Goal: Task Accomplishment & Management: Manage account settings

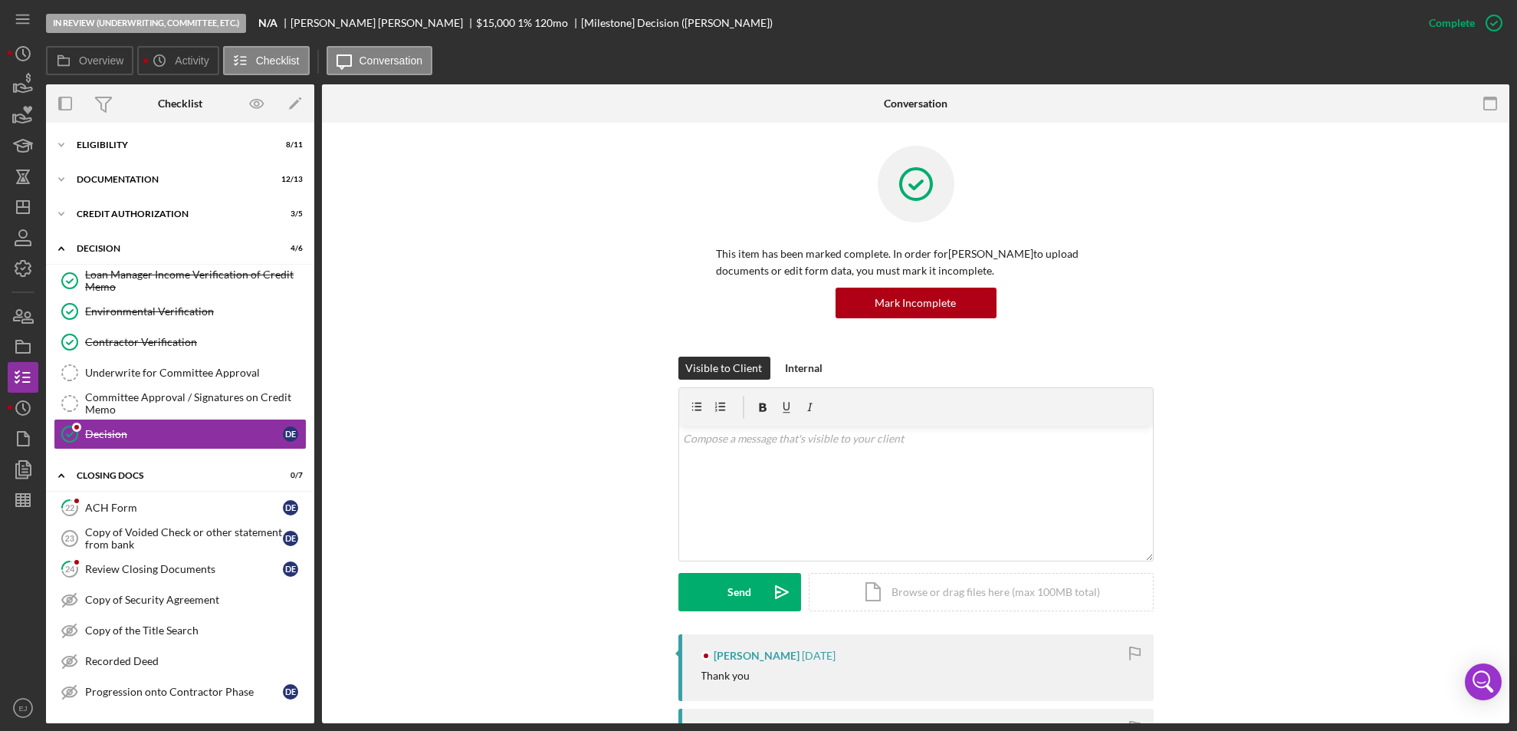
scroll to position [504, 0]
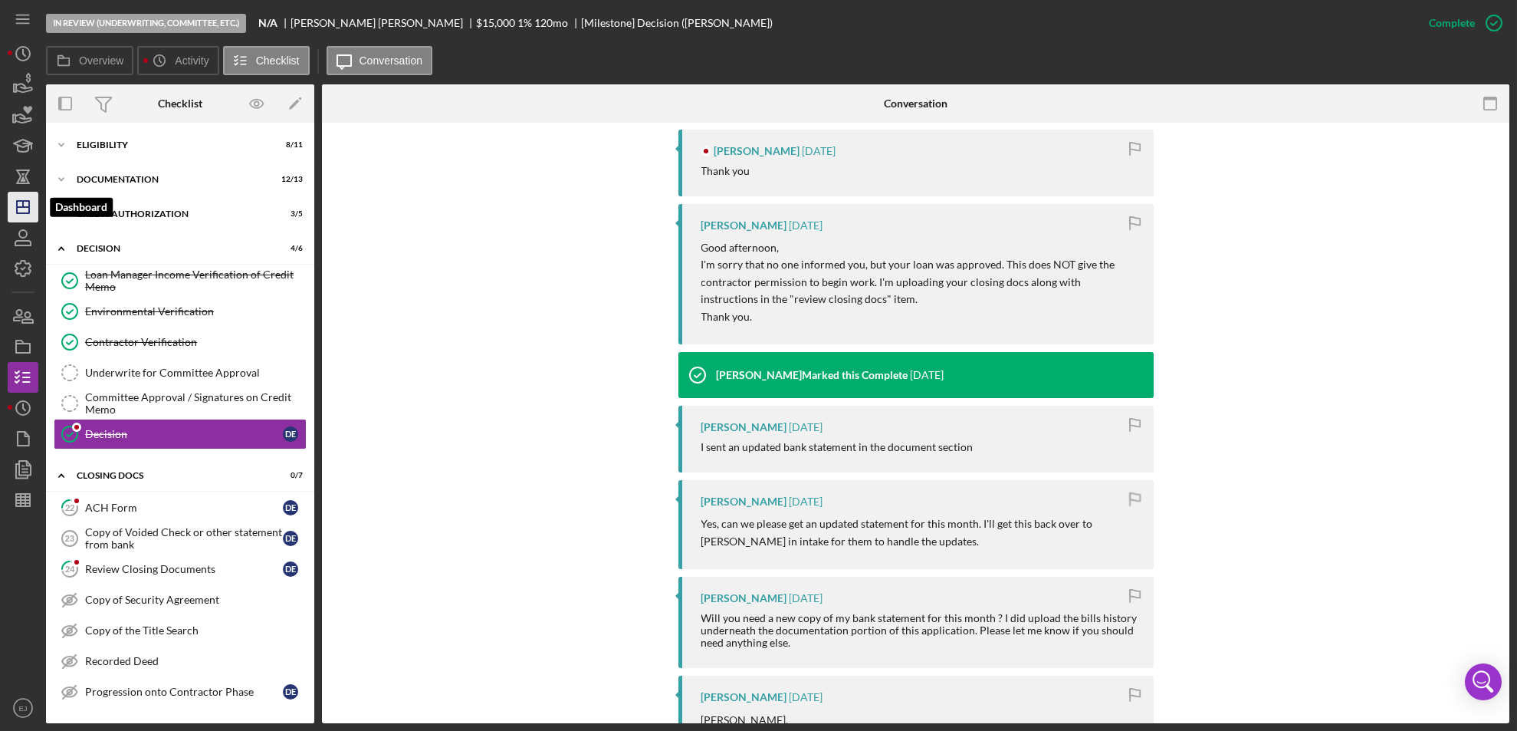
click at [23, 202] on line "button" at bounding box center [23, 204] width 0 height 6
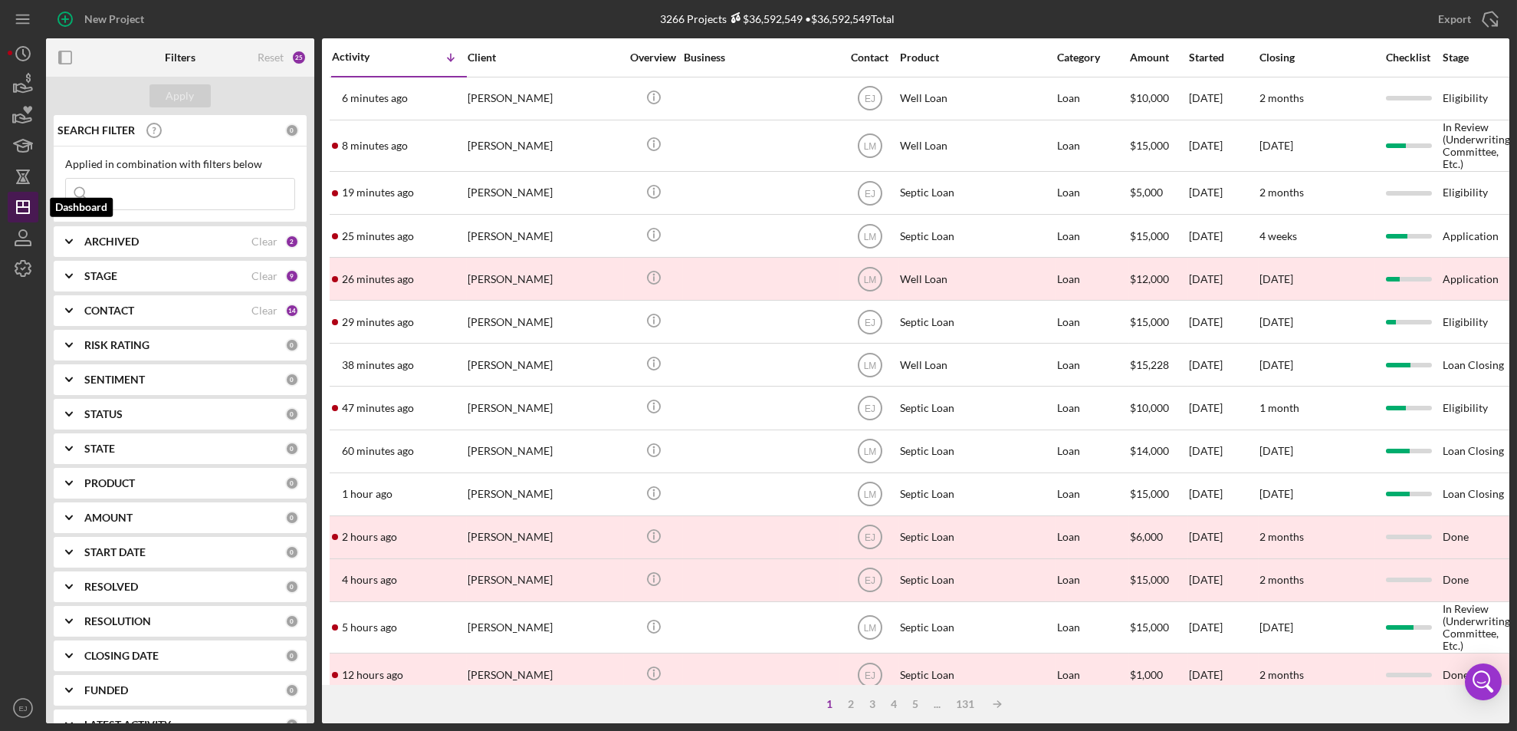
click at [8, 192] on button "Icon/Dashboard Dashboard" at bounding box center [23, 207] width 31 height 31
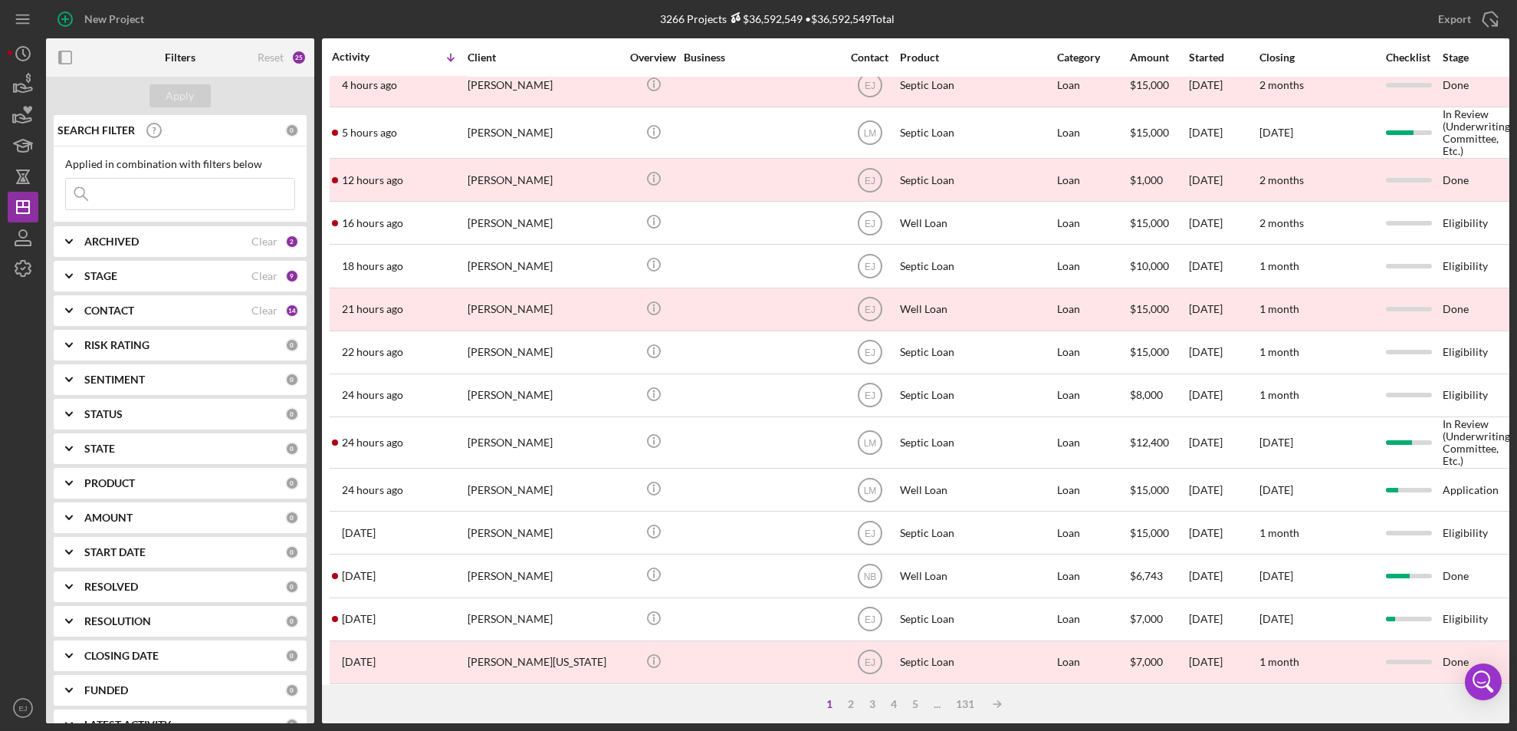
scroll to position [524, 0]
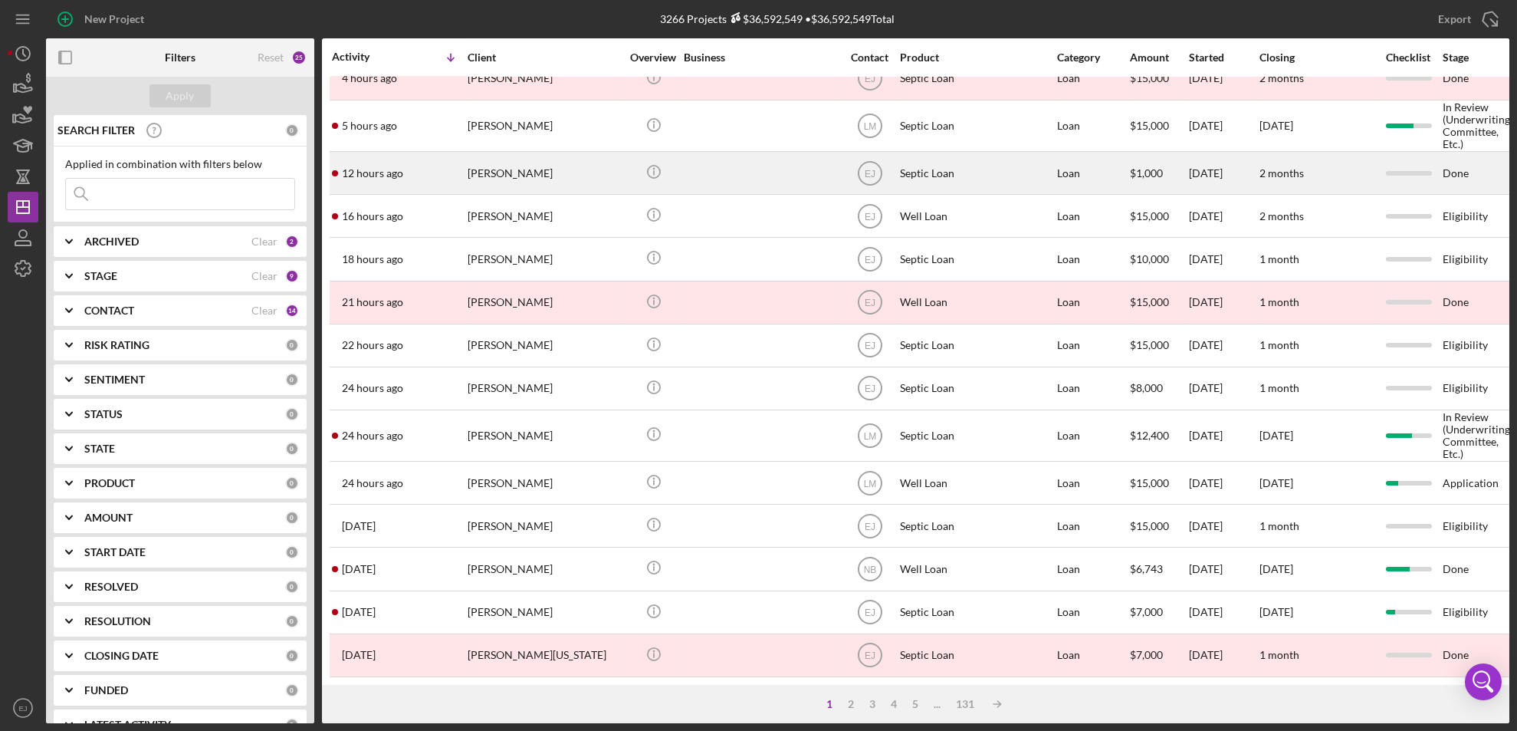
click at [542, 164] on div "[PERSON_NAME]" at bounding box center [544, 173] width 153 height 41
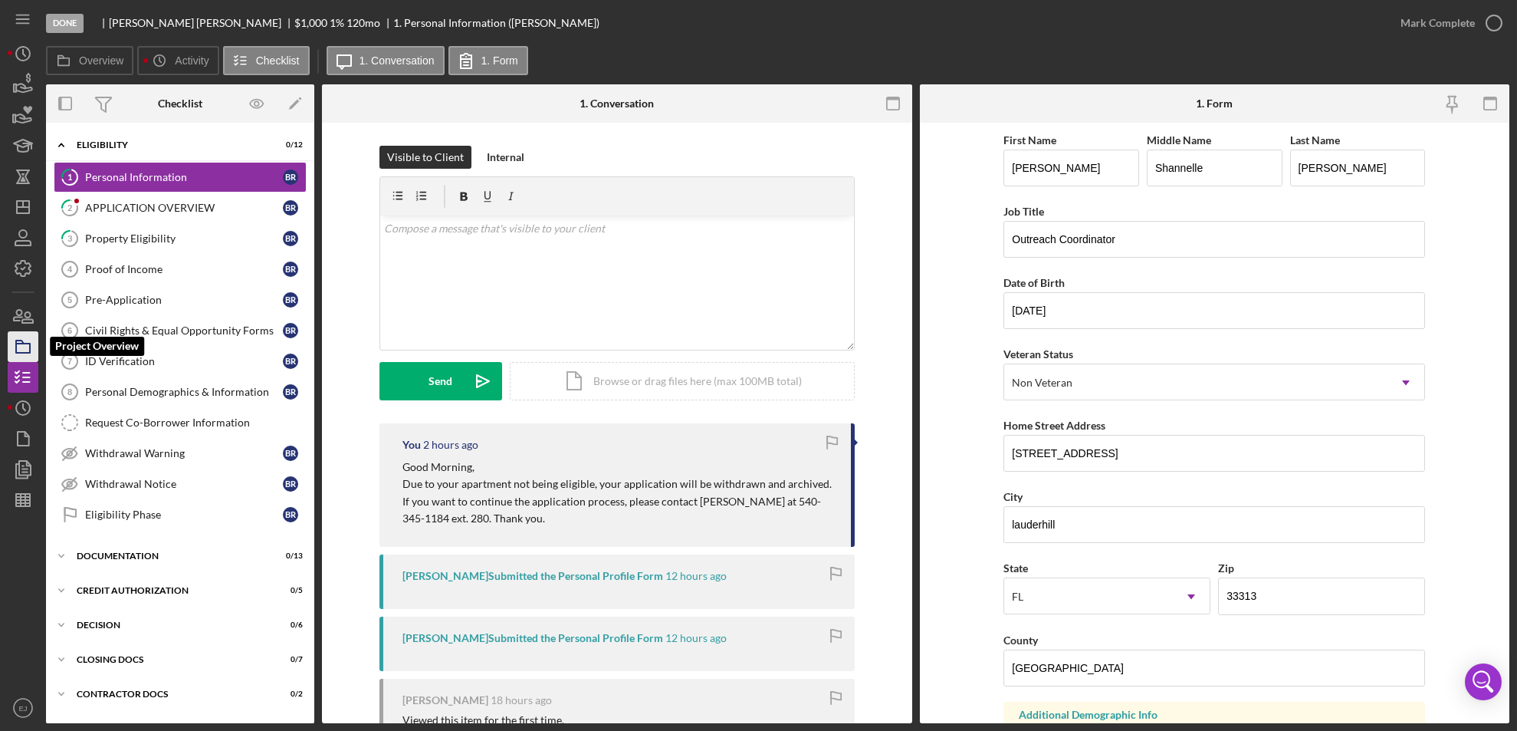
click at [29, 346] on rect "button" at bounding box center [23, 347] width 14 height 9
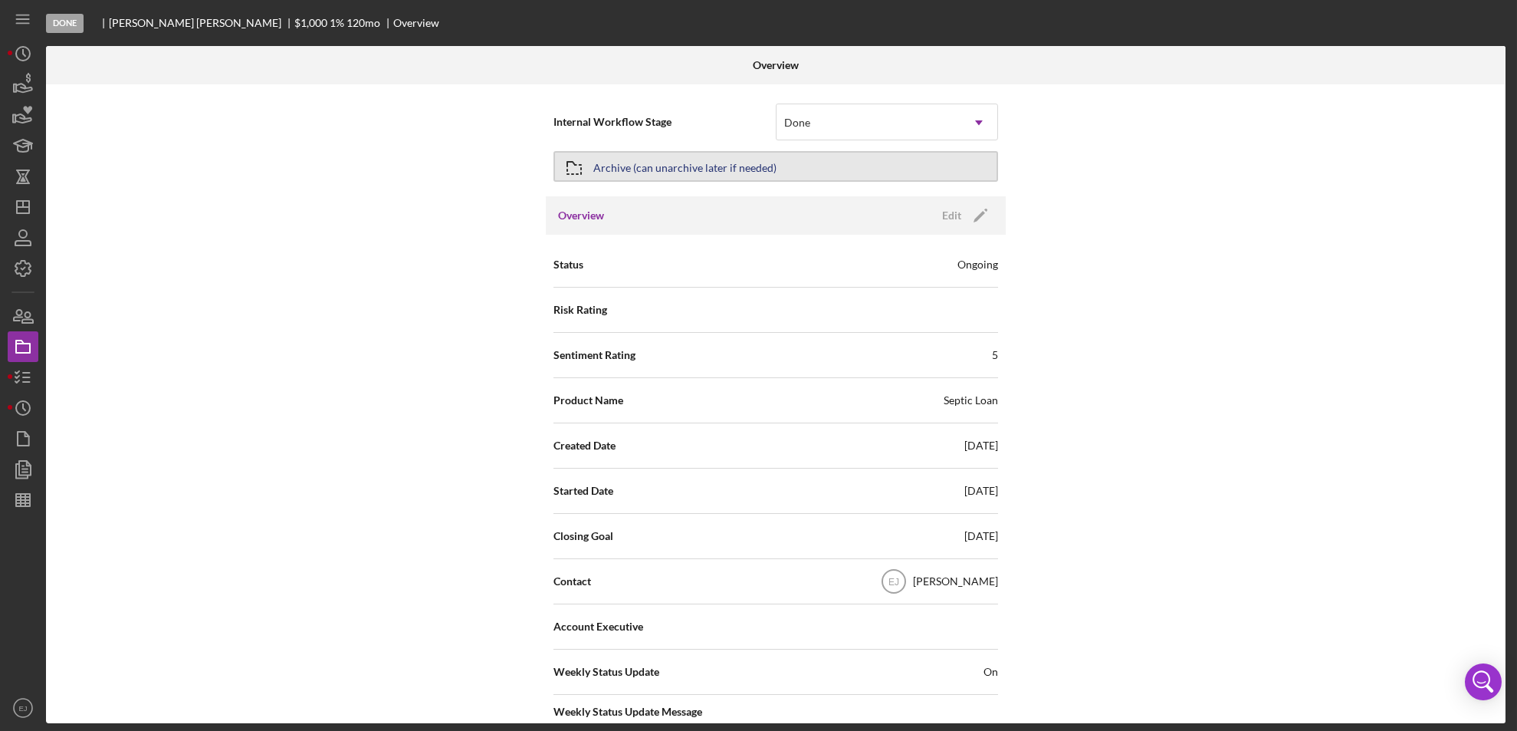
click at [958, 169] on button "Archive (can unarchive later if needed)" at bounding box center [776, 166] width 445 height 31
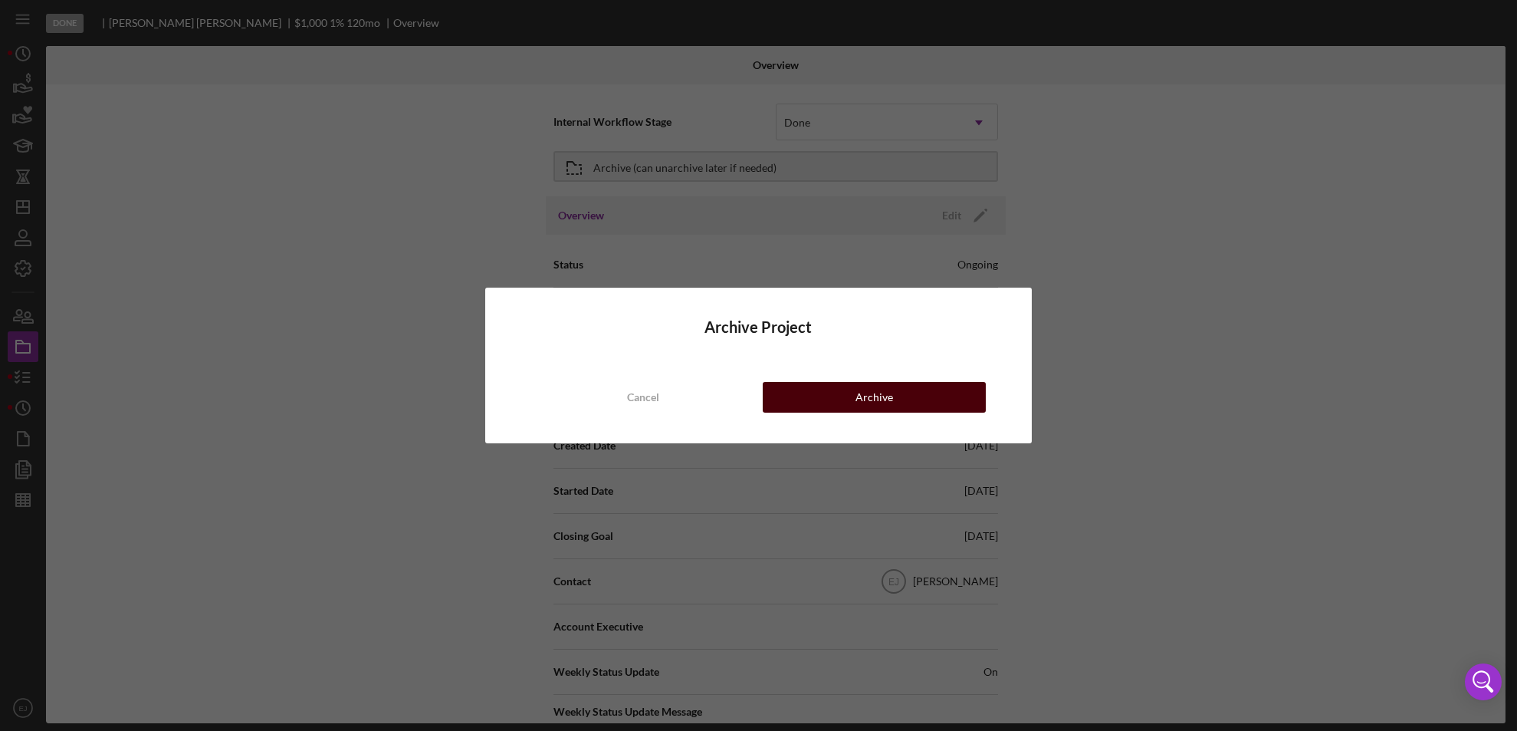
click at [956, 409] on button "Archive" at bounding box center [875, 397] width 224 height 31
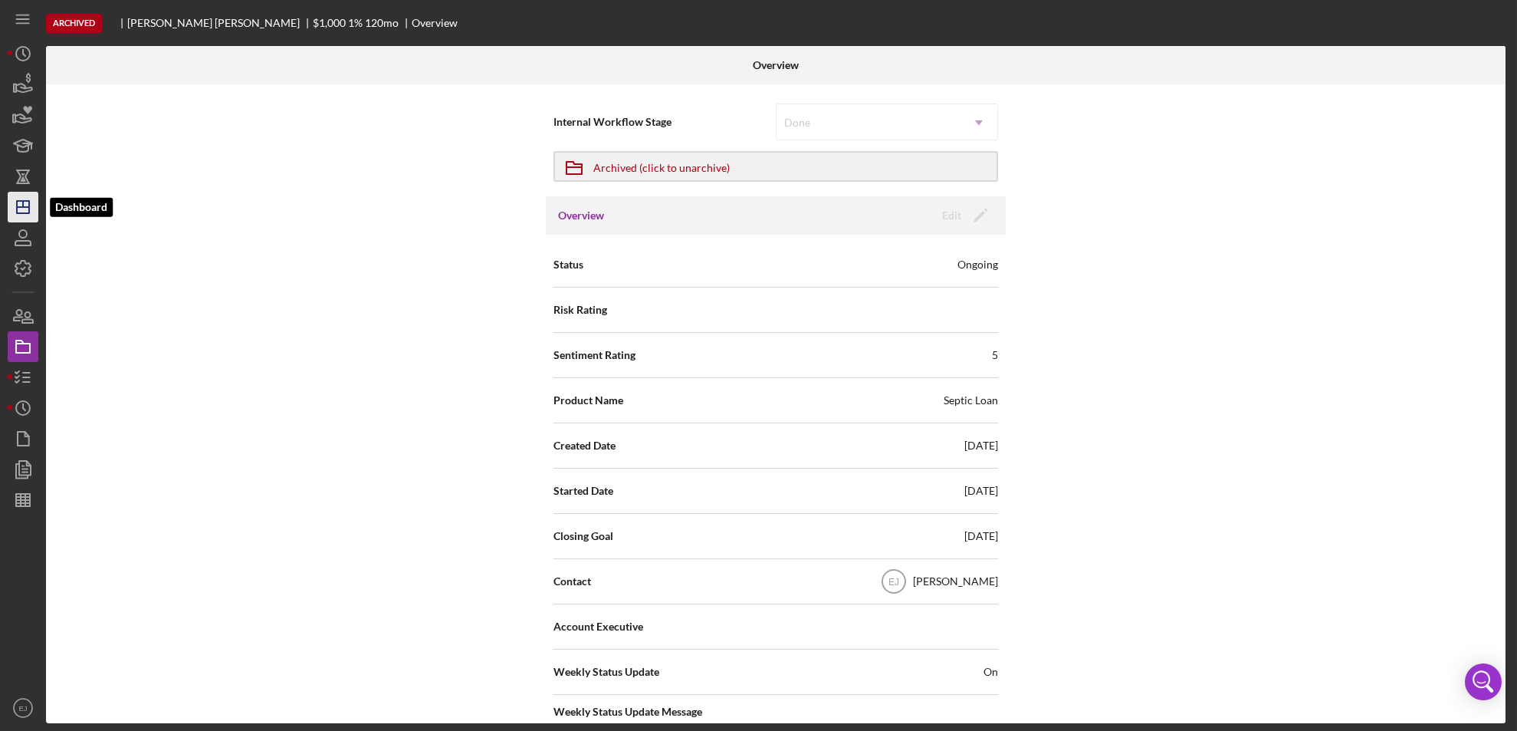
click at [34, 211] on icon "Icon/Dashboard" at bounding box center [23, 207] width 38 height 38
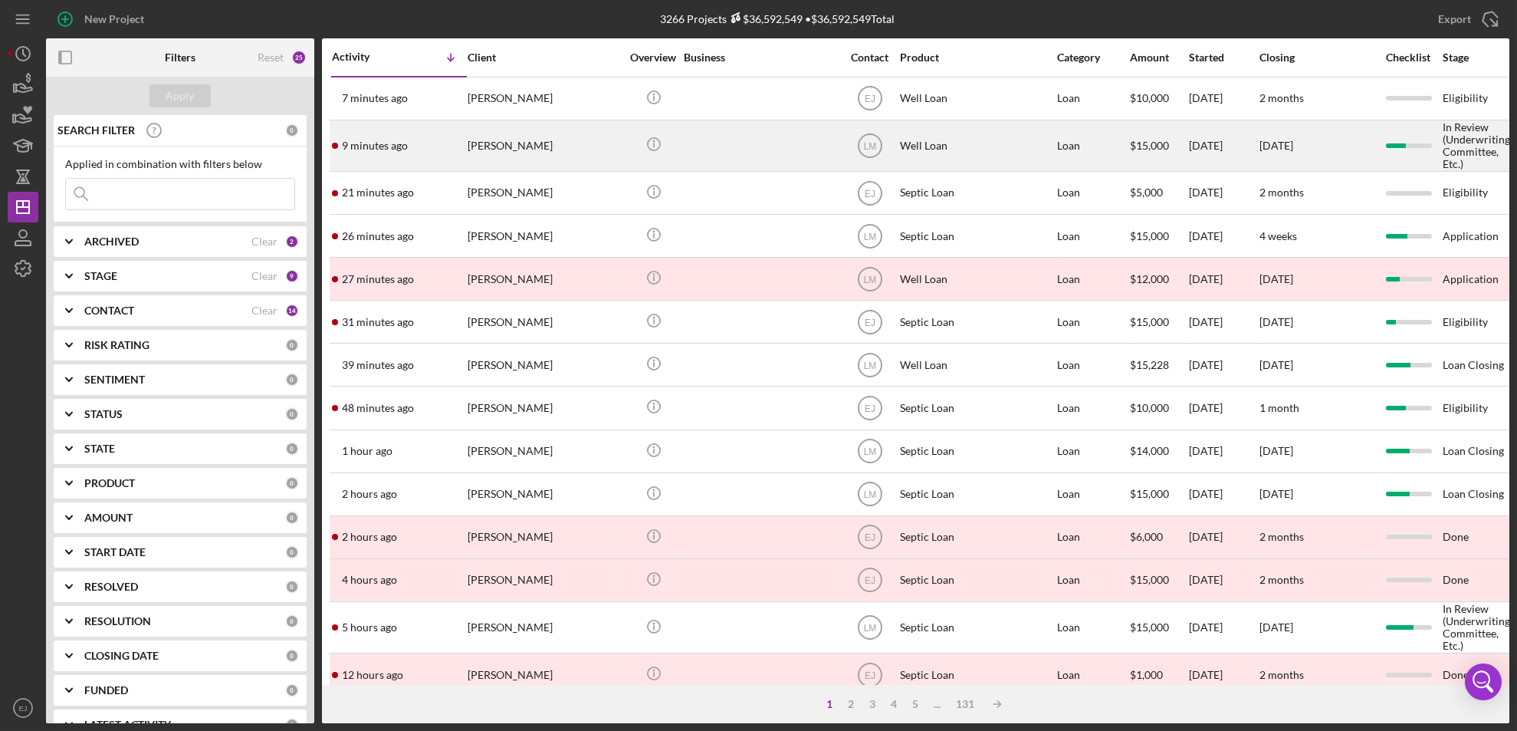
click at [491, 166] on div "[PERSON_NAME]" at bounding box center [544, 145] width 153 height 49
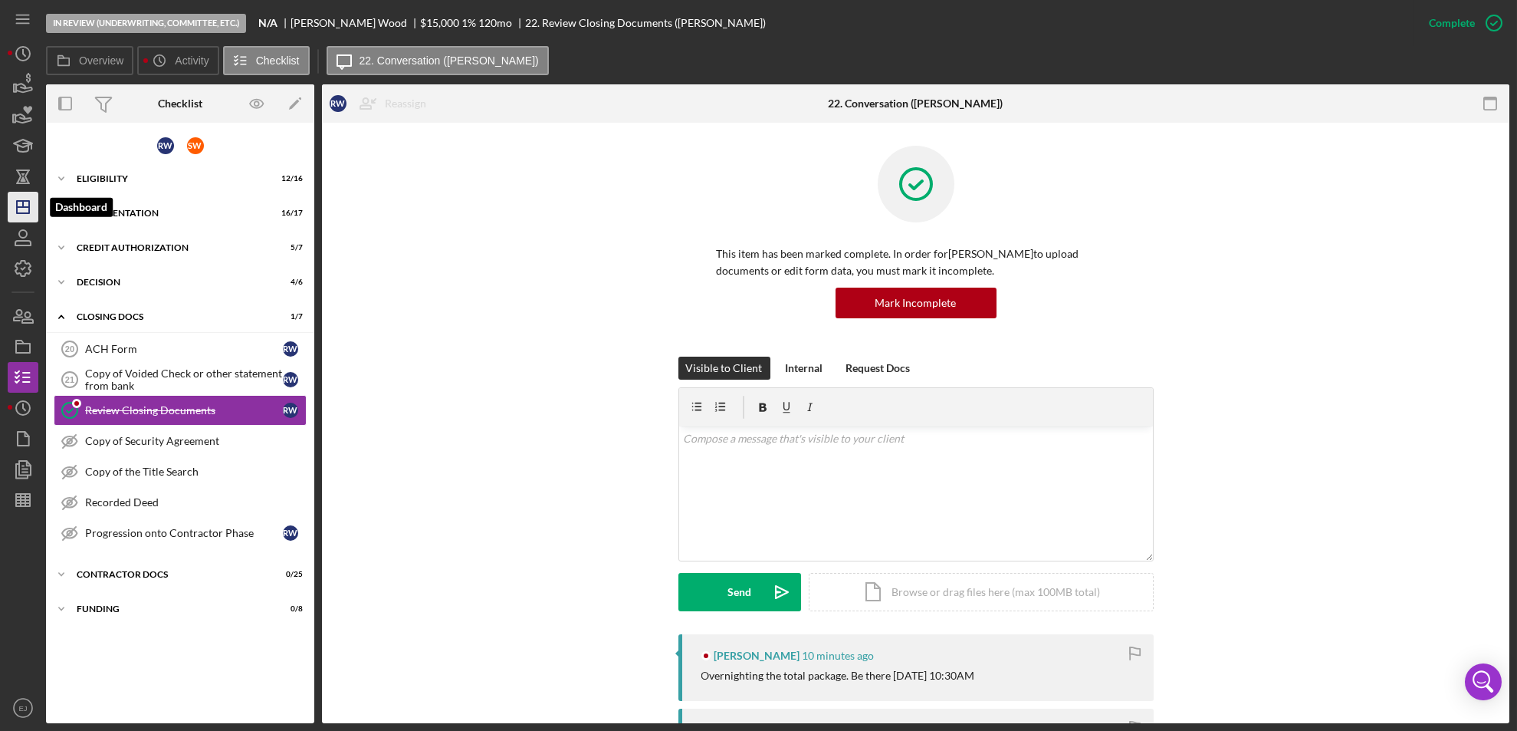
click at [14, 205] on icon "Icon/Dashboard" at bounding box center [23, 207] width 38 height 38
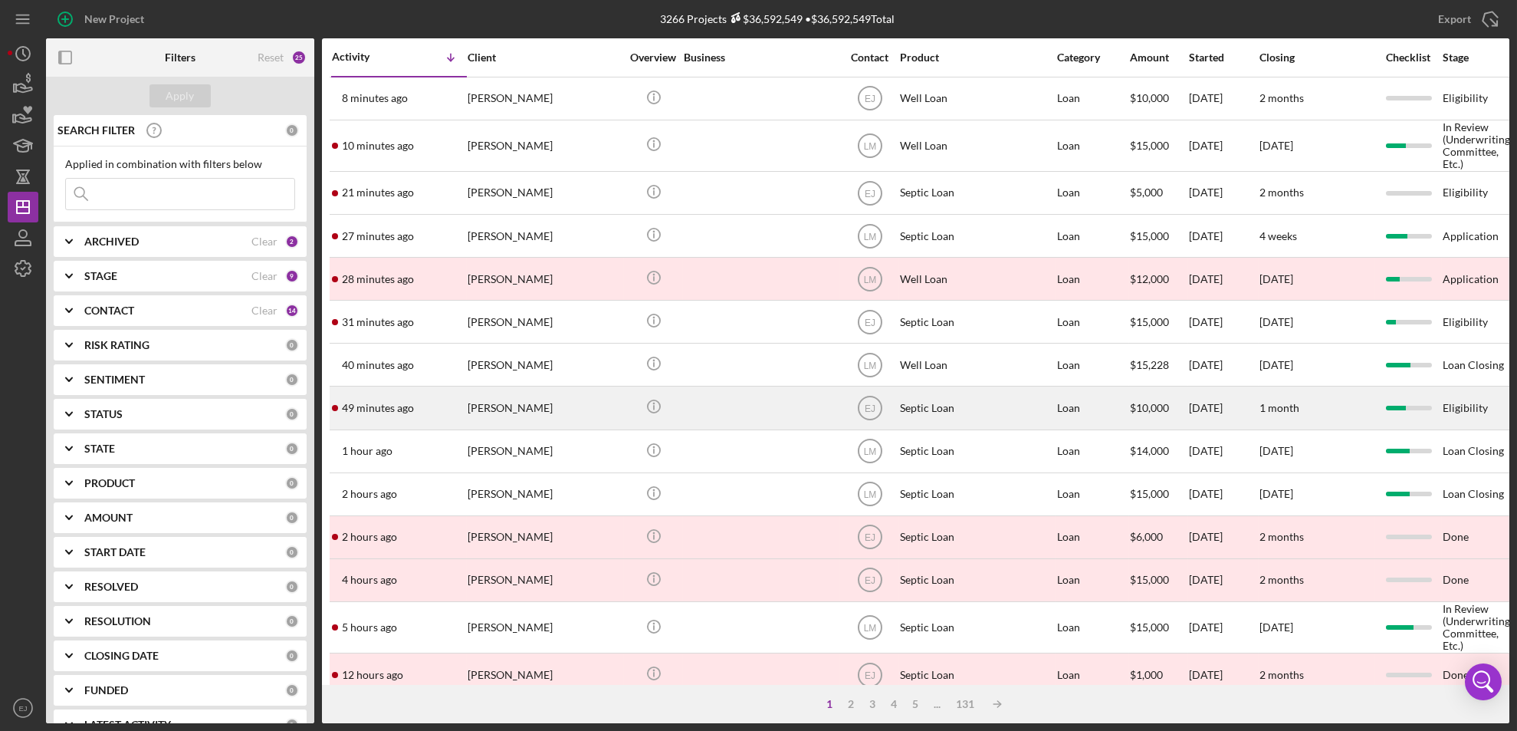
click at [506, 406] on div "[PERSON_NAME]" at bounding box center [544, 407] width 153 height 41
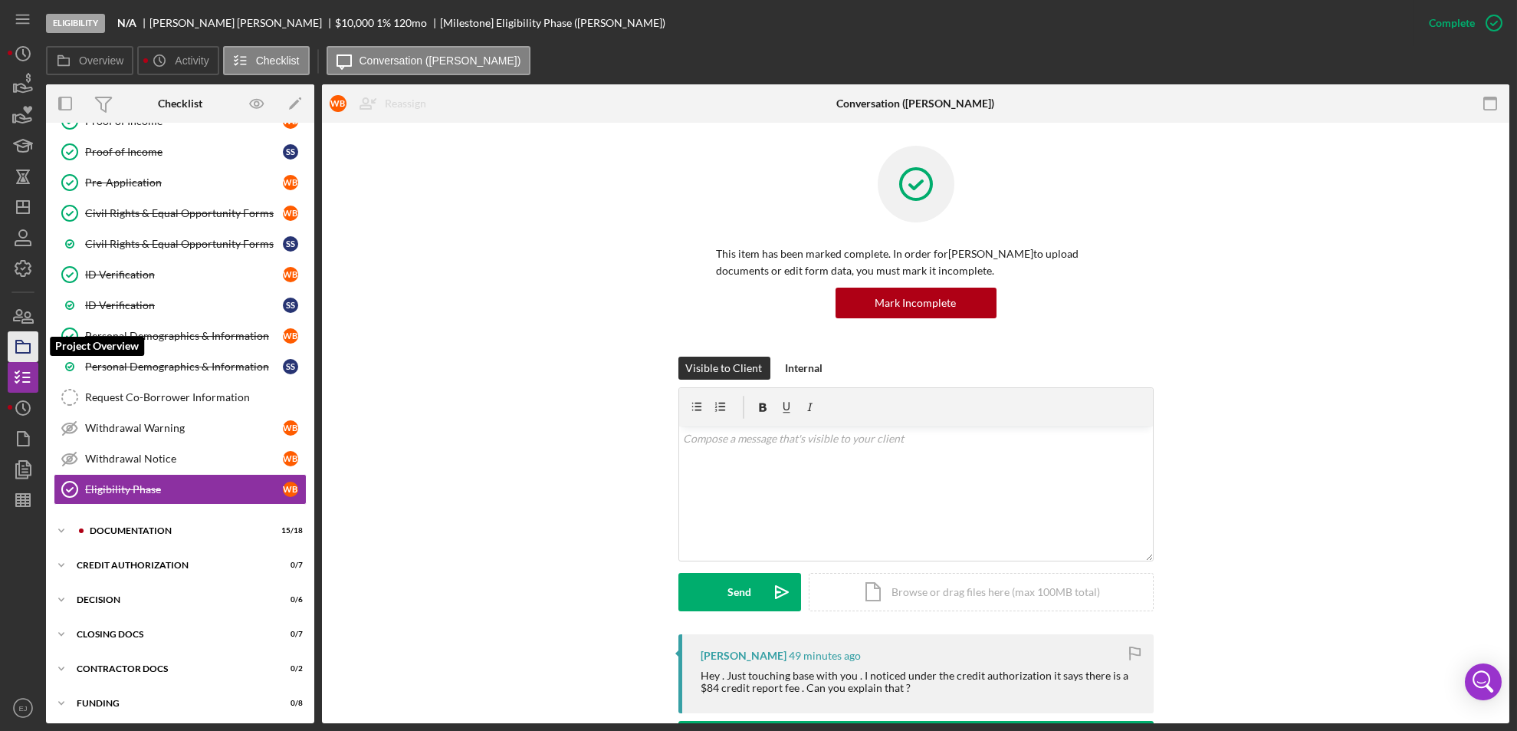
click at [16, 353] on rect "button" at bounding box center [23, 347] width 14 height 9
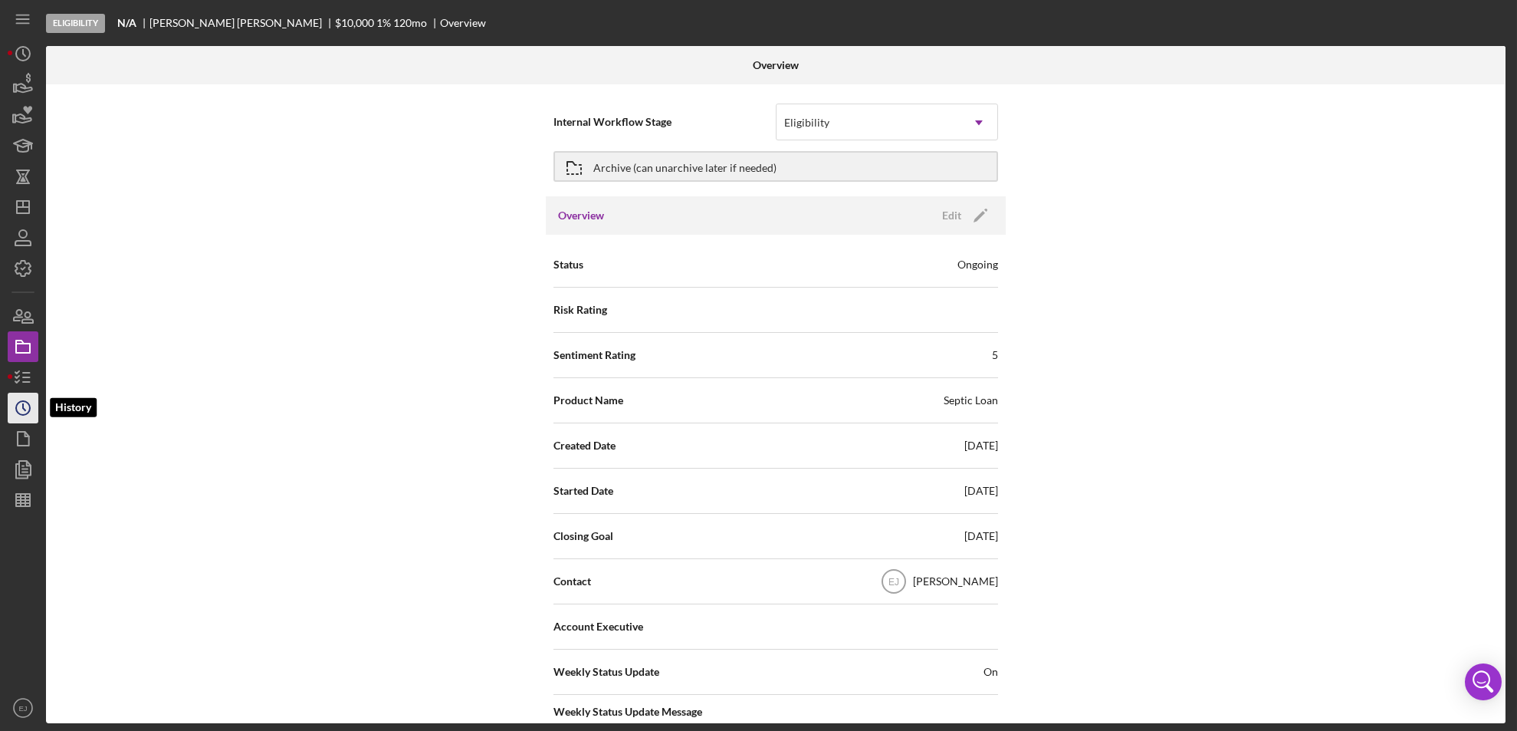
click at [10, 399] on icon "Icon/History" at bounding box center [23, 408] width 38 height 38
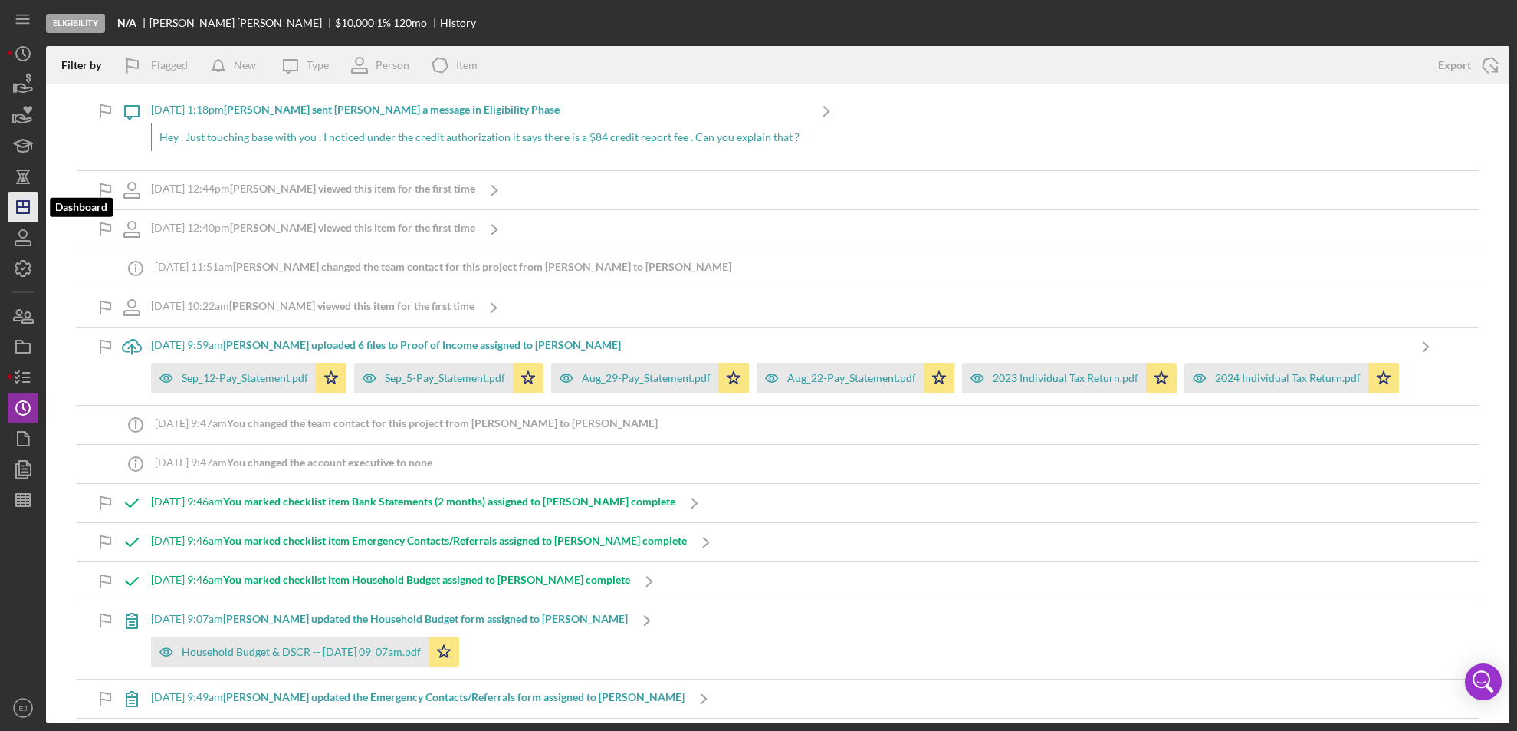
click at [28, 204] on polygon "button" at bounding box center [23, 207] width 12 height 12
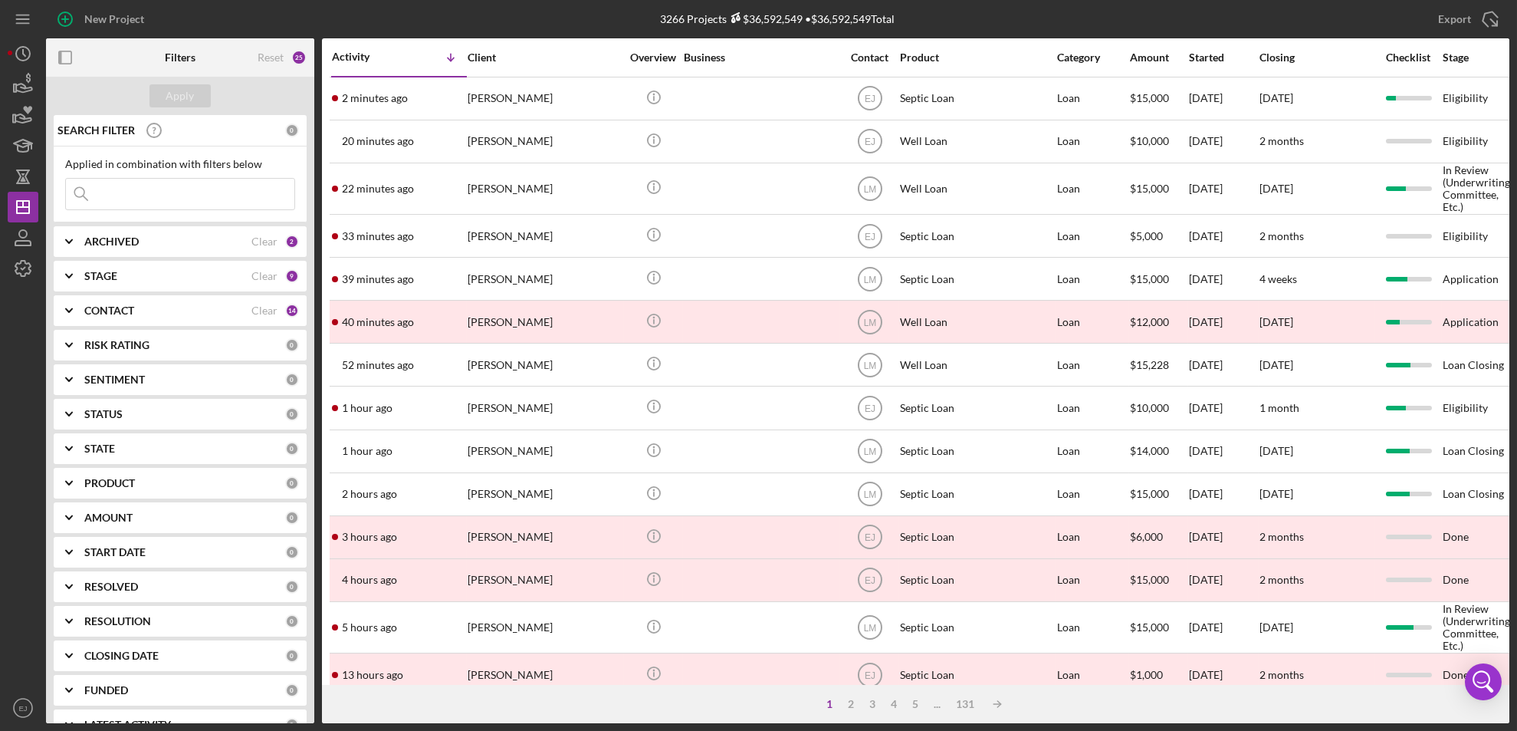
click at [148, 204] on input at bounding box center [180, 194] width 228 height 31
type input "[PERSON_NAME]"
click at [181, 100] on div "Apply" at bounding box center [180, 95] width 28 height 23
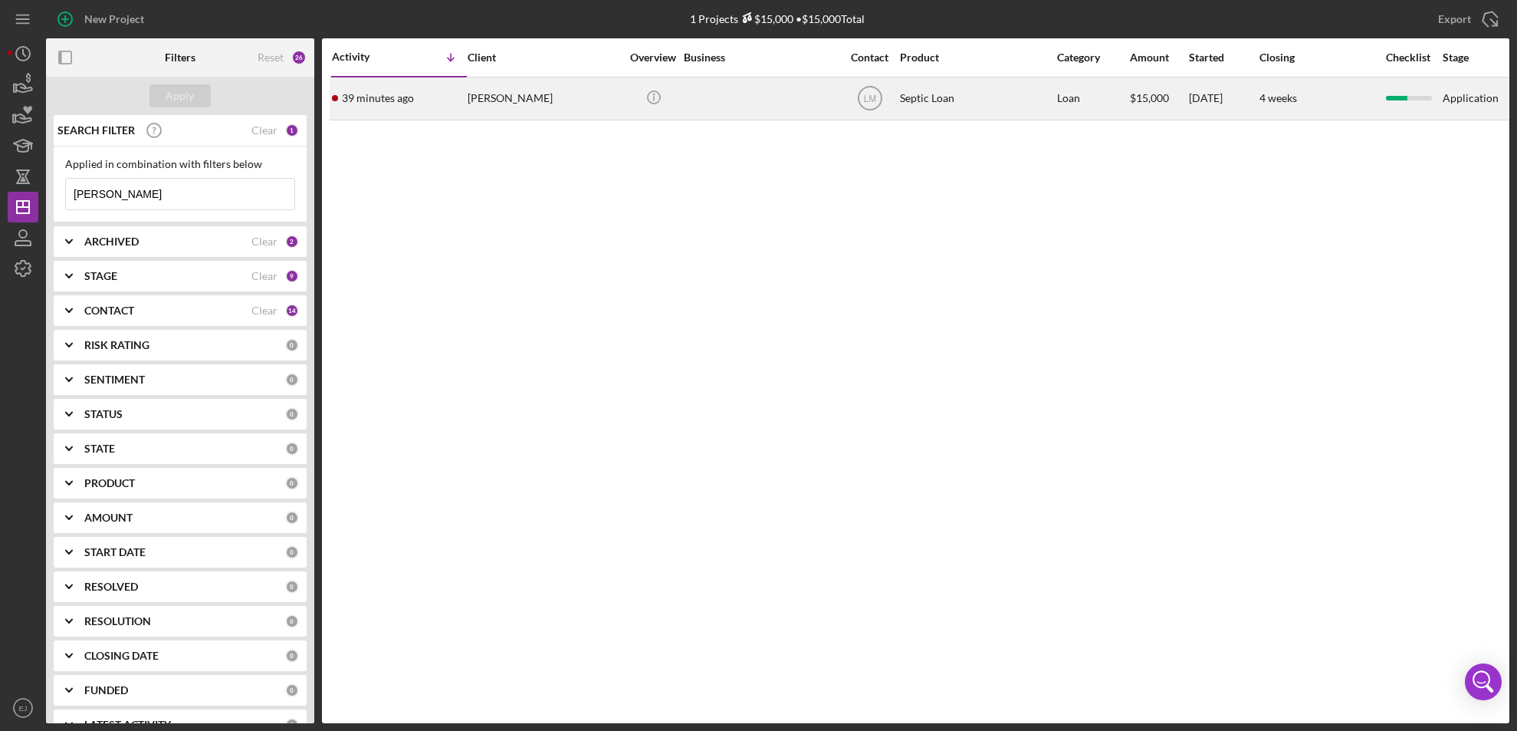
click at [514, 100] on div "[PERSON_NAME]" at bounding box center [544, 98] width 153 height 41
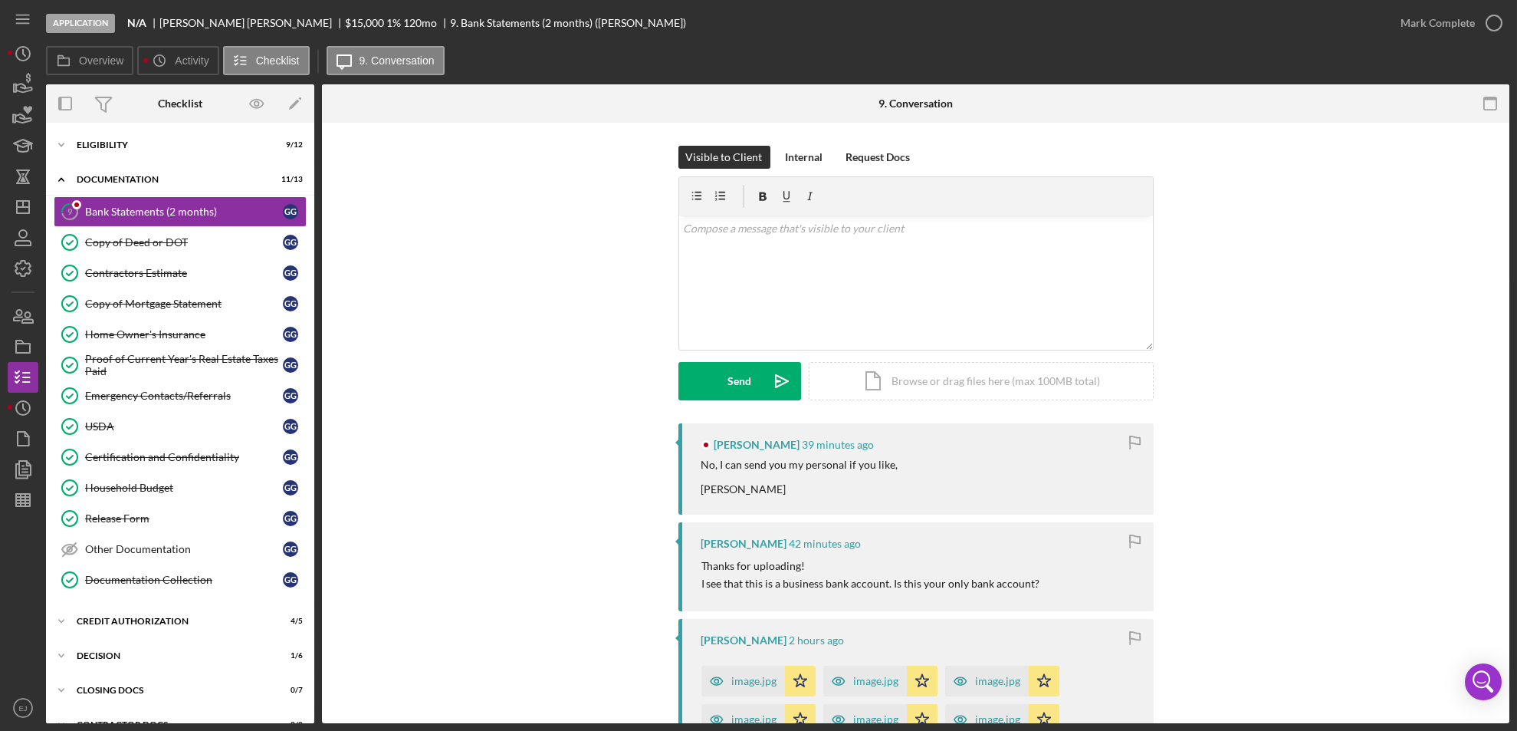
click at [386, 288] on div "Visible to Client Internal Request Docs v Color teal Color pink Remove color Ad…" at bounding box center [916, 285] width 1142 height 278
click at [150, 278] on div "Contractors Estimate" at bounding box center [184, 273] width 198 height 12
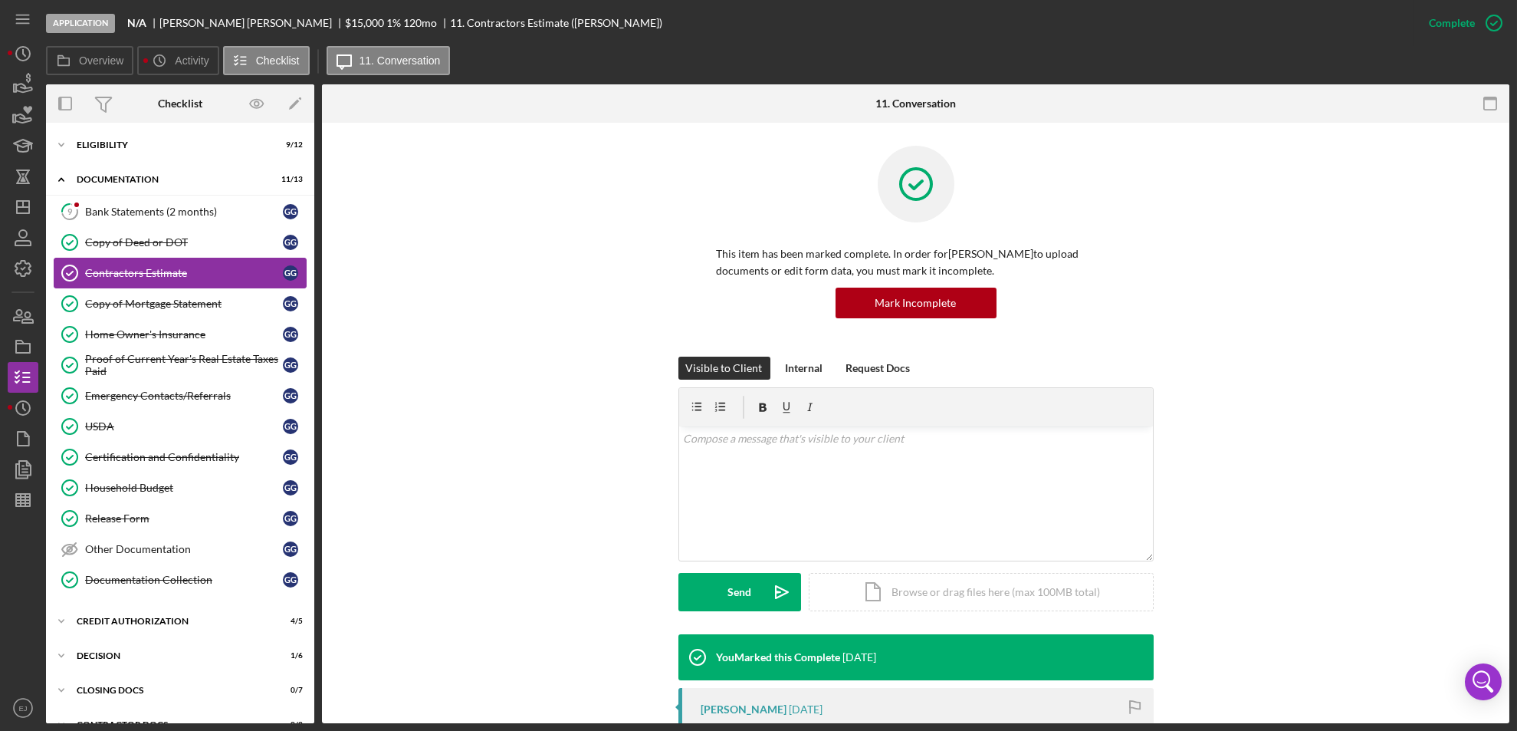
click at [150, 278] on div "Contractors Estimate" at bounding box center [184, 273] width 198 height 12
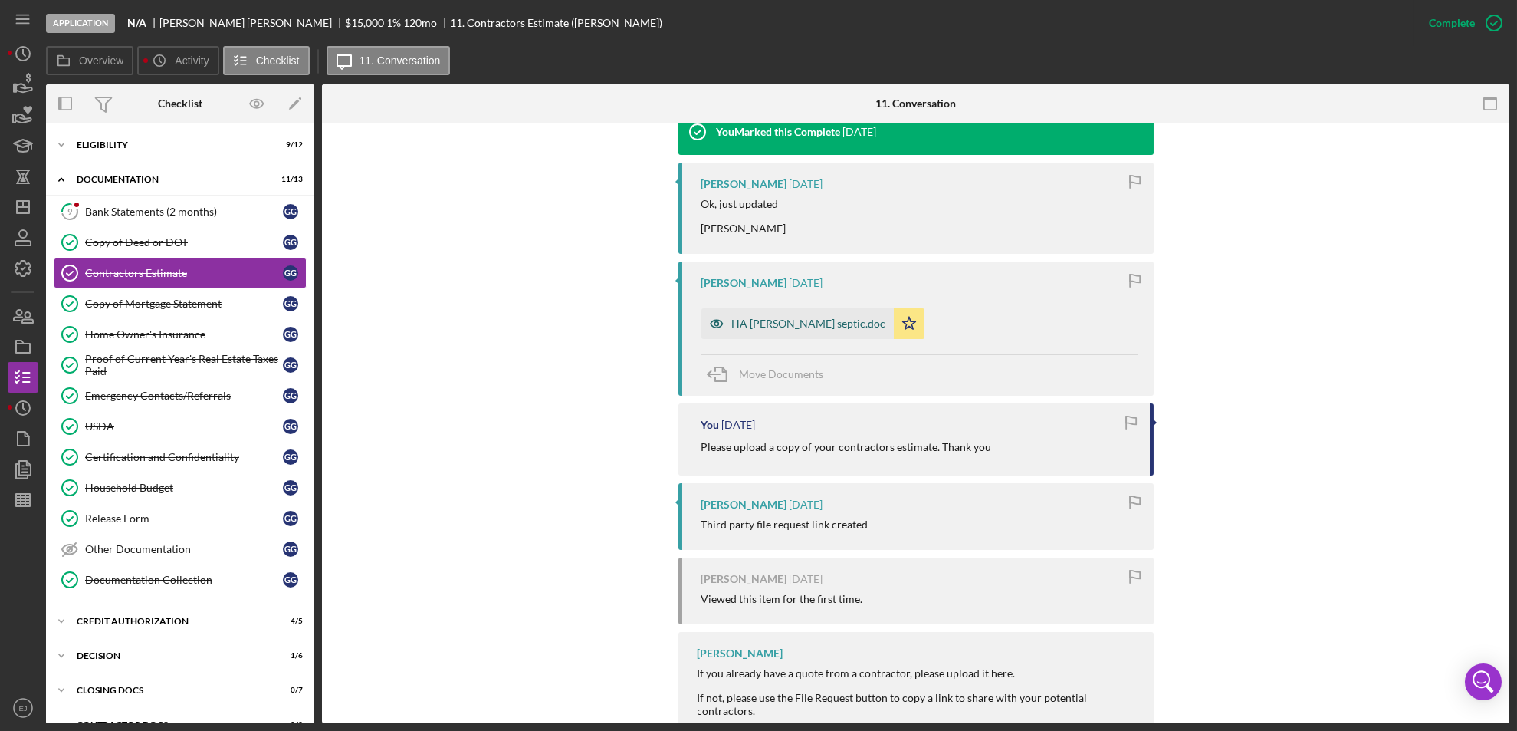
click at [798, 329] on div "HA [PERSON_NAME] septic.doc" at bounding box center [798, 323] width 192 height 31
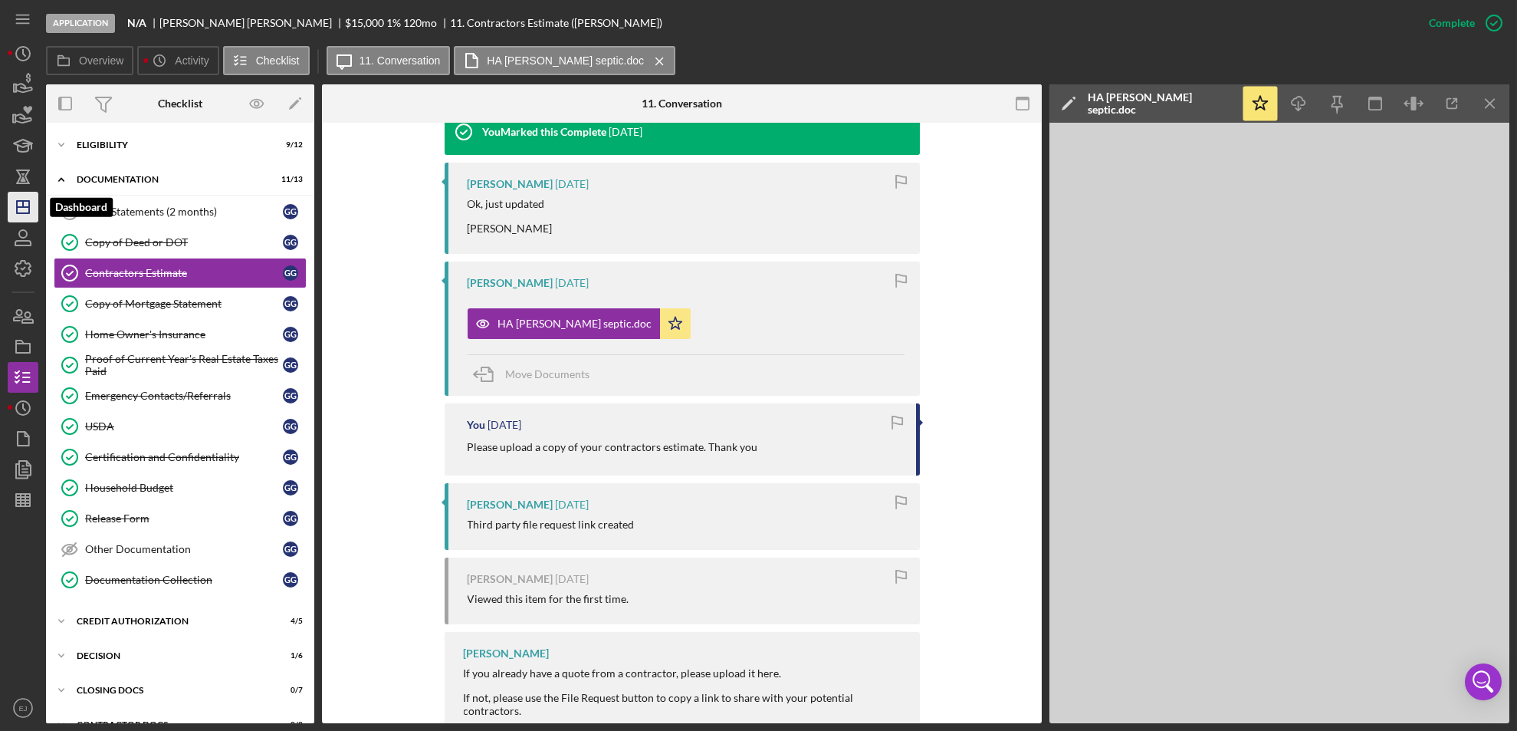
click at [14, 209] on icon "Icon/Dashboard" at bounding box center [23, 207] width 38 height 38
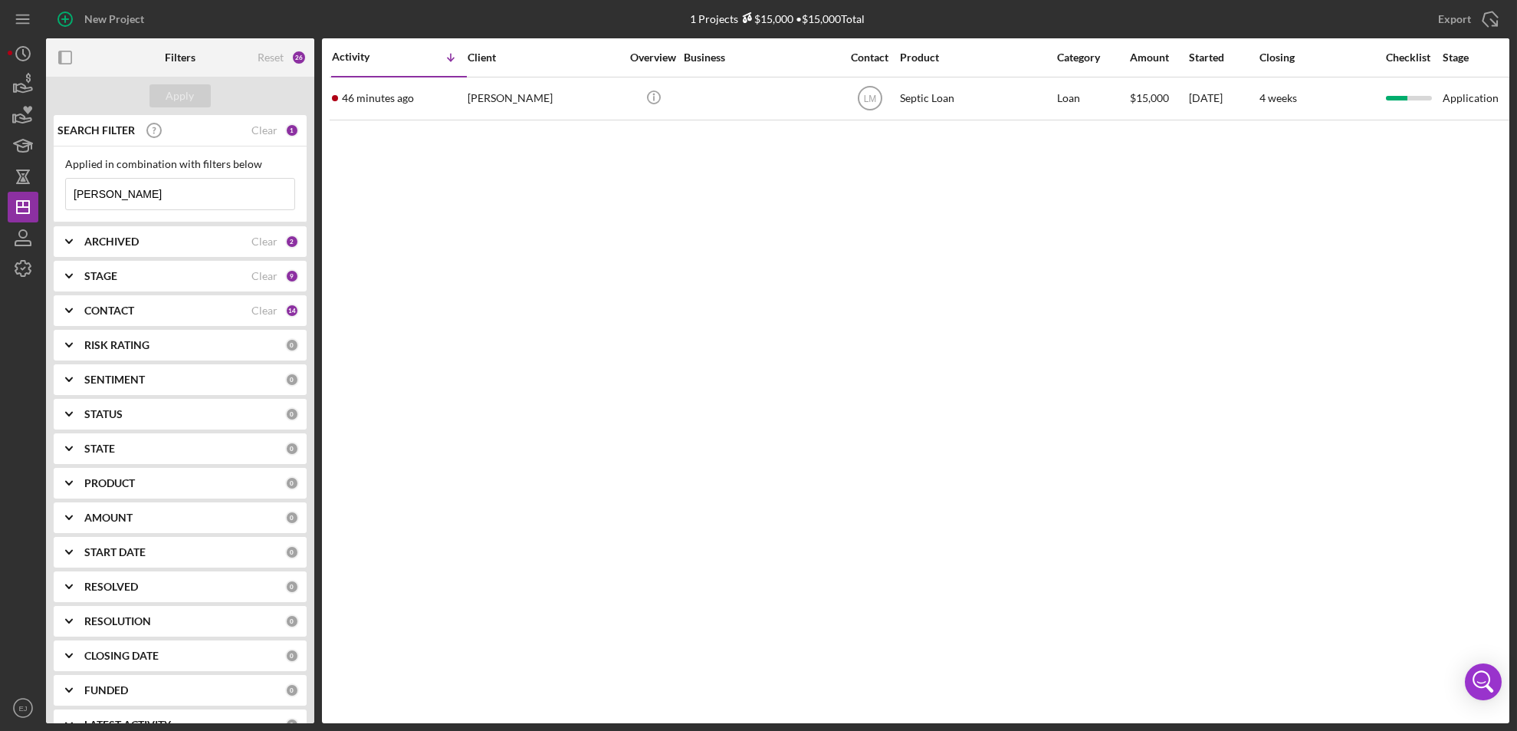
click at [147, 191] on input "[PERSON_NAME]" at bounding box center [180, 194] width 228 height 31
type input "g"
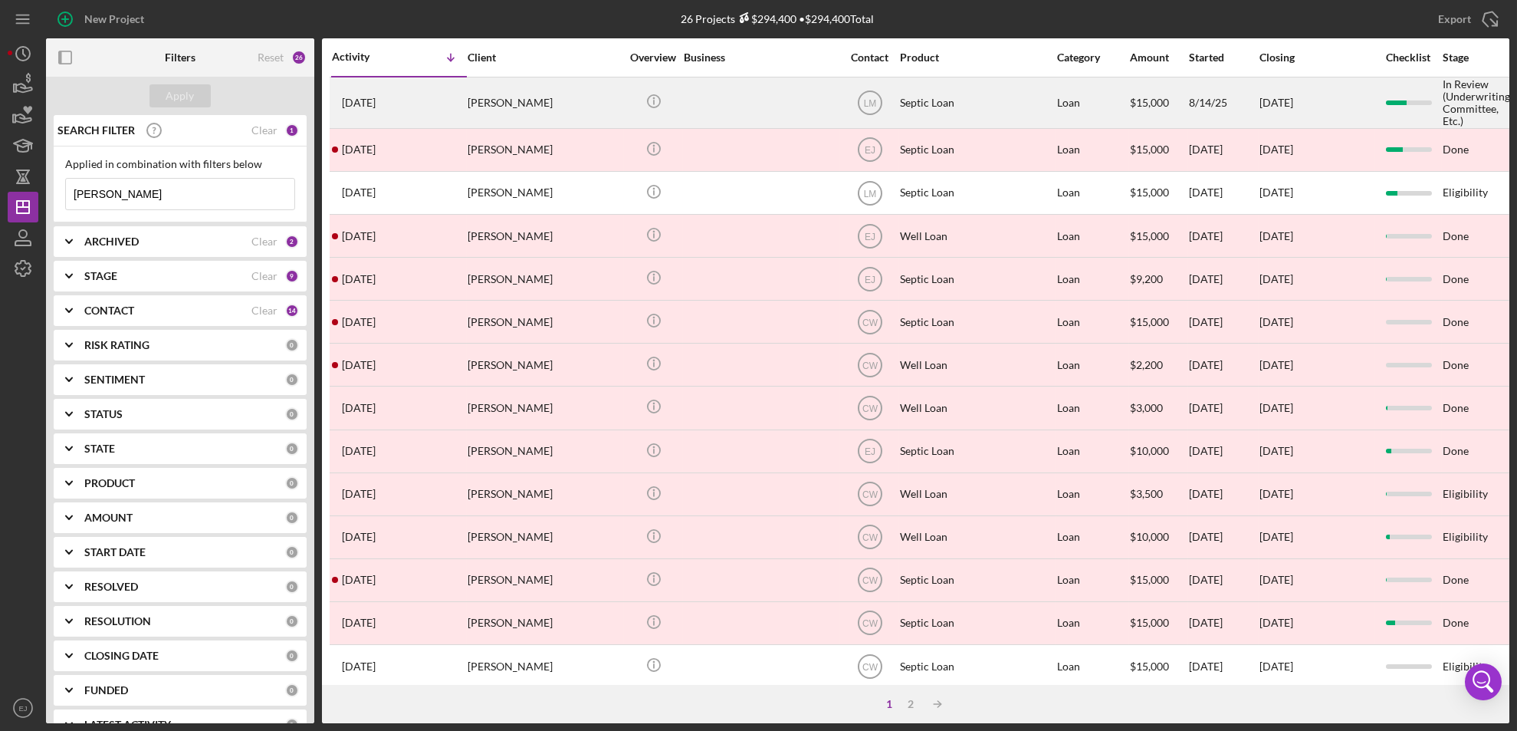
type input "[PERSON_NAME]"
click at [500, 113] on div "[PERSON_NAME]" at bounding box center [544, 102] width 153 height 49
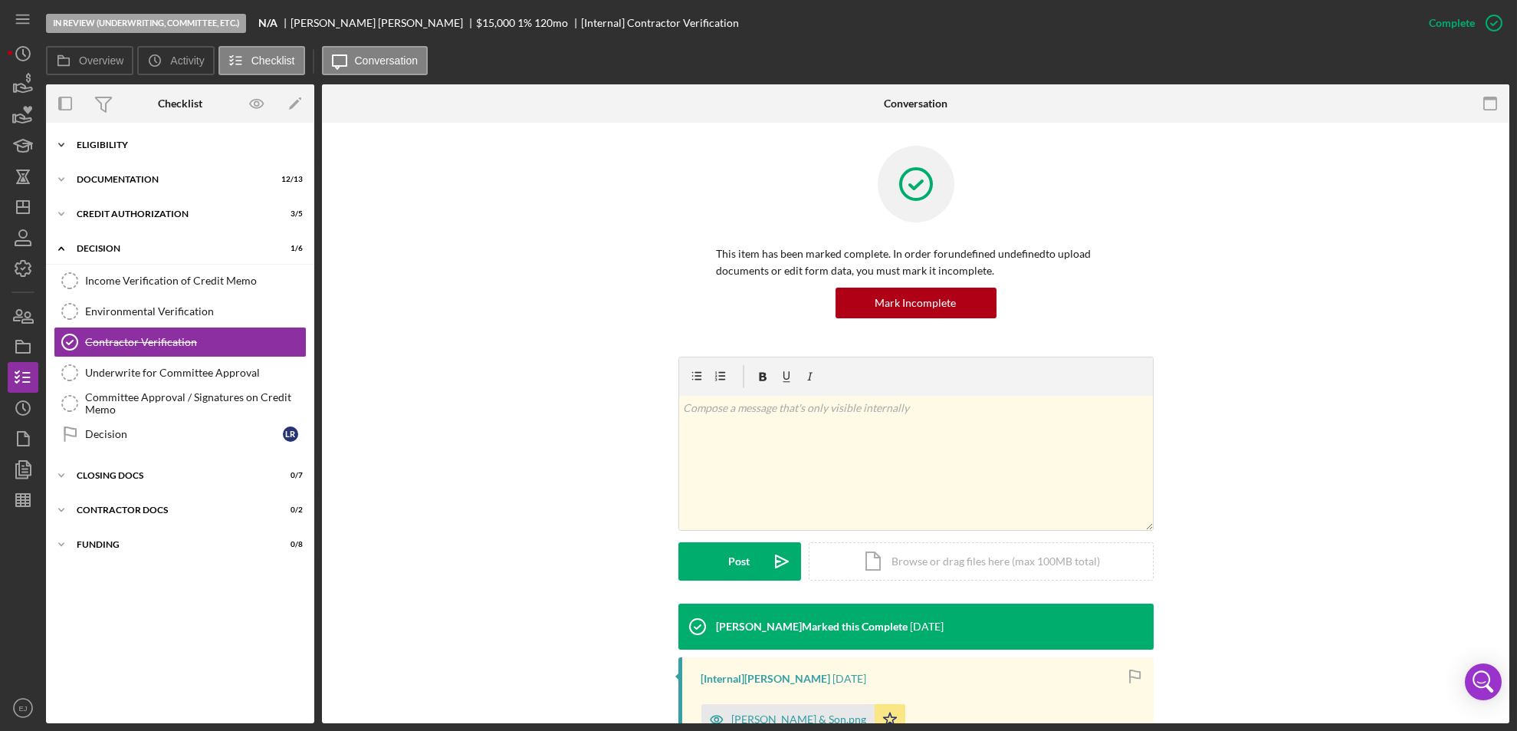
click at [55, 142] on icon "Icon/Expander" at bounding box center [61, 145] width 31 height 31
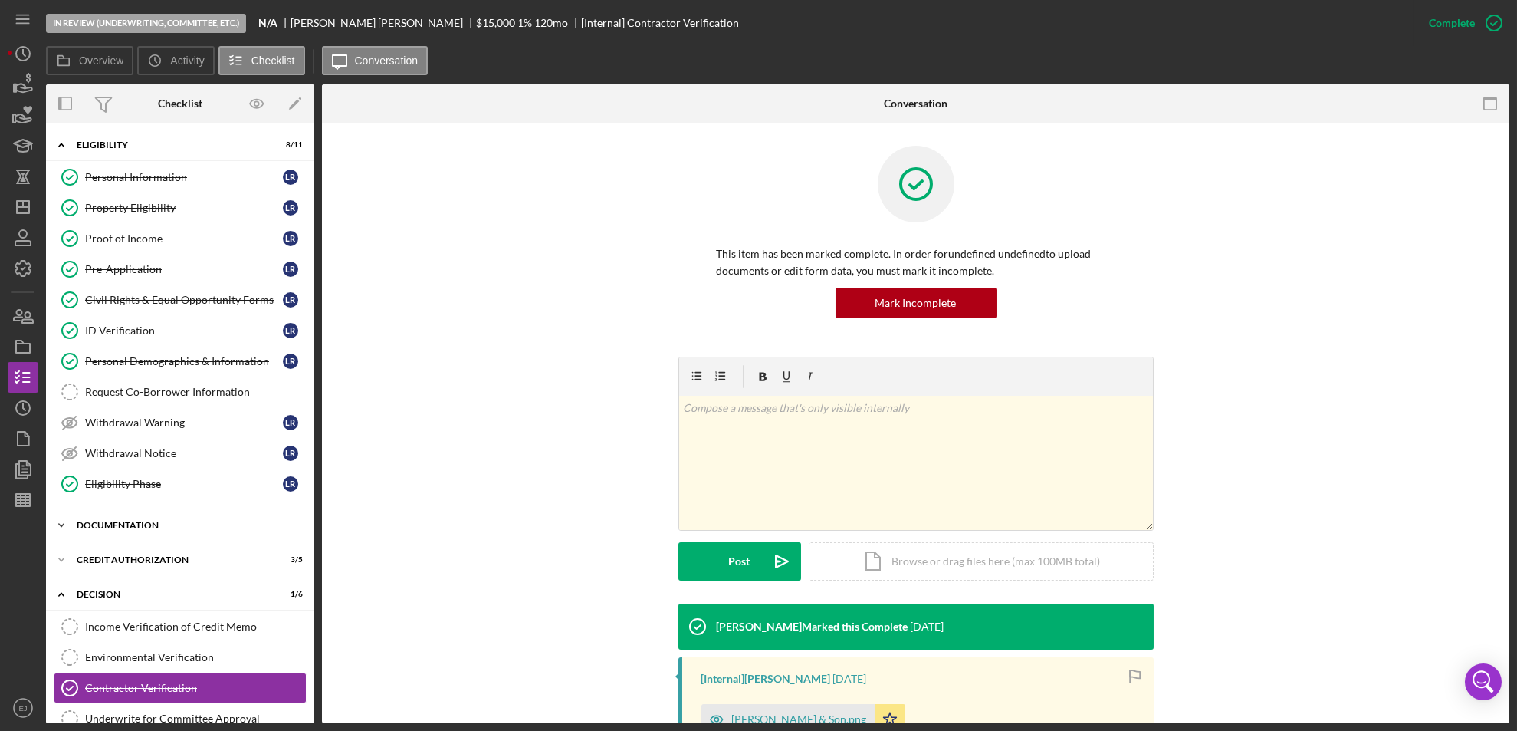
click at [87, 526] on div "Documentation" at bounding box center [186, 525] width 219 height 9
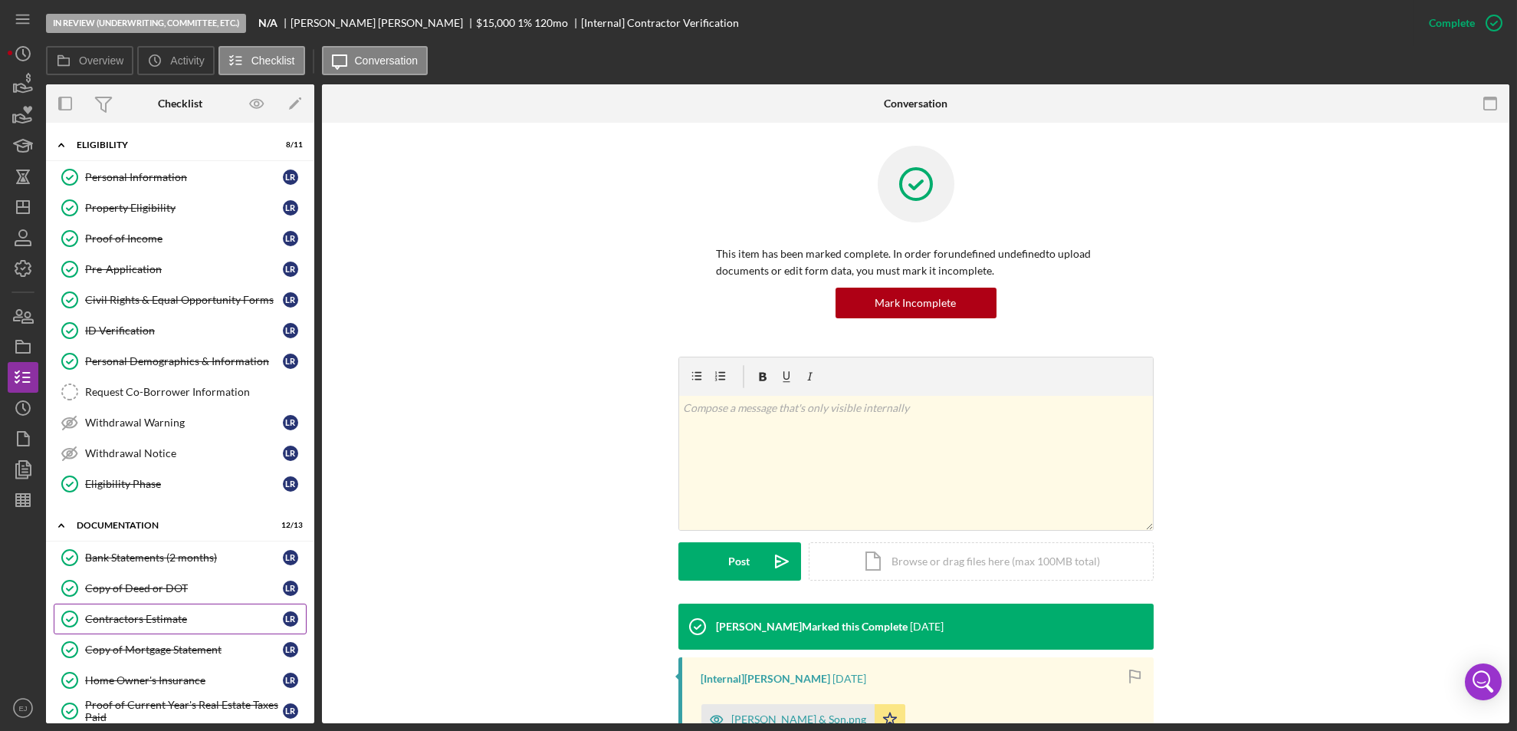
click at [150, 619] on div "Contractors Estimate" at bounding box center [184, 619] width 198 height 12
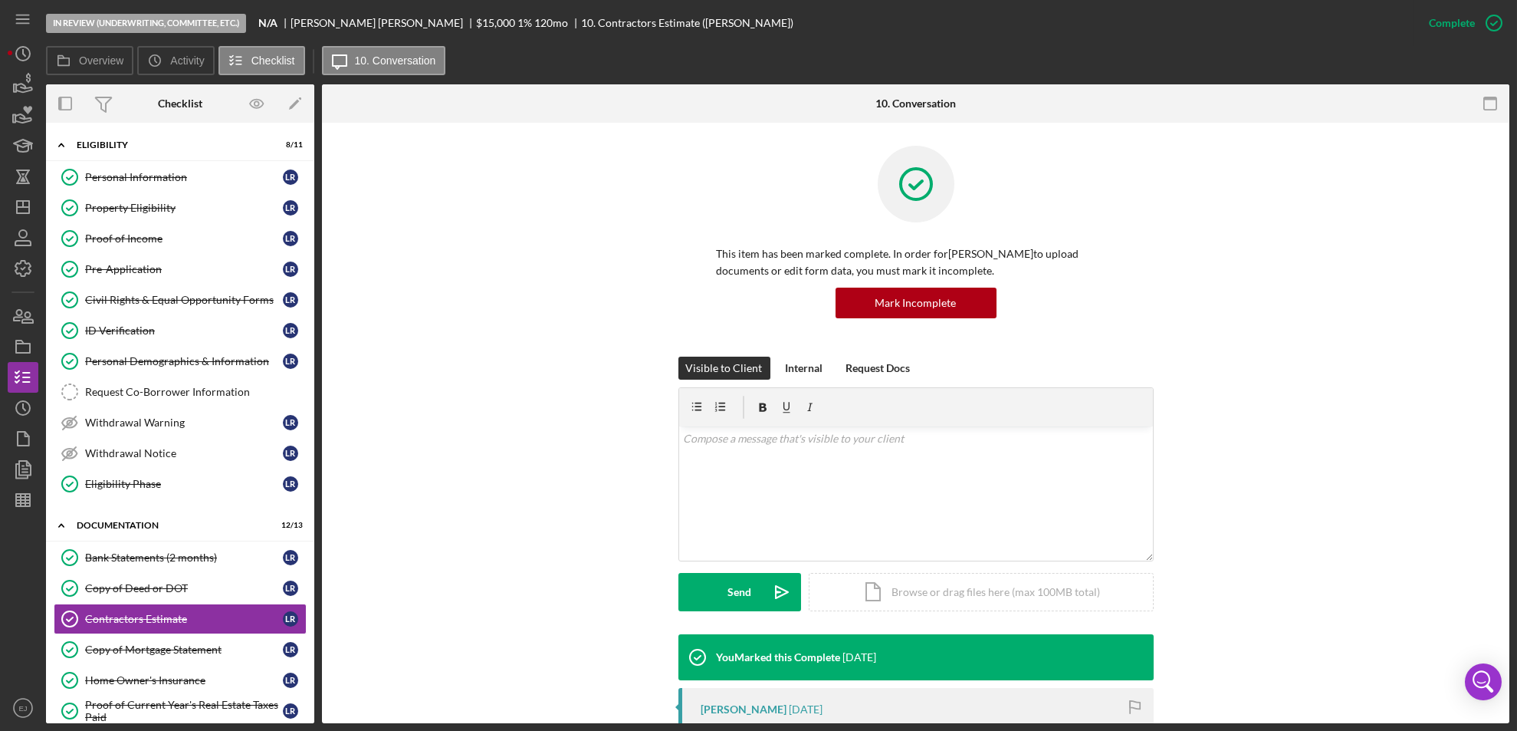
scroll to position [488, 0]
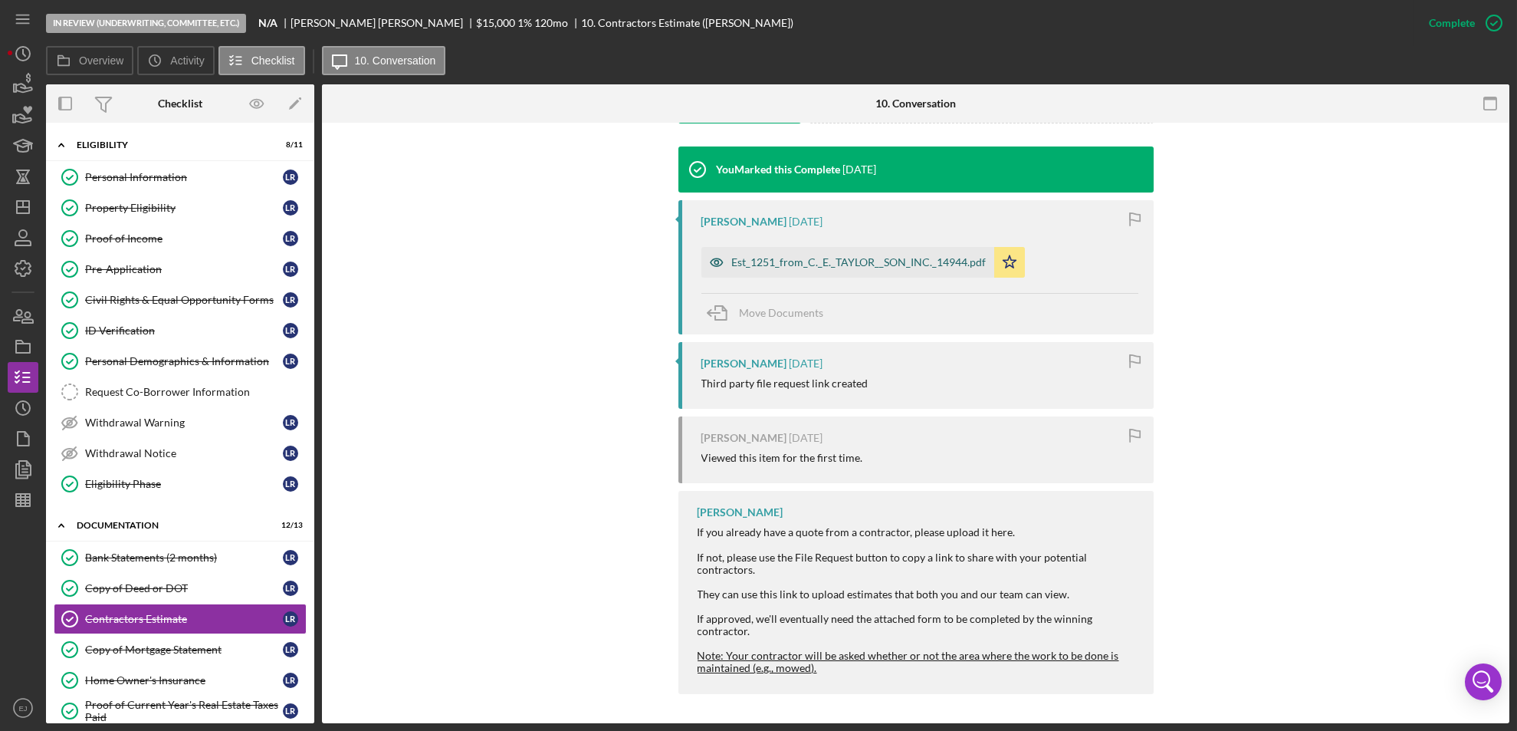
click at [886, 259] on div "Est_1251_from_C._E._TAYLOR__SON_INC._14944.pdf" at bounding box center [859, 262] width 255 height 12
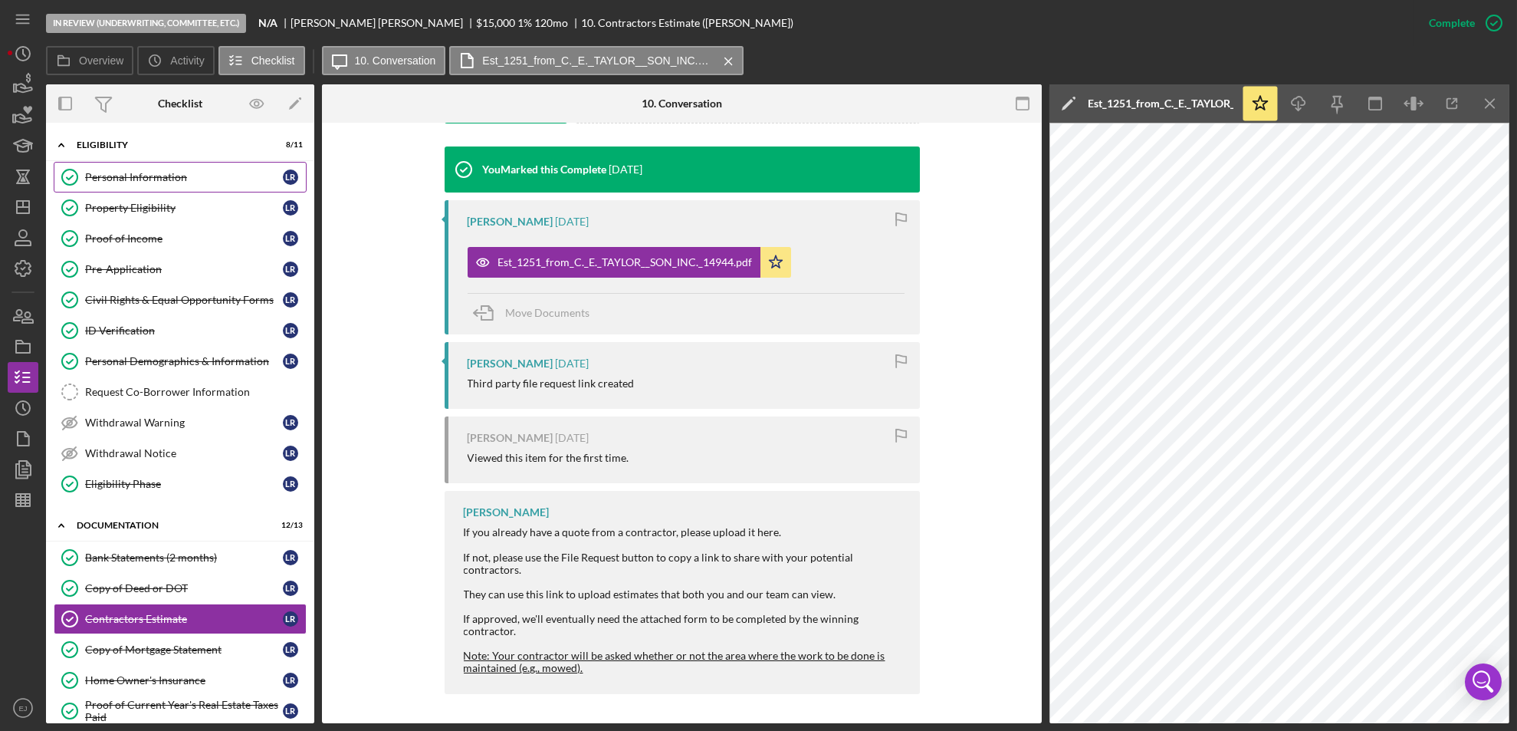
click at [104, 183] on link "Personal Information Personal Information L R" at bounding box center [180, 177] width 253 height 31
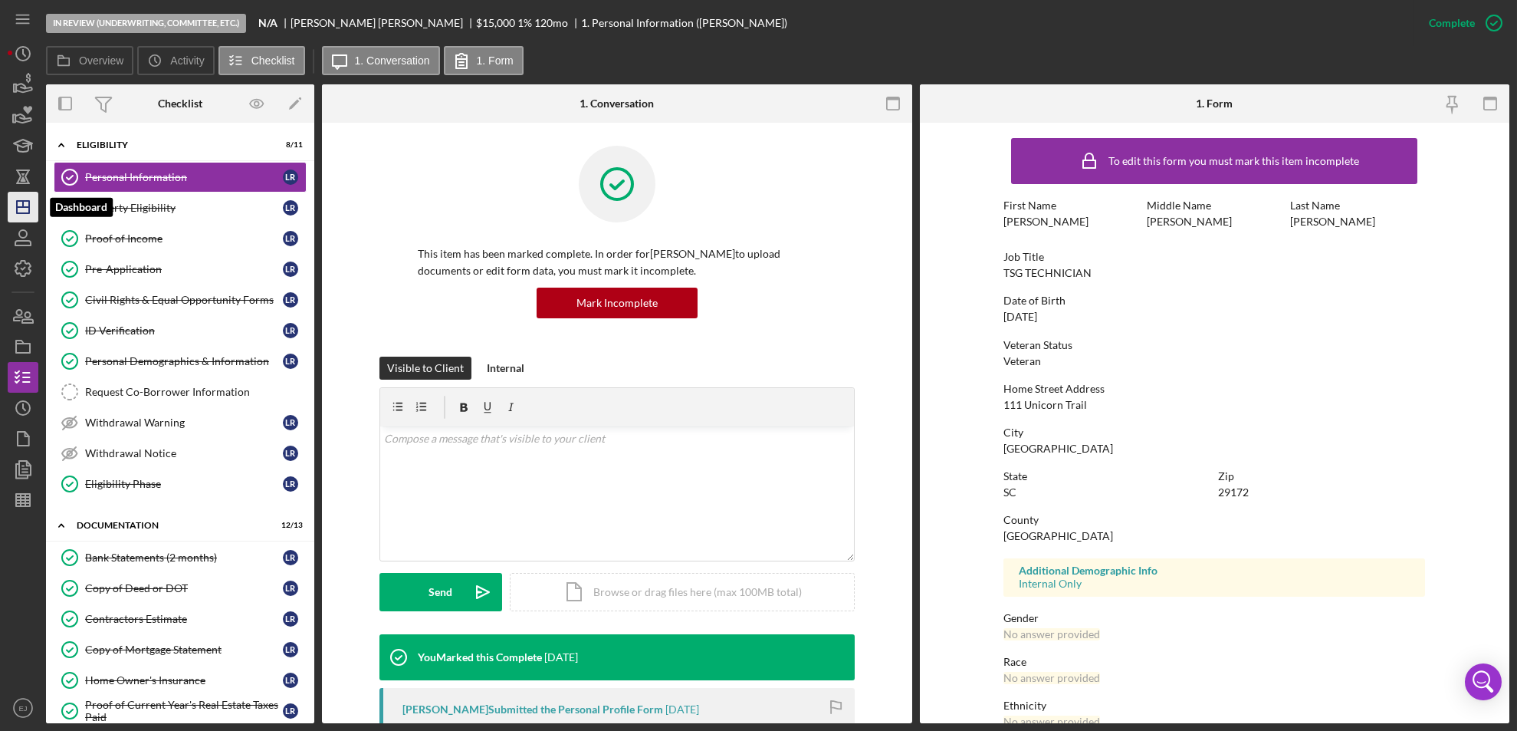
click at [21, 202] on icon "Icon/Dashboard" at bounding box center [23, 207] width 38 height 38
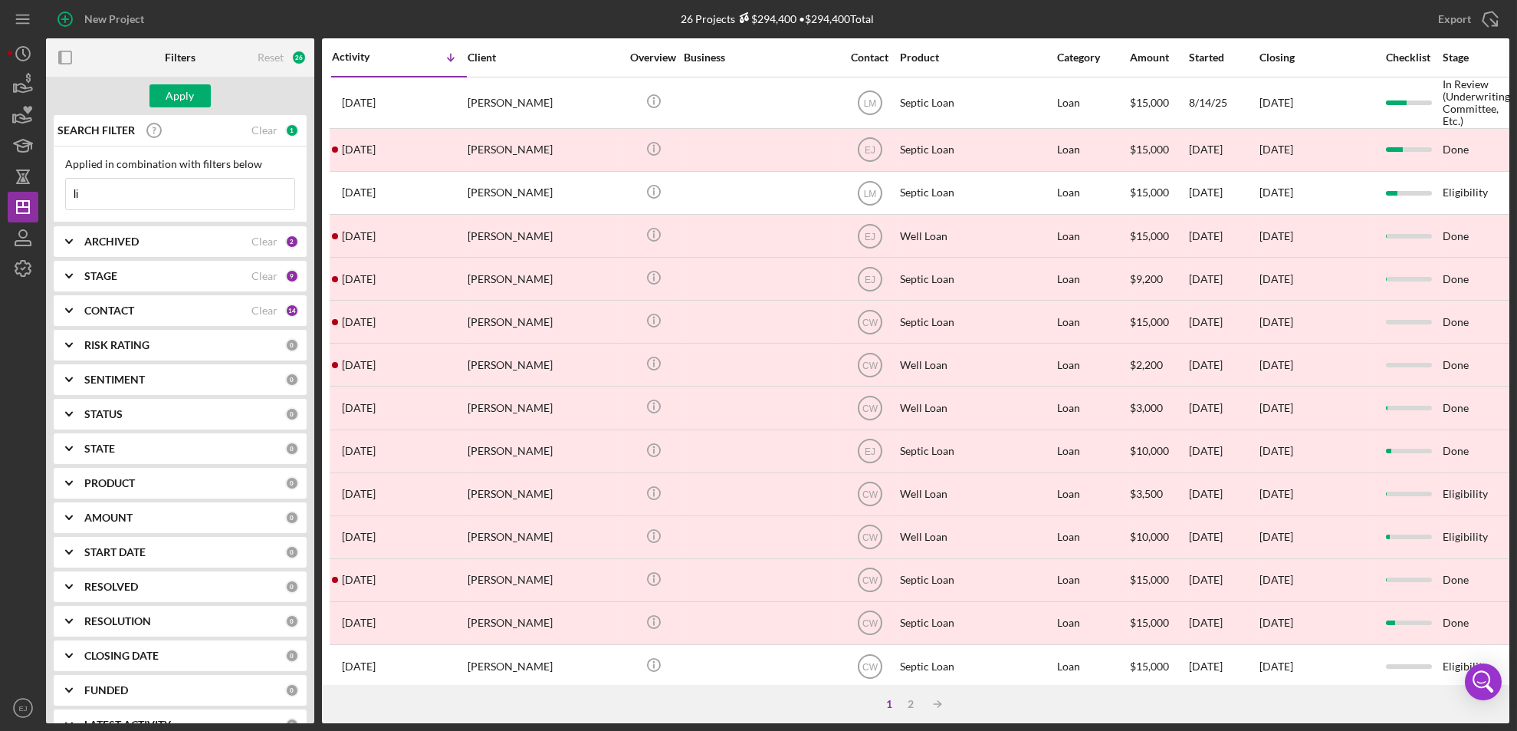
type input "l"
click at [196, 209] on input at bounding box center [180, 194] width 228 height 31
type input "[PERSON_NAME]"
click at [172, 94] on div "Apply" at bounding box center [180, 95] width 28 height 23
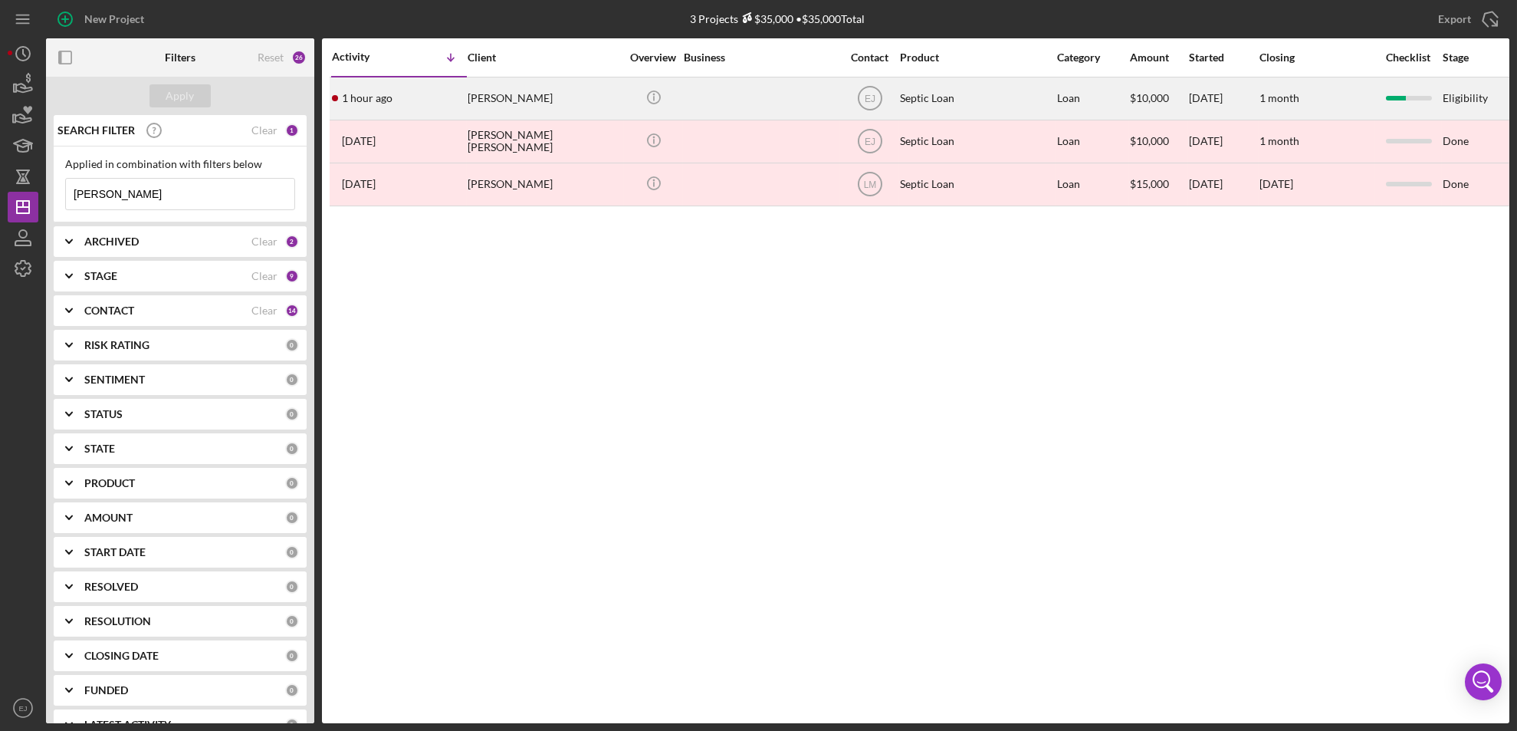
click at [528, 110] on div "[PERSON_NAME]" at bounding box center [544, 98] width 153 height 41
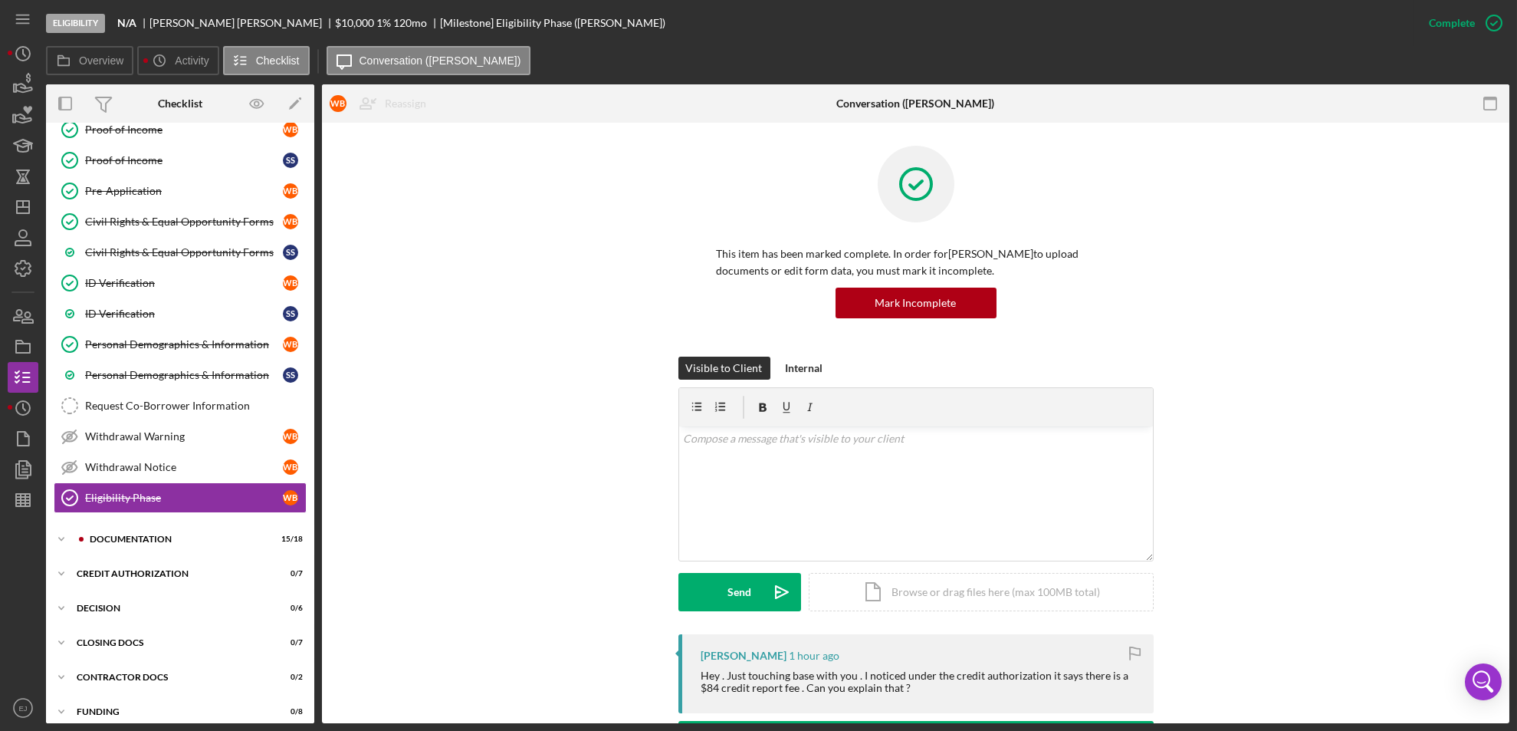
scroll to position [212, 0]
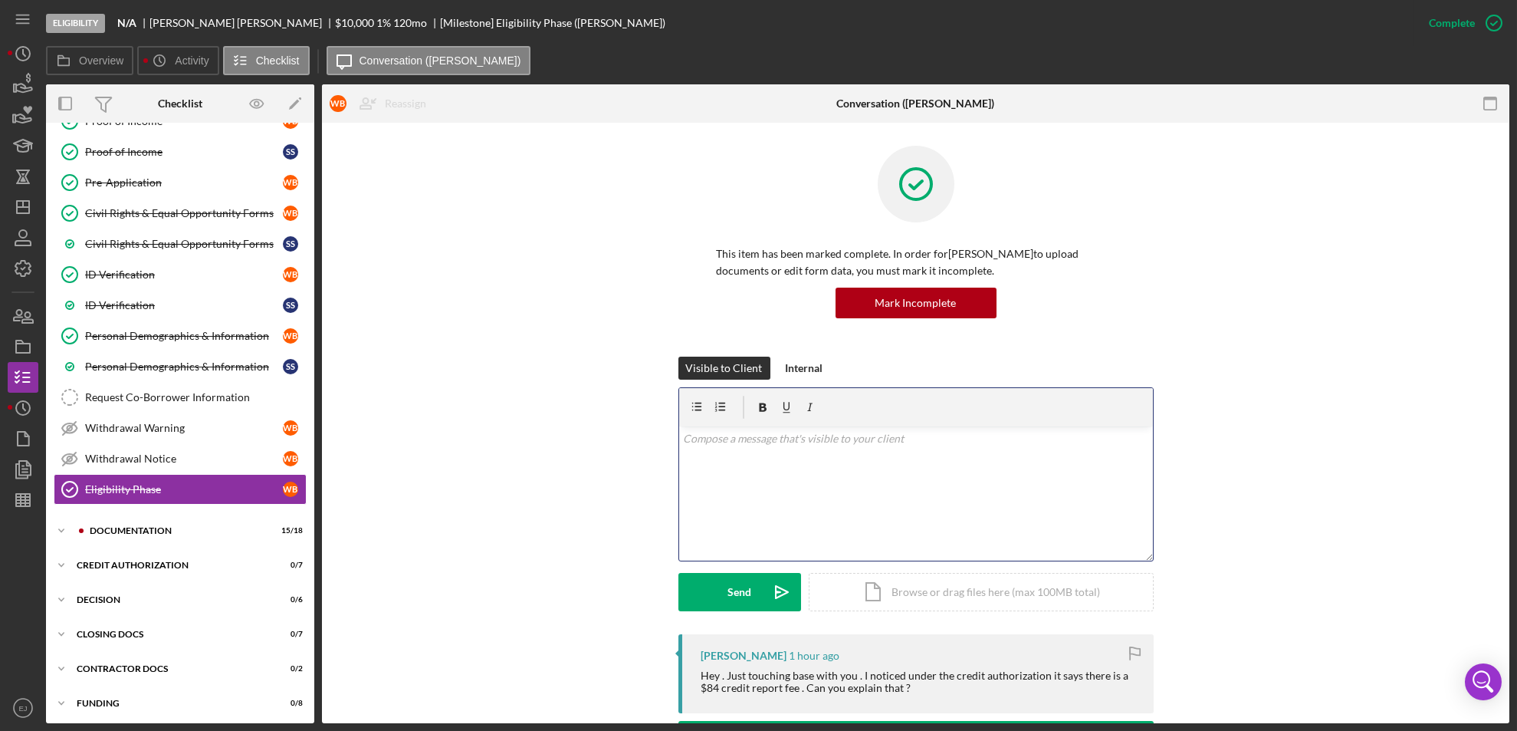
click at [722, 441] on p at bounding box center [915, 438] width 465 height 17
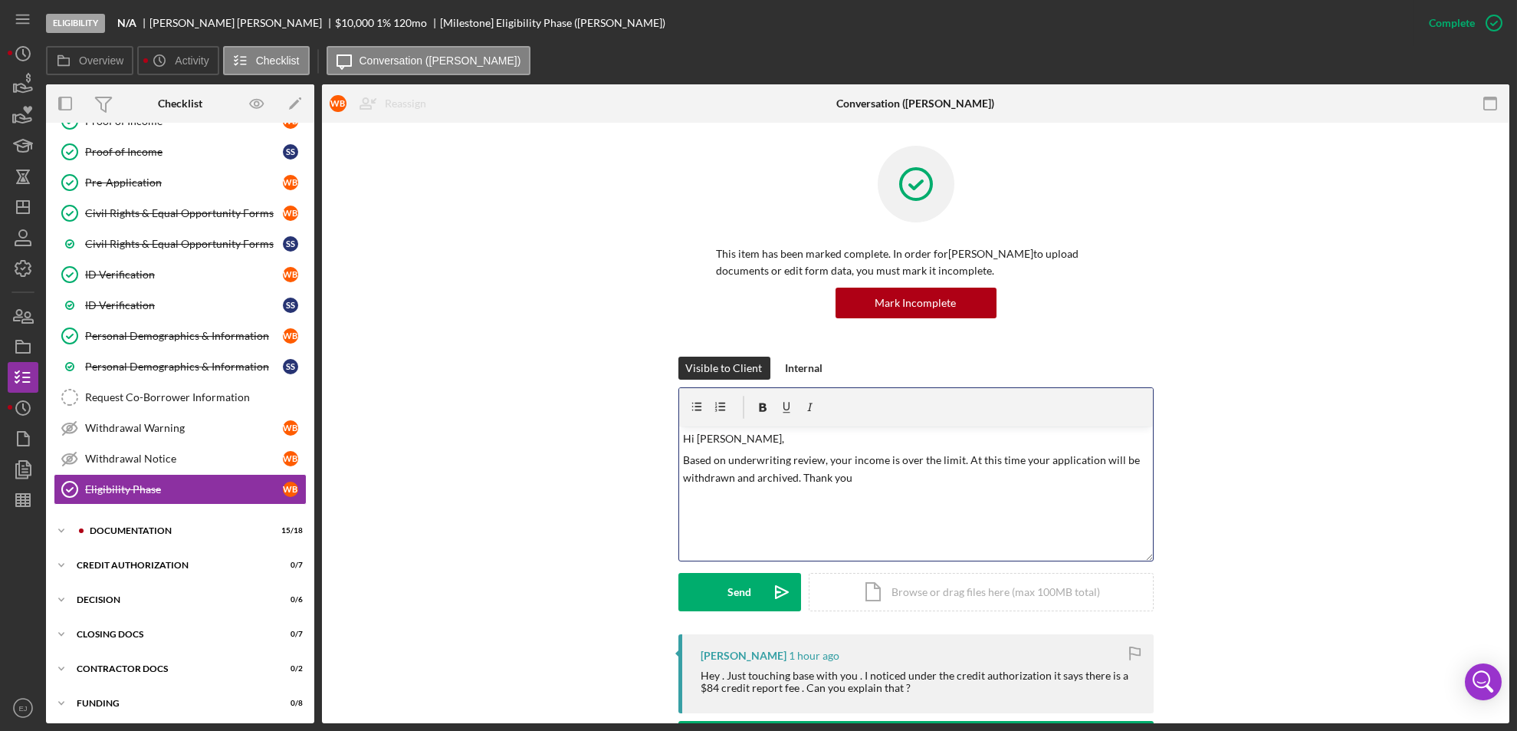
click at [799, 473] on p "Based on underwriting review, your income is over the limit. At this time your …" at bounding box center [915, 469] width 465 height 35
click at [893, 458] on p "Based on underwriting review, your income is over the limit. At this time your …" at bounding box center [915, 469] width 465 height 35
click at [731, 596] on div "Send" at bounding box center [740, 592] width 24 height 38
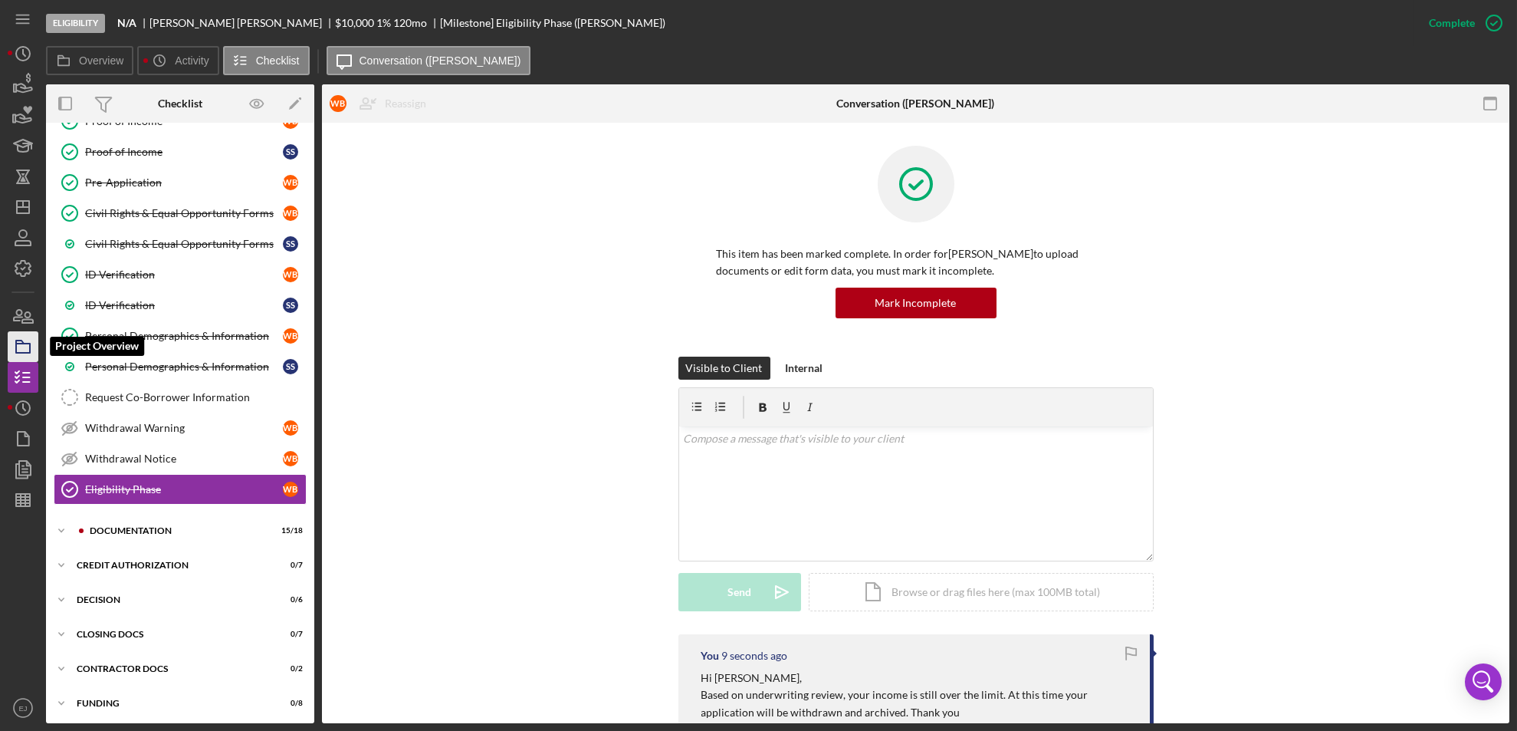
click at [12, 339] on icon "button" at bounding box center [23, 346] width 38 height 38
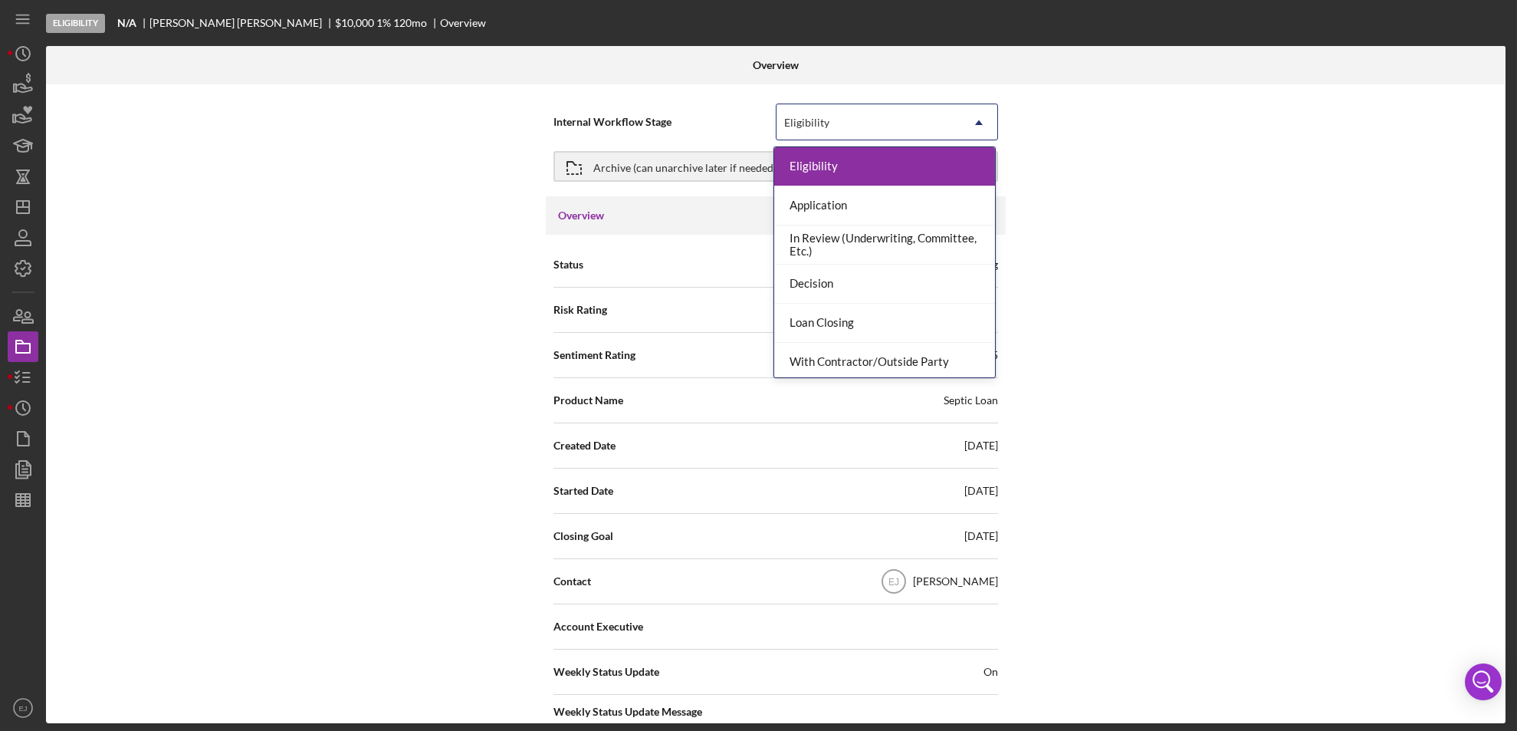
click at [977, 118] on icon "Icon/Dropdown Arrow" at bounding box center [979, 122] width 37 height 37
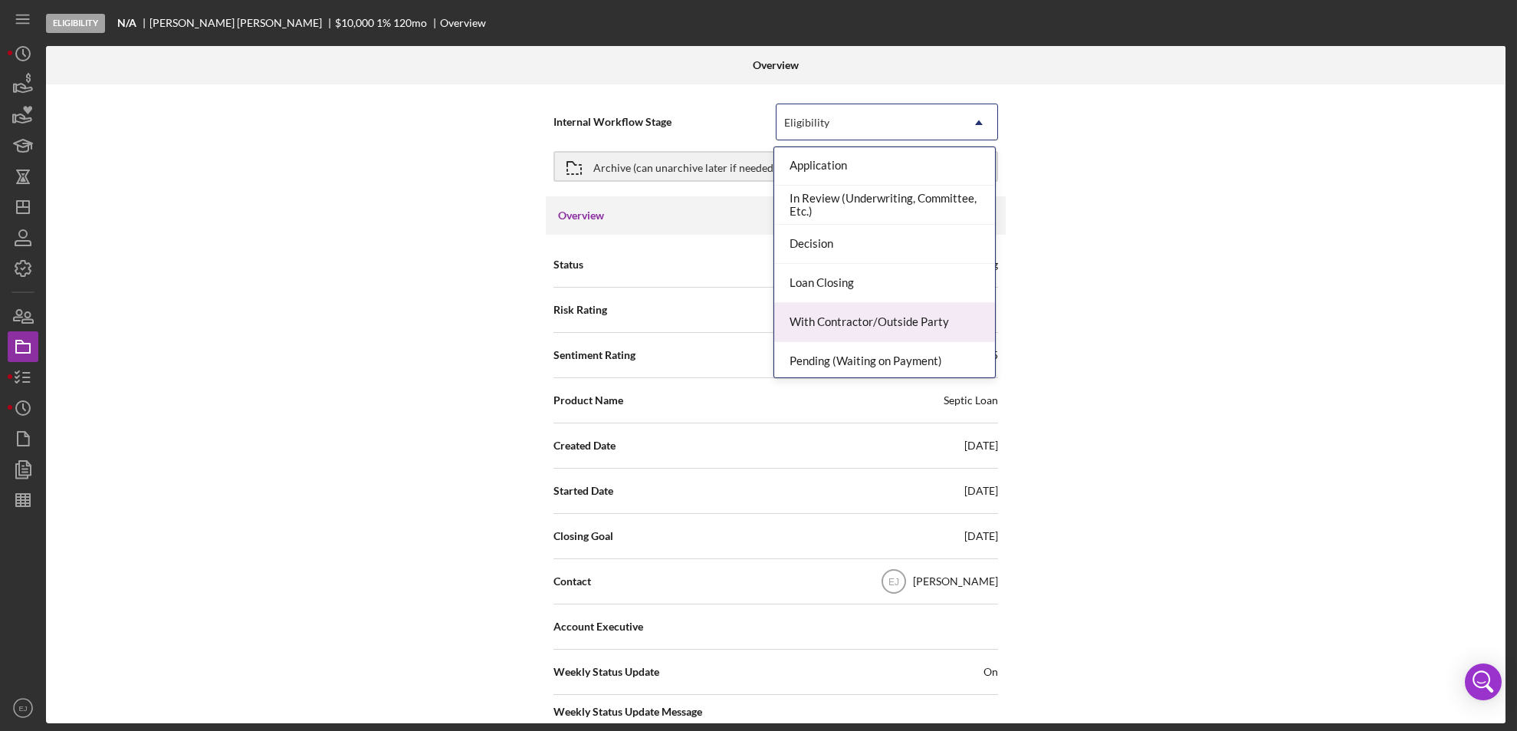
click at [995, 359] on div "Eligibility Application In Review (Underwriting, Committee, Etc.) Decision Loan…" at bounding box center [885, 262] width 222 height 232
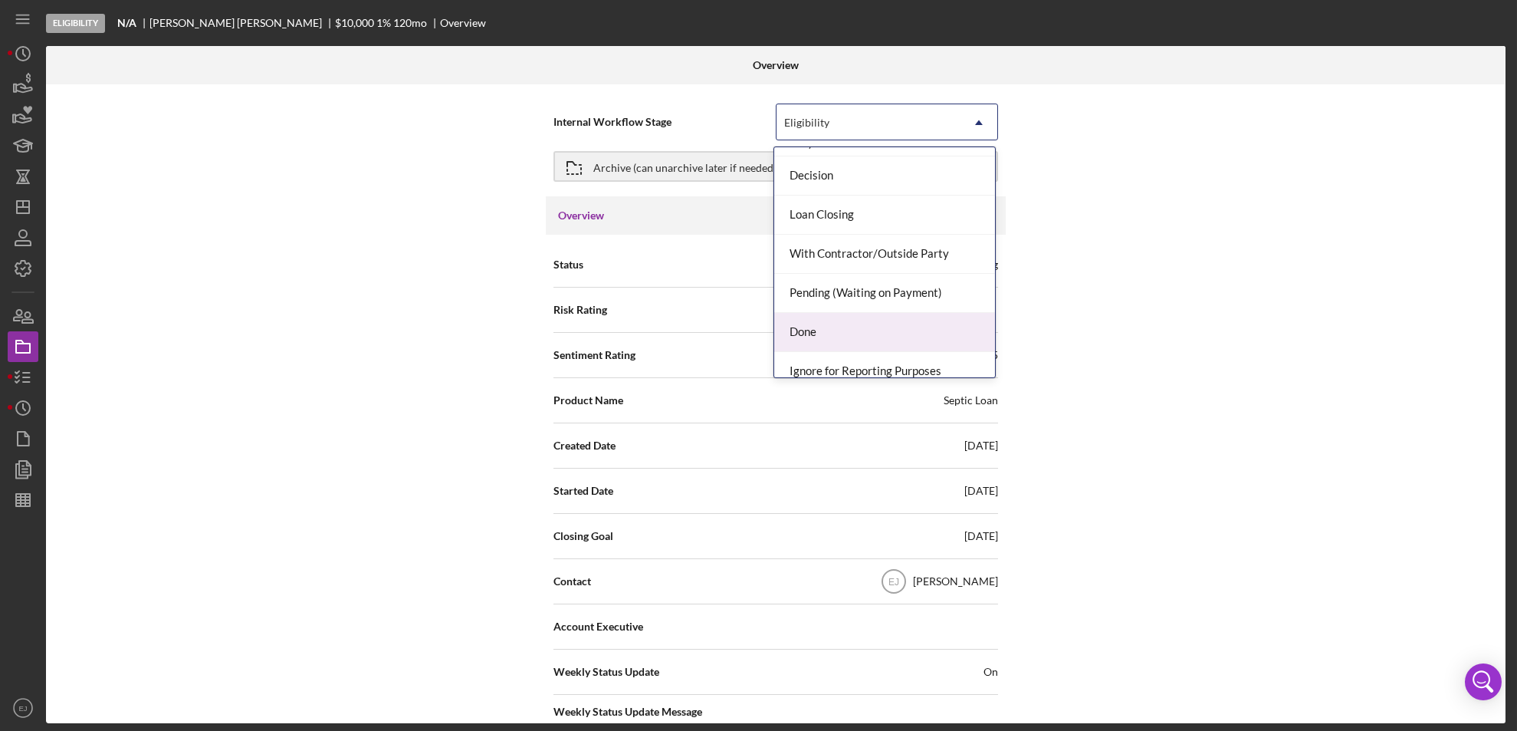
click at [928, 327] on div "Done" at bounding box center [884, 332] width 221 height 39
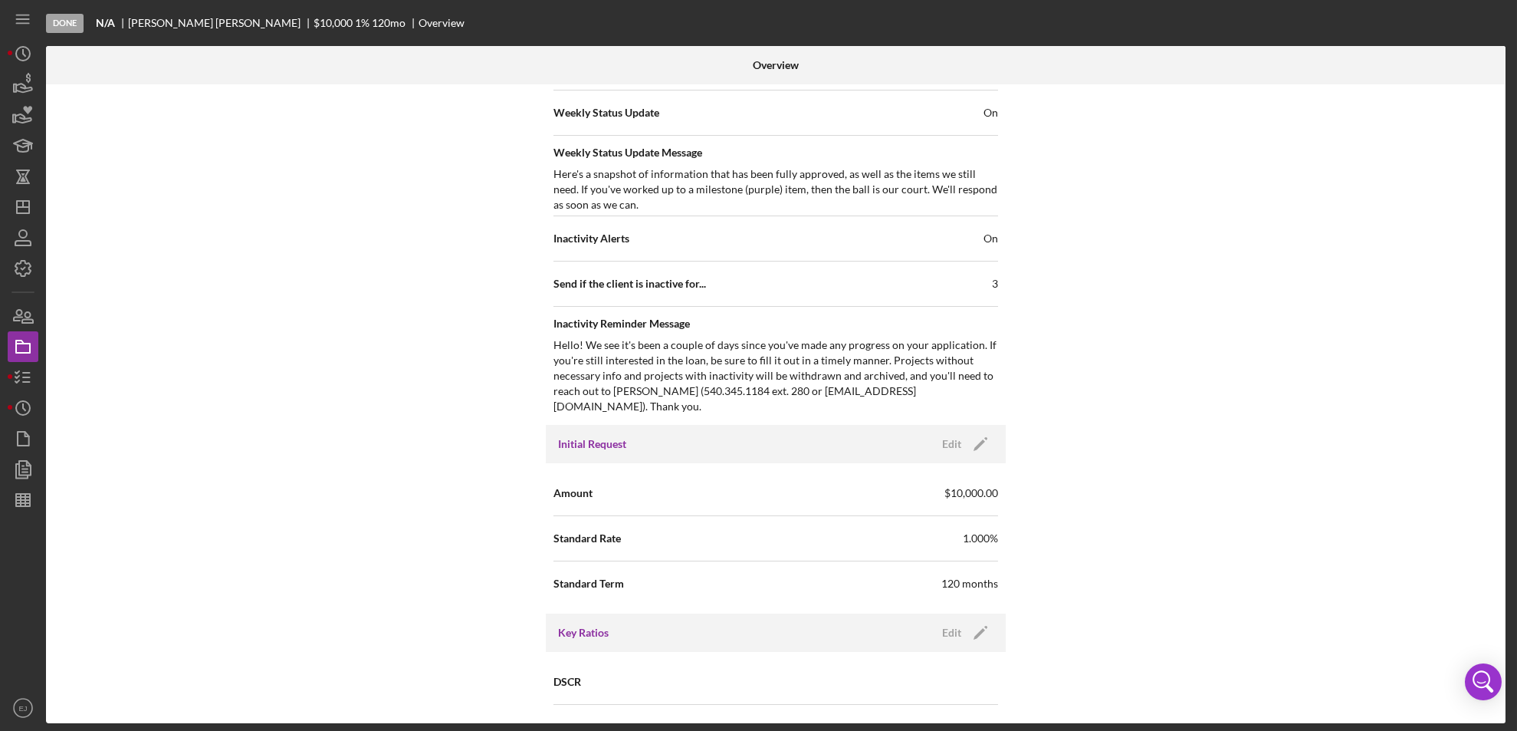
scroll to position [1640, 0]
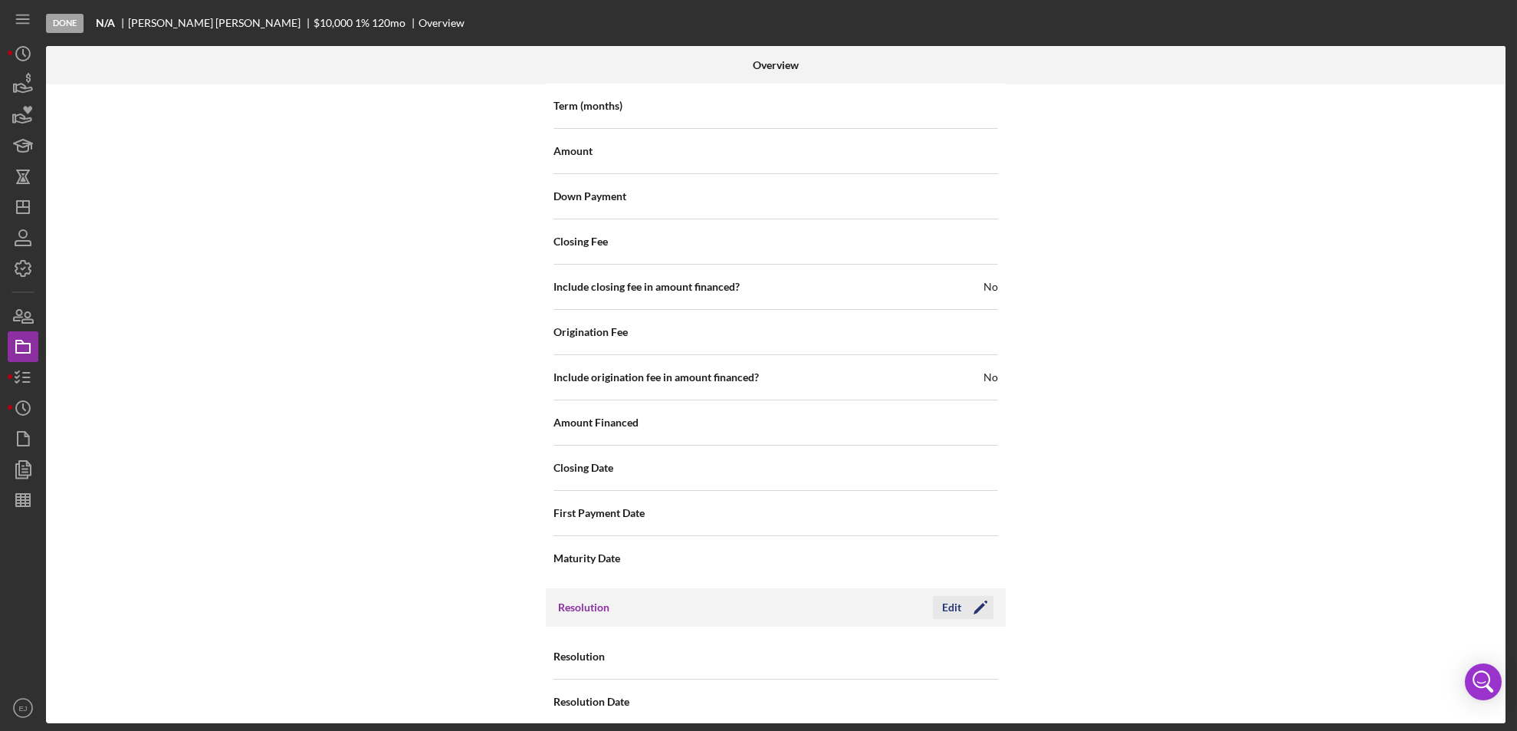
click at [933, 596] on button "Edit Icon/Edit" at bounding box center [963, 607] width 61 height 23
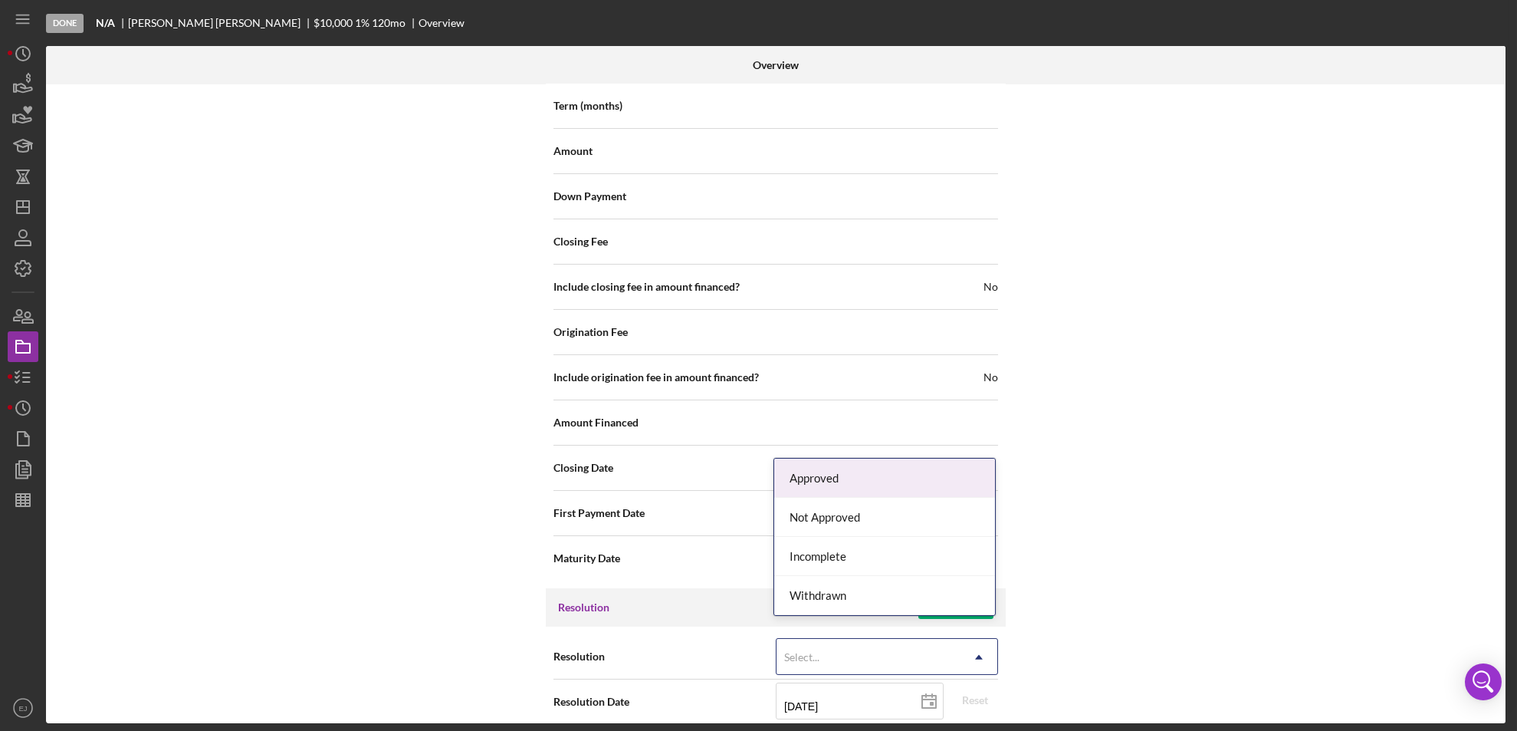
click at [906, 639] on div "Select..." at bounding box center [869, 656] width 184 height 35
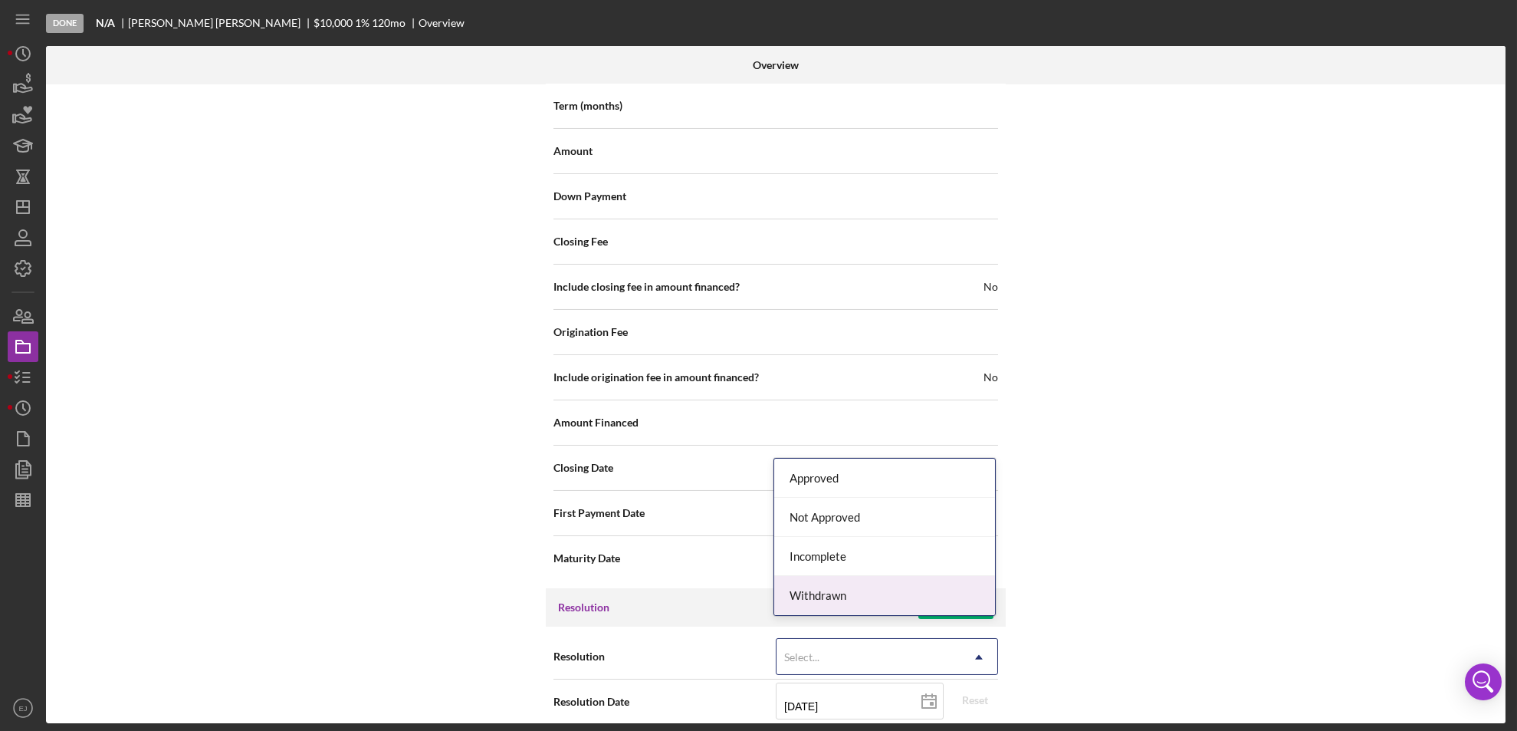
click at [888, 604] on div "Withdrawn" at bounding box center [884, 595] width 221 height 39
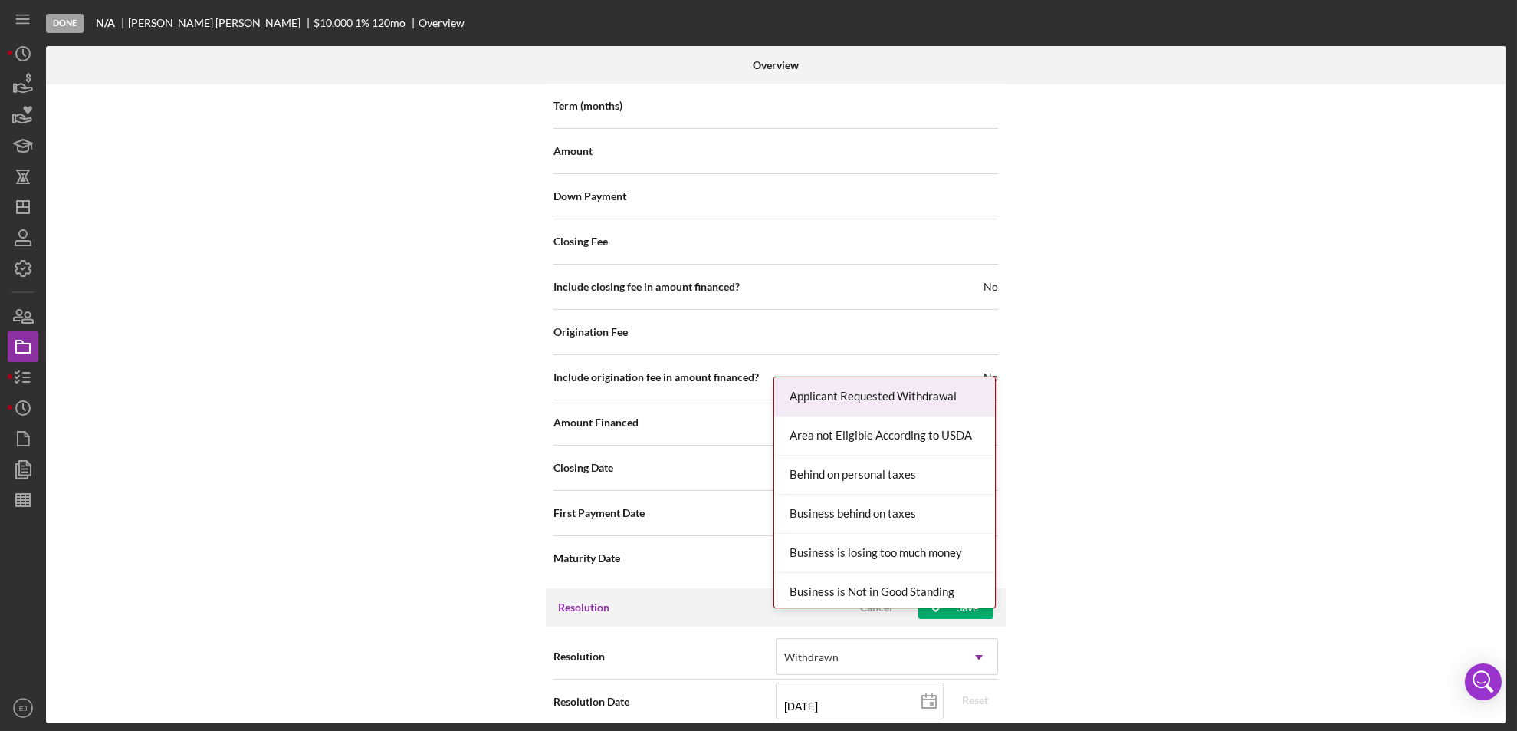
scroll to position [1737, 0]
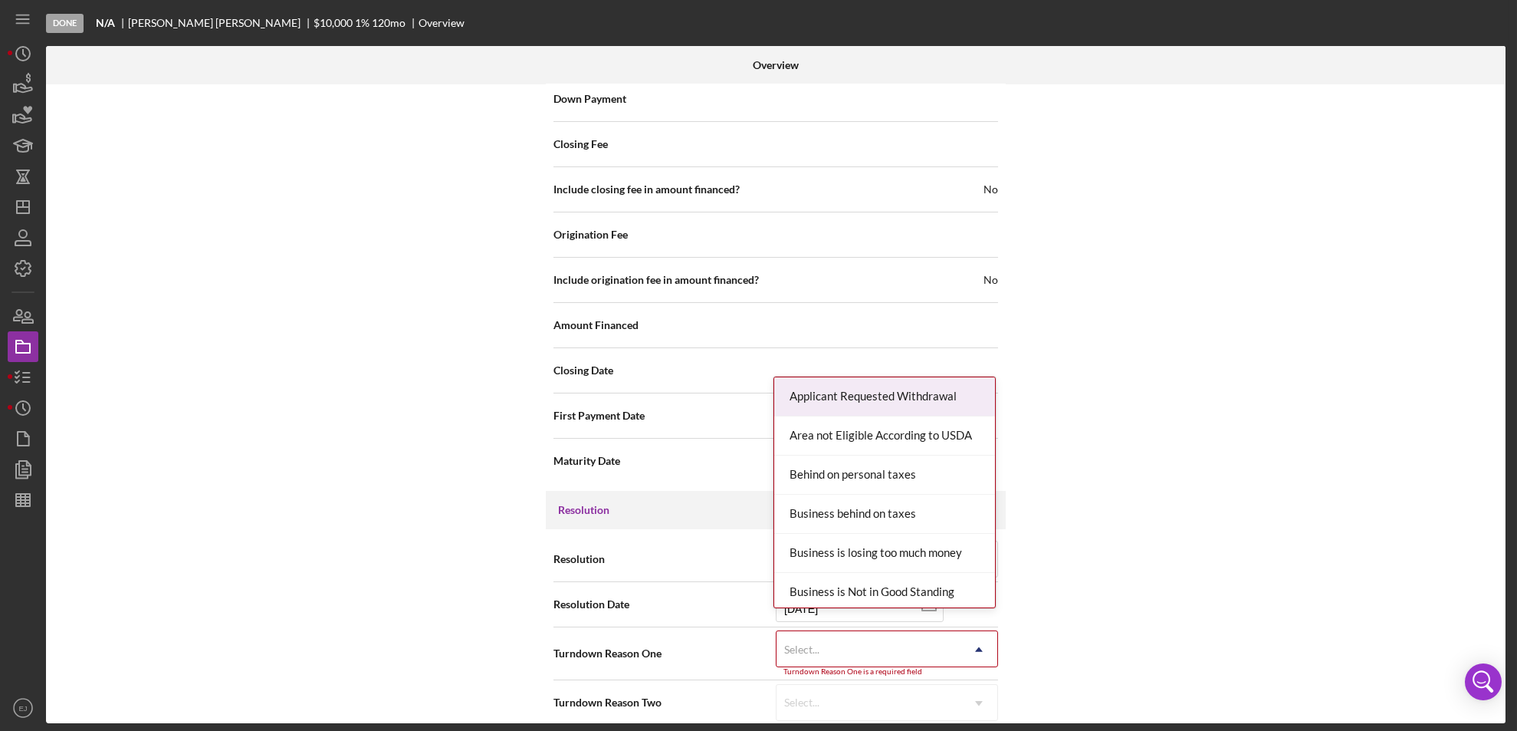
click at [974, 717] on div "Internal Workflow Stage Done Icon/Dropdown Arrow Archive (can unarchive later i…" at bounding box center [776, 403] width 1460 height 639
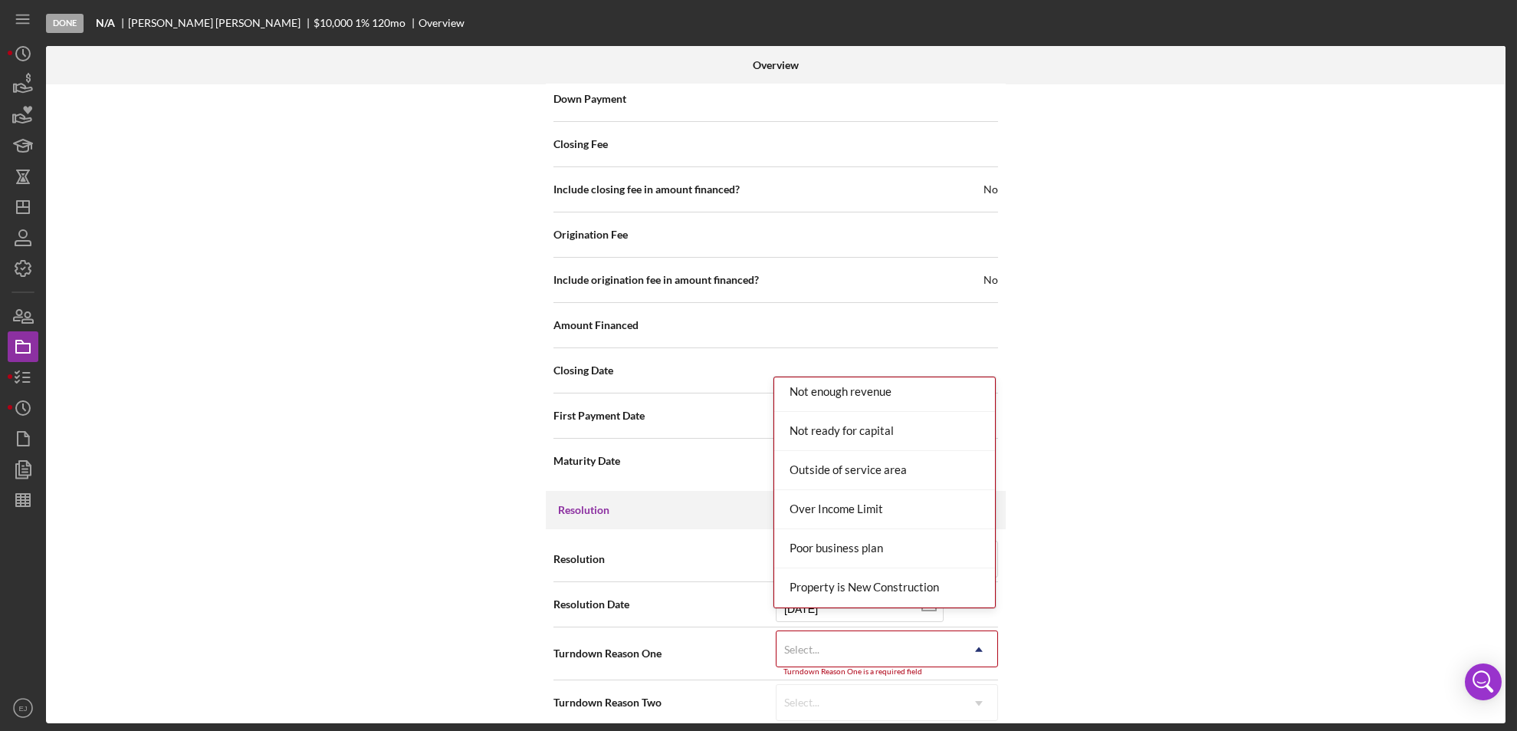
scroll to position [1538, 0]
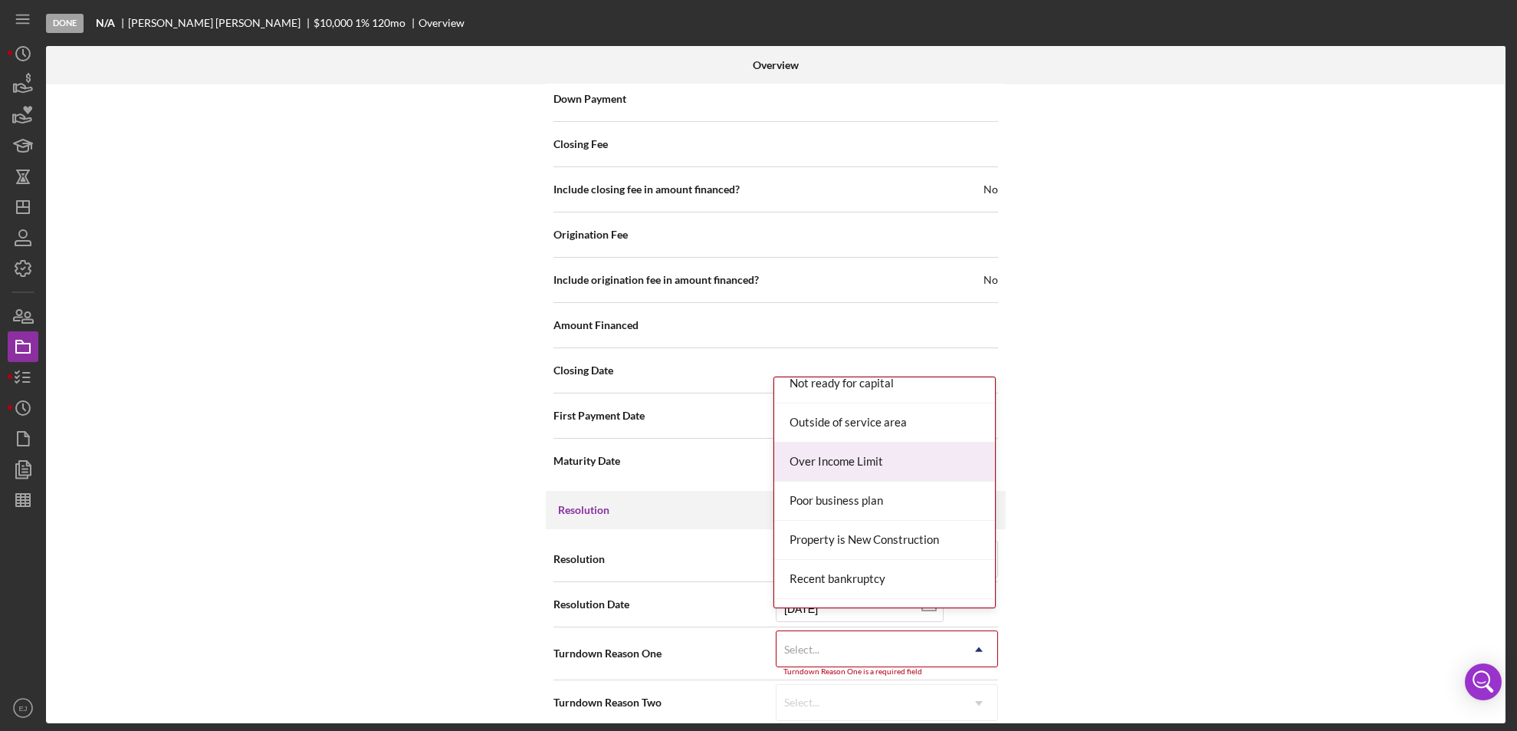
click at [928, 472] on div "Over Income Limit" at bounding box center [884, 461] width 221 height 39
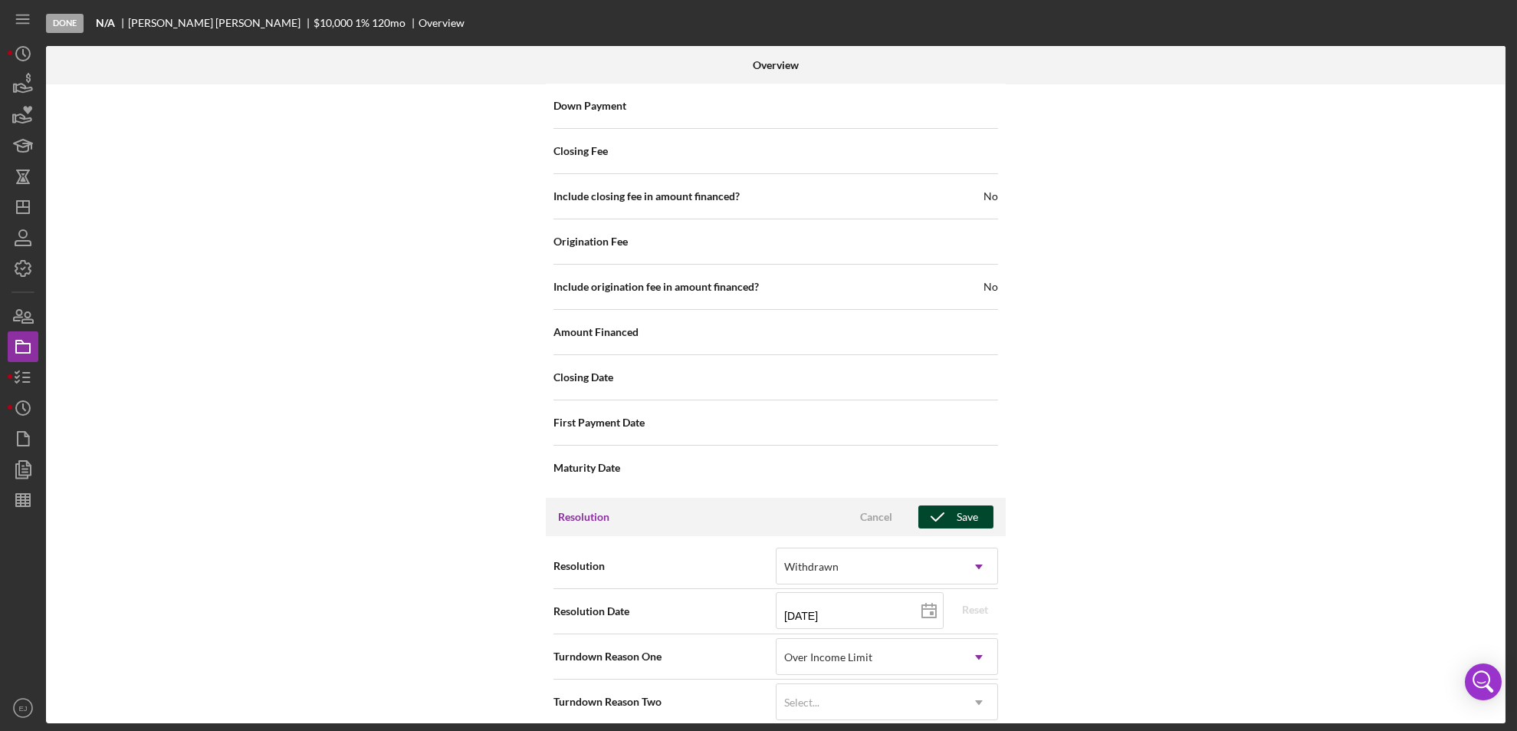
click at [971, 505] on div "Save" at bounding box center [967, 516] width 21 height 23
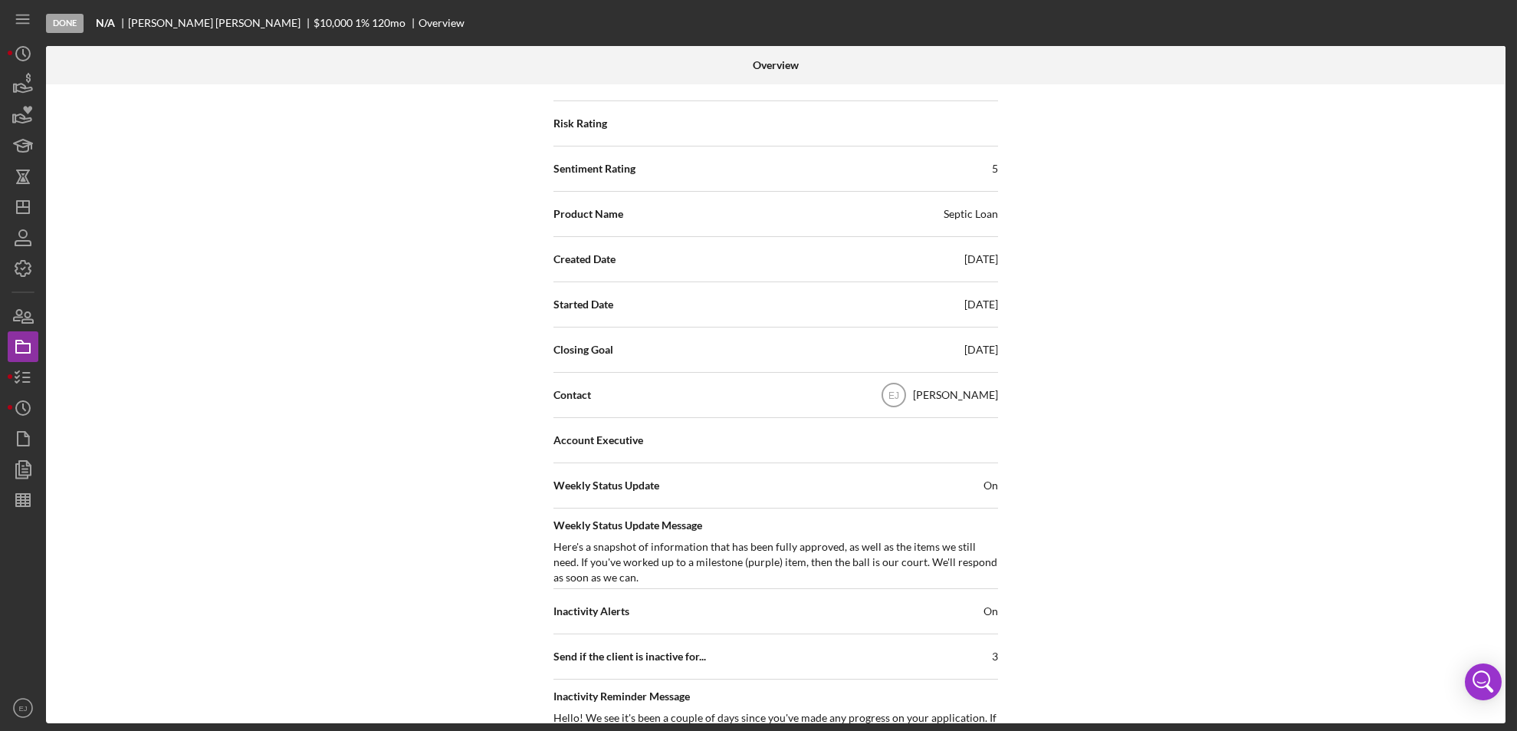
scroll to position [30, 0]
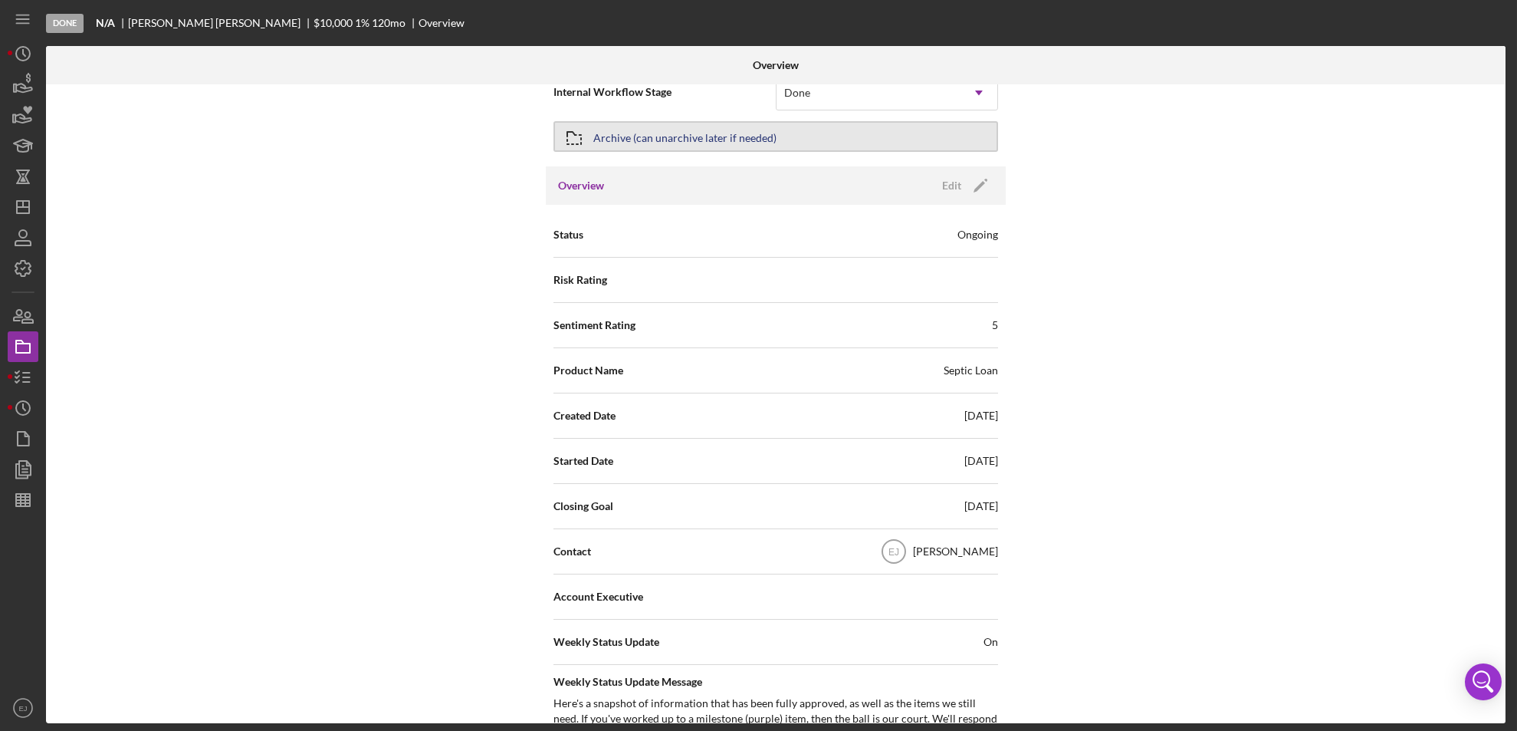
click at [579, 140] on icon "button" at bounding box center [574, 138] width 38 height 38
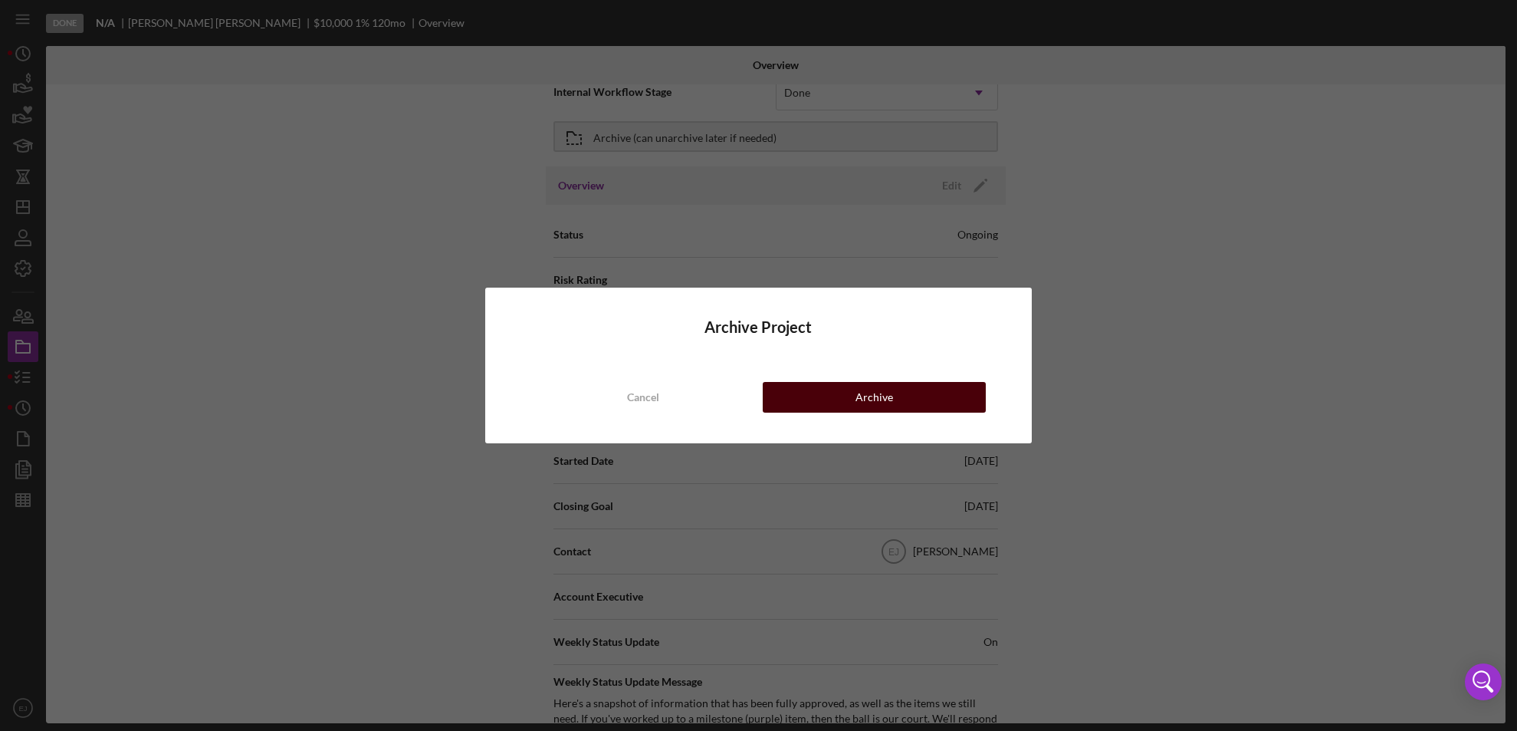
click at [855, 401] on button "Archive" at bounding box center [875, 397] width 224 height 31
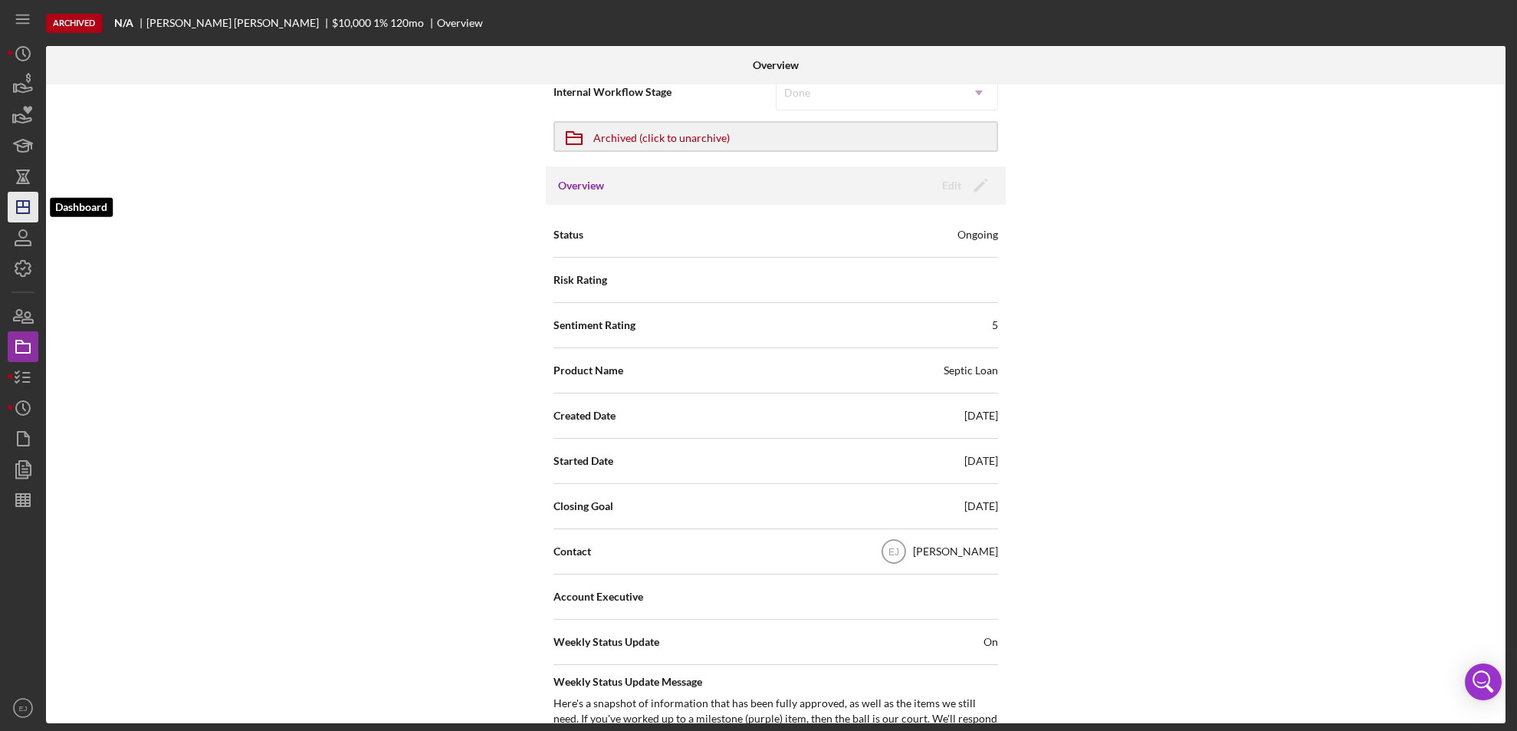
click at [32, 200] on icon "Icon/Dashboard" at bounding box center [23, 207] width 38 height 38
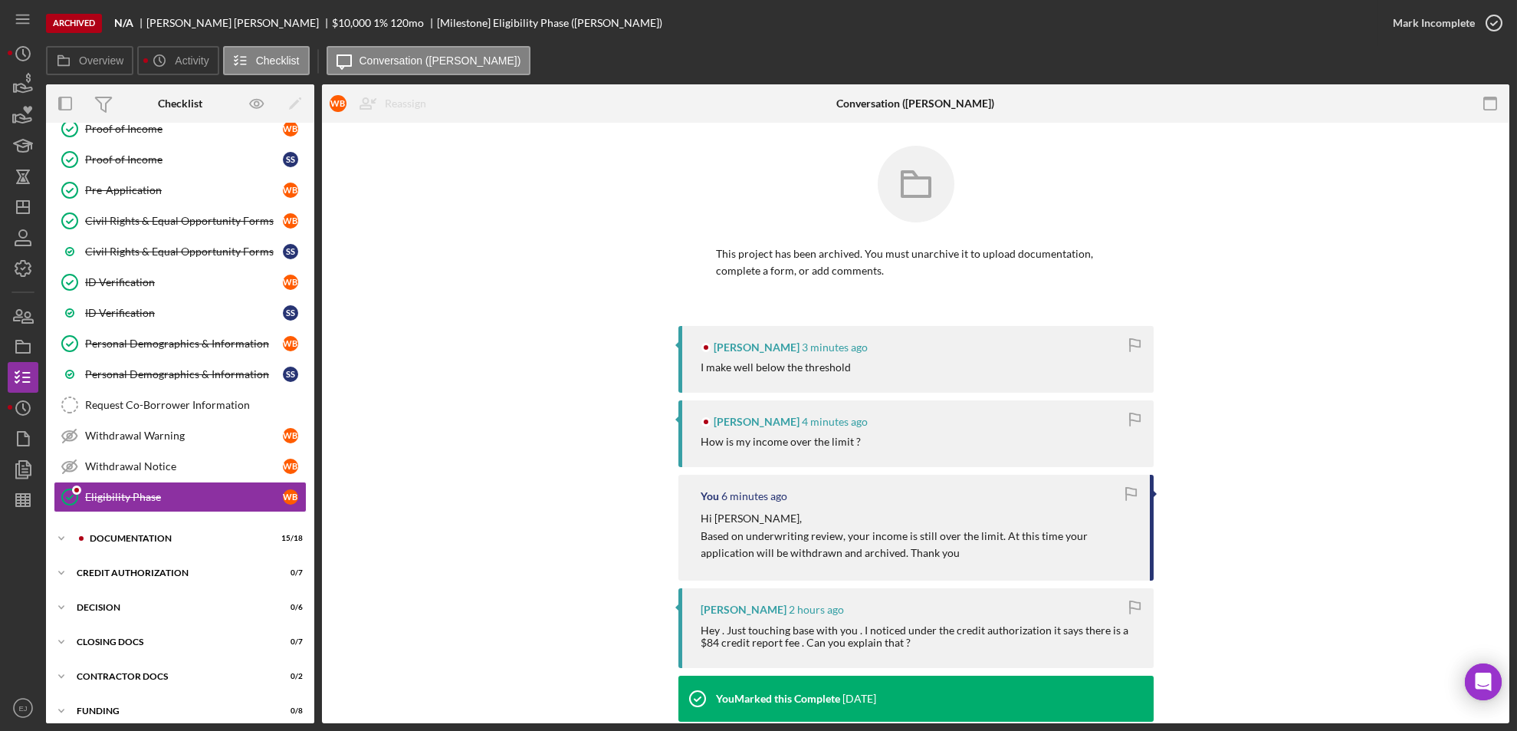
scroll to position [214, 0]
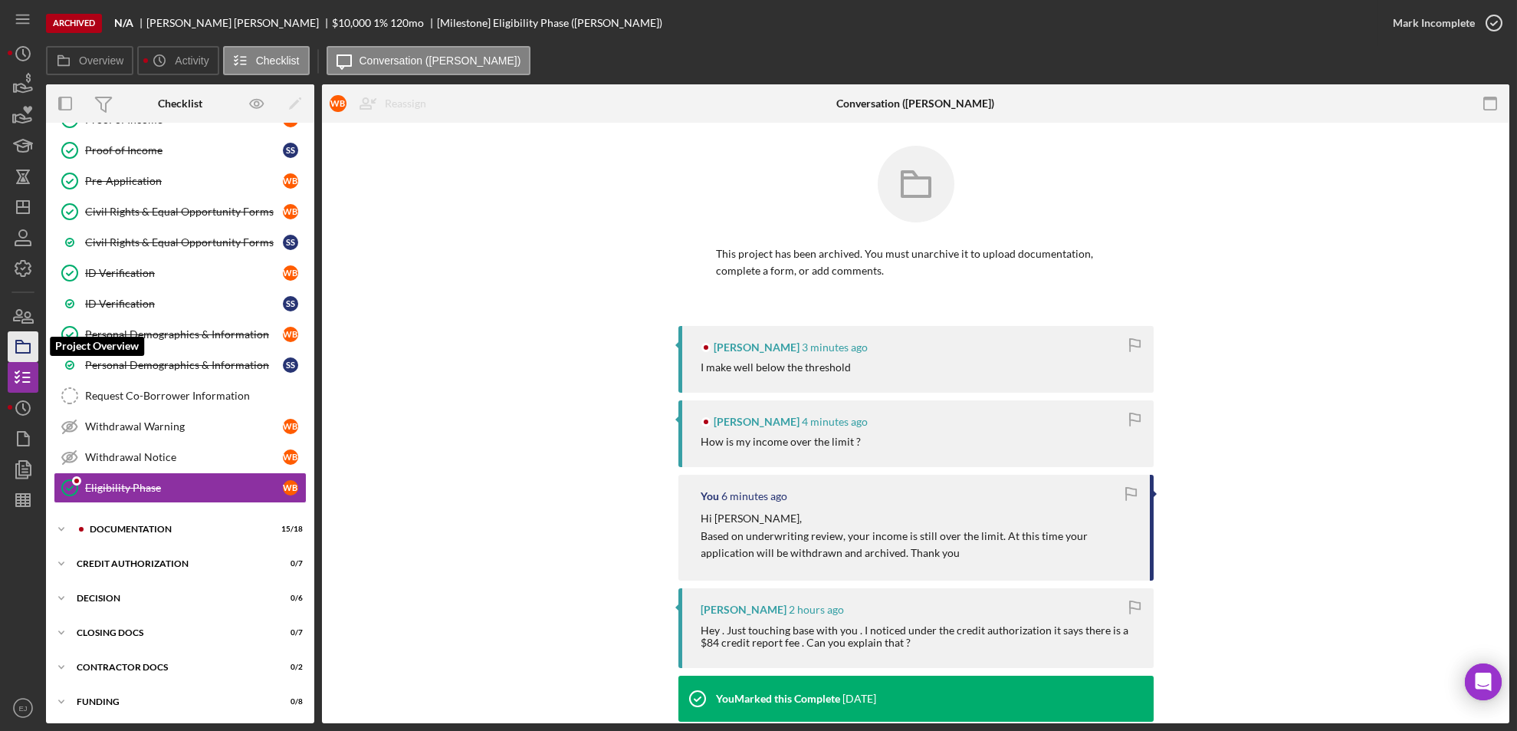
click at [18, 348] on icon "button" at bounding box center [23, 346] width 38 height 38
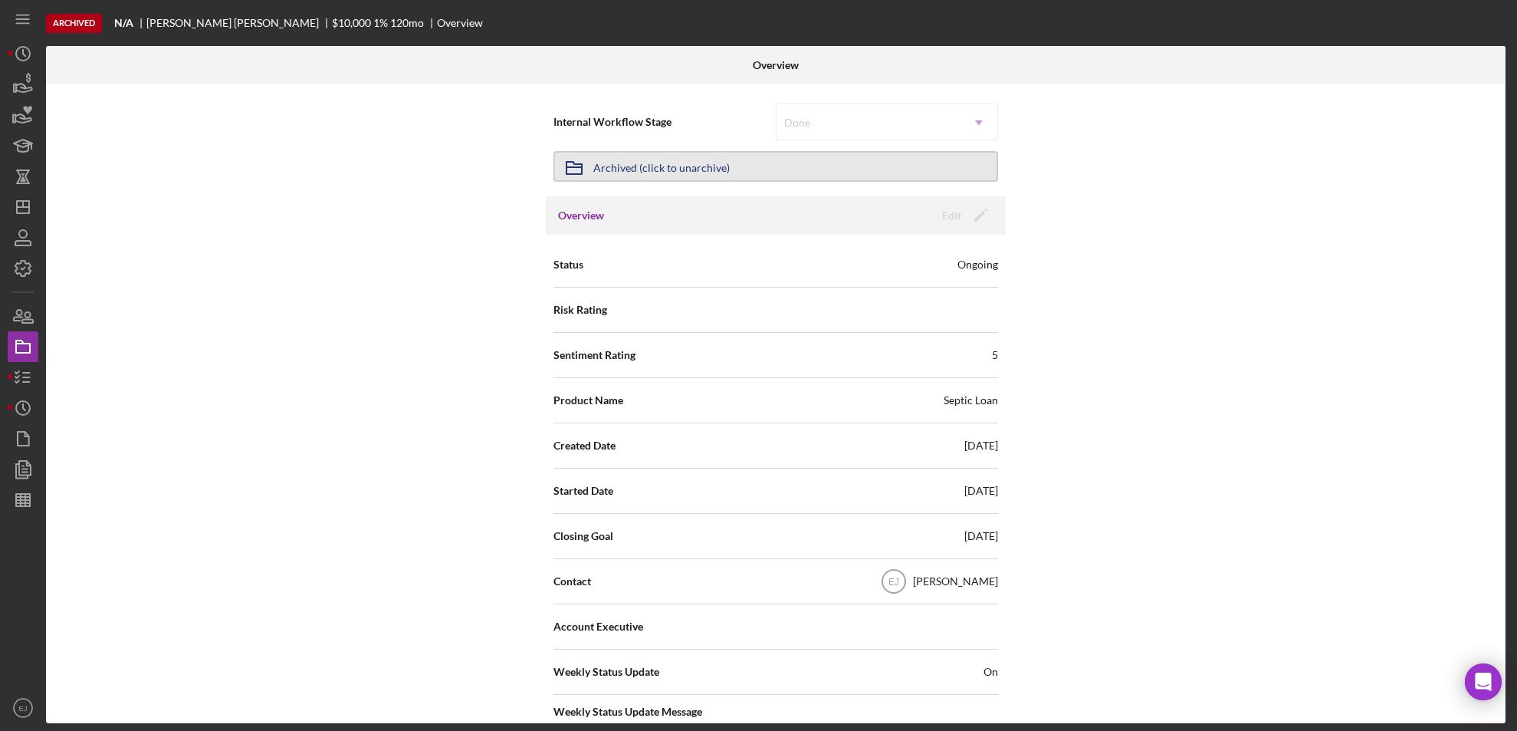
click at [660, 169] on div "Archived (click to unarchive)" at bounding box center [661, 167] width 136 height 28
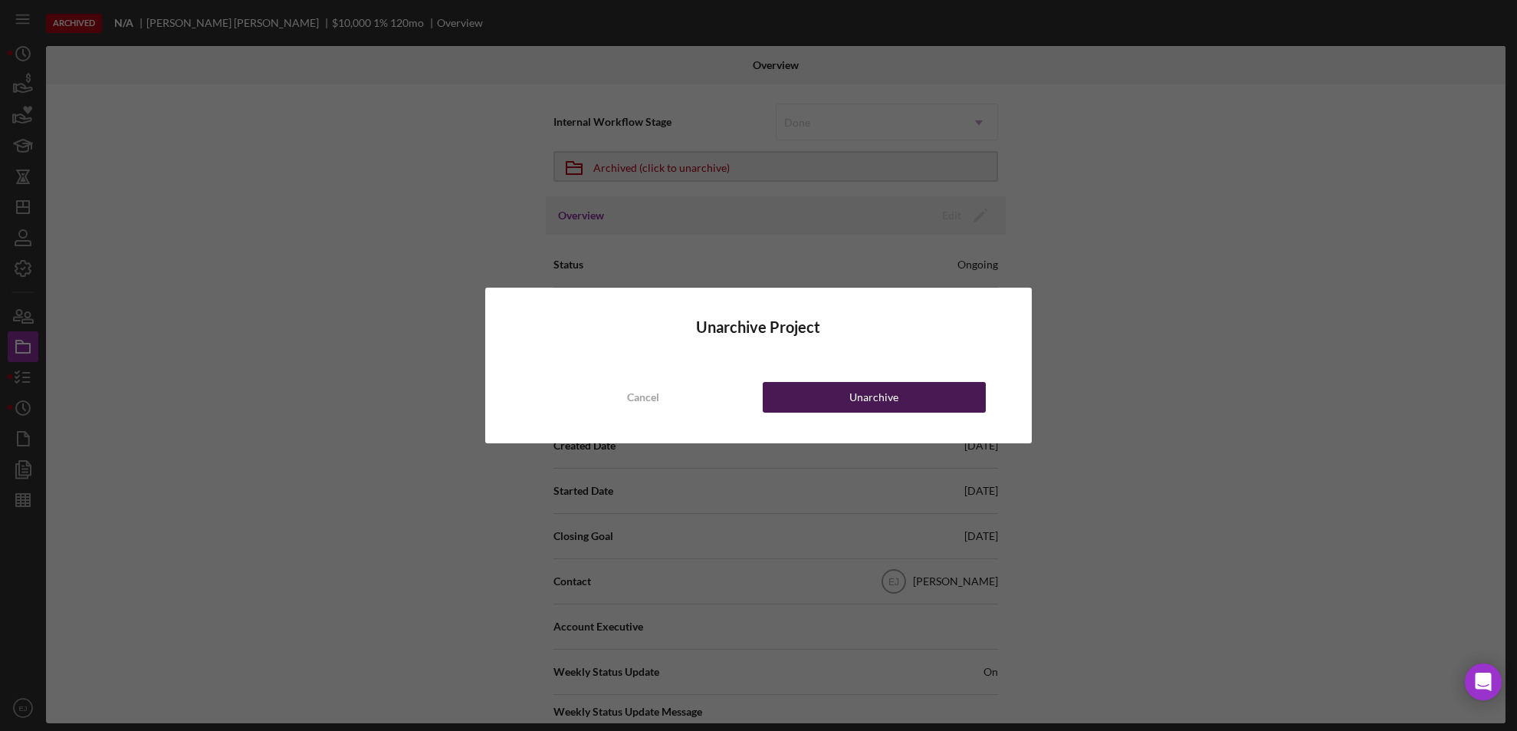
click at [867, 406] on div "Unarchive" at bounding box center [873, 397] width 49 height 31
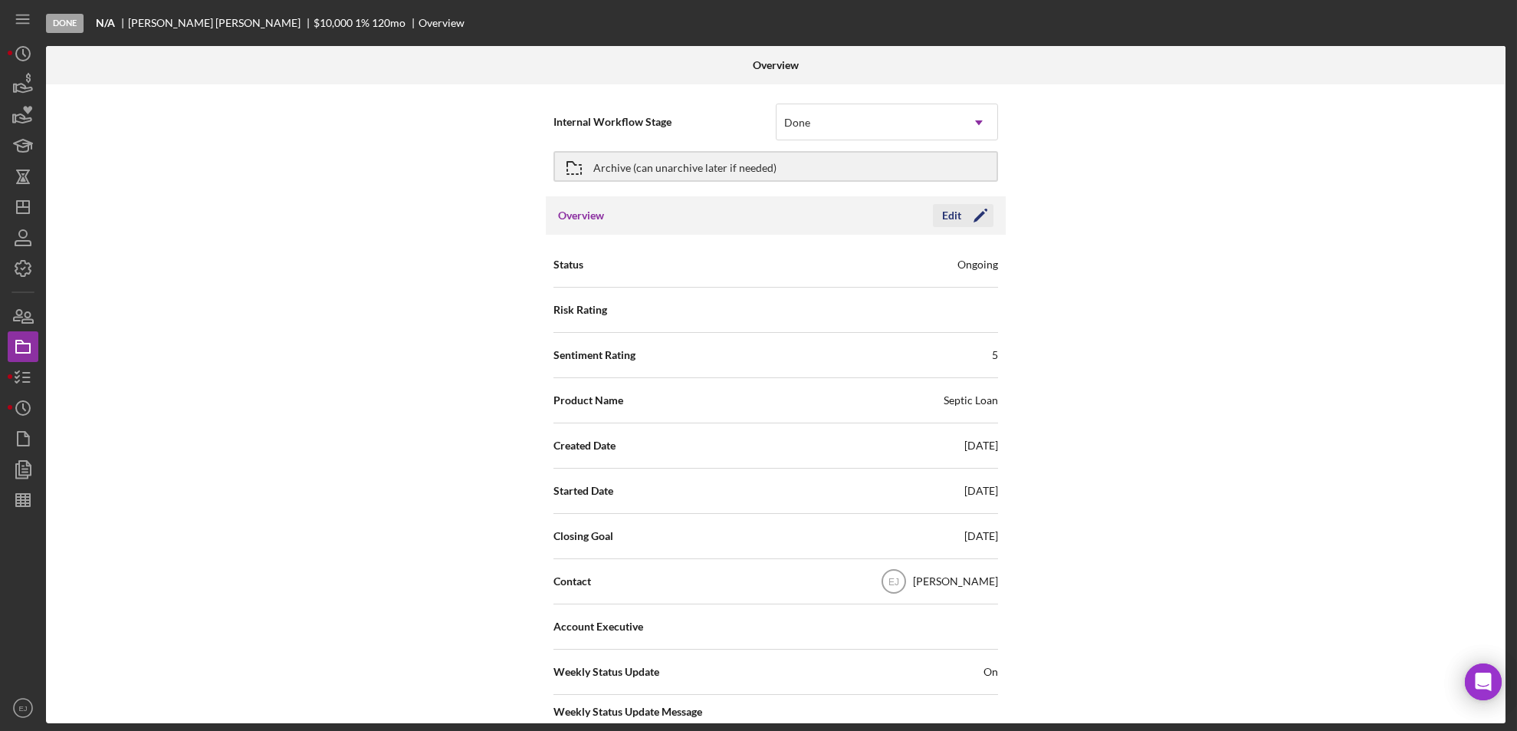
click at [936, 218] on button "Edit Icon/Edit" at bounding box center [963, 215] width 61 height 23
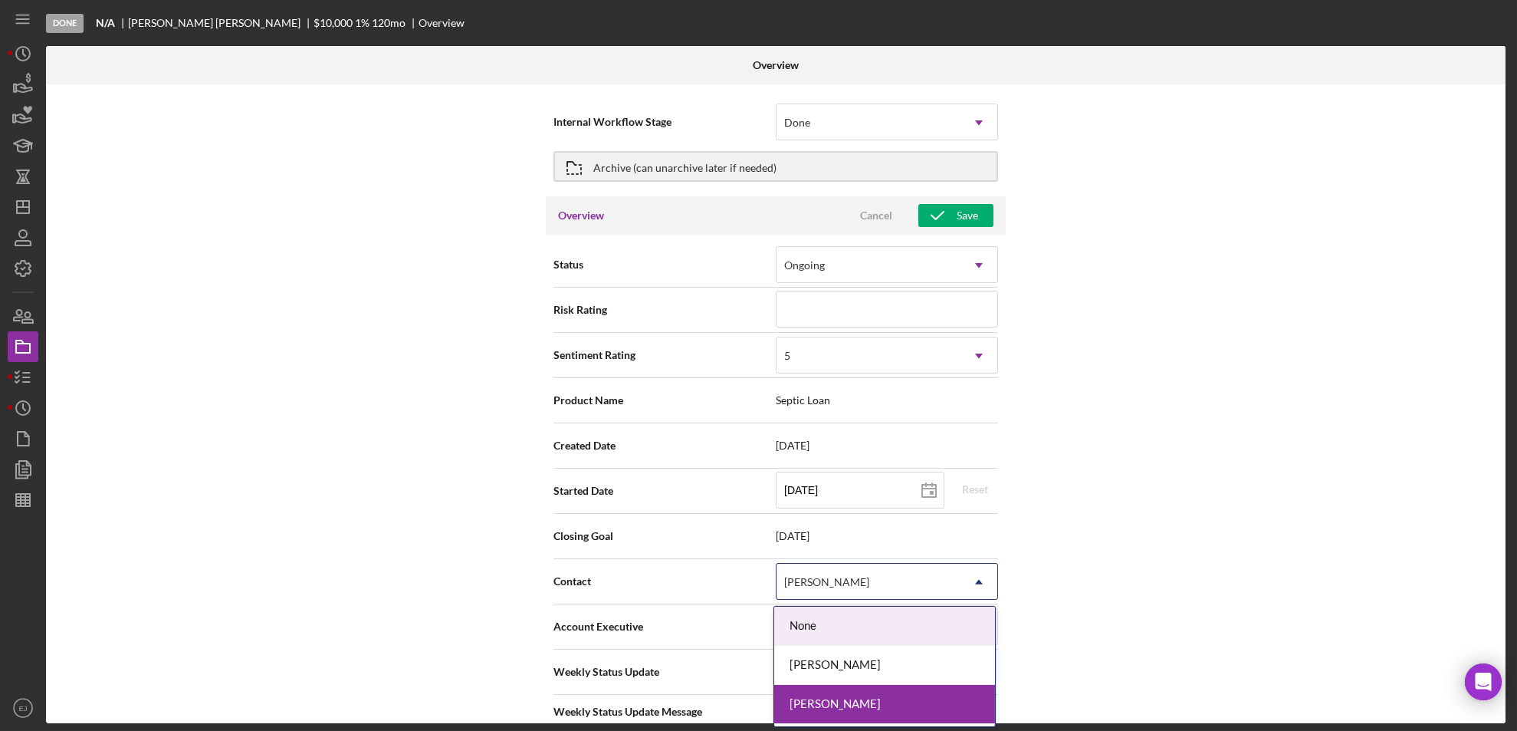
click at [978, 584] on icon "Icon/Dropdown Arrow" at bounding box center [979, 582] width 37 height 37
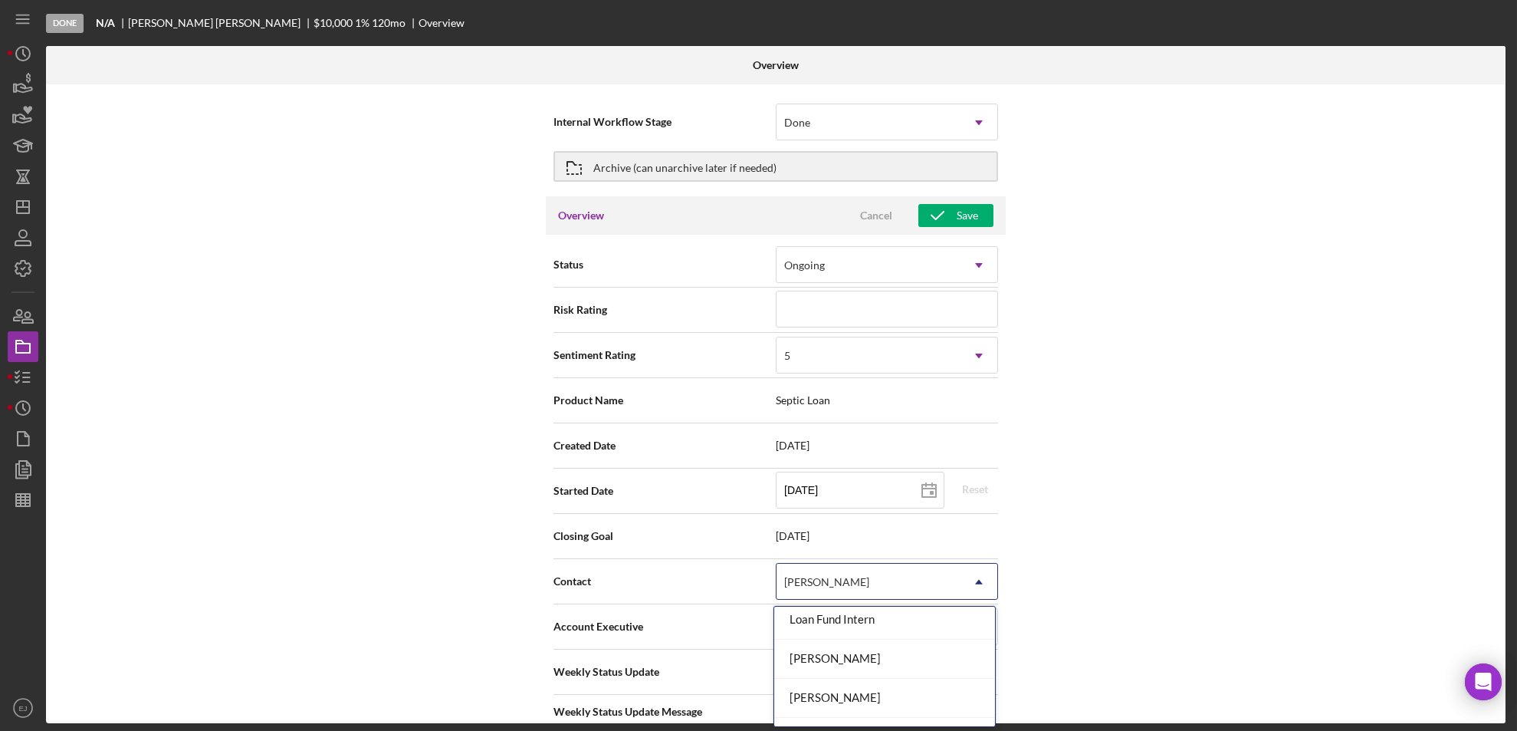
scroll to position [192, 0]
click at [950, 635] on div "[PERSON_NAME]" at bounding box center [884, 629] width 221 height 39
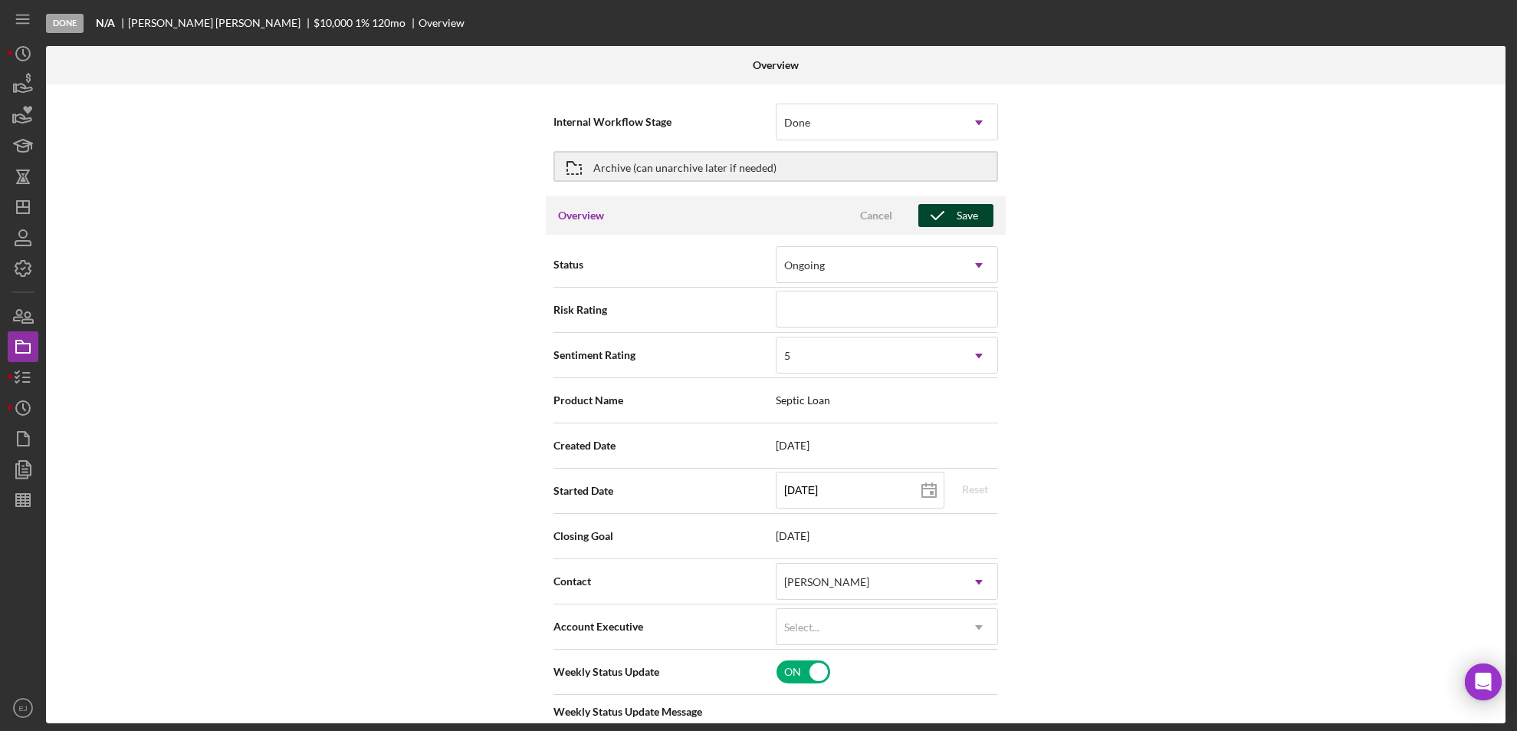
click at [971, 208] on div "Save" at bounding box center [967, 215] width 21 height 23
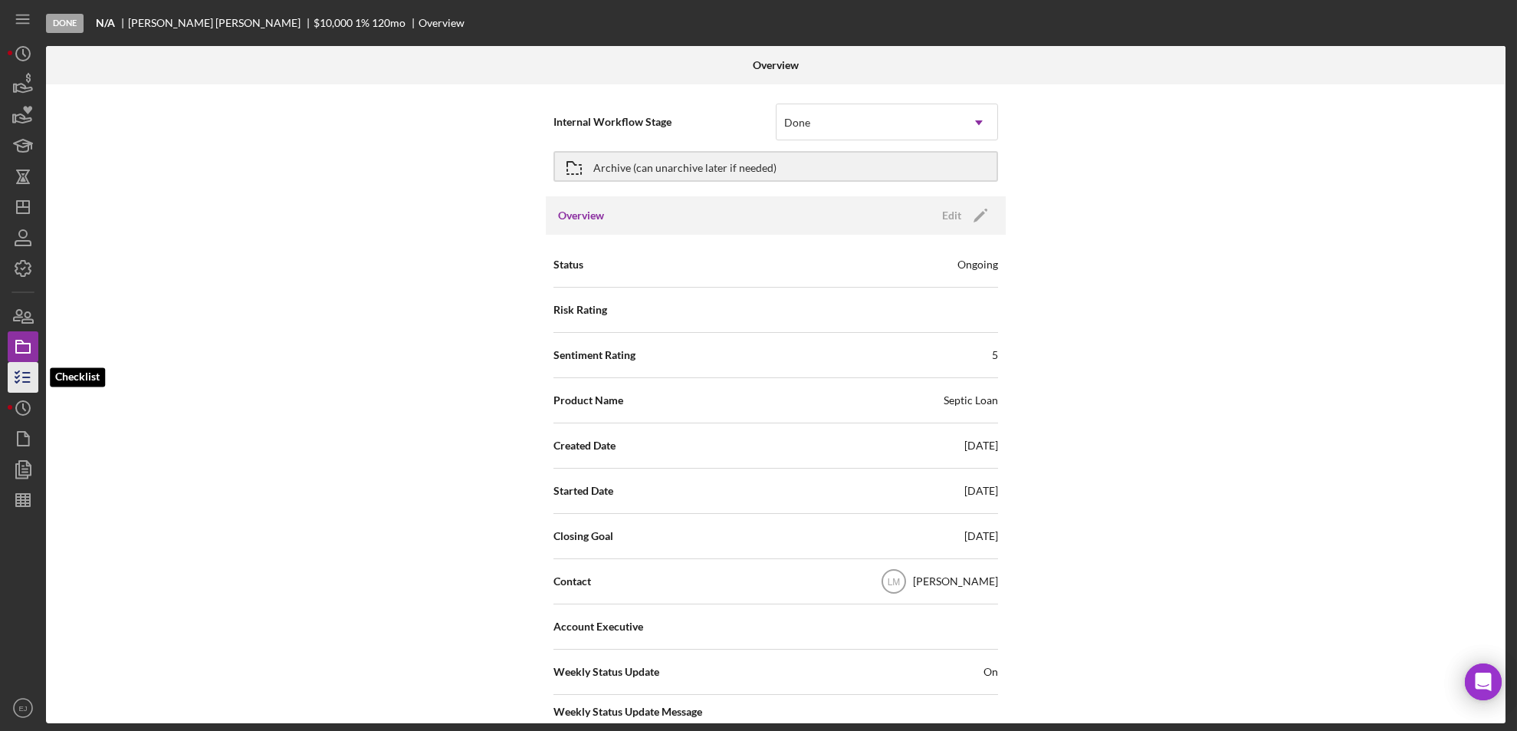
click at [33, 383] on icon "button" at bounding box center [23, 377] width 38 height 38
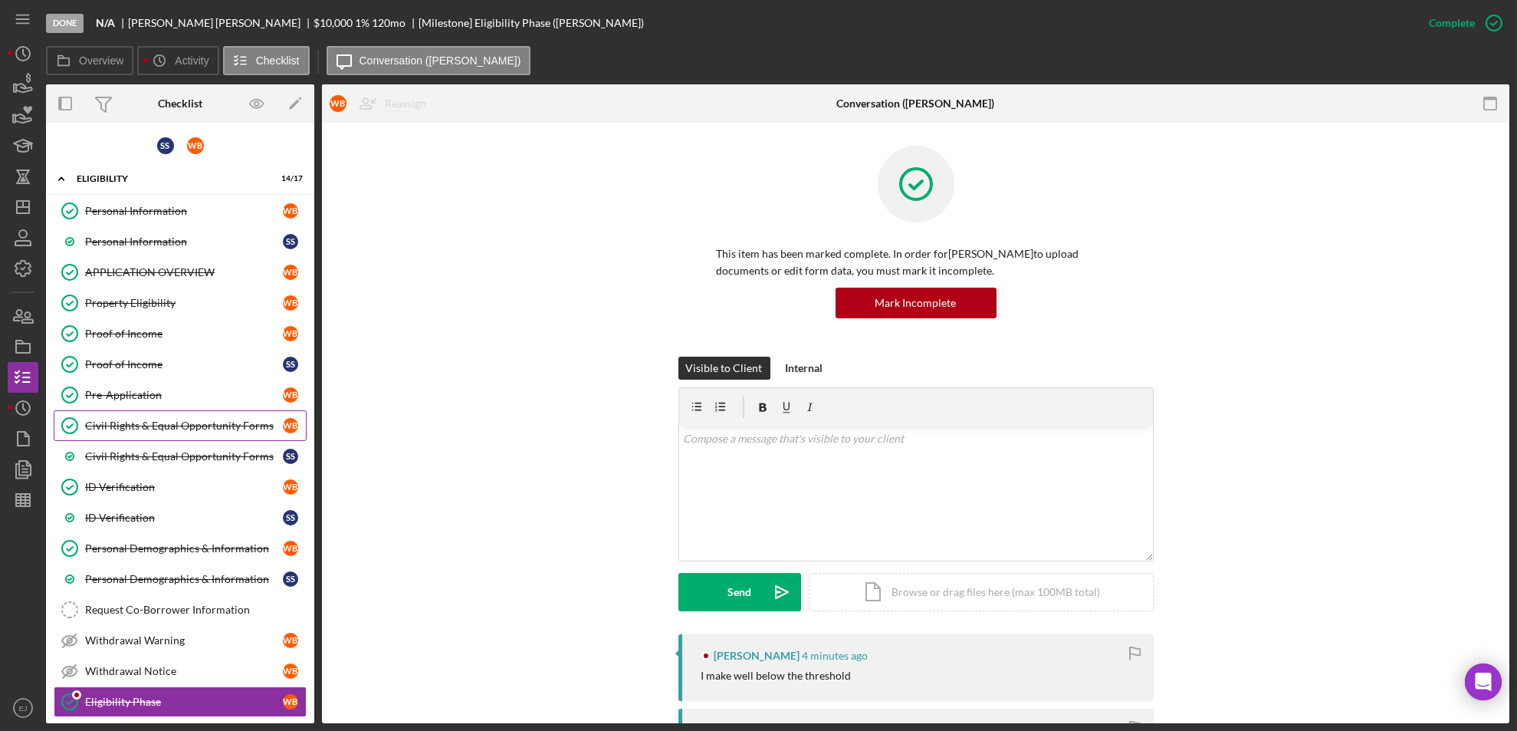
scroll to position [212, 0]
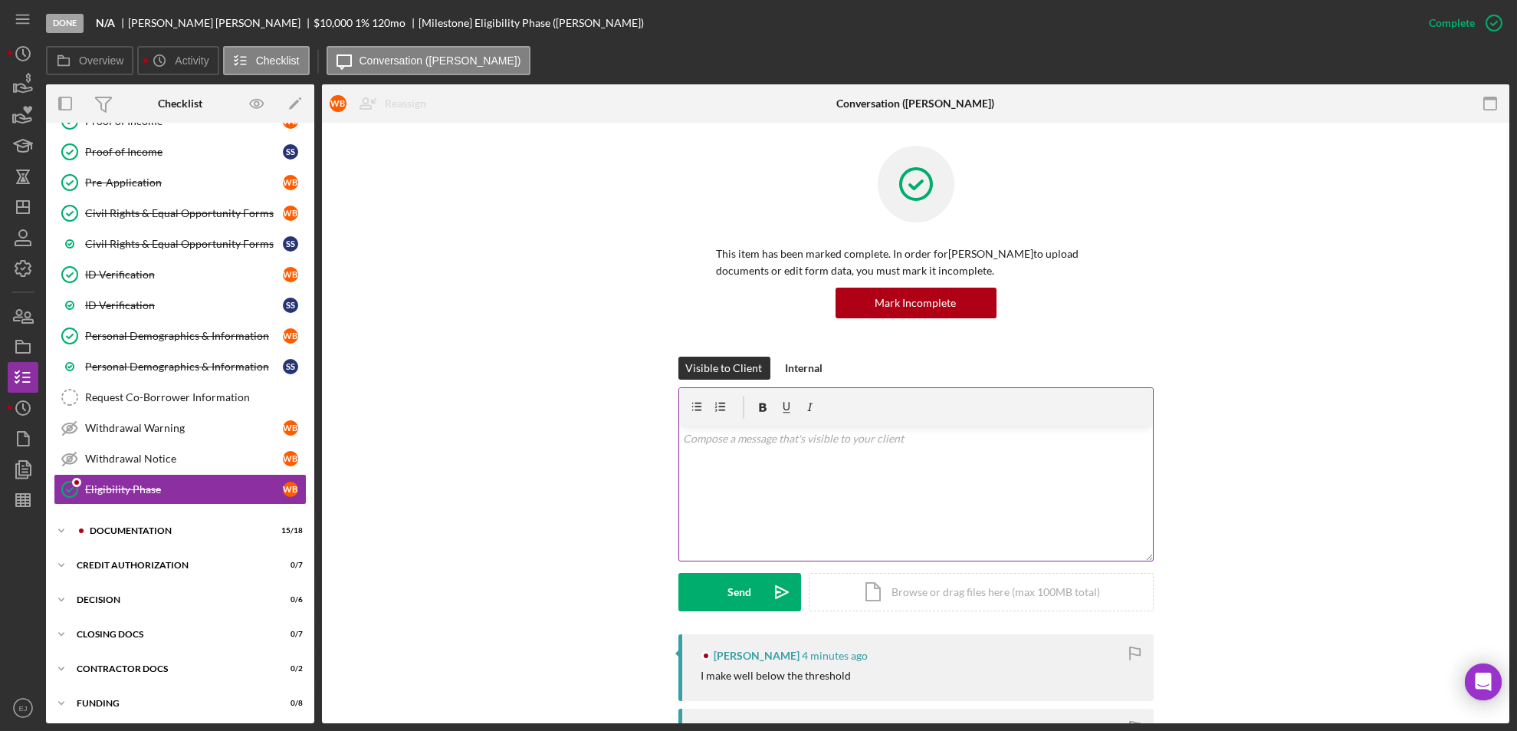
click at [743, 468] on div "v Color teal Color pink Remove color Add row above Add row below Add column bef…" at bounding box center [916, 493] width 474 height 134
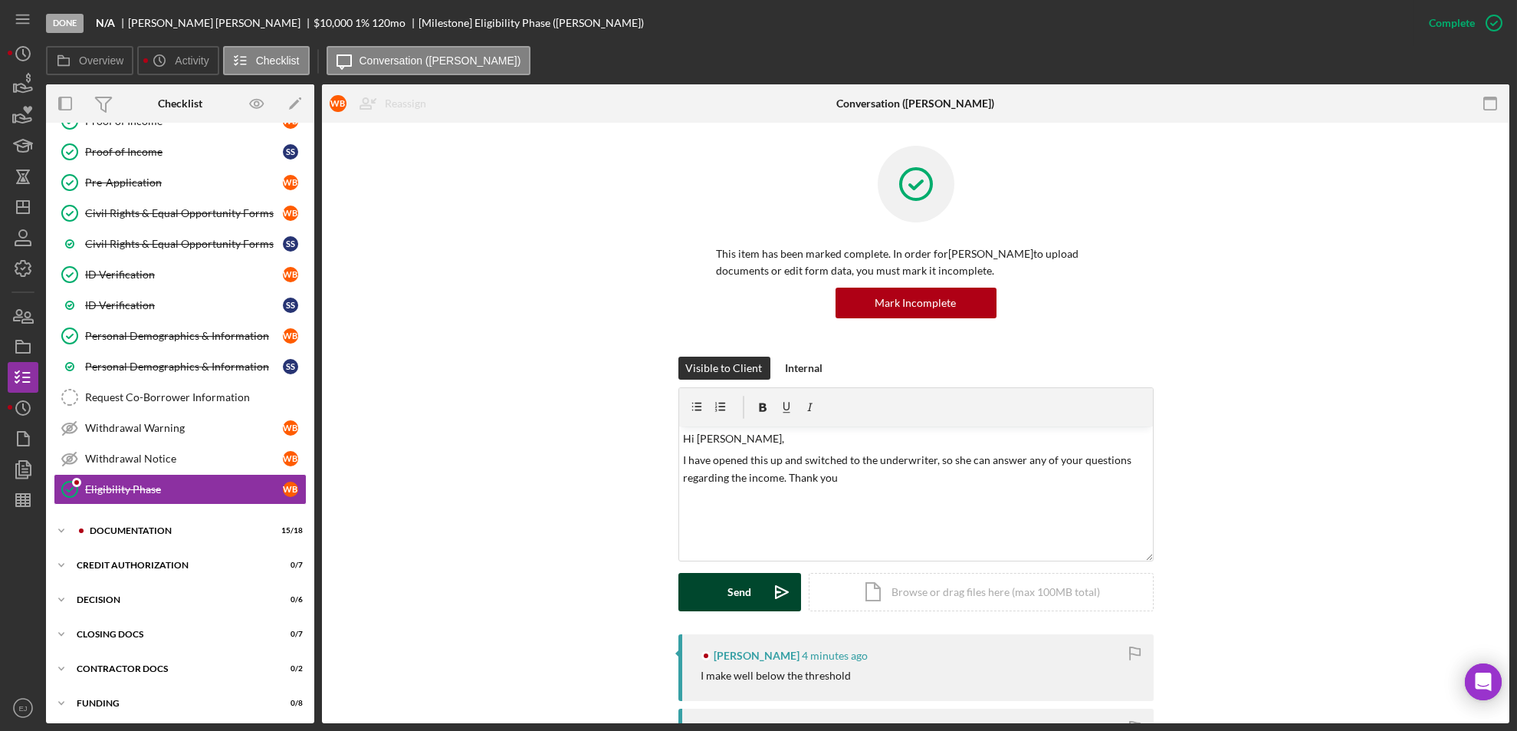
click at [736, 590] on div "Send" at bounding box center [740, 592] width 24 height 38
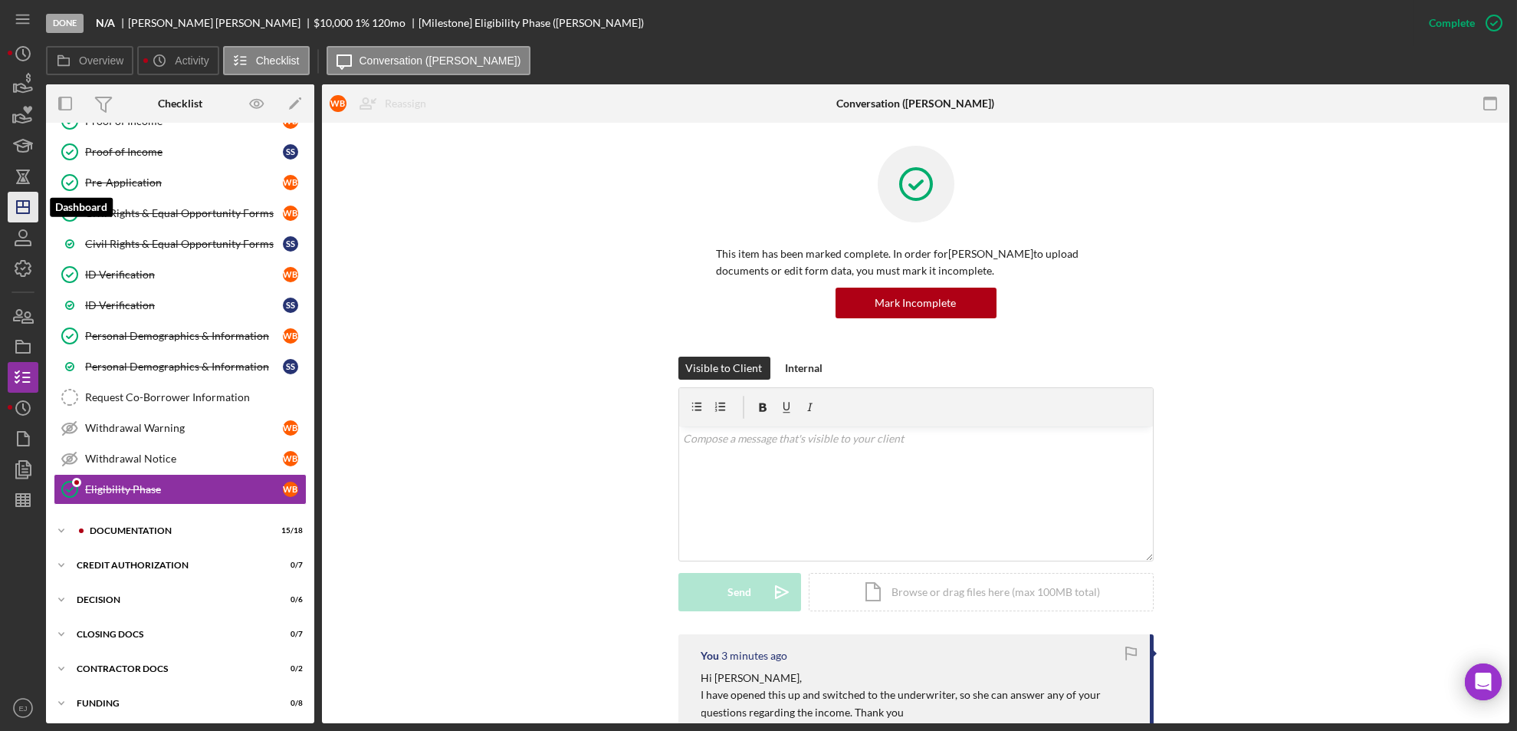
click at [10, 215] on icon "Icon/Dashboard" at bounding box center [23, 207] width 38 height 38
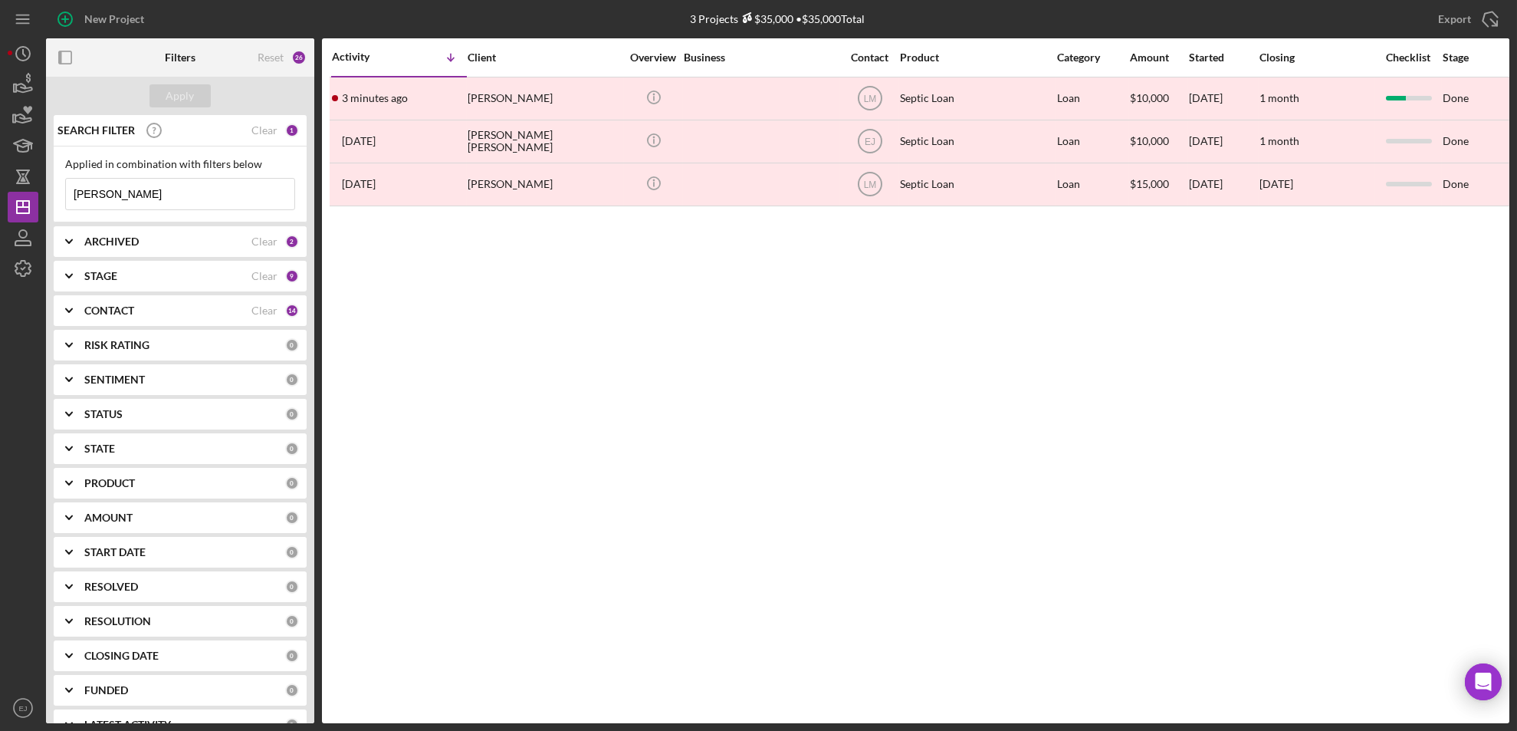
click at [163, 192] on input "[PERSON_NAME]" at bounding box center [180, 194] width 228 height 31
type input "b"
click at [170, 84] on div "Apply" at bounding box center [180, 95] width 28 height 23
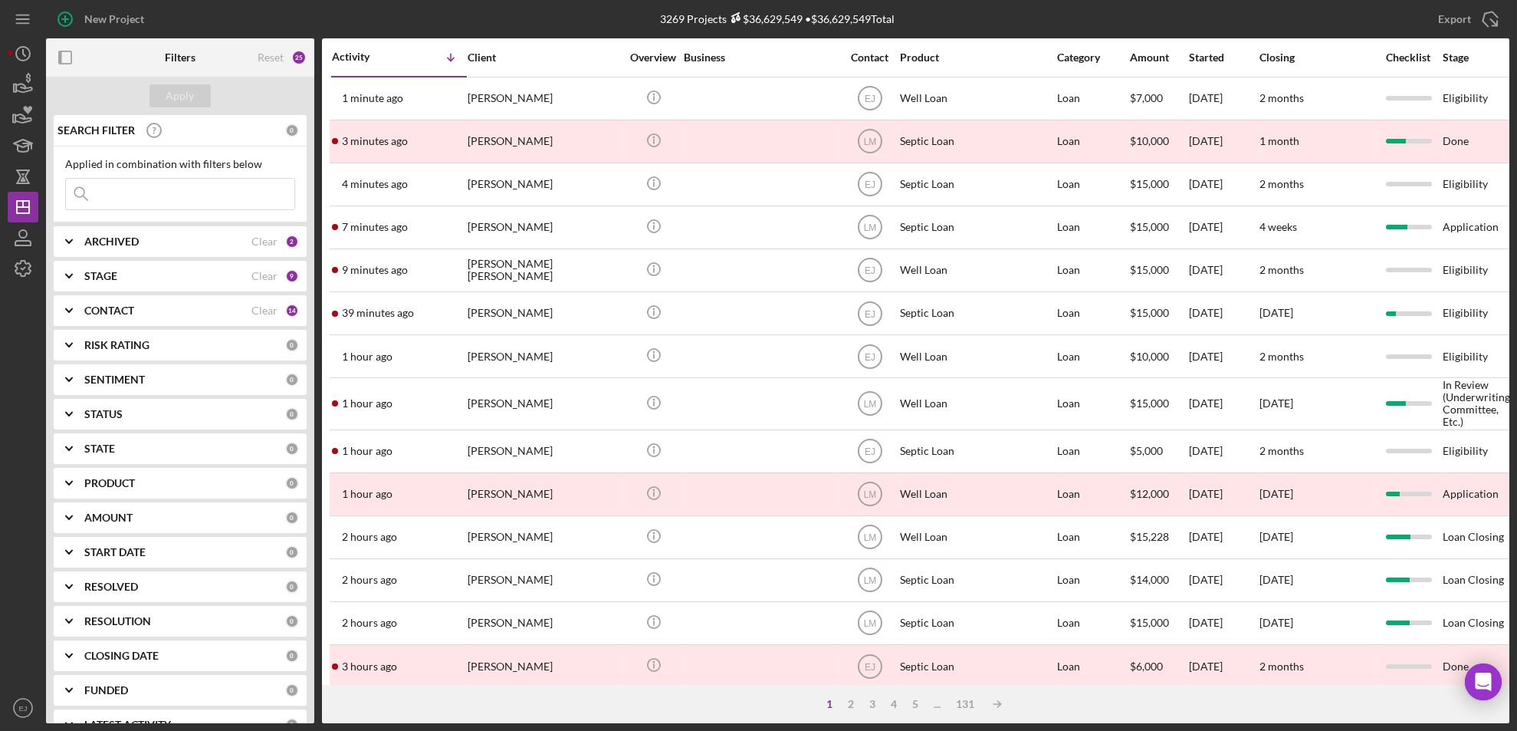
click at [186, 203] on input at bounding box center [180, 194] width 228 height 31
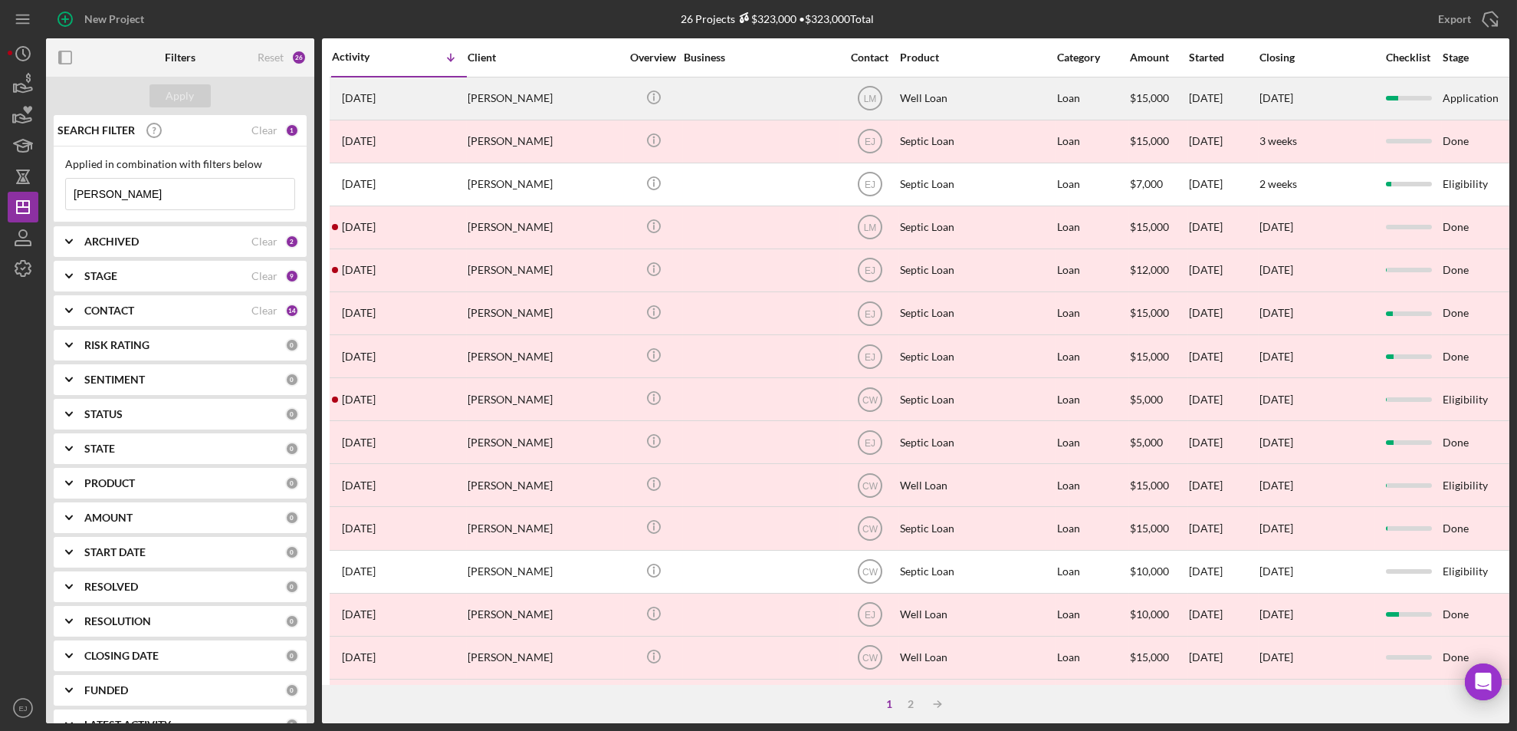
type input "linda"
click at [495, 100] on div "[PERSON_NAME]" at bounding box center [544, 98] width 153 height 41
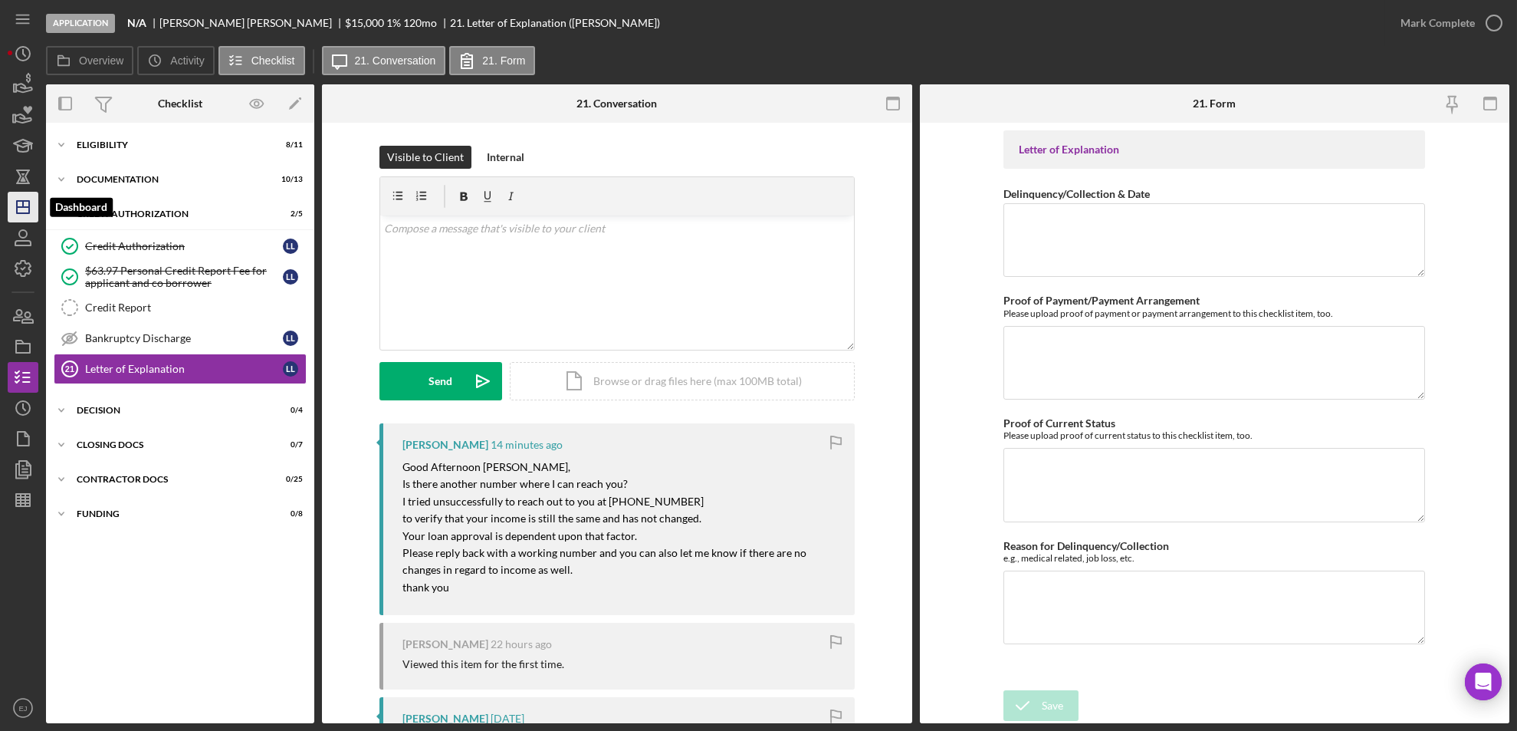
click at [15, 205] on icon "Icon/Dashboard" at bounding box center [23, 207] width 38 height 38
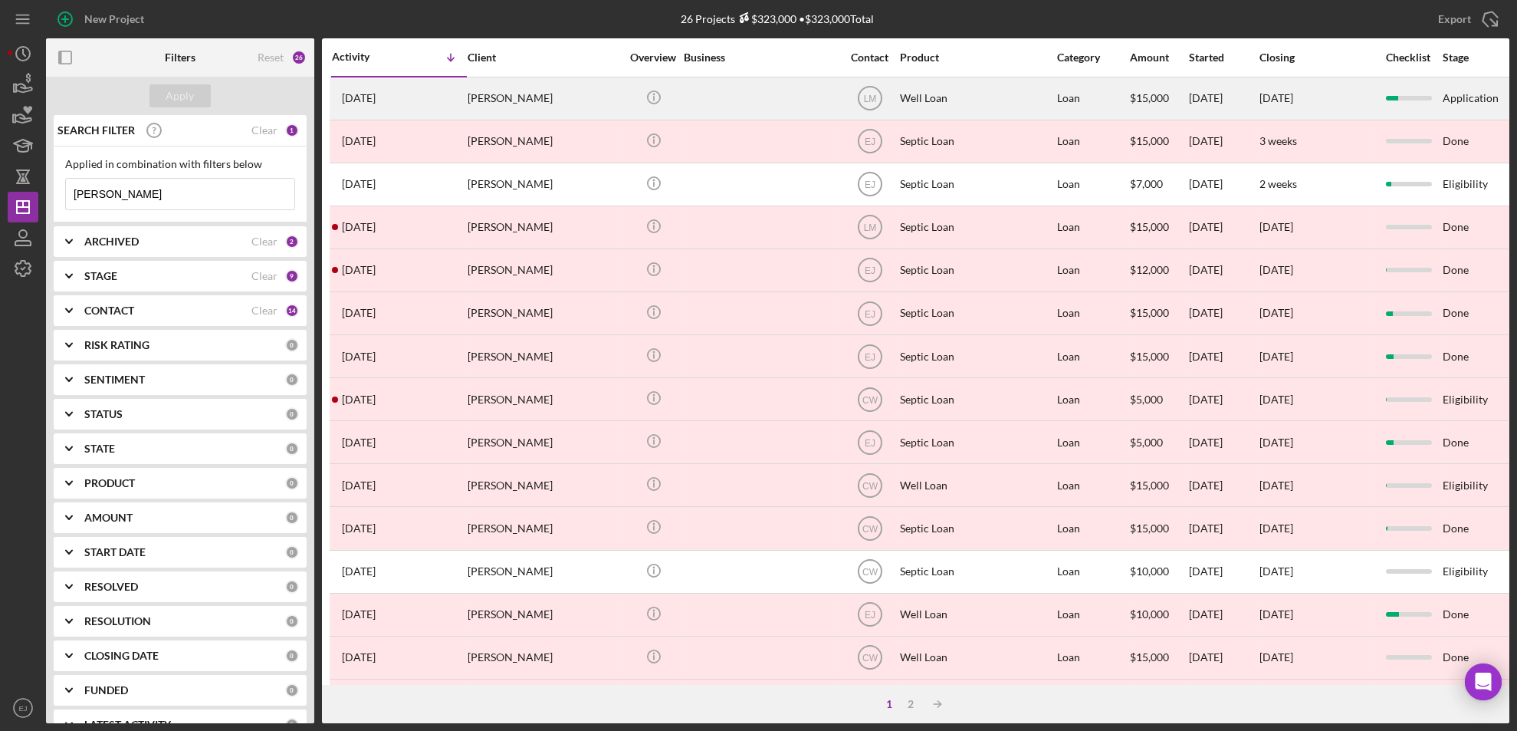
click at [520, 106] on div "[PERSON_NAME]" at bounding box center [544, 98] width 153 height 41
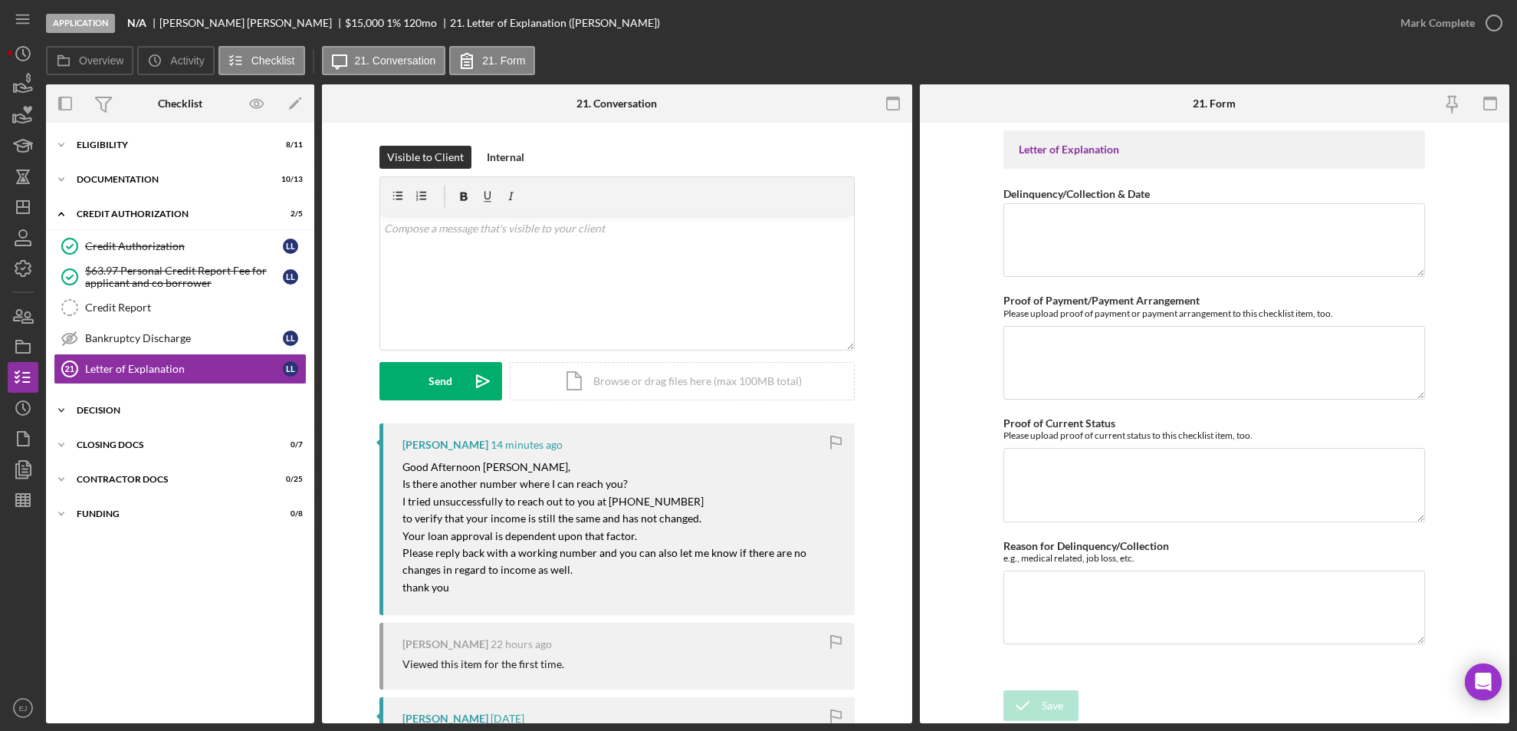
click at [65, 411] on icon "Icon/Expander" at bounding box center [61, 410] width 31 height 31
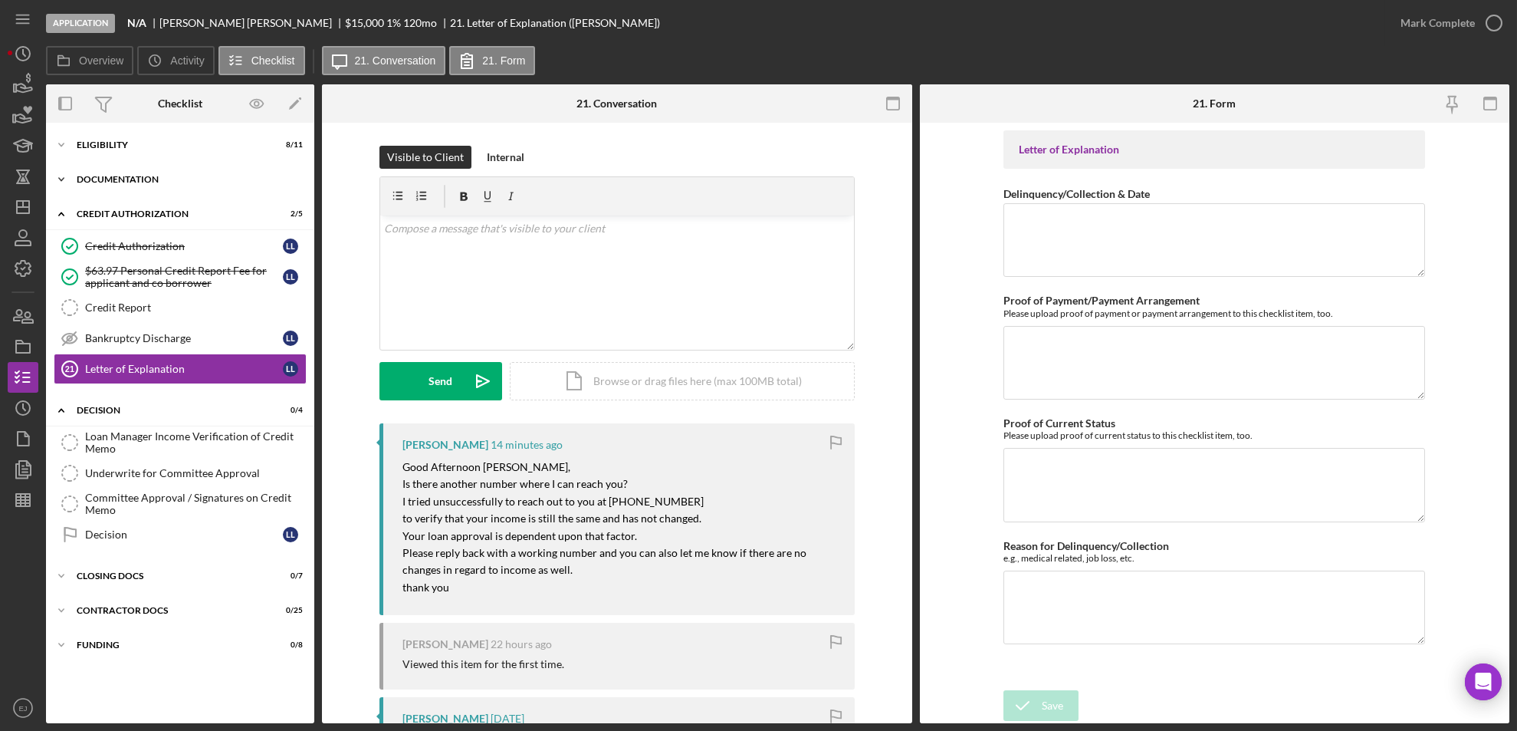
click at [62, 175] on icon "Icon/Expander" at bounding box center [61, 179] width 31 height 31
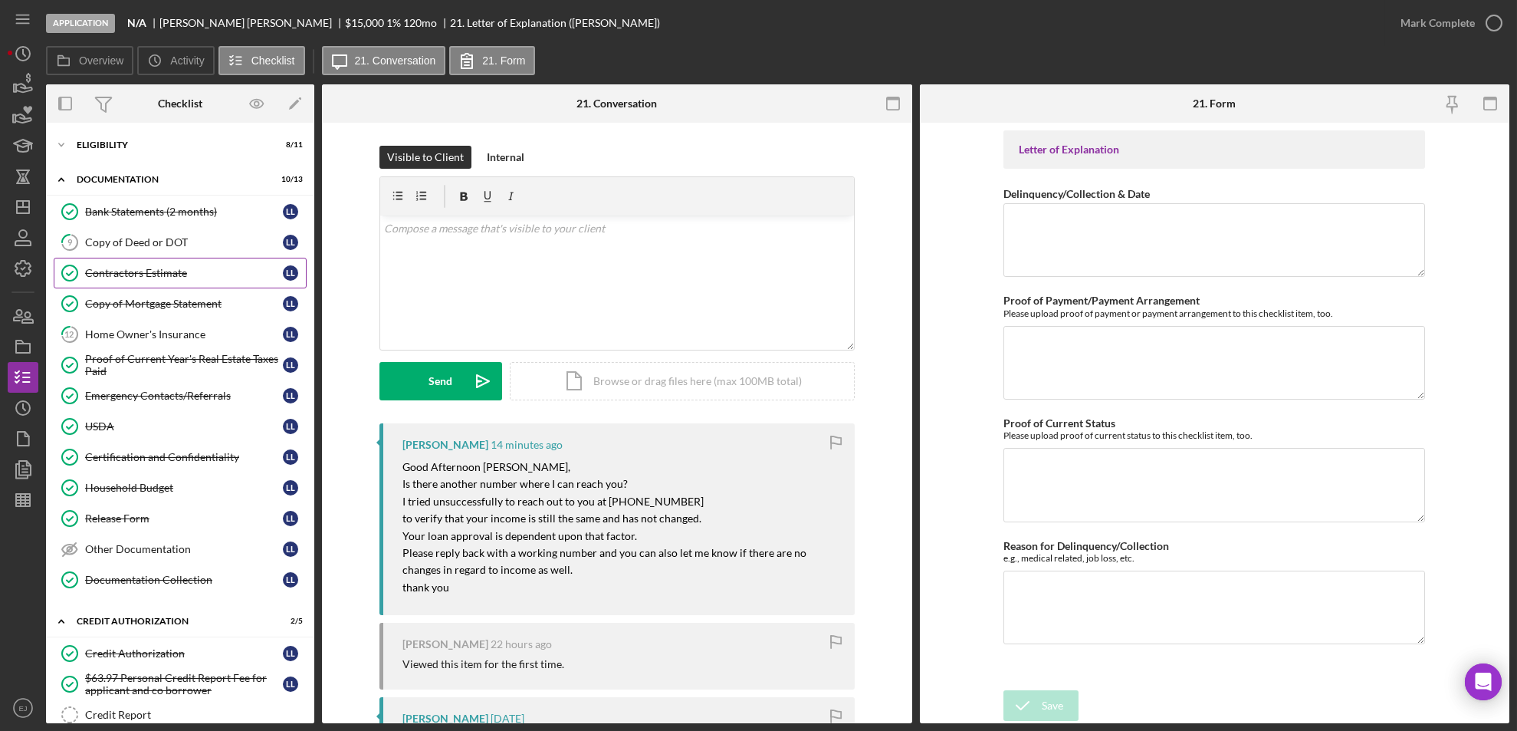
click at [146, 278] on div "Contractors Estimate" at bounding box center [184, 273] width 198 height 12
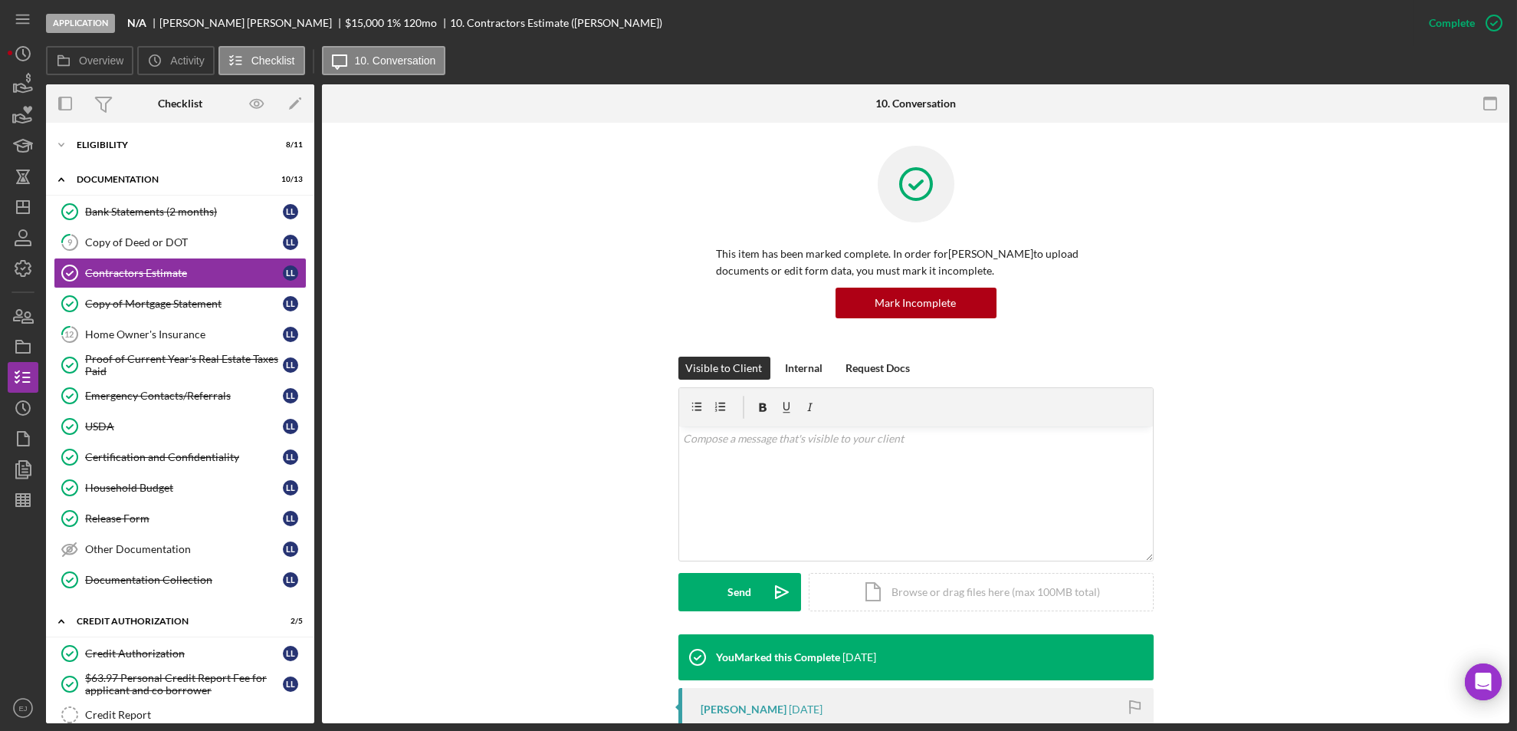
scroll to position [488, 0]
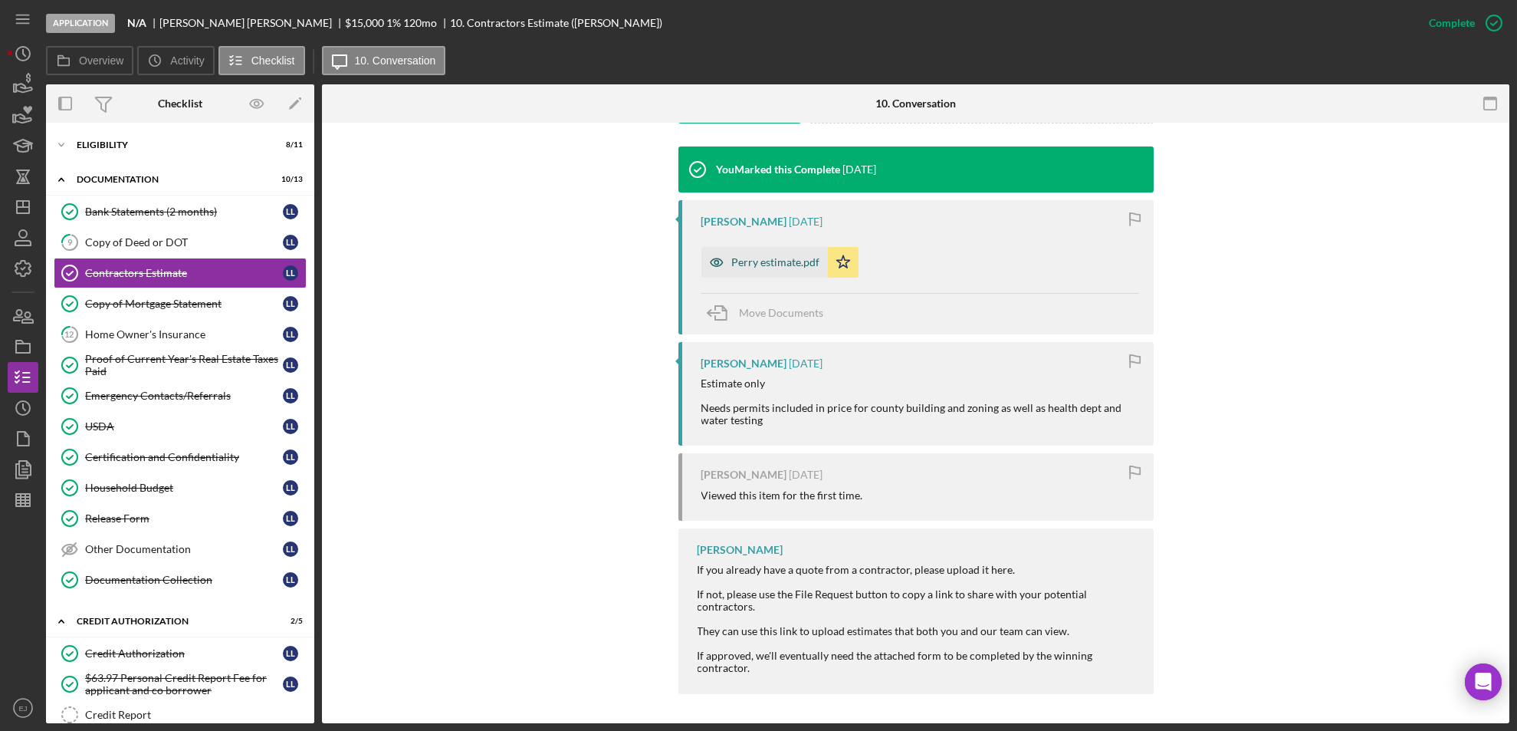
click at [777, 261] on div "Perry estimate.pdf" at bounding box center [776, 262] width 88 height 12
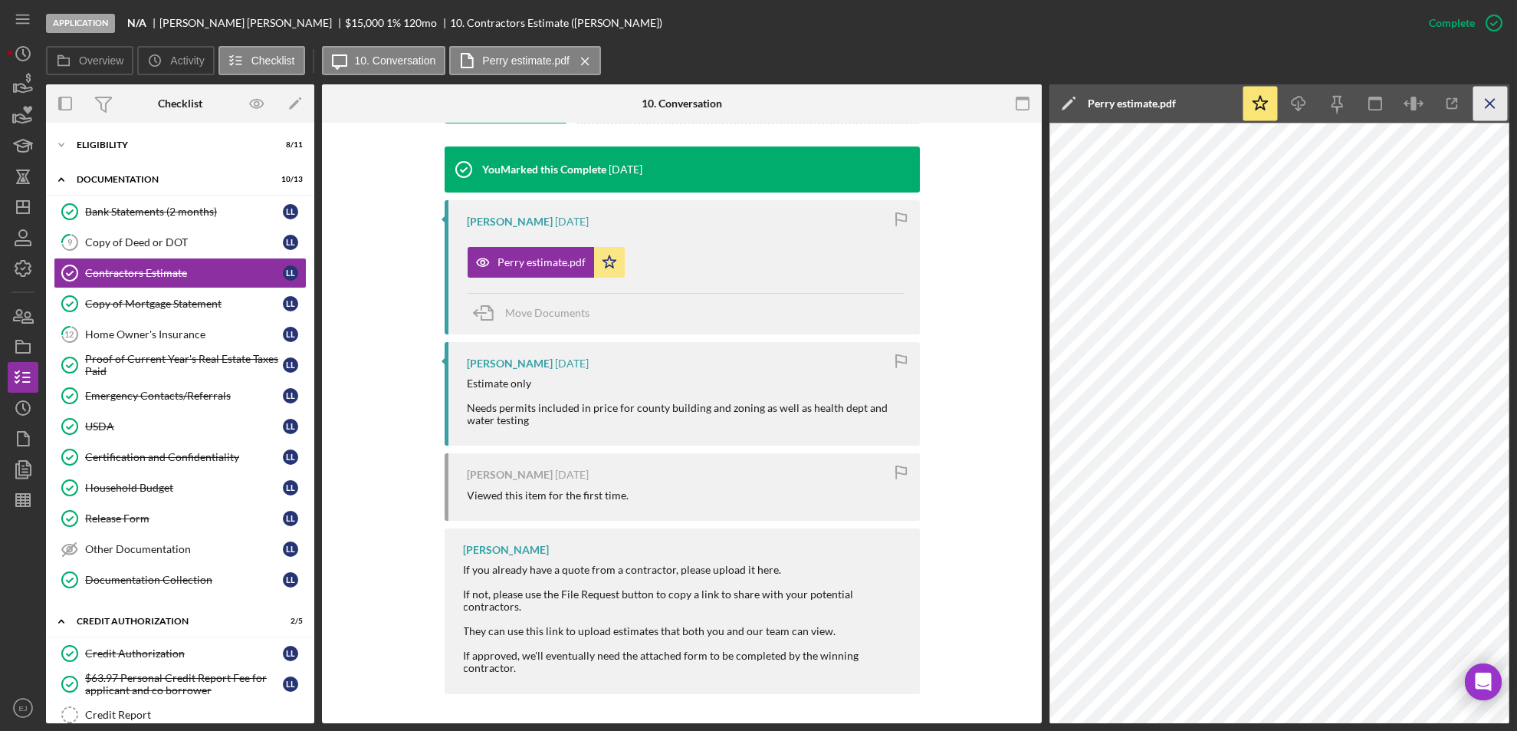
click at [1492, 97] on icon "Icon/Menu Close" at bounding box center [1491, 104] width 35 height 35
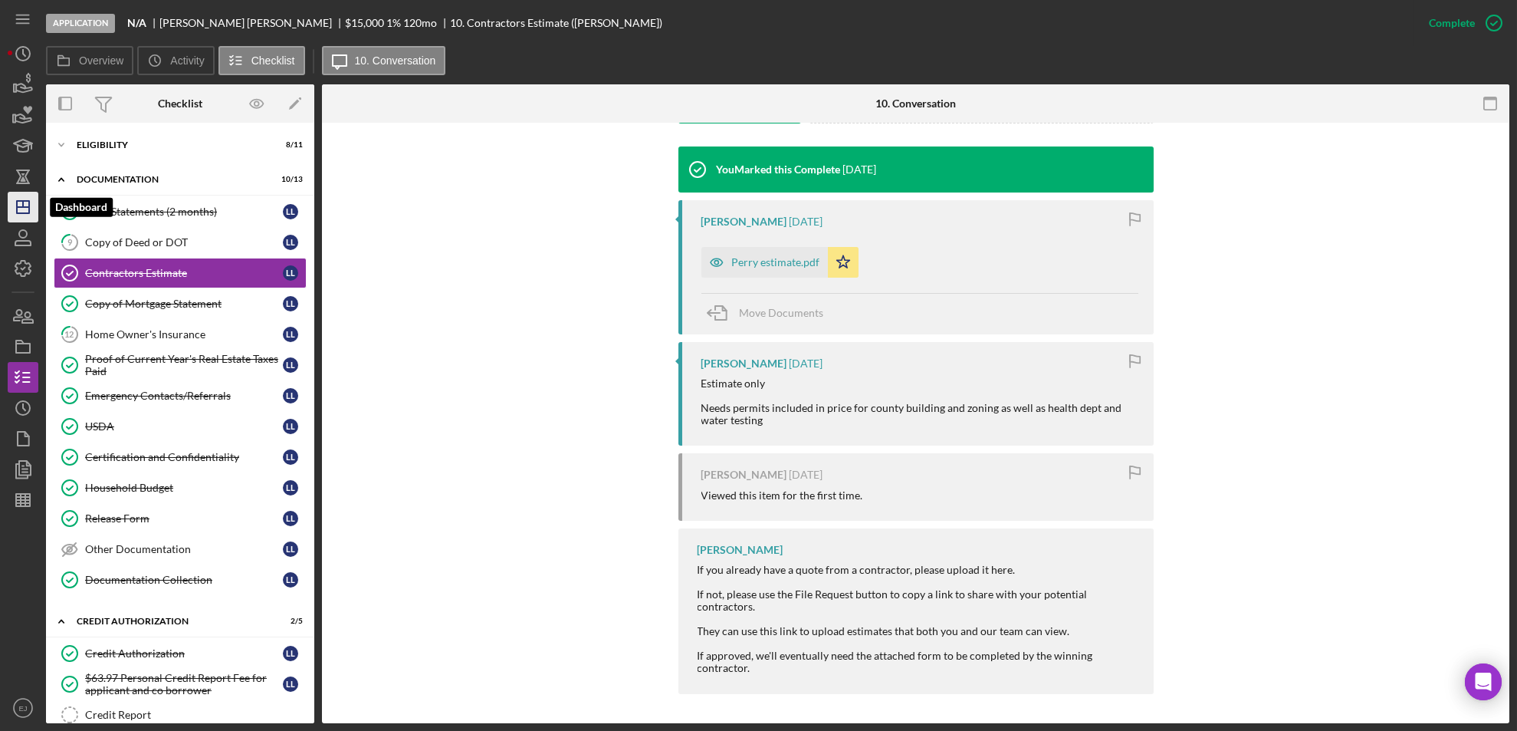
click at [23, 202] on line "button" at bounding box center [23, 204] width 0 height 6
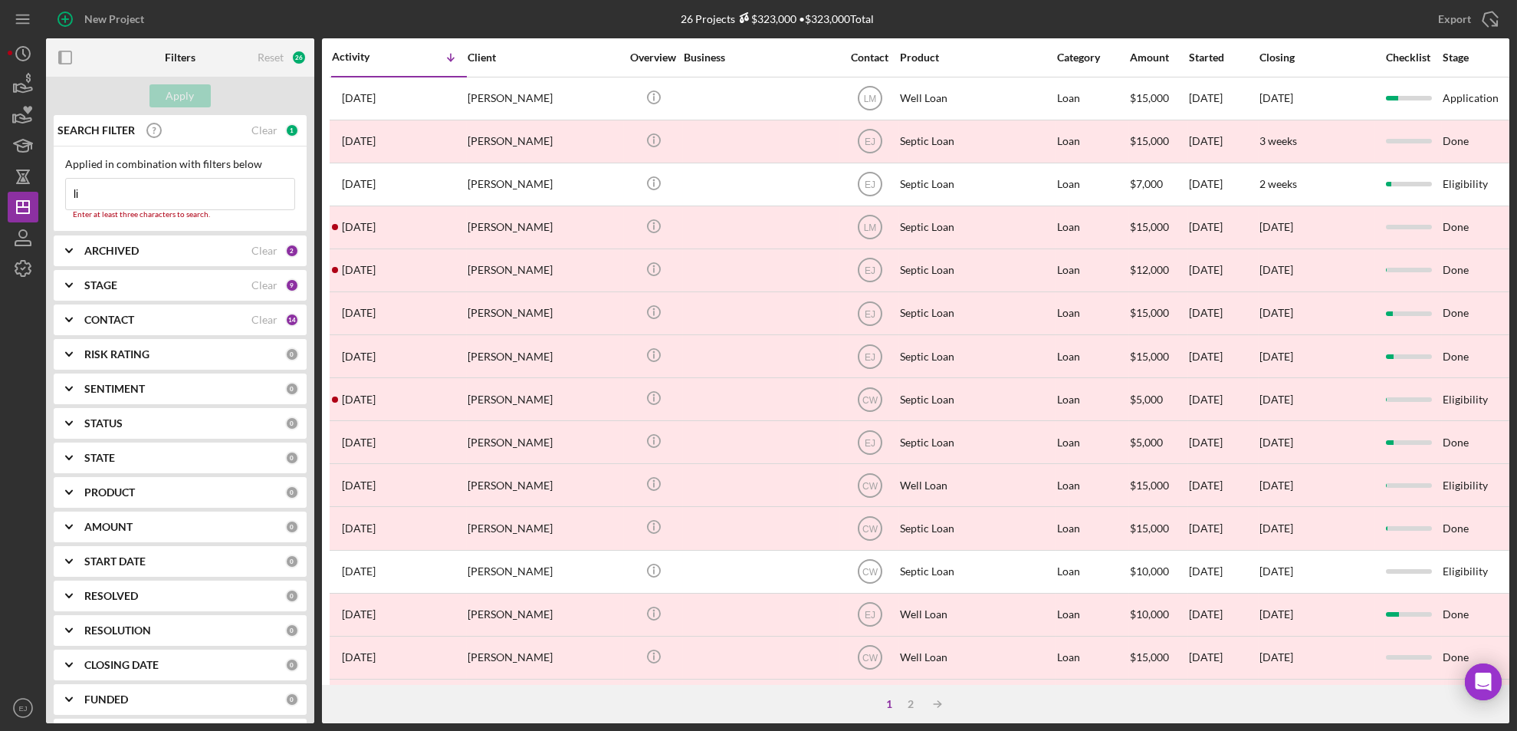
type input "l"
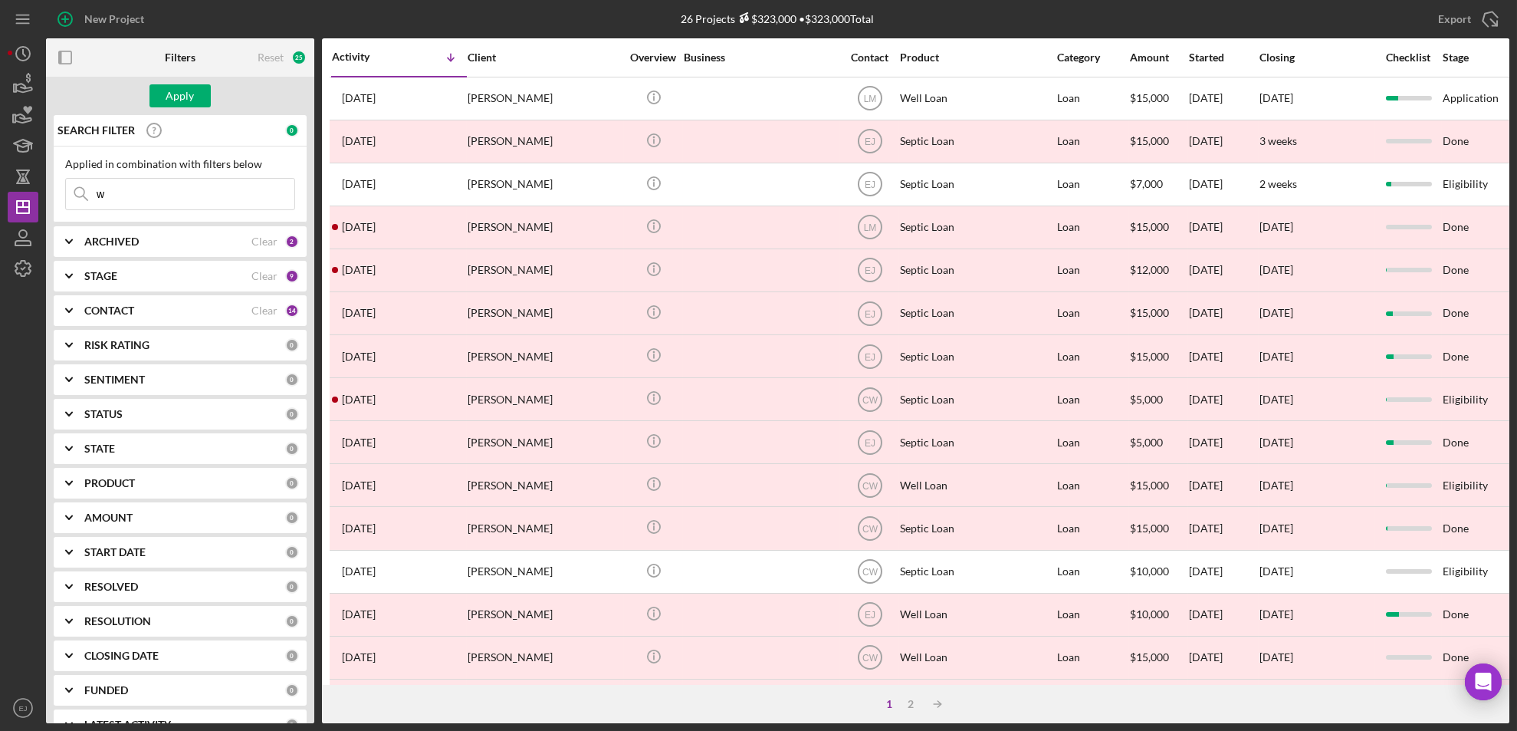
click at [155, 202] on input "w" at bounding box center [180, 194] width 228 height 31
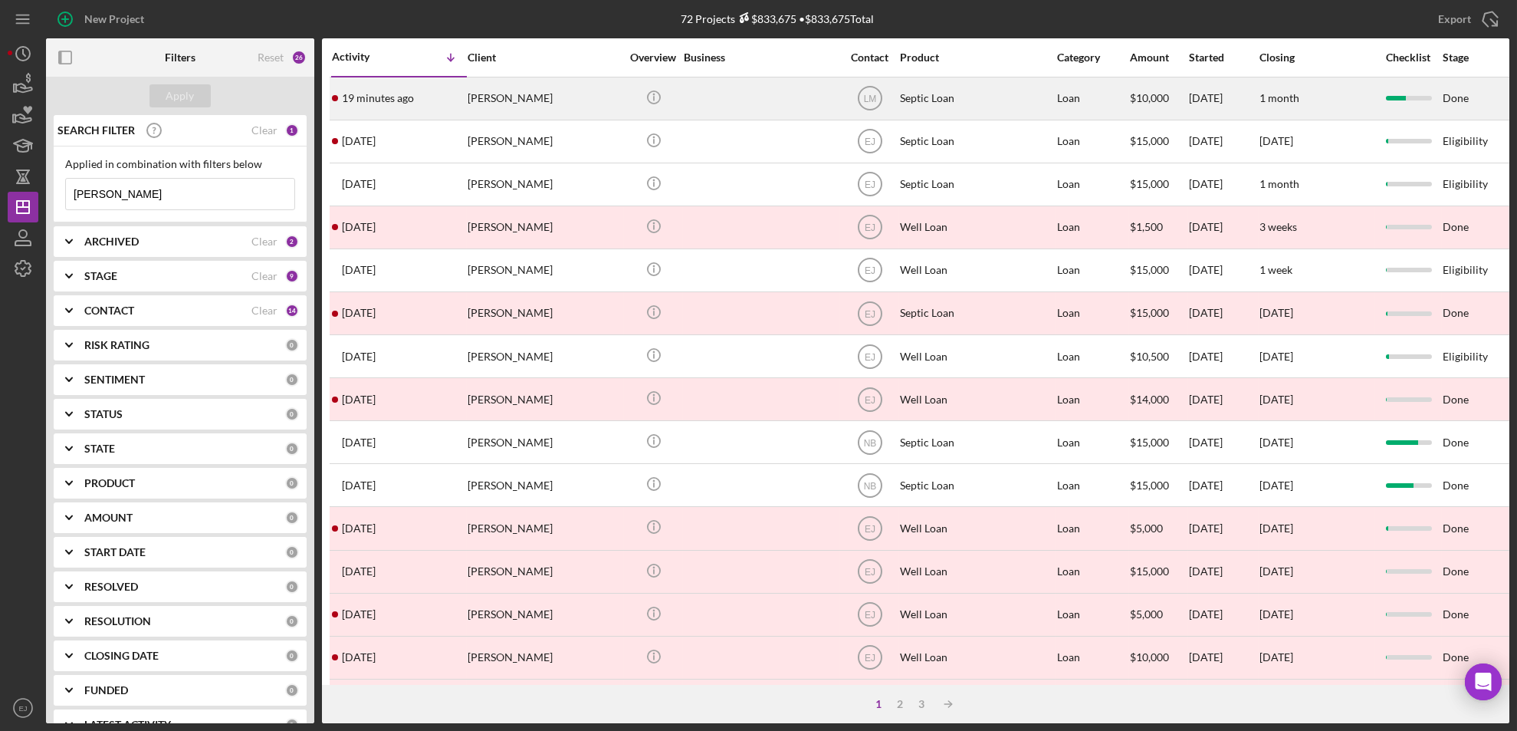
type input "william"
click at [501, 104] on div "[PERSON_NAME]" at bounding box center [544, 98] width 153 height 41
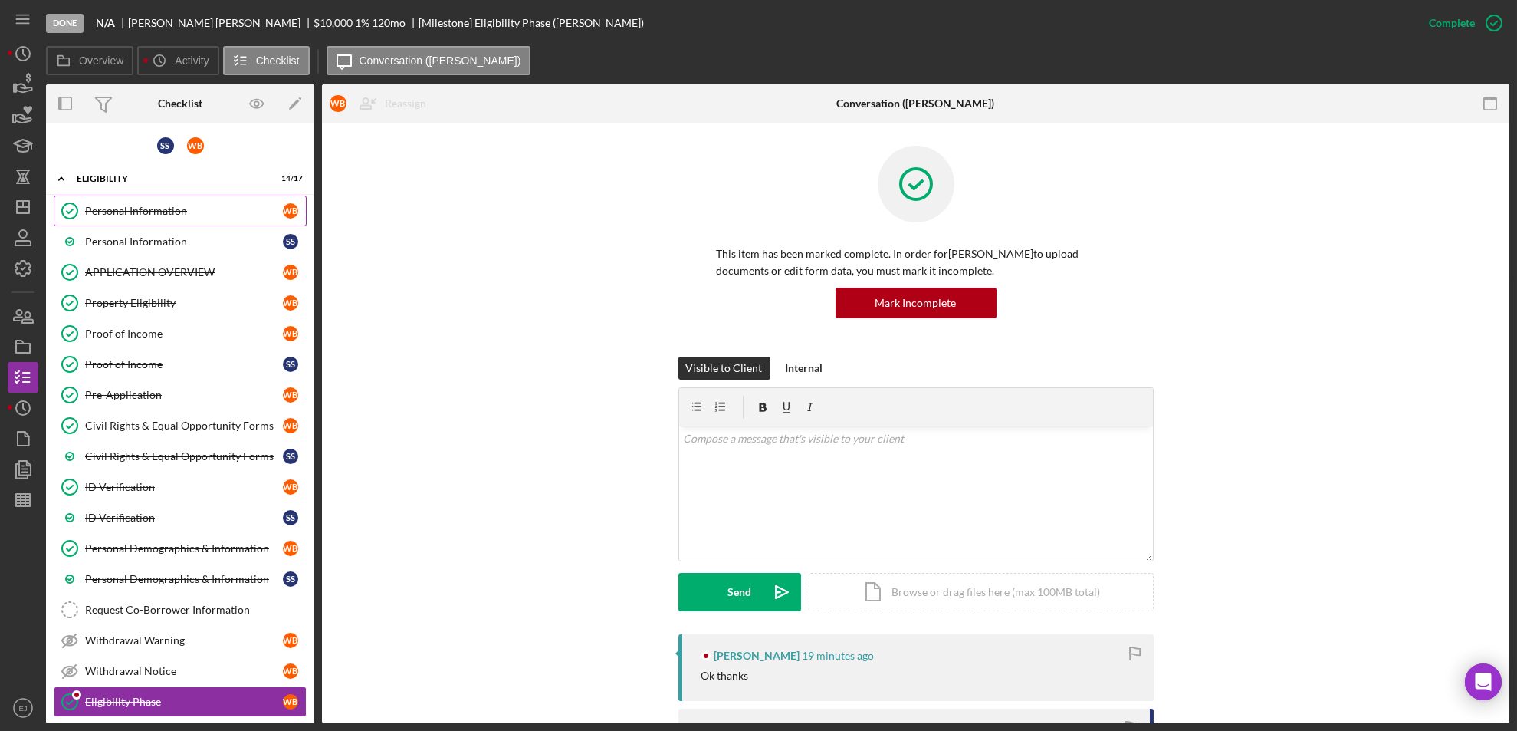
click at [153, 210] on div "Personal Information" at bounding box center [184, 211] width 198 height 12
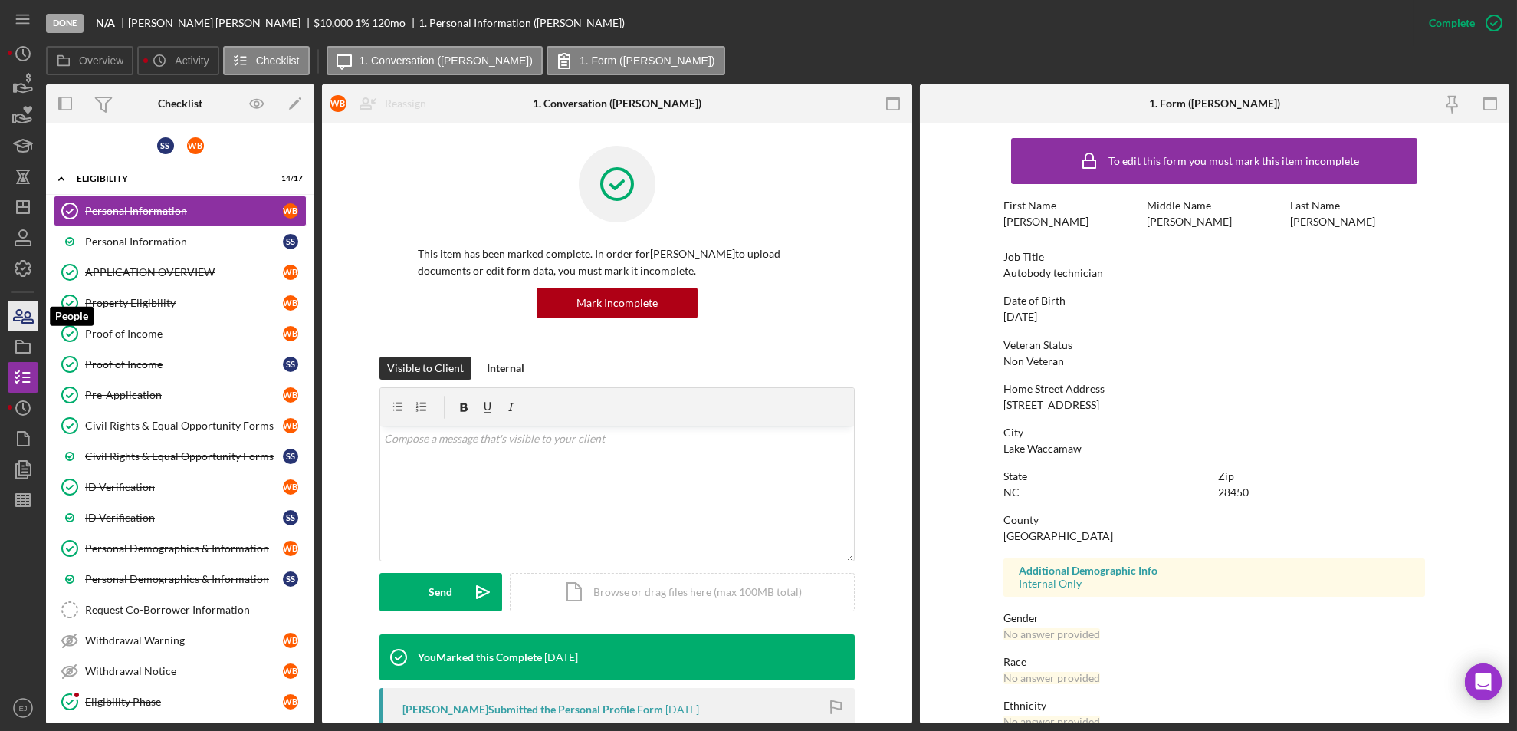
click at [16, 316] on icon "button" at bounding box center [18, 315] width 8 height 11
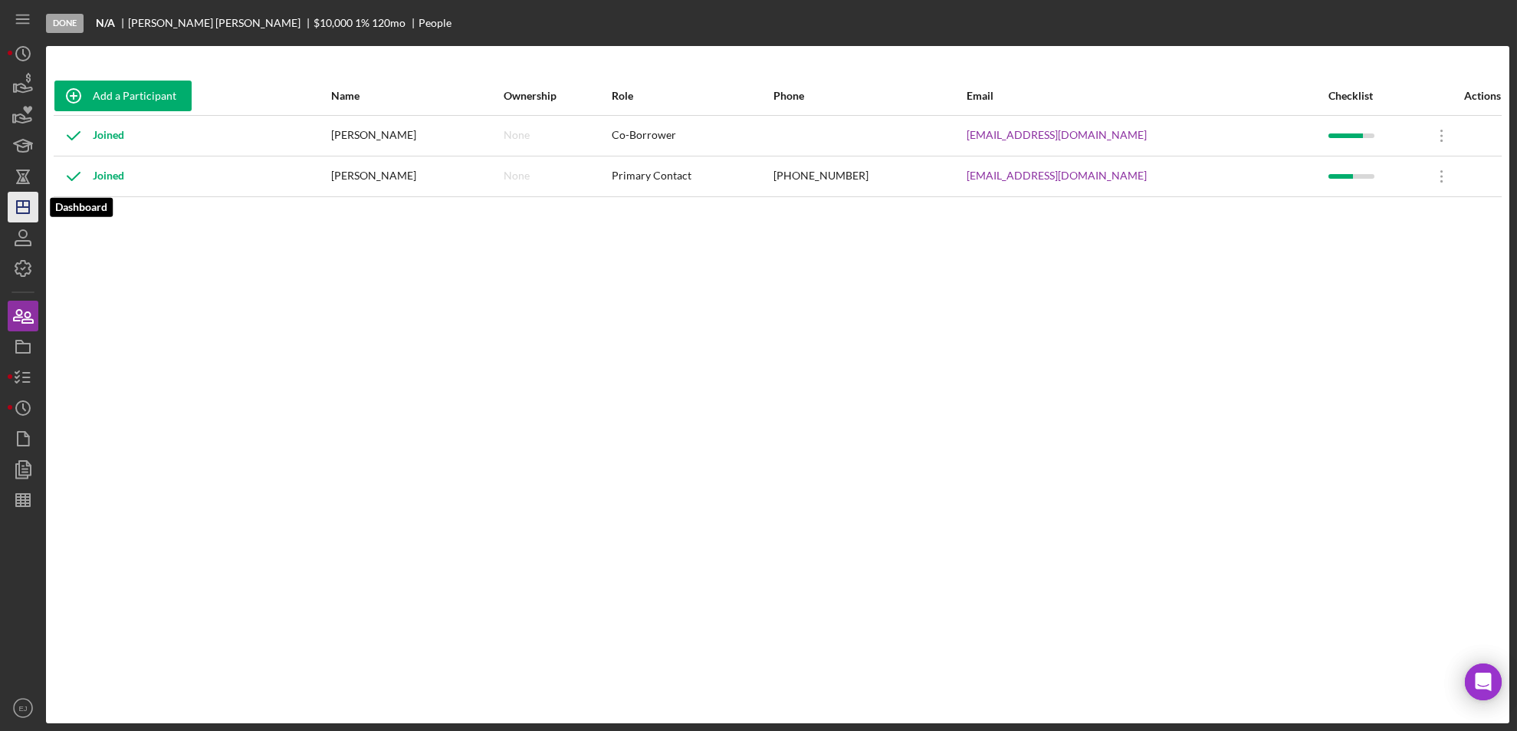
click at [28, 215] on icon "Icon/Dashboard" at bounding box center [23, 207] width 38 height 38
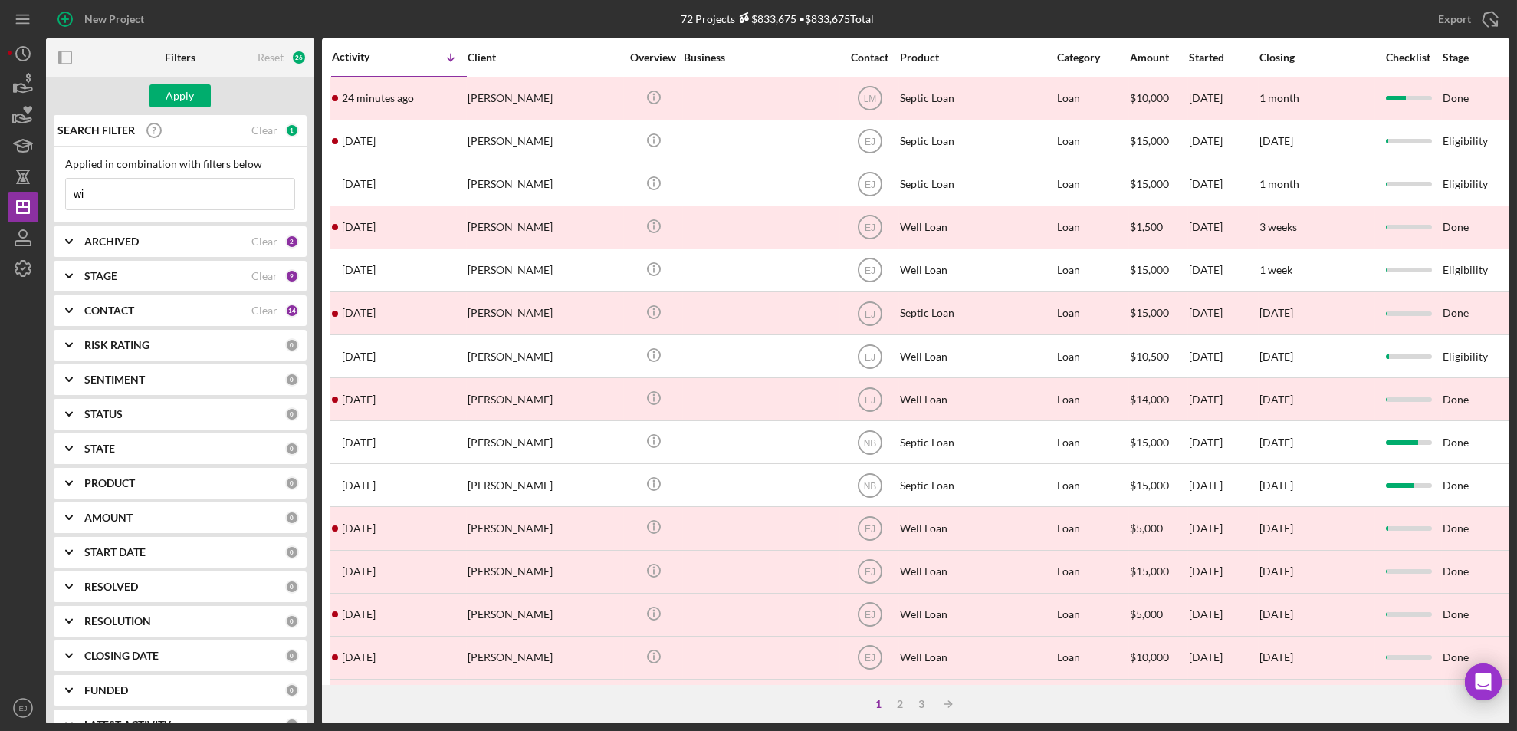
type input "w"
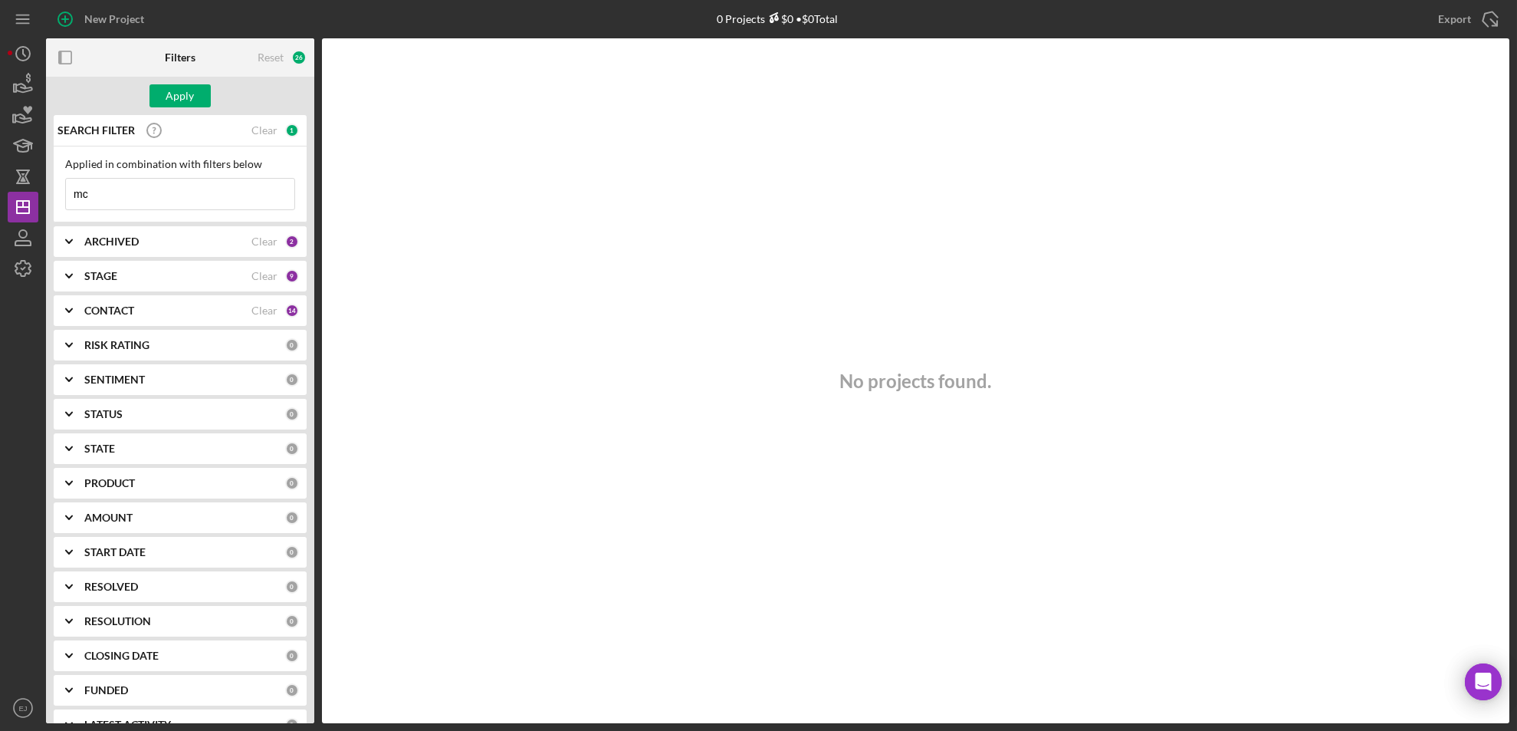
type input "m"
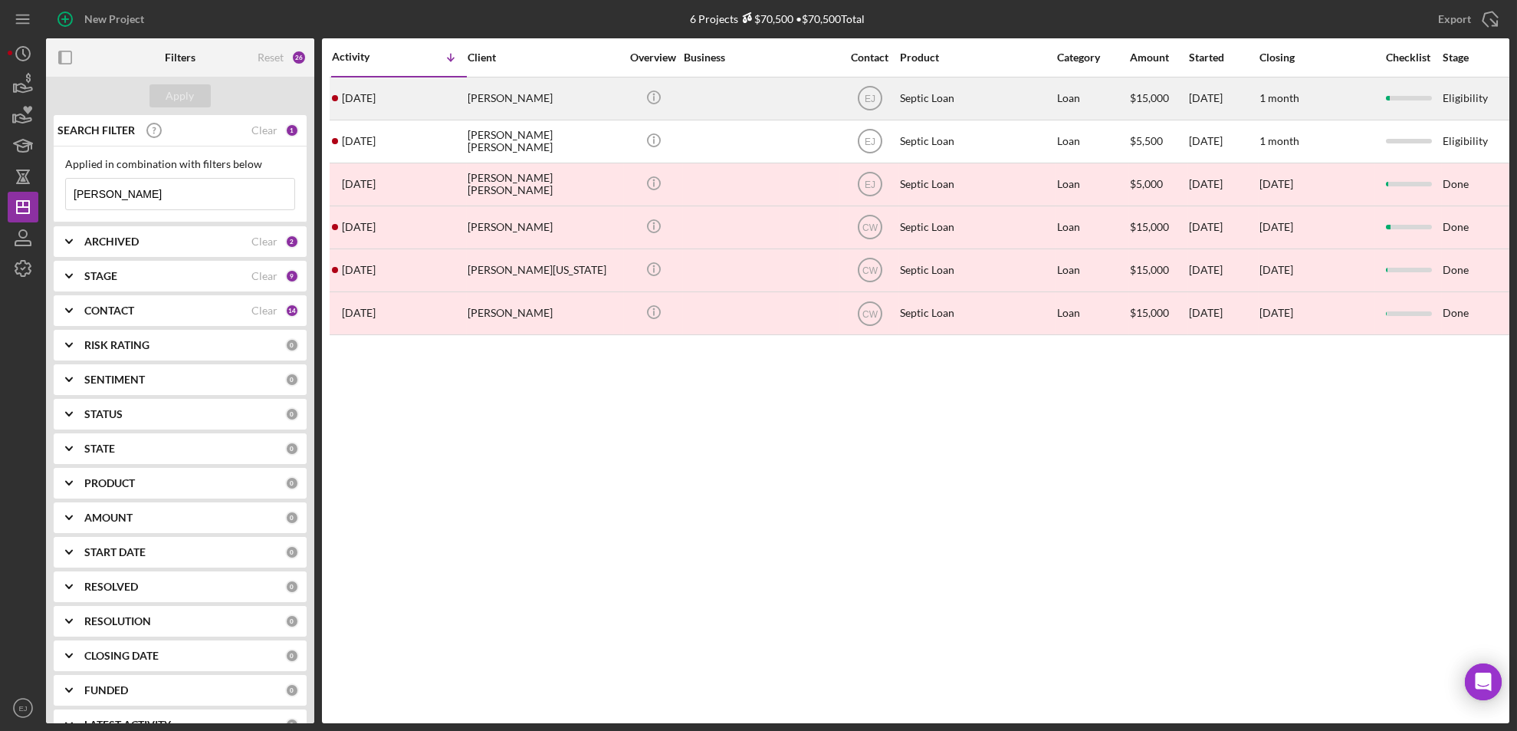
type input "eugene"
click at [504, 110] on div "Eugene McGlothlin" at bounding box center [544, 98] width 153 height 41
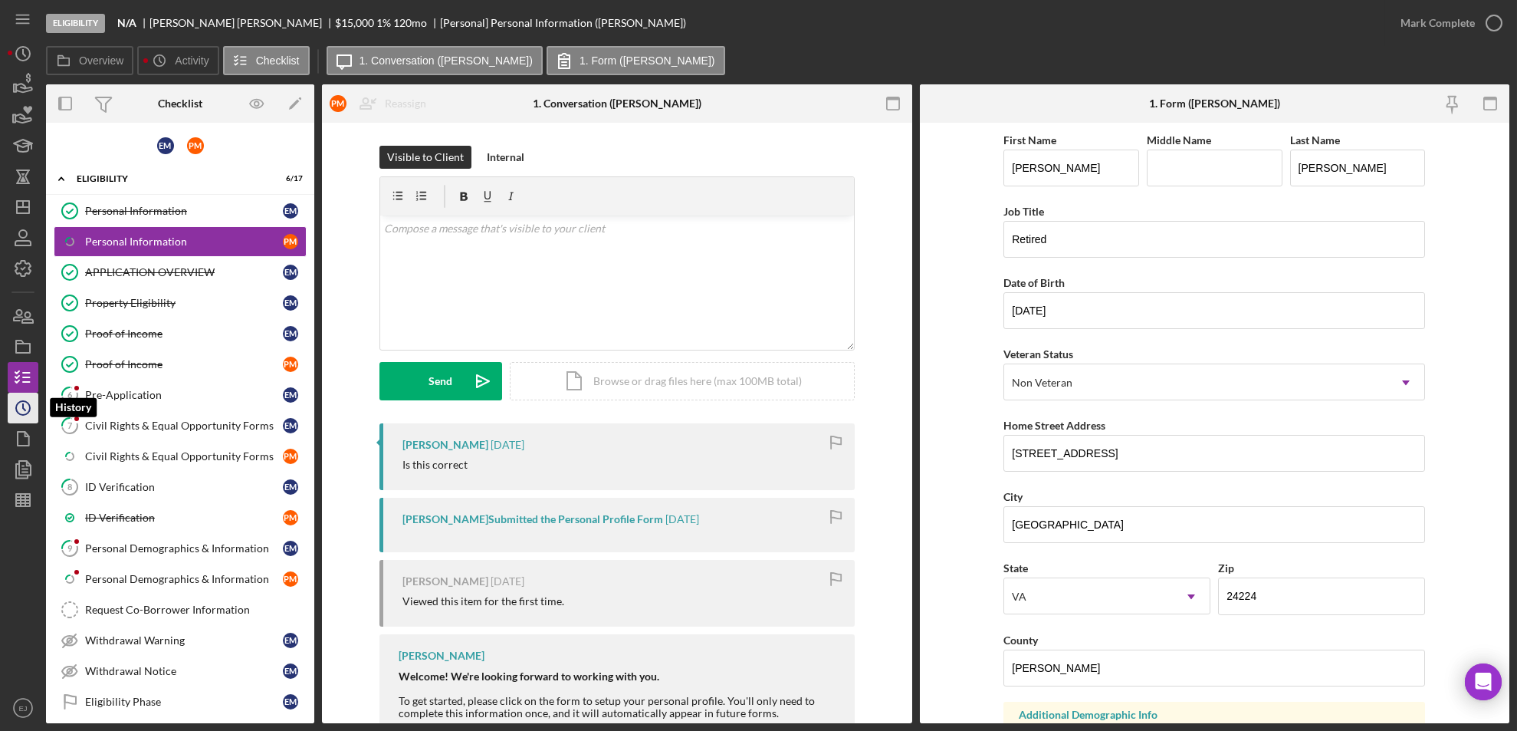
click at [24, 412] on icon "Icon/History" at bounding box center [23, 408] width 38 height 38
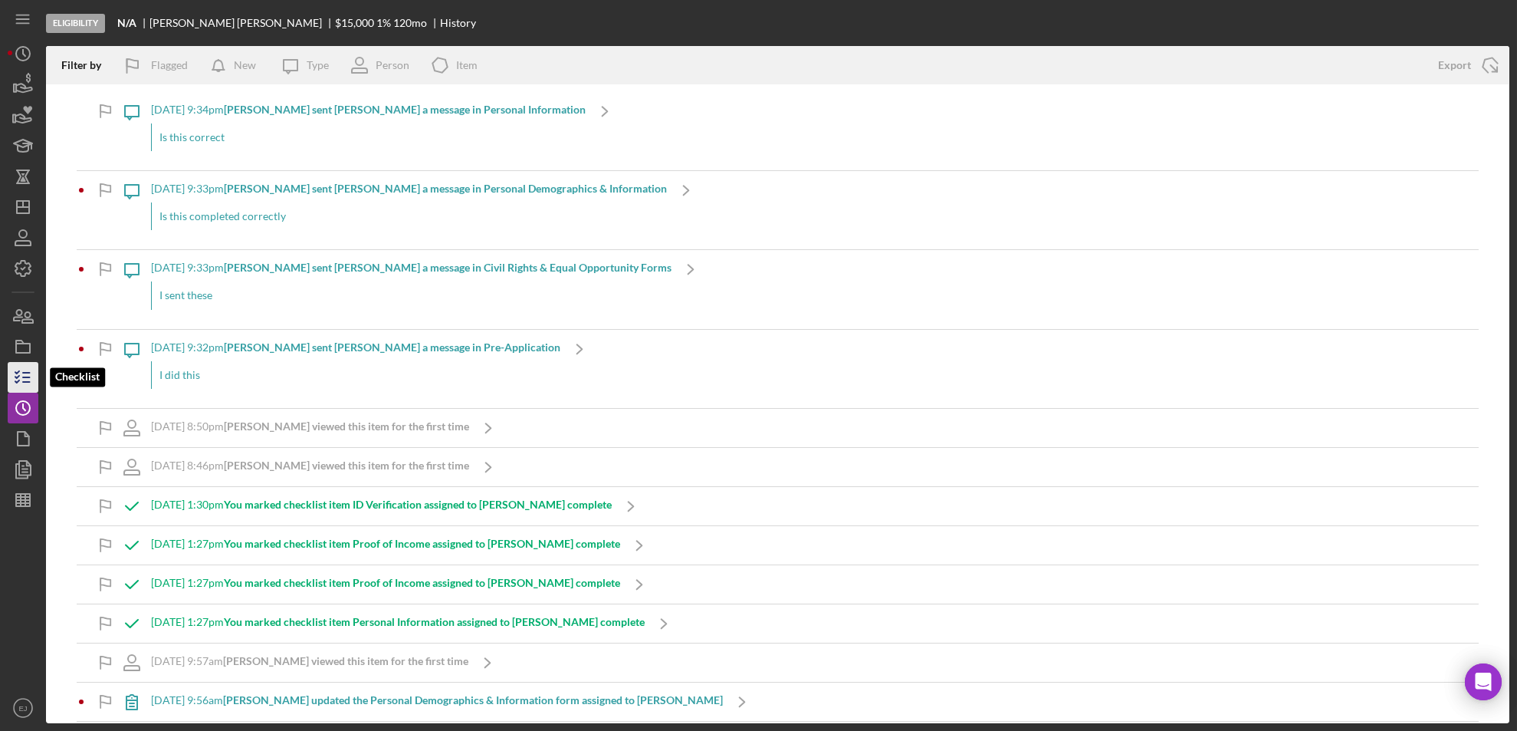
click at [12, 365] on icon "button" at bounding box center [23, 377] width 38 height 38
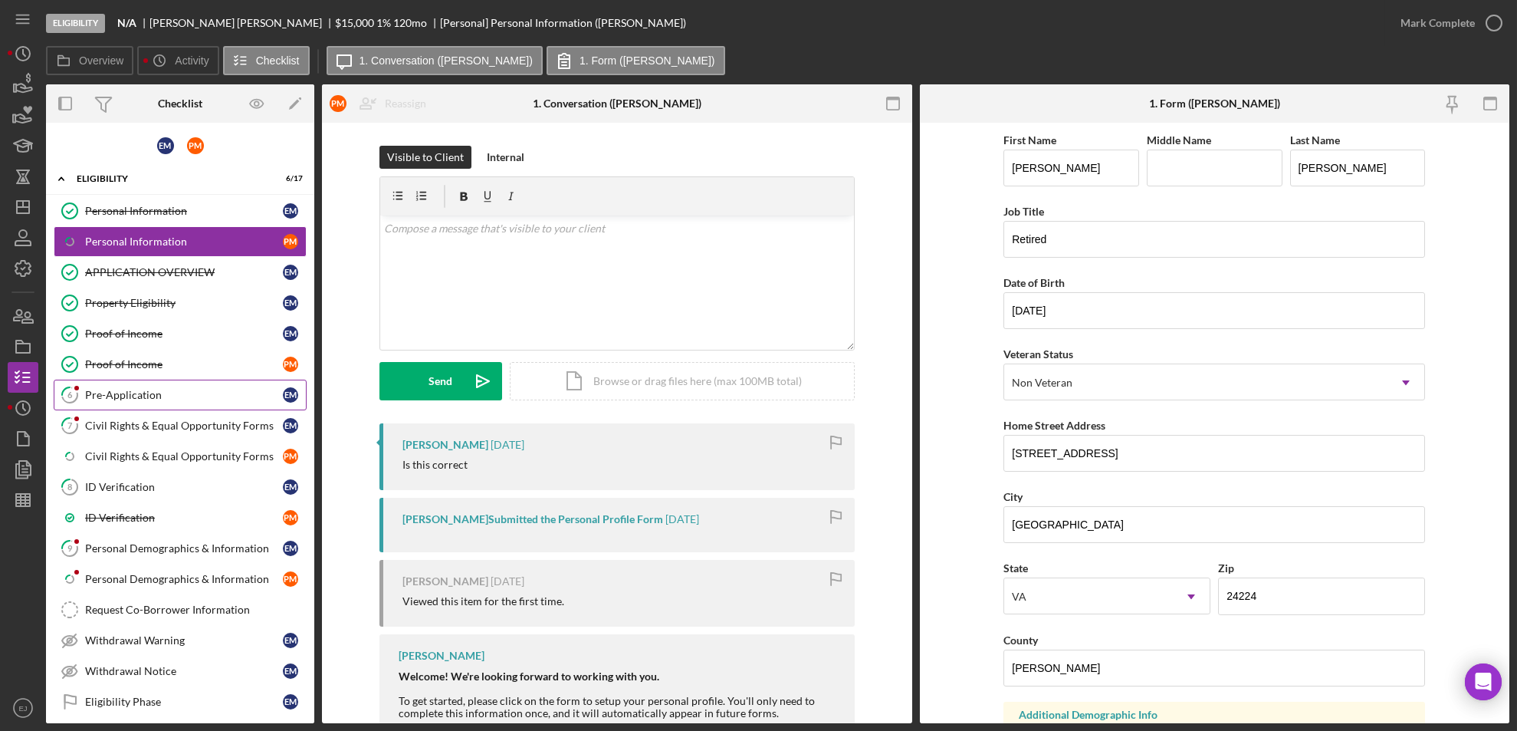
click at [124, 380] on link "6 Pre-Application E M" at bounding box center [180, 395] width 253 height 31
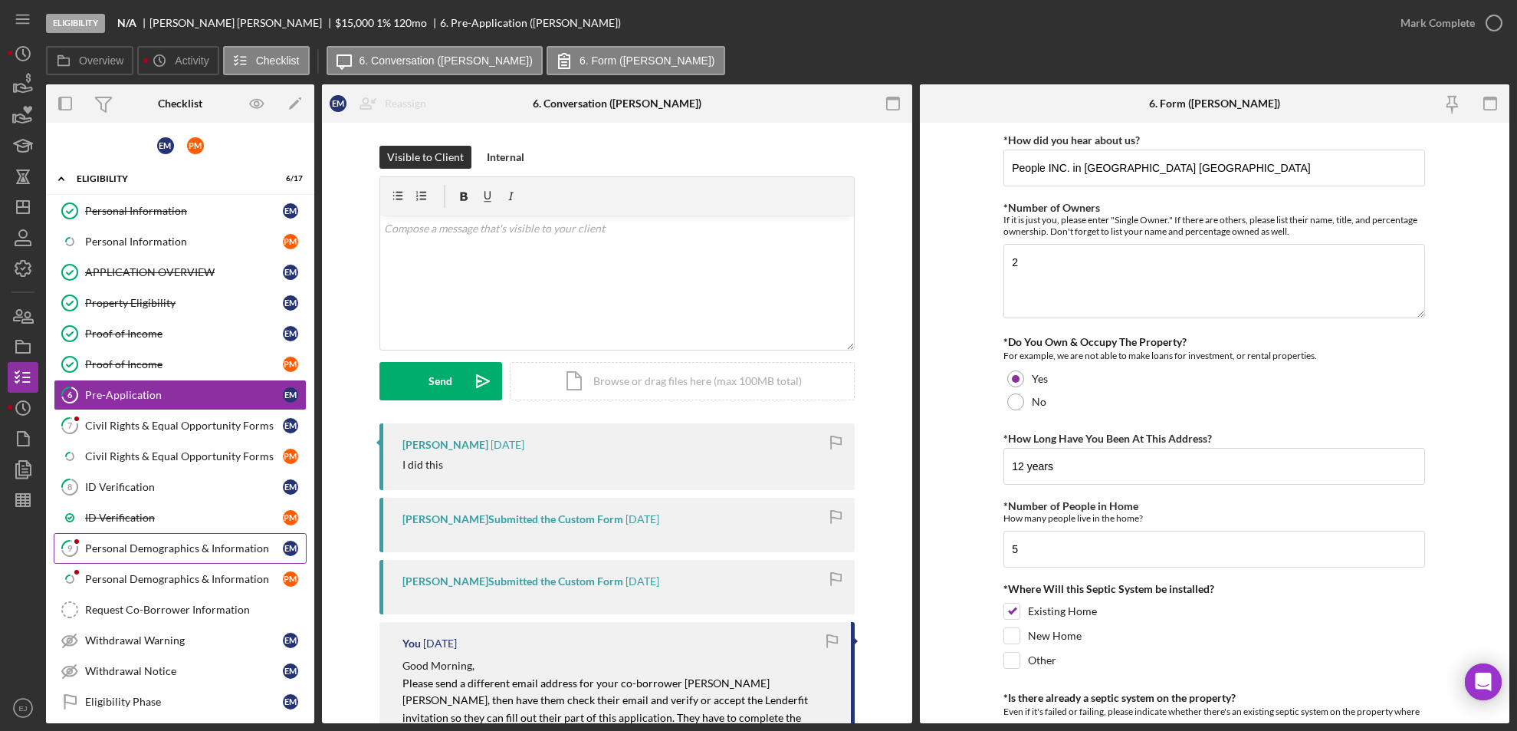
click at [238, 542] on div "Personal Demographics & Information" at bounding box center [184, 548] width 198 height 12
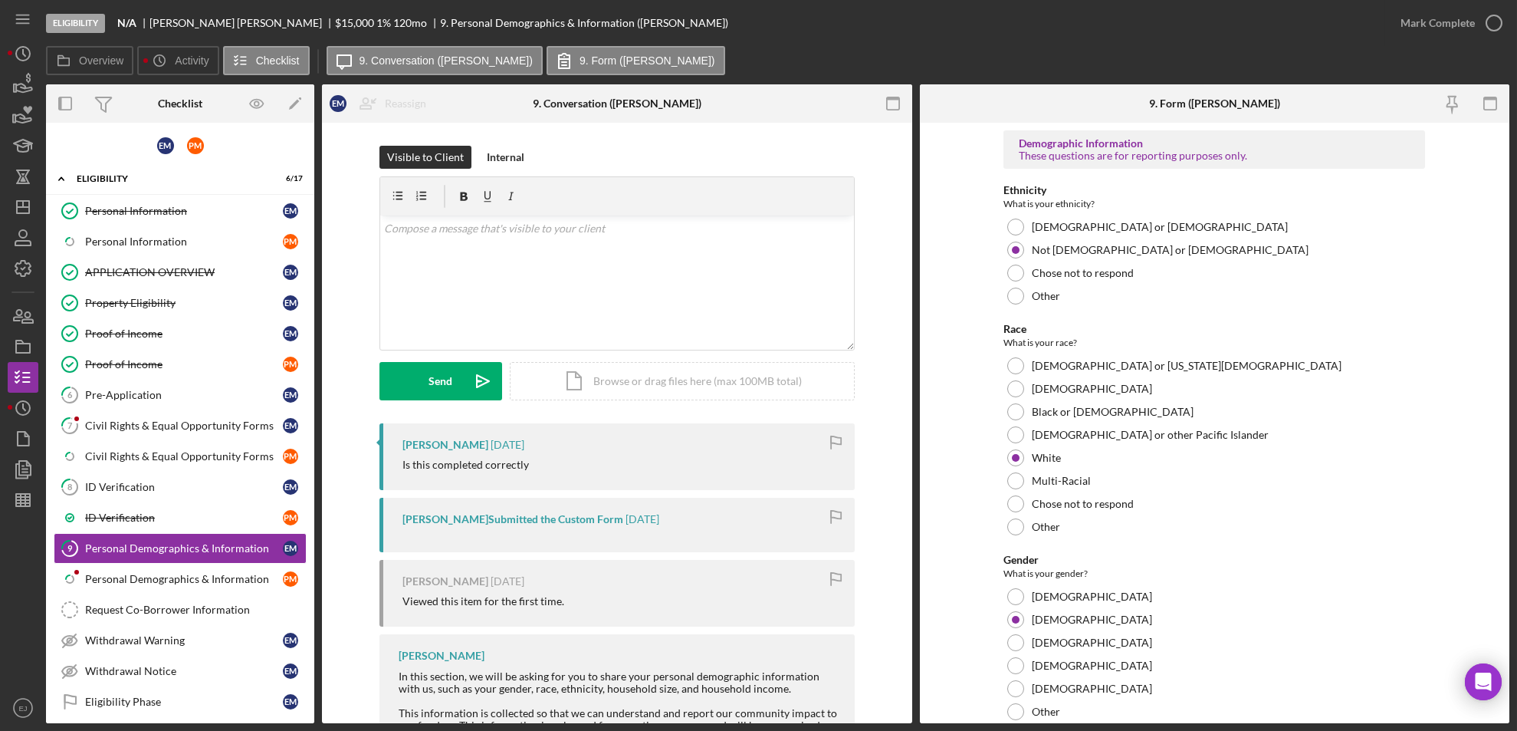
click at [924, 711] on form "Demographic Information These questions are for reporting purposes only. Ethnic…" at bounding box center [1215, 423] width 590 height 600
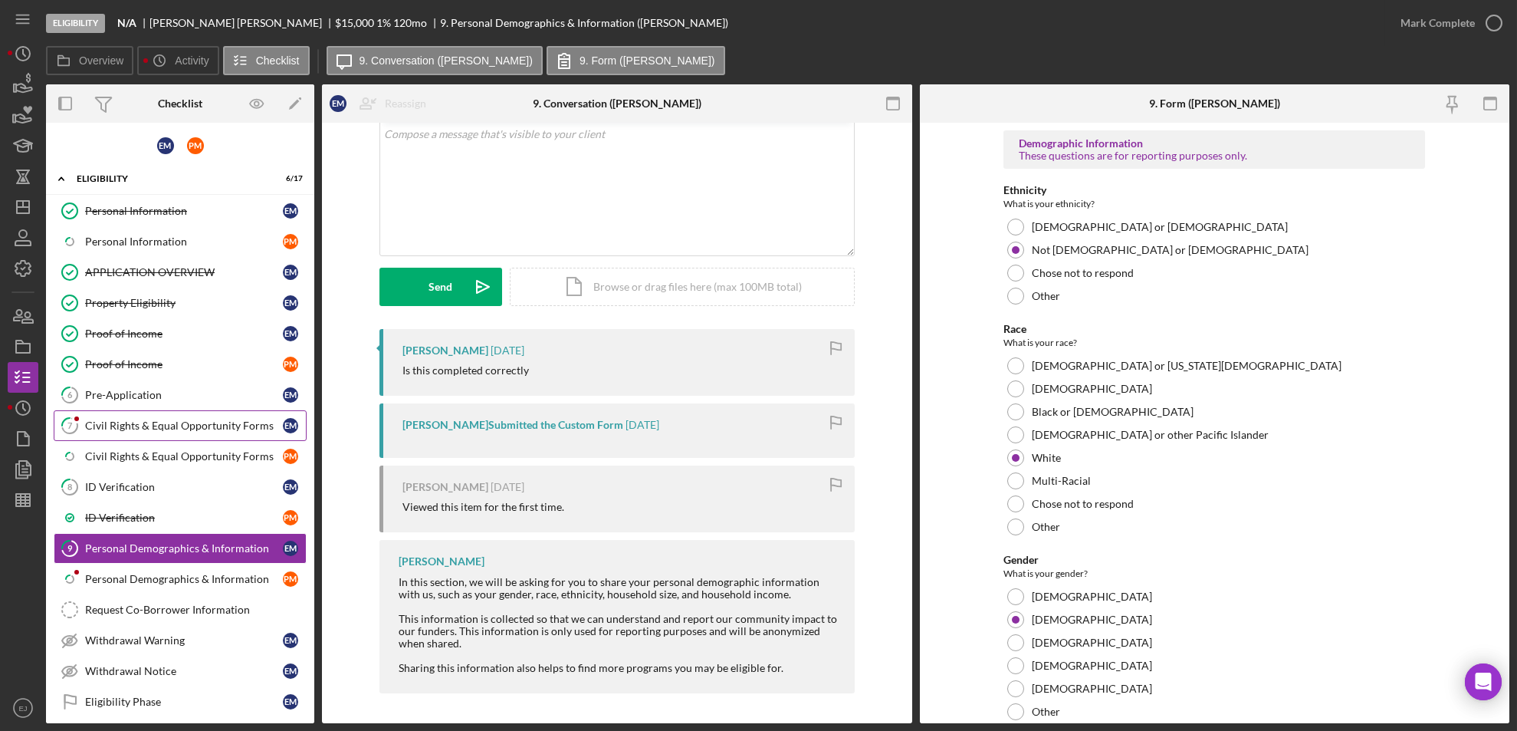
click at [170, 426] on div "Civil Rights & Equal Opportunity Forms" at bounding box center [184, 425] width 198 height 12
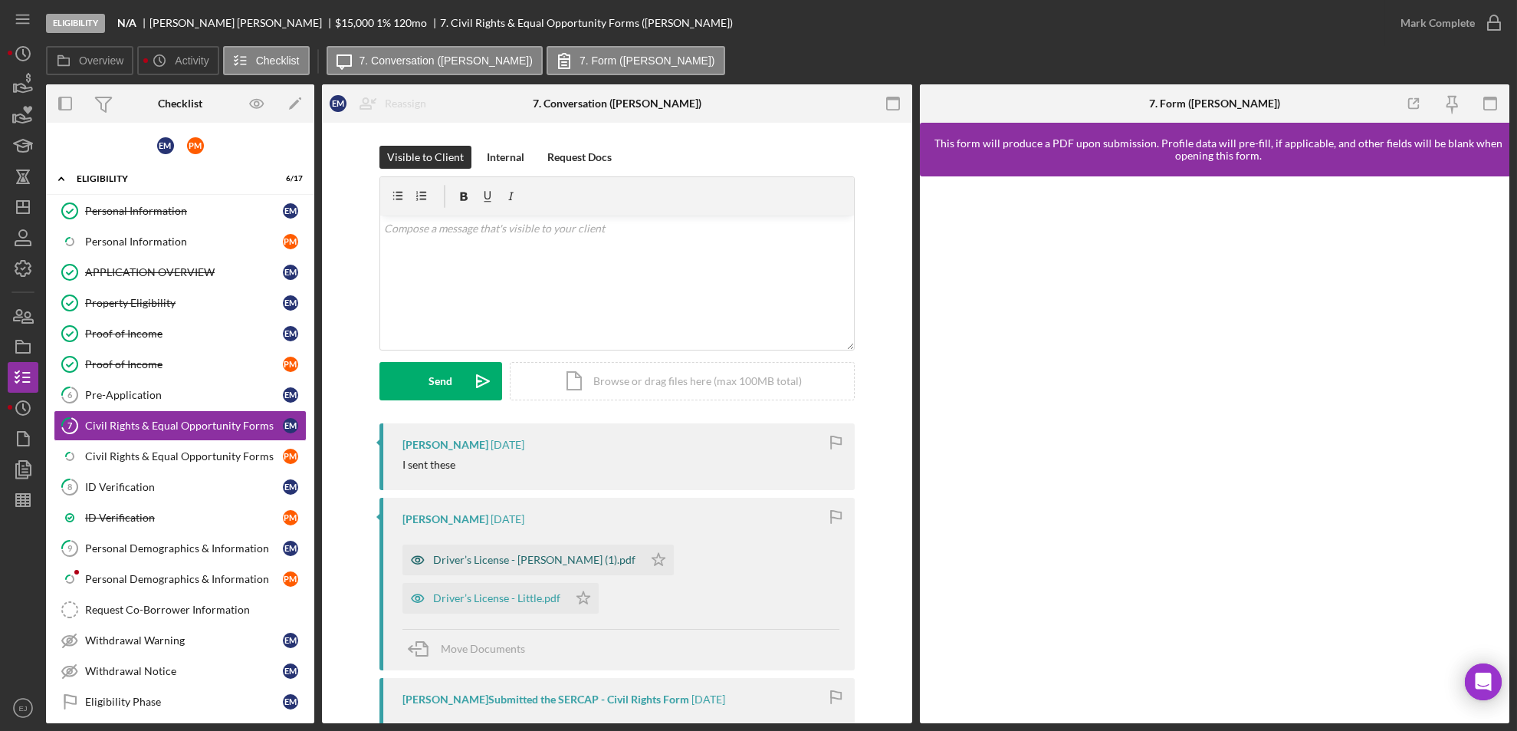
click at [611, 568] on div "Driver’s License - Peggy Sue Mcglothlin (1).pdf" at bounding box center [523, 559] width 241 height 31
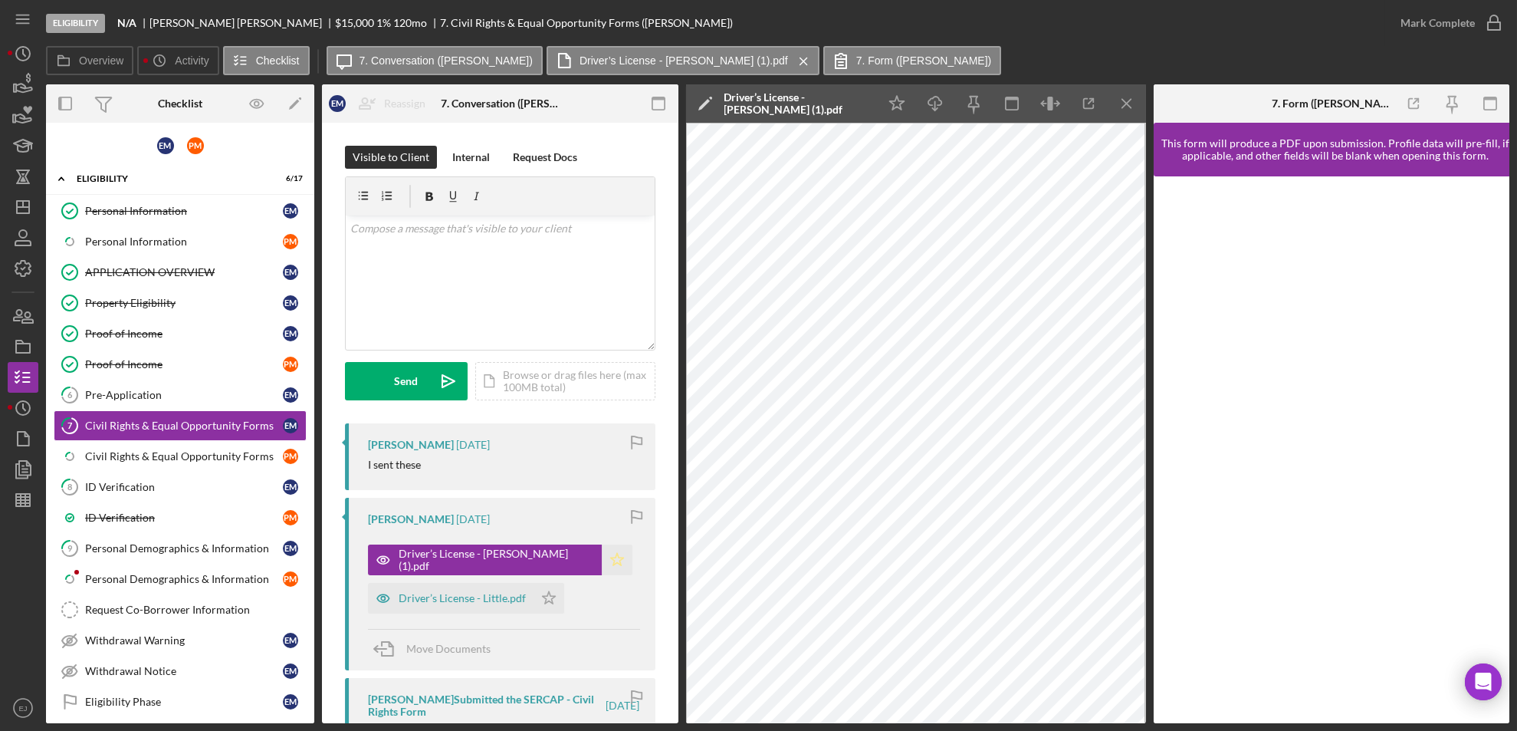
click at [616, 546] on icon "Icon/Star" at bounding box center [617, 559] width 31 height 31
click at [15, 212] on icon "Icon/Dashboard" at bounding box center [23, 207] width 38 height 38
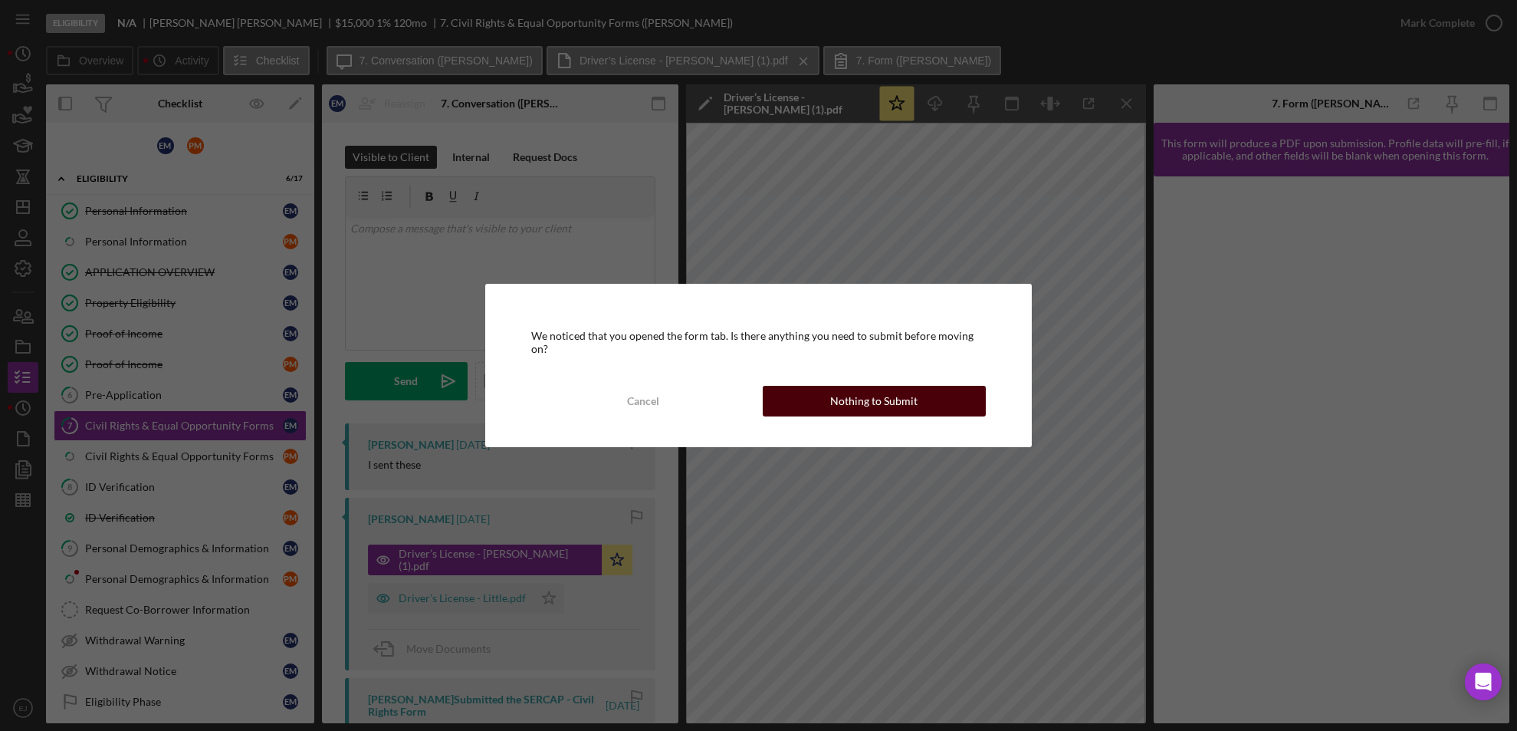
click at [948, 399] on button "Nothing to Submit" at bounding box center [875, 401] width 224 height 31
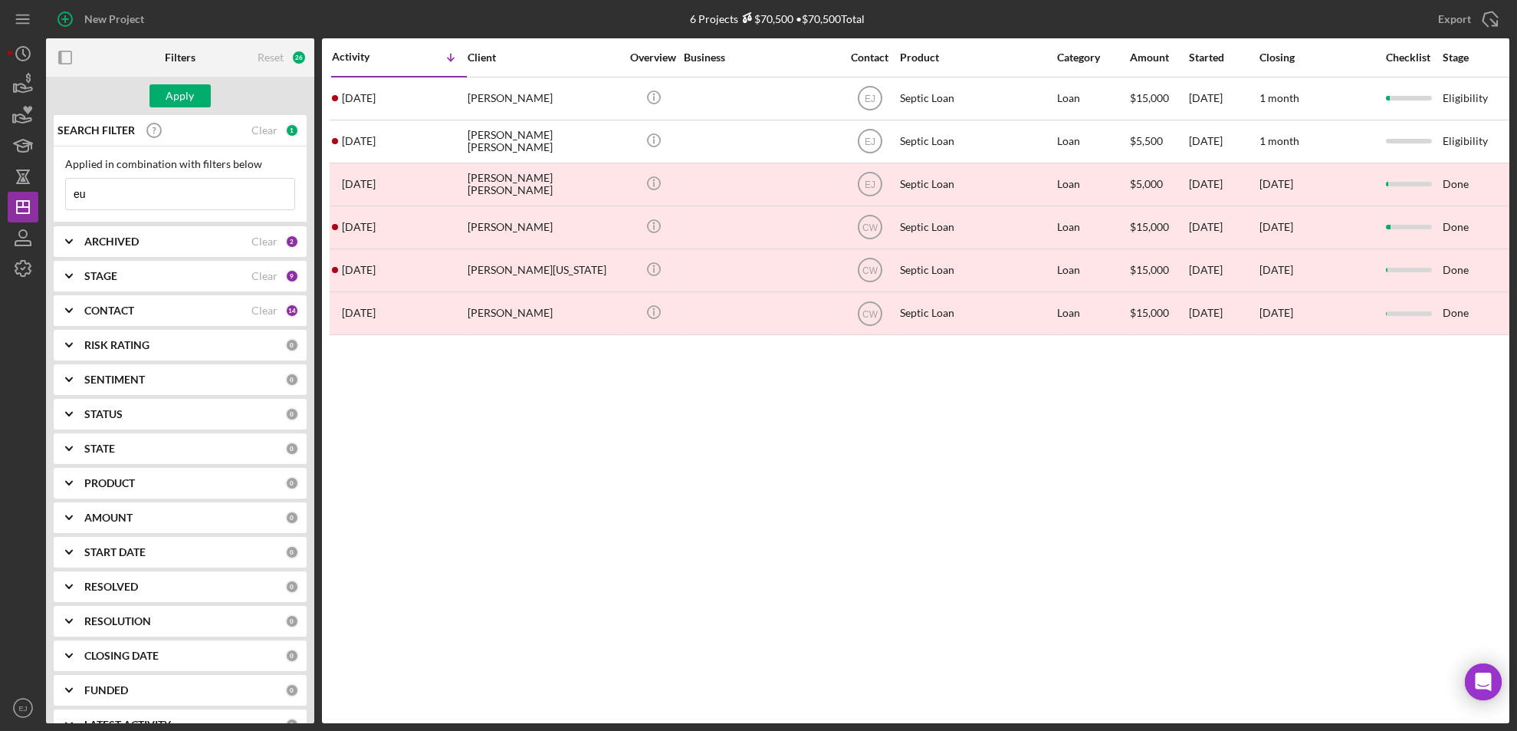
type input "e"
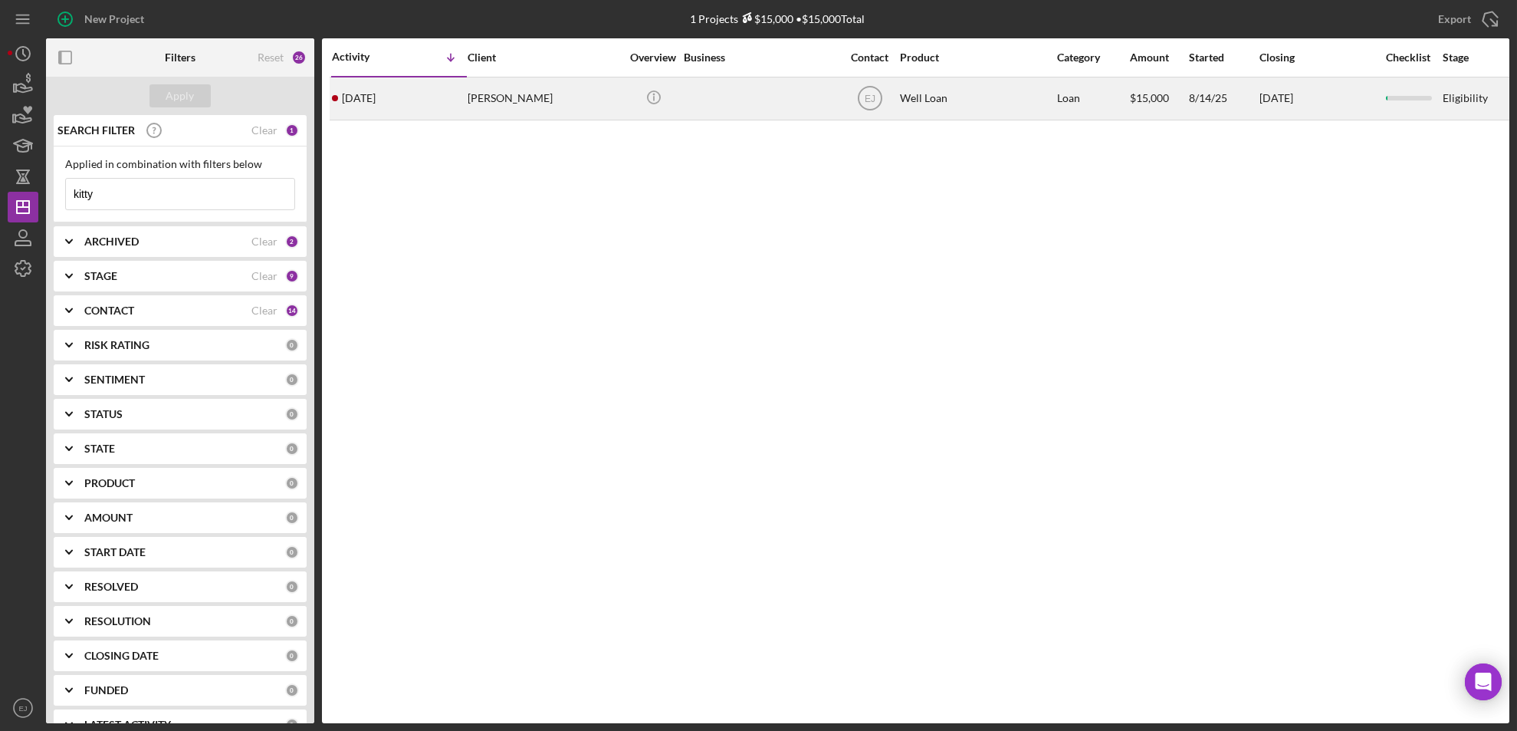
type input "kitty"
click at [493, 90] on div "Kitty Lukacs" at bounding box center [544, 98] width 153 height 41
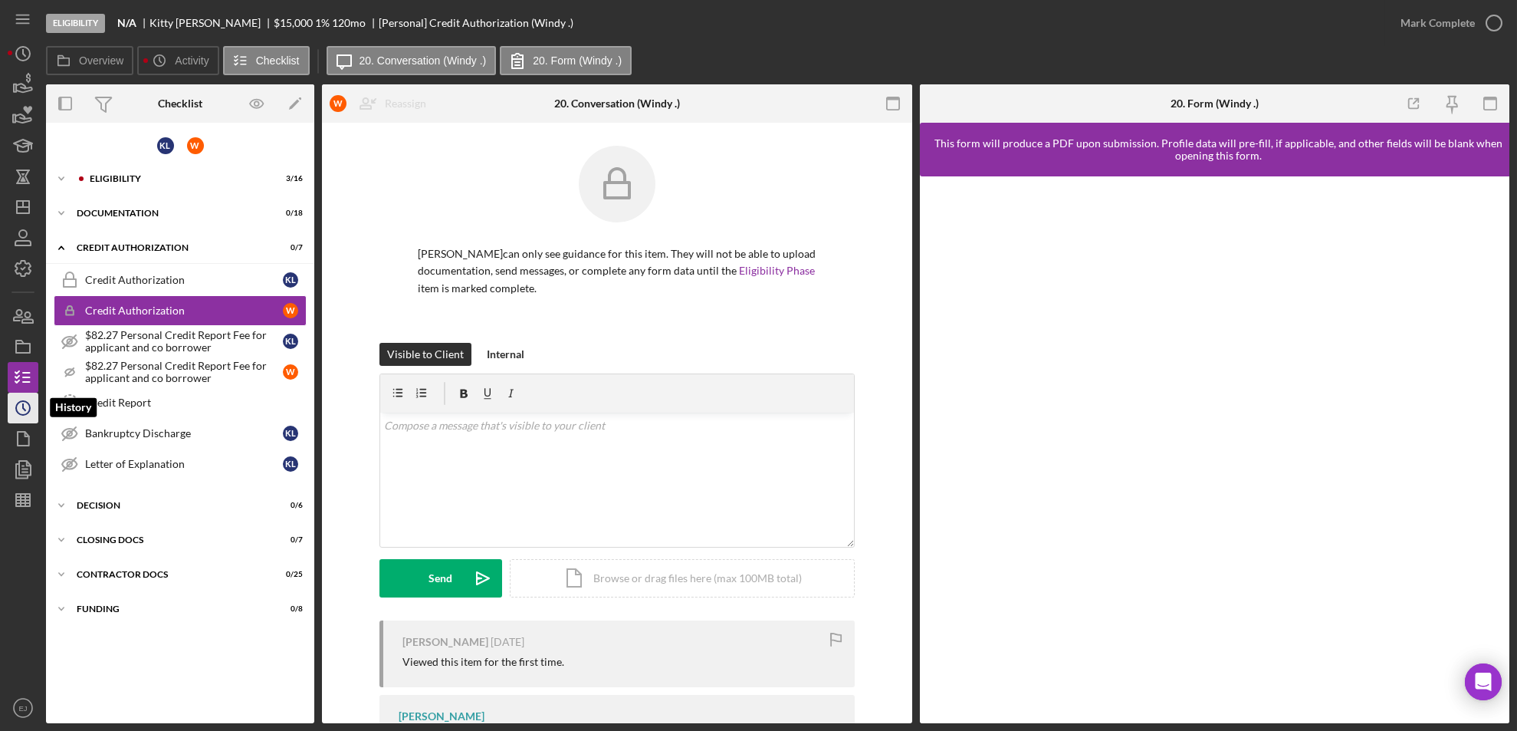
click at [16, 409] on circle "button" at bounding box center [23, 408] width 14 height 14
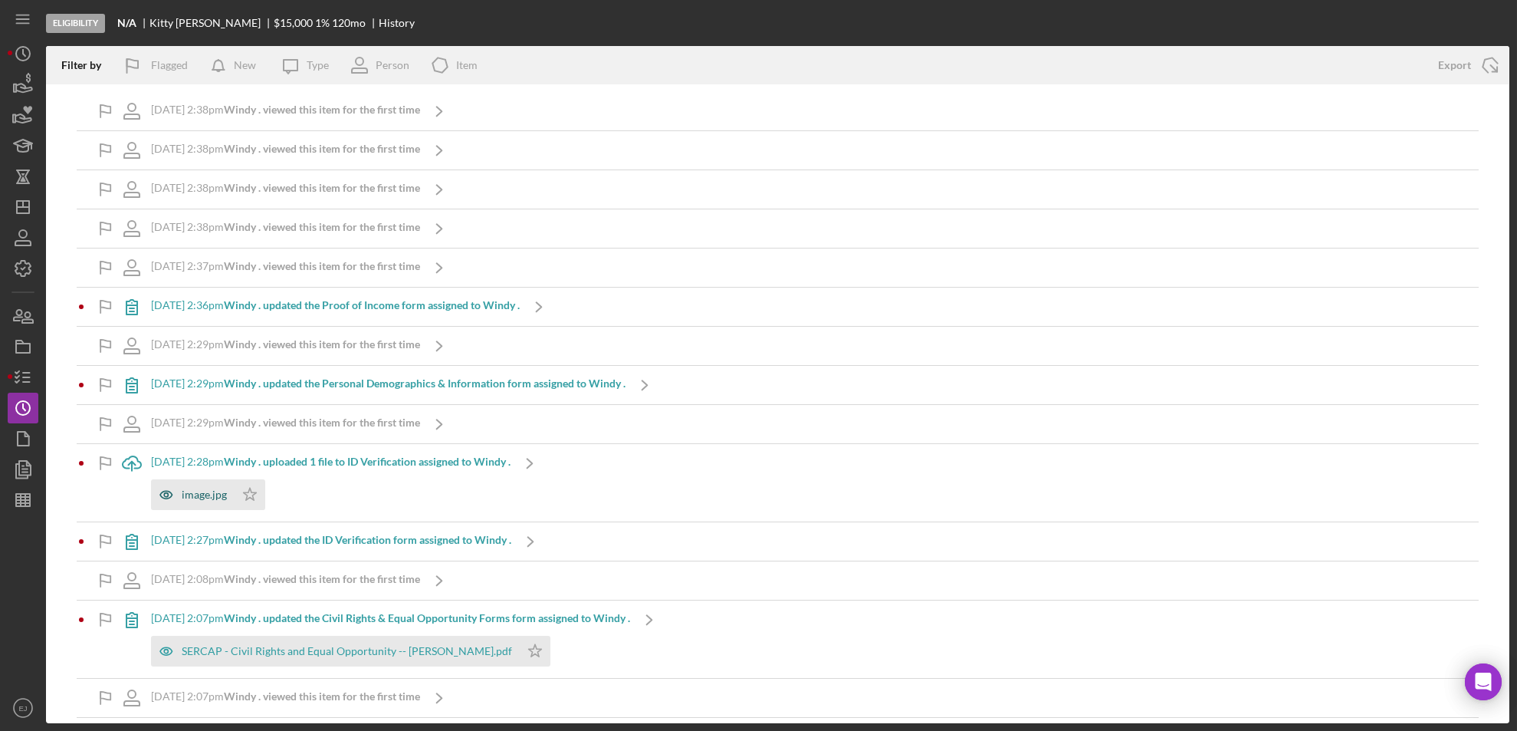
click at [209, 500] on div "image.jpg" at bounding box center [204, 494] width 45 height 12
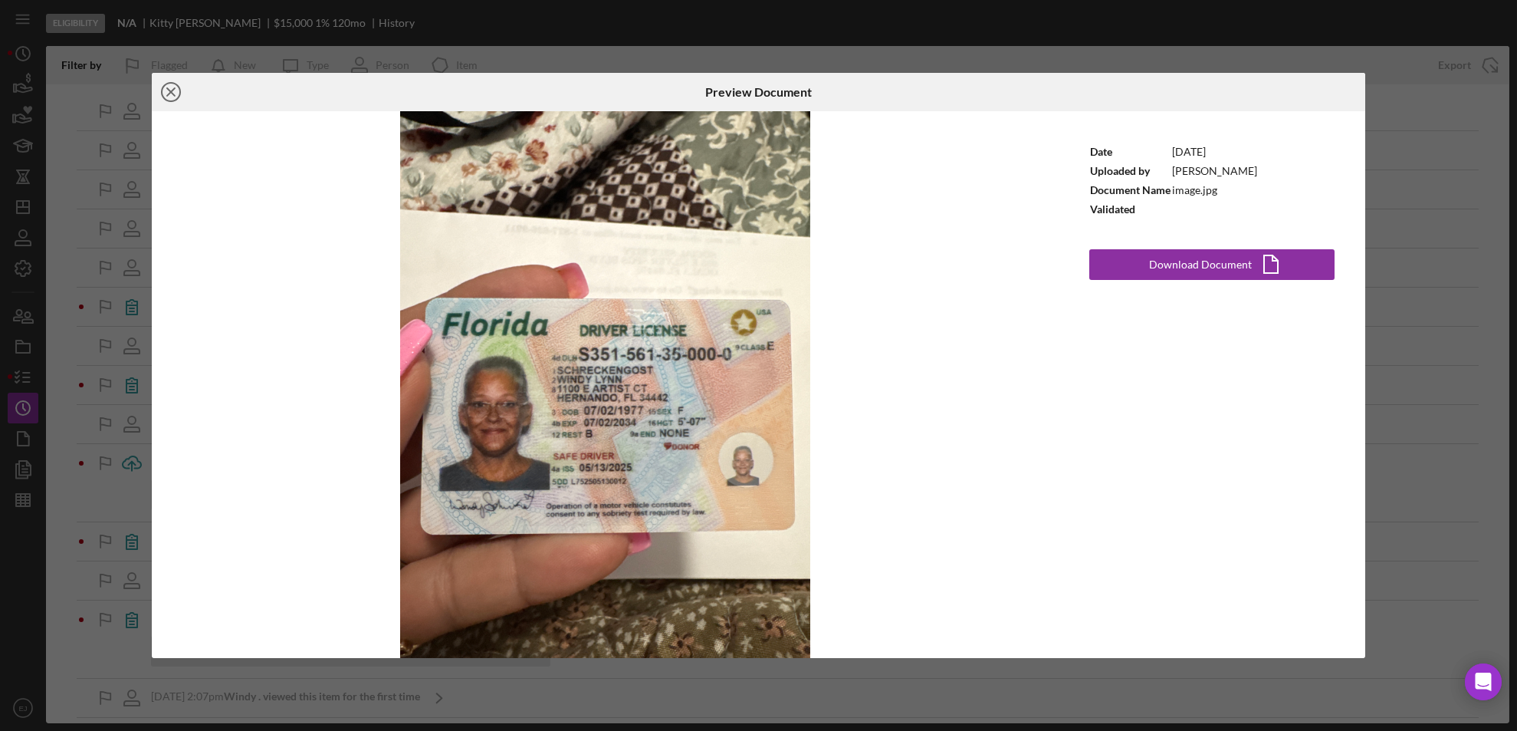
click at [169, 90] on line at bounding box center [171, 92] width 8 height 8
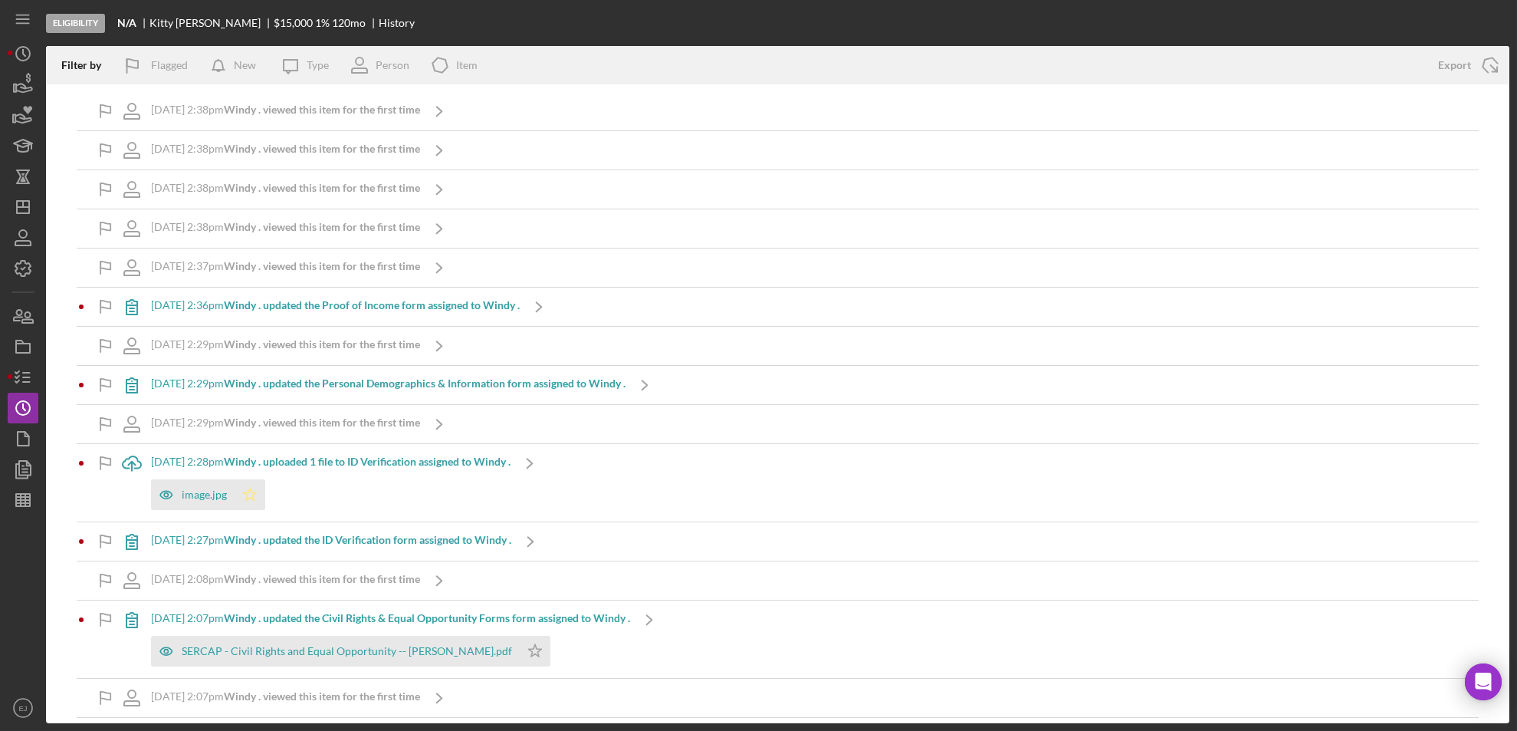
click at [254, 490] on icon "Icon/Star" at bounding box center [250, 494] width 31 height 31
click at [376, 659] on div "SERCAP - Civil Rights and Equal Opportunity -- Windy Schreckengost.pdf" at bounding box center [335, 651] width 369 height 31
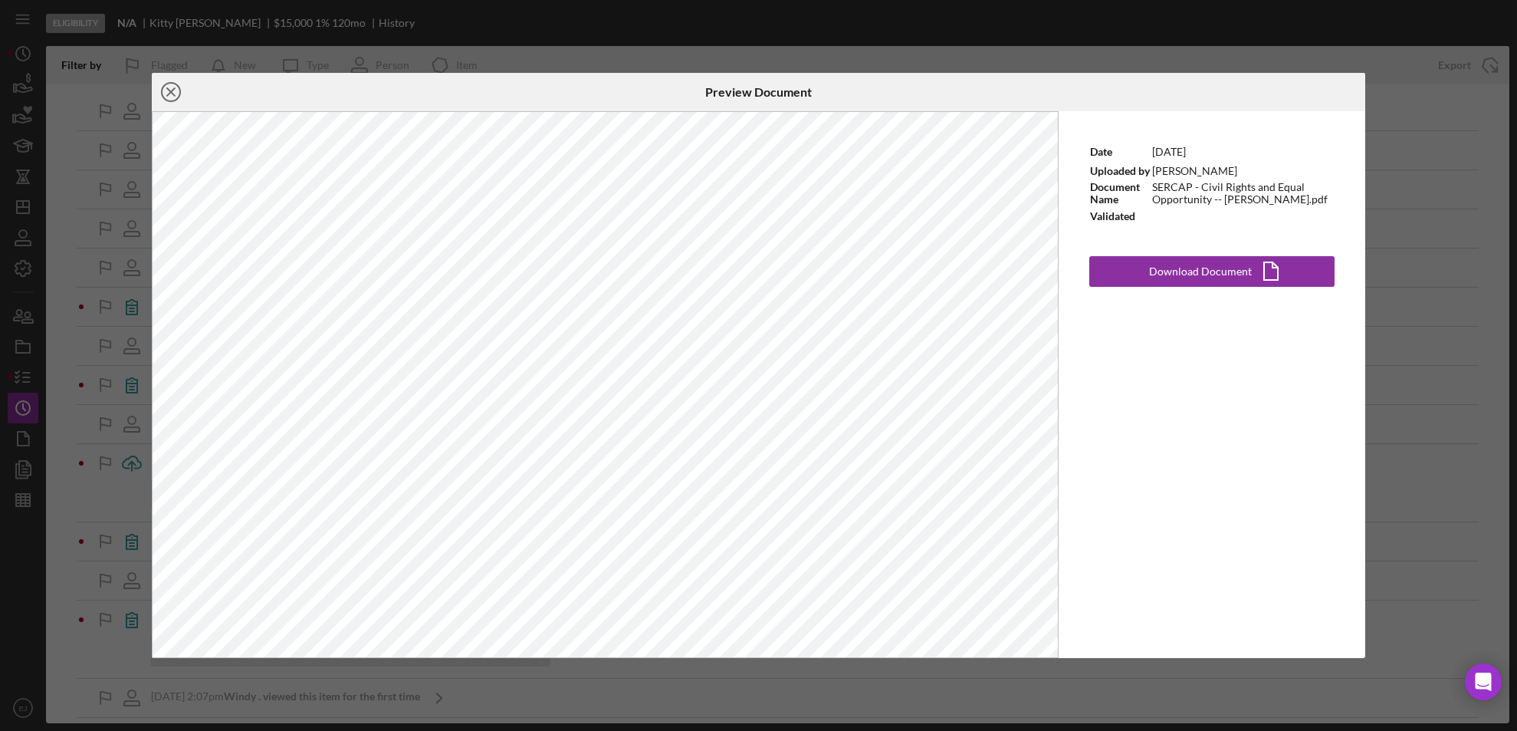
click at [171, 96] on icon "Icon/Close" at bounding box center [171, 92] width 38 height 38
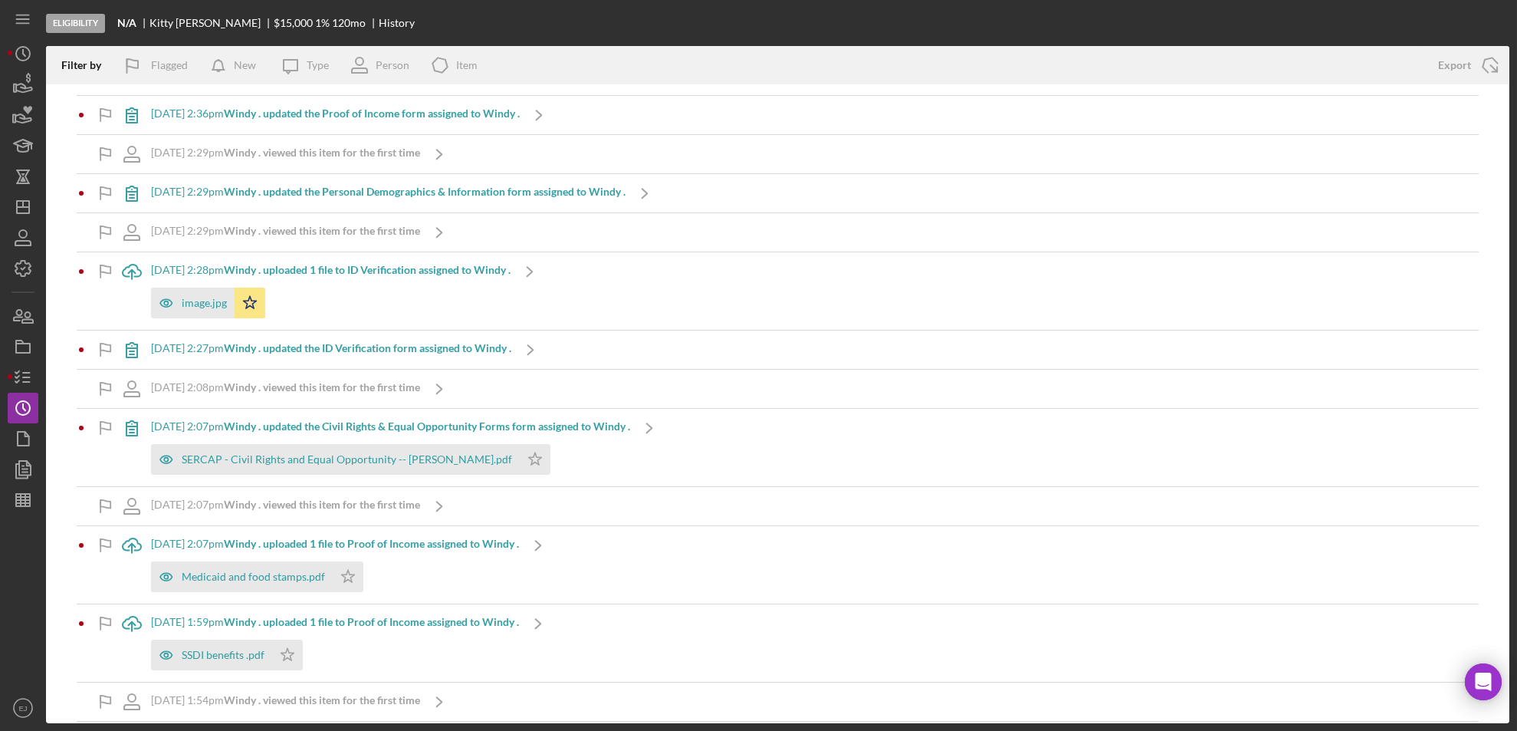
scroll to position [204, 0]
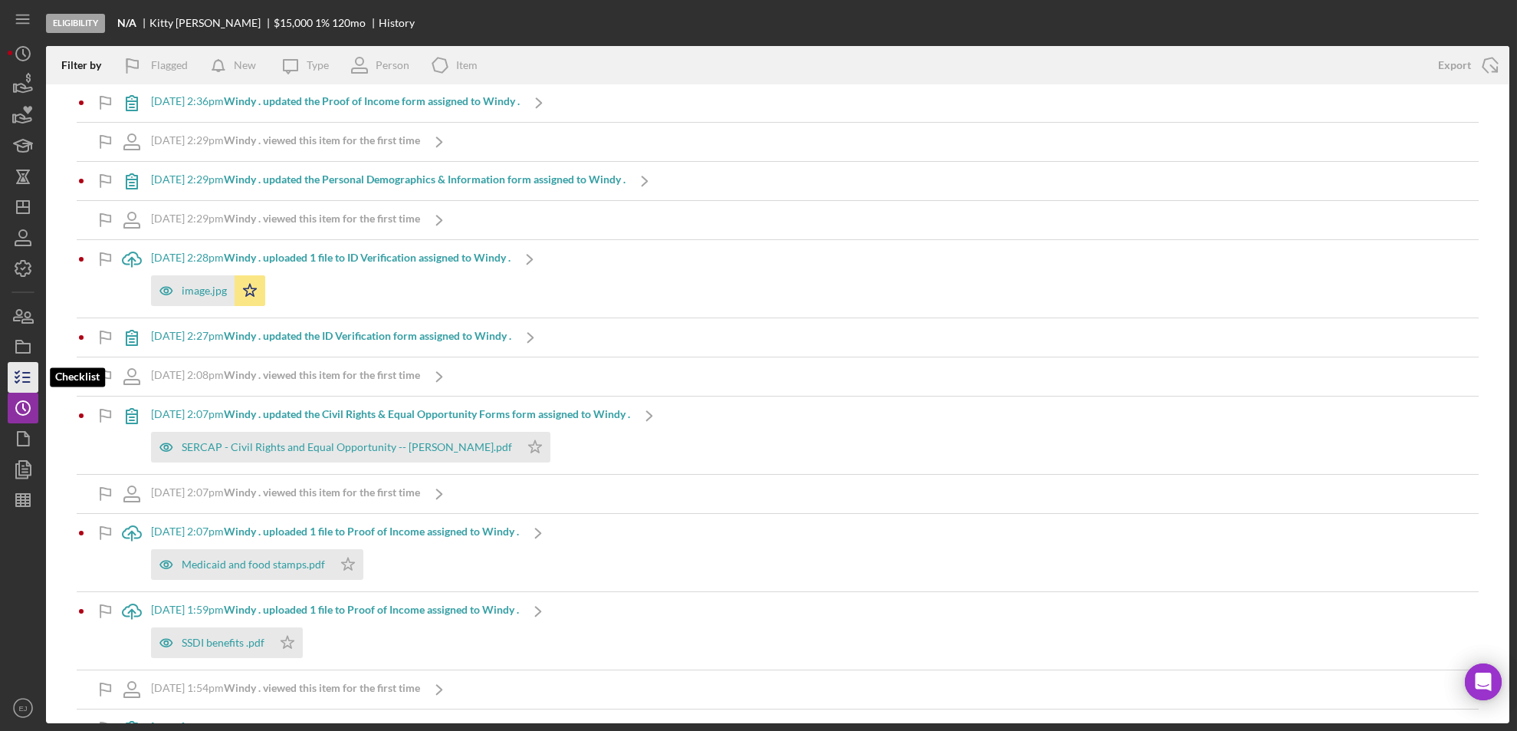
click at [23, 375] on icon "button" at bounding box center [23, 377] width 38 height 38
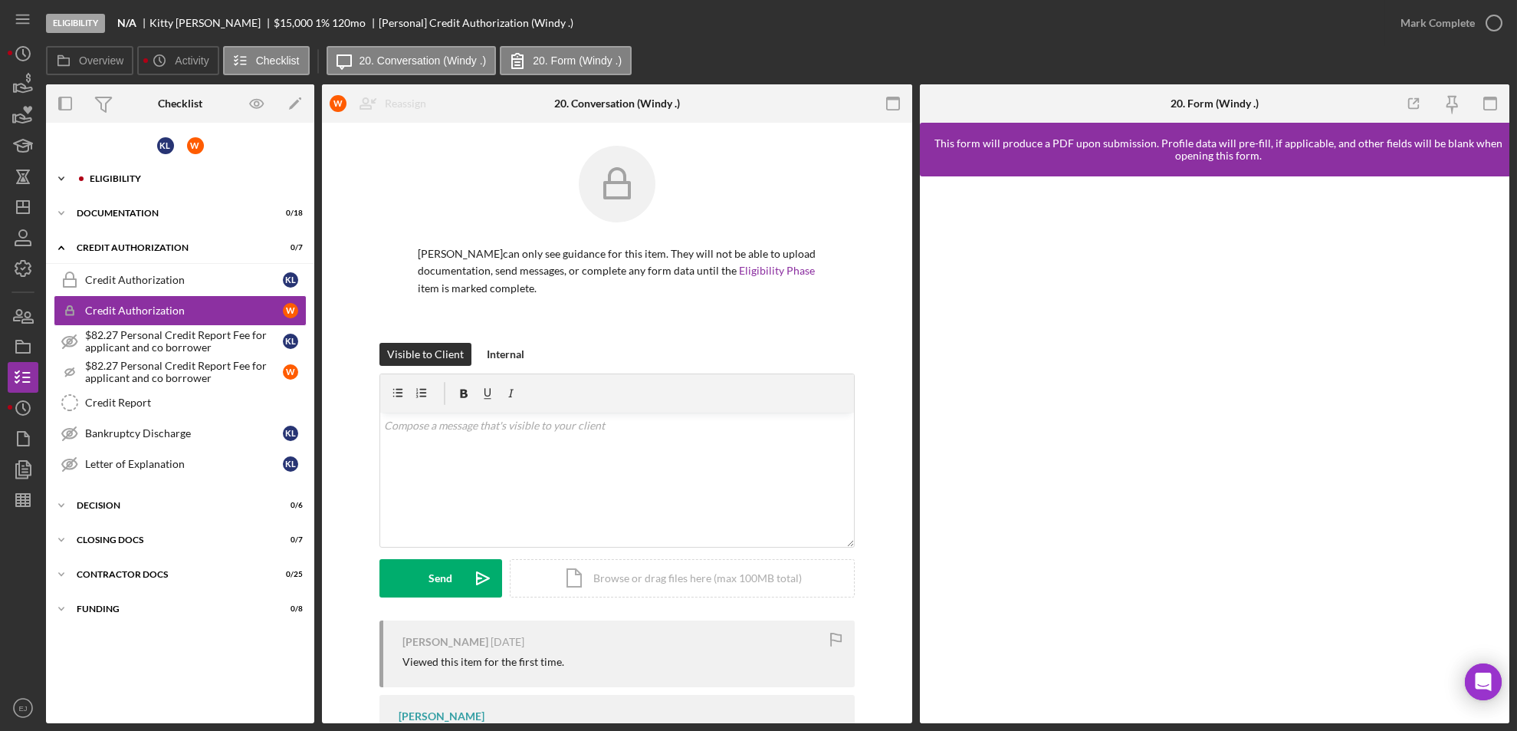
click at [69, 177] on icon "Icon/Expander" at bounding box center [61, 178] width 31 height 31
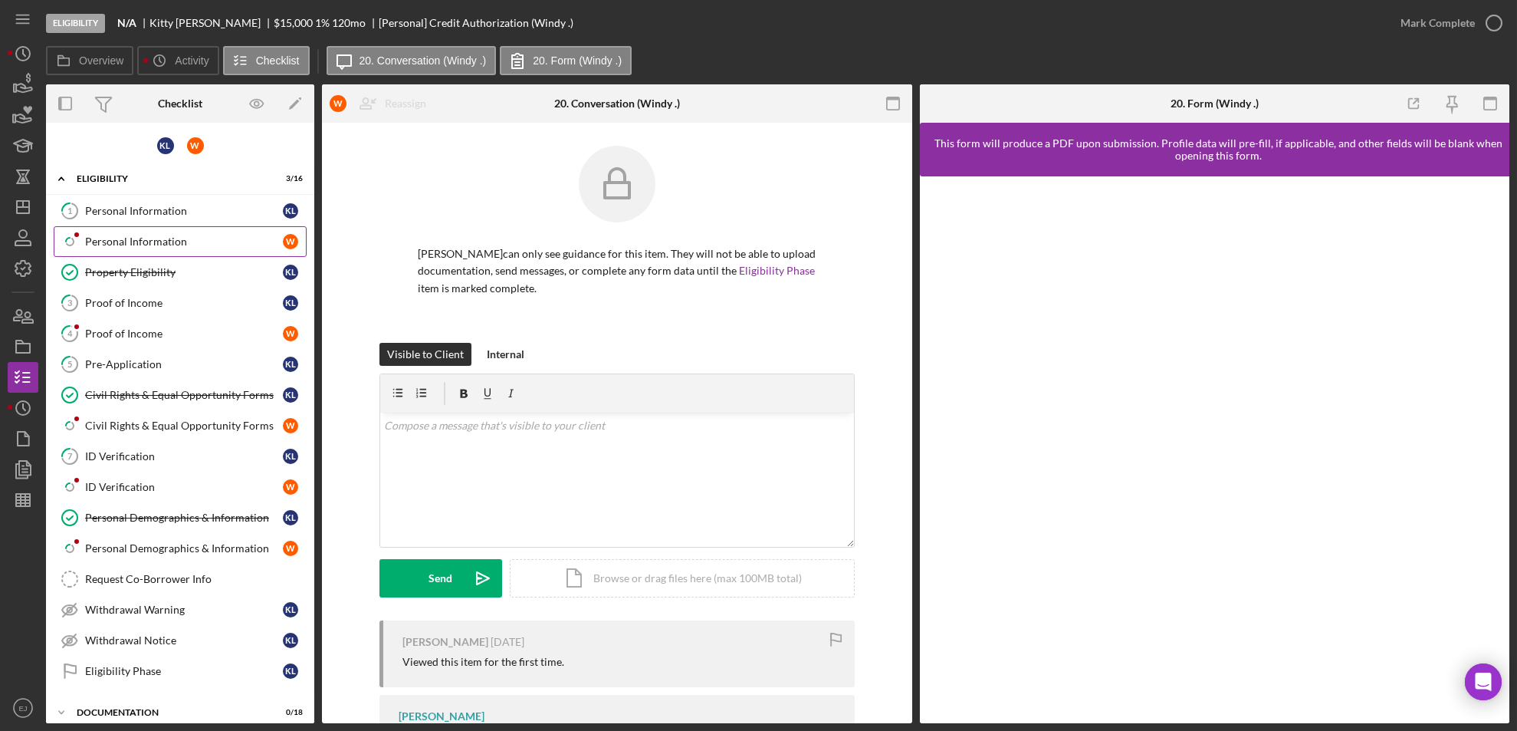
click at [113, 245] on div "Personal Information" at bounding box center [184, 241] width 198 height 12
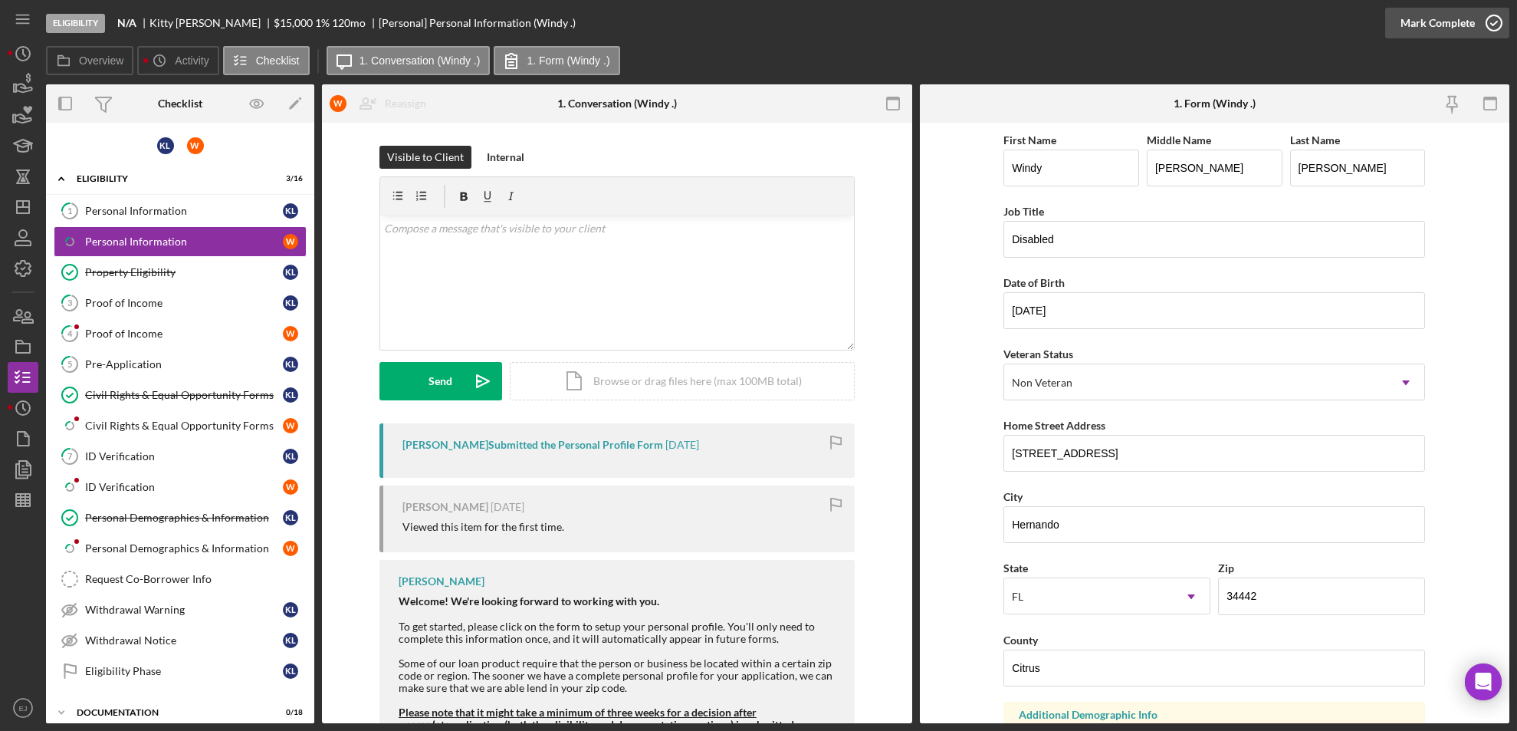
click at [1490, 16] on circle "button" at bounding box center [1494, 22] width 15 height 15
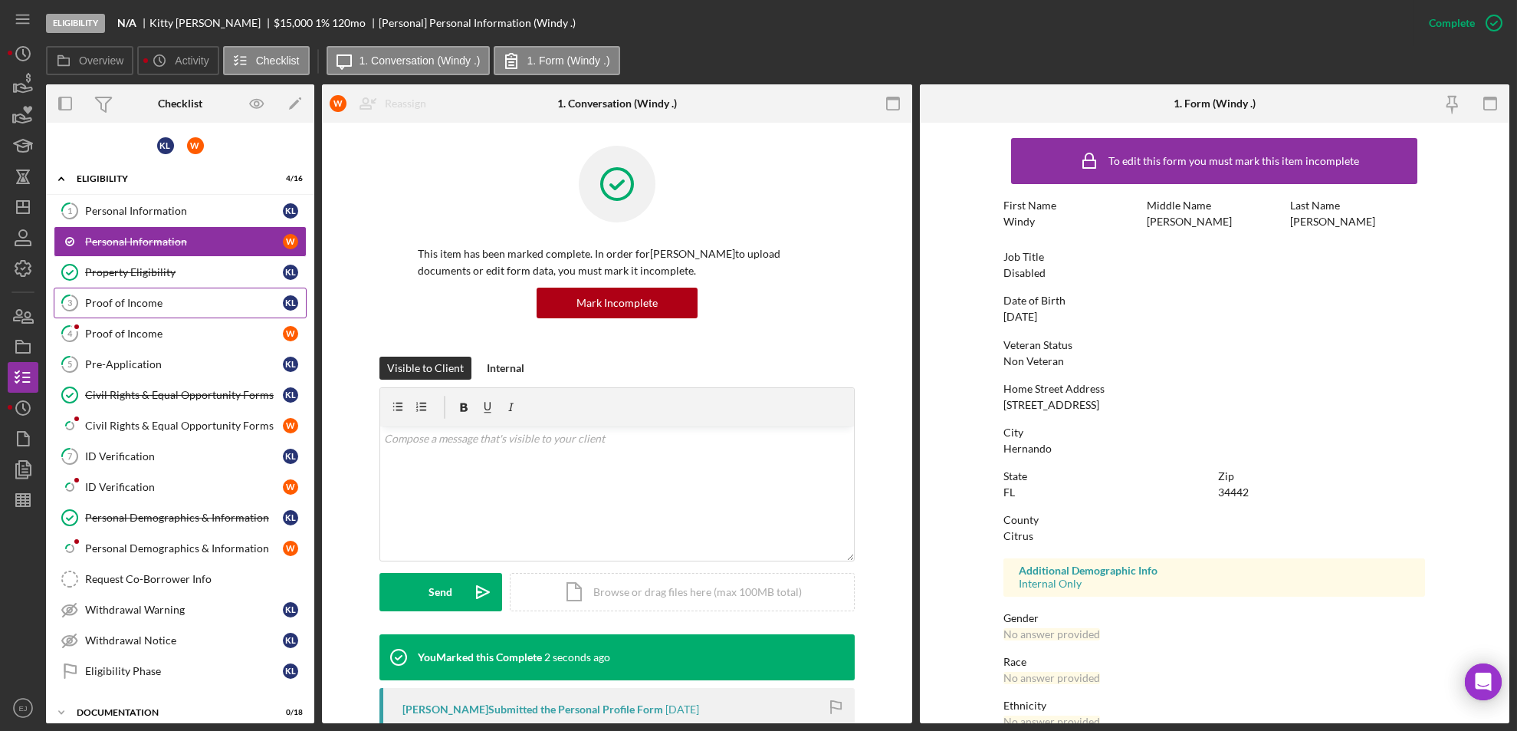
click at [111, 297] on div "Proof of Income" at bounding box center [184, 303] width 198 height 12
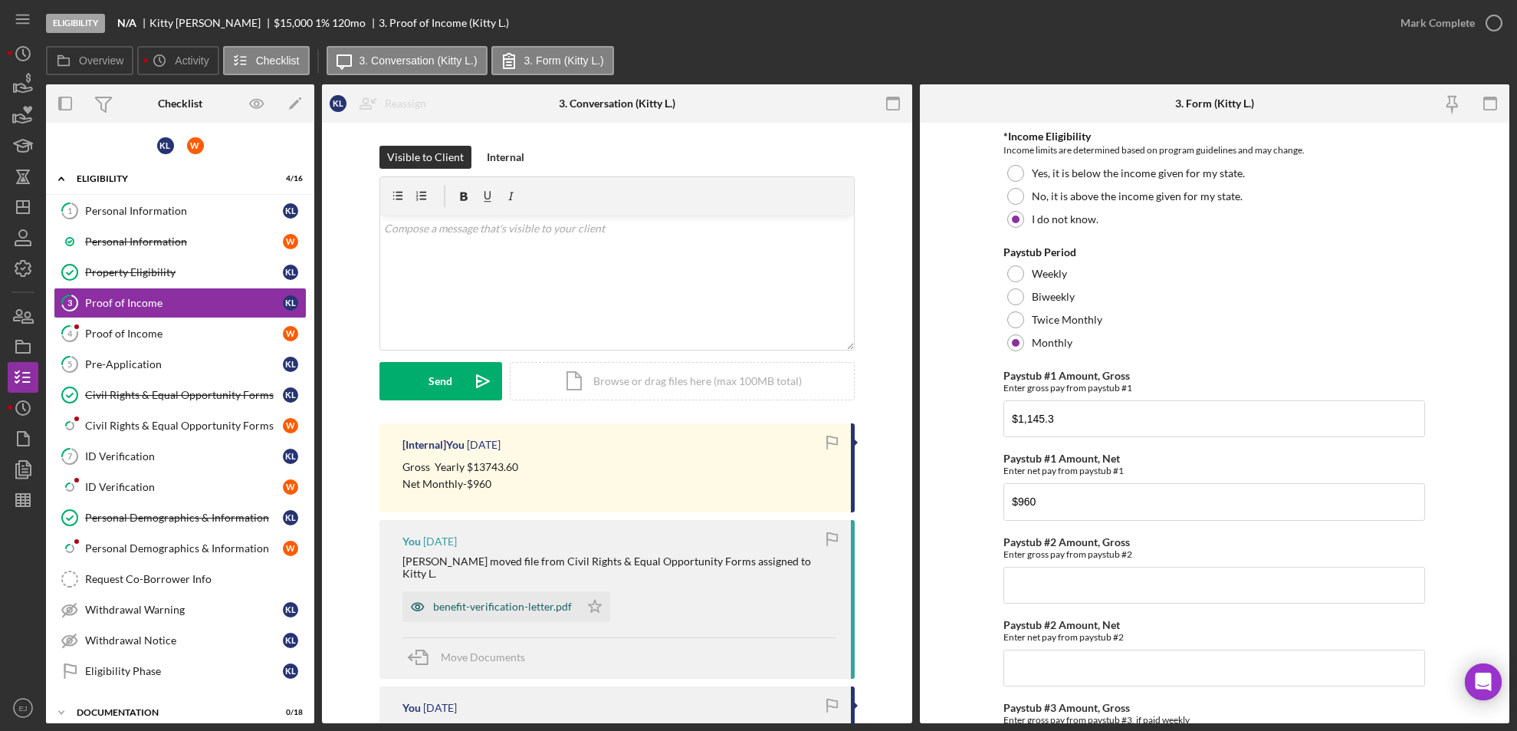
click at [484, 591] on div "benefit-verification-letter.pdf" at bounding box center [491, 606] width 177 height 31
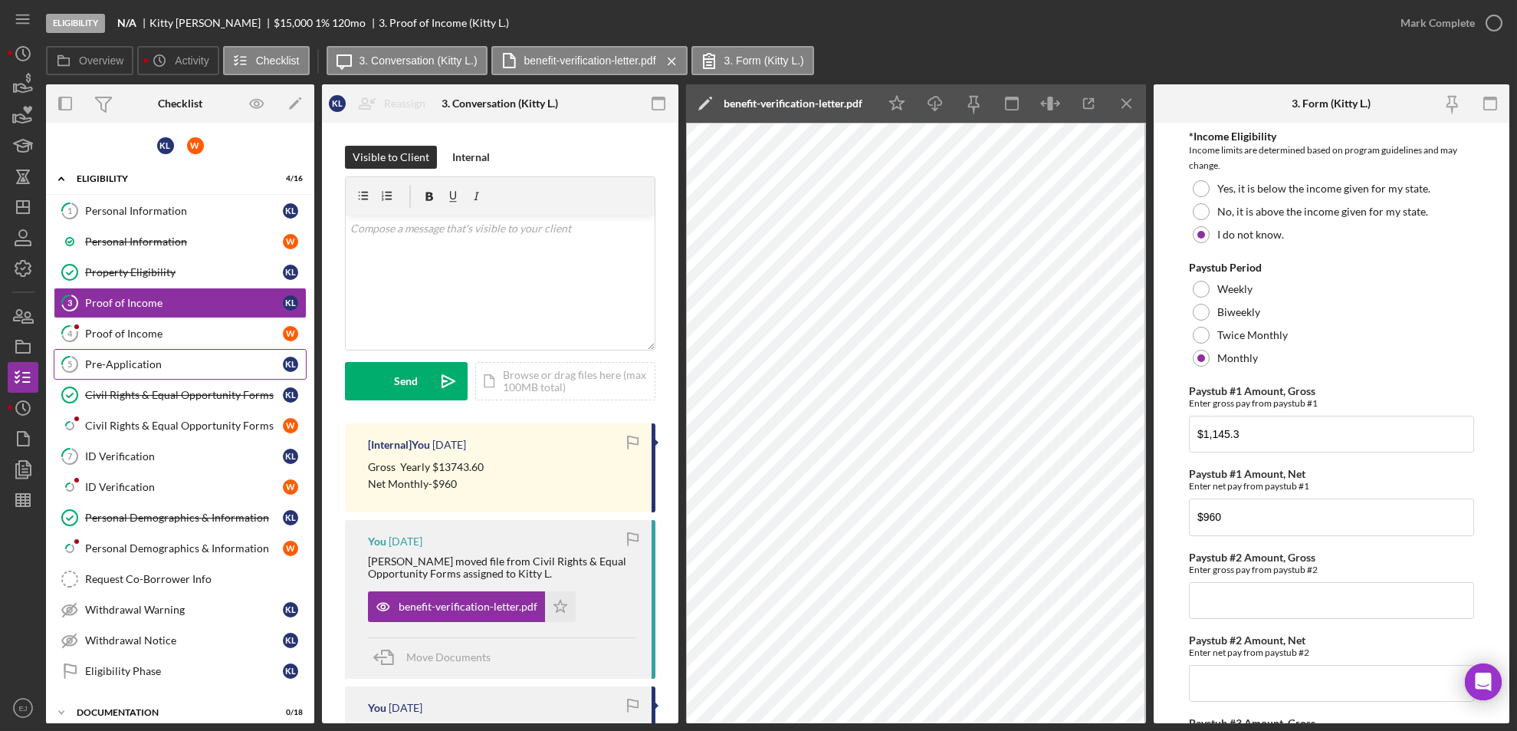
click at [173, 364] on div "Pre-Application" at bounding box center [184, 364] width 198 height 12
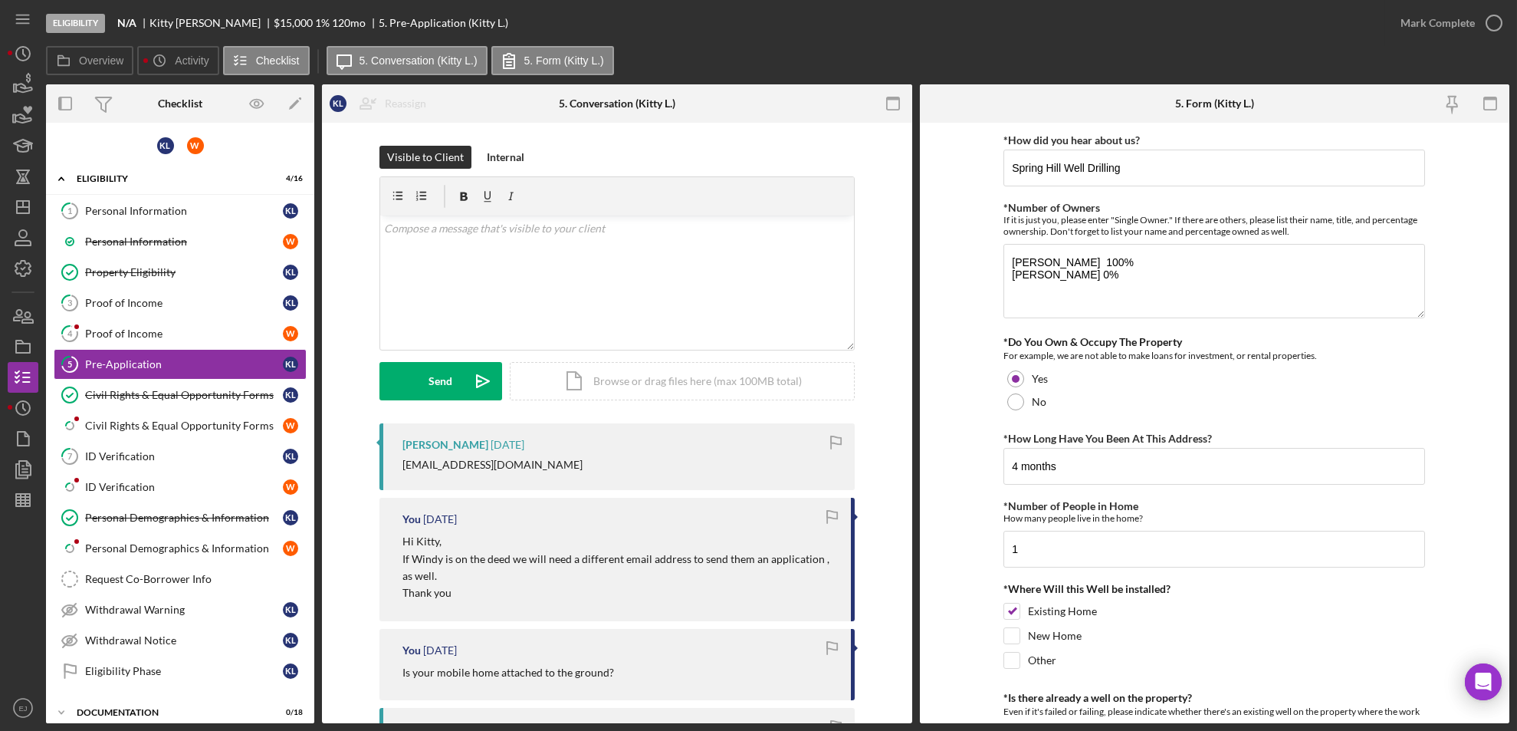
scroll to position [230, 0]
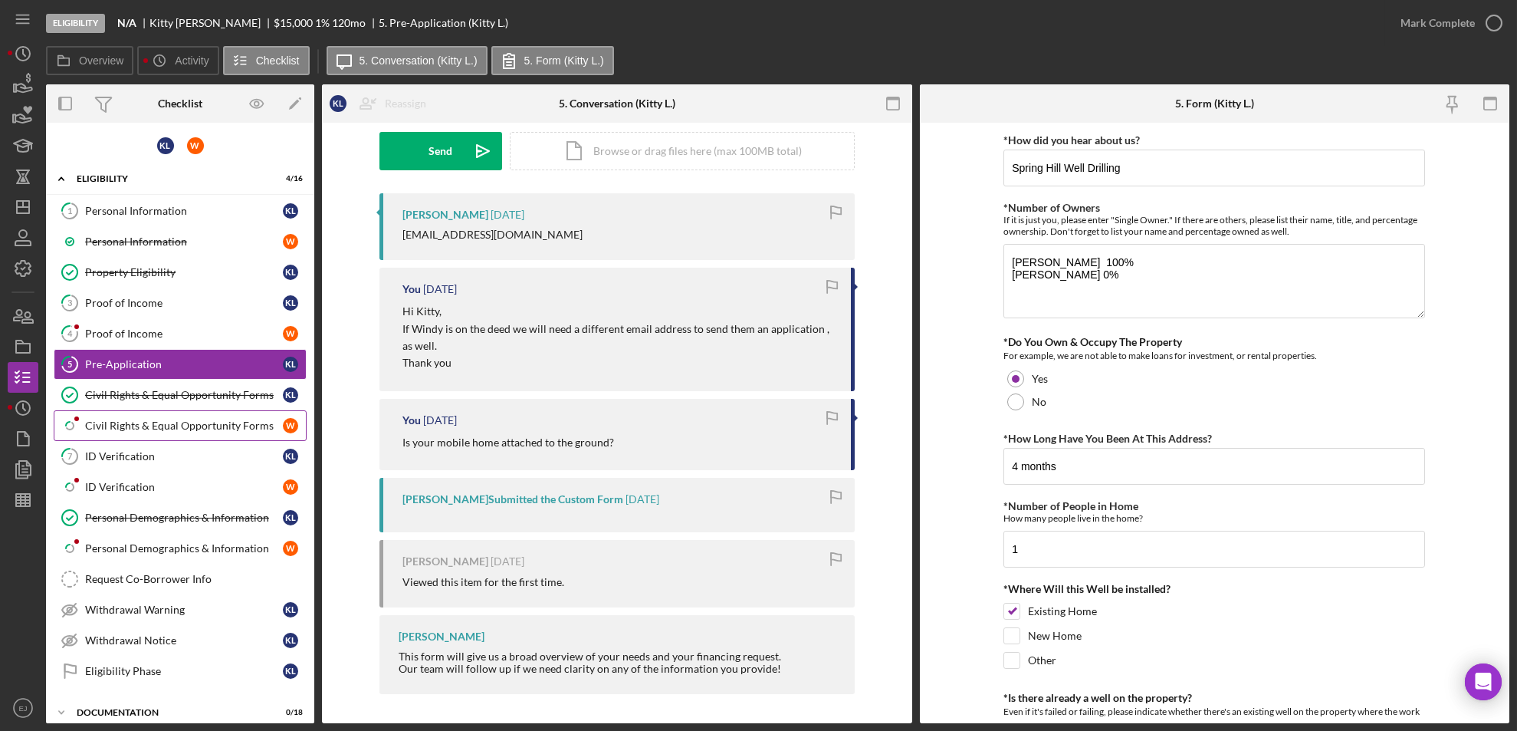
click at [160, 427] on div "Civil Rights & Equal Opportunity Forms" at bounding box center [184, 425] width 198 height 12
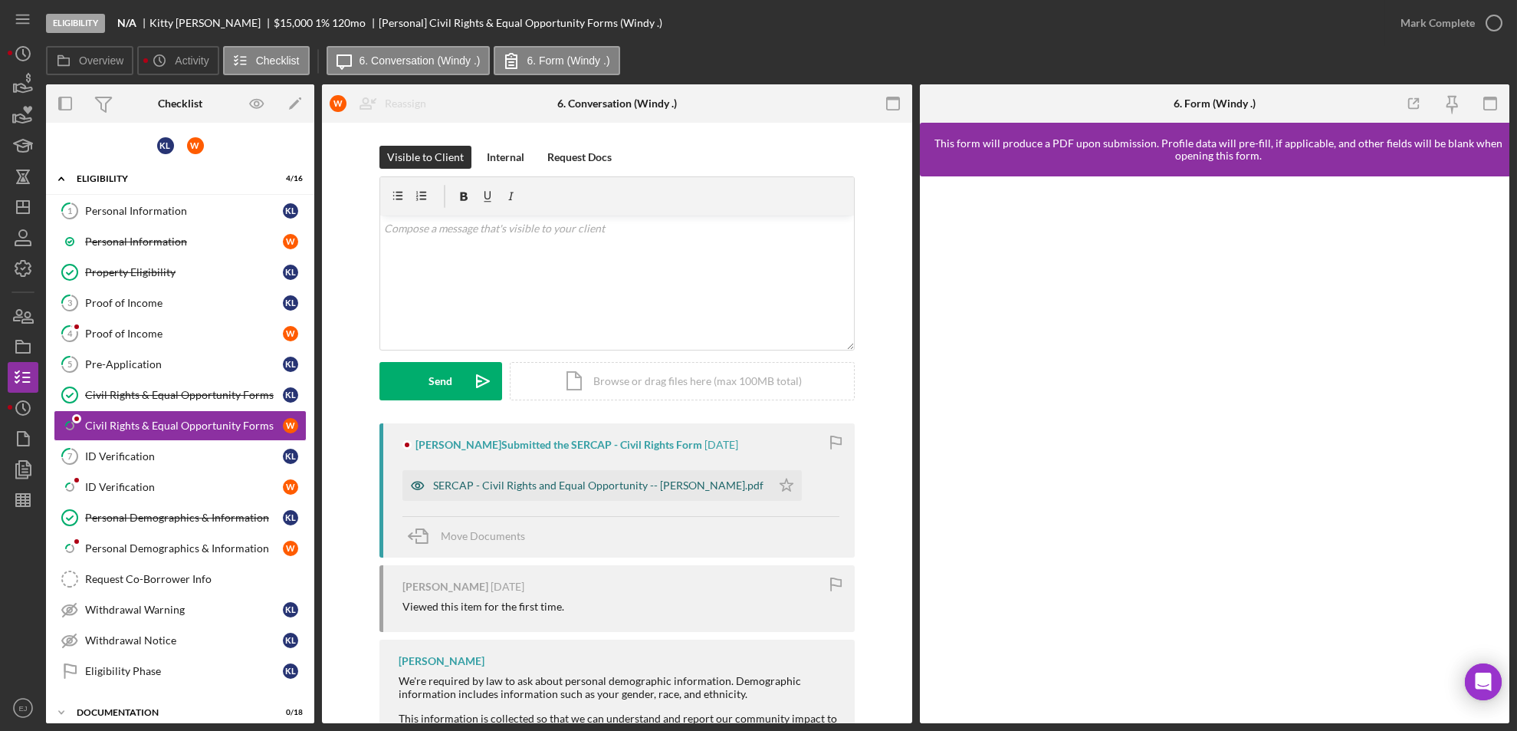
click at [648, 492] on div "SERCAP - Civil Rights and Equal Opportunity -- Windy Schreckengost.pdf" at bounding box center [587, 485] width 369 height 31
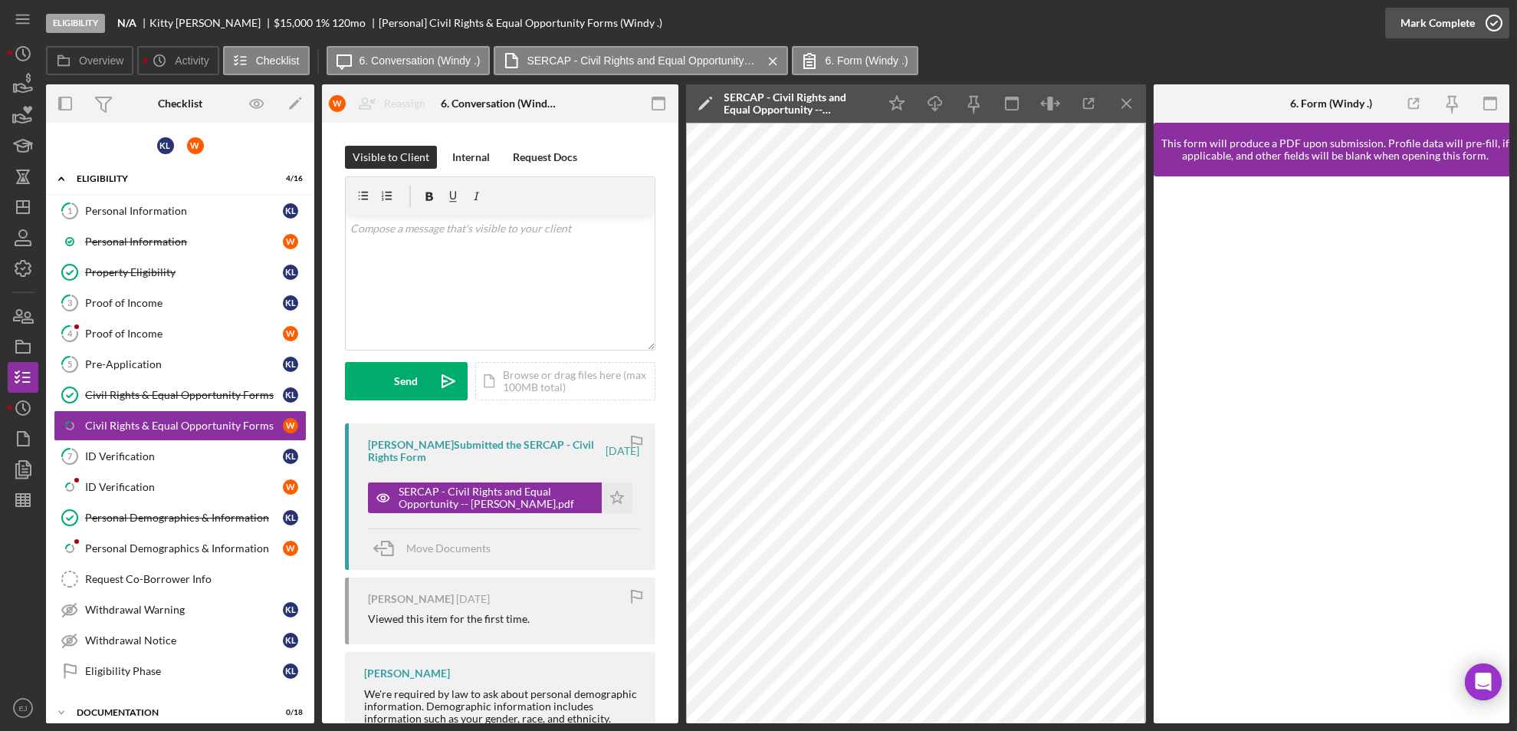
click at [1495, 36] on icon "button" at bounding box center [1494, 23] width 38 height 38
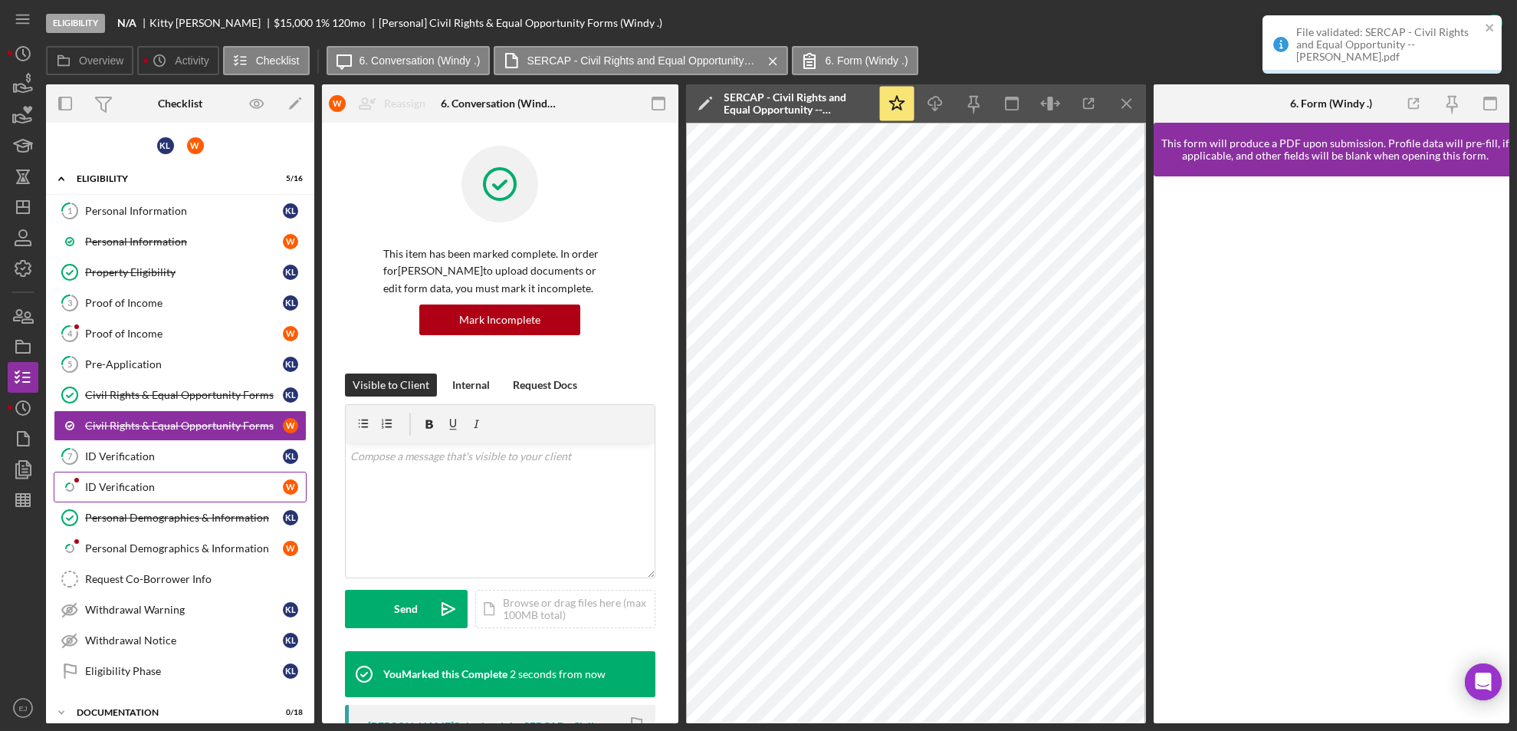
click at [139, 481] on div "ID Verification" at bounding box center [184, 487] width 198 height 12
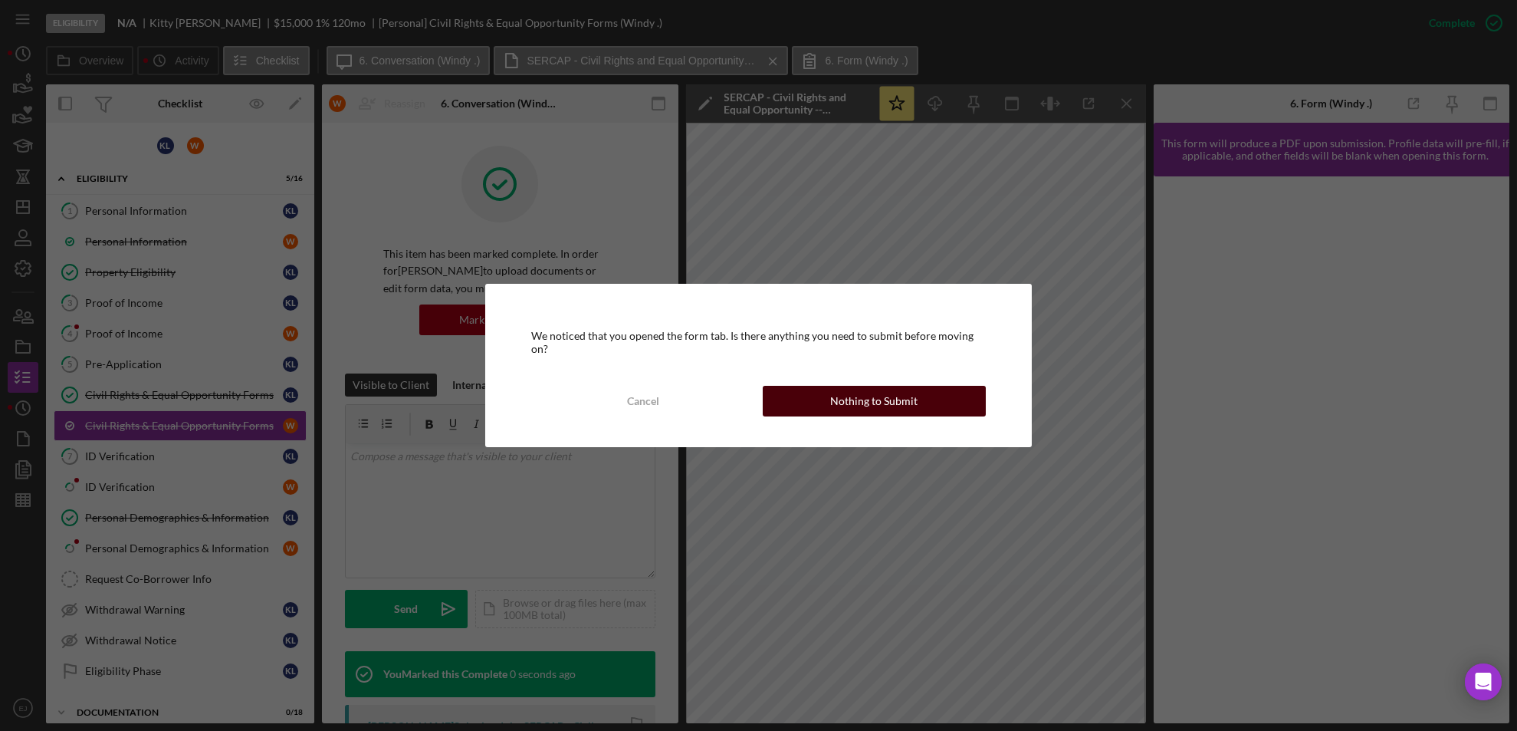
click at [863, 392] on div "Nothing to Submit" at bounding box center [873, 401] width 87 height 31
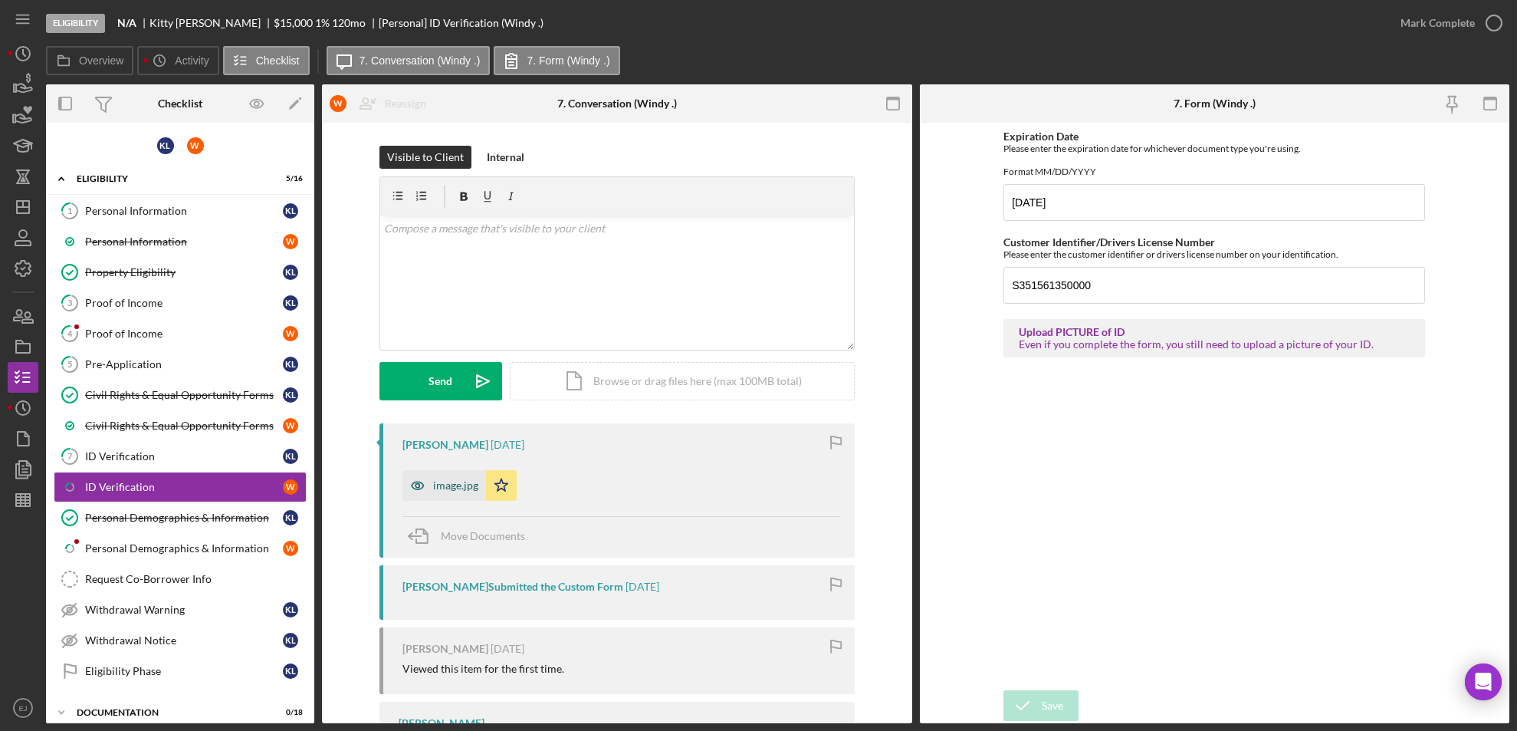
click at [452, 486] on div "image.jpg" at bounding box center [455, 485] width 45 height 12
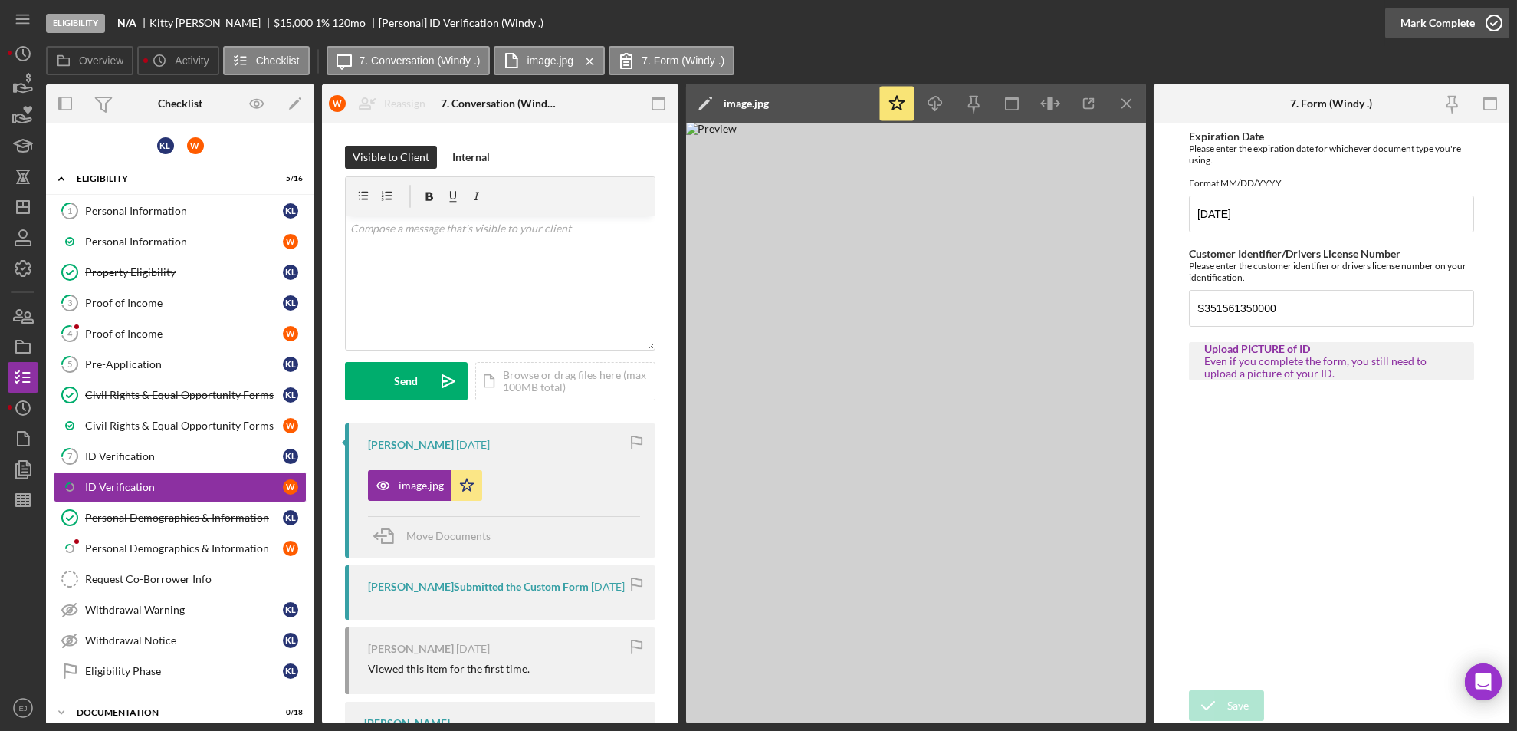
click at [1491, 36] on icon "button" at bounding box center [1494, 23] width 38 height 38
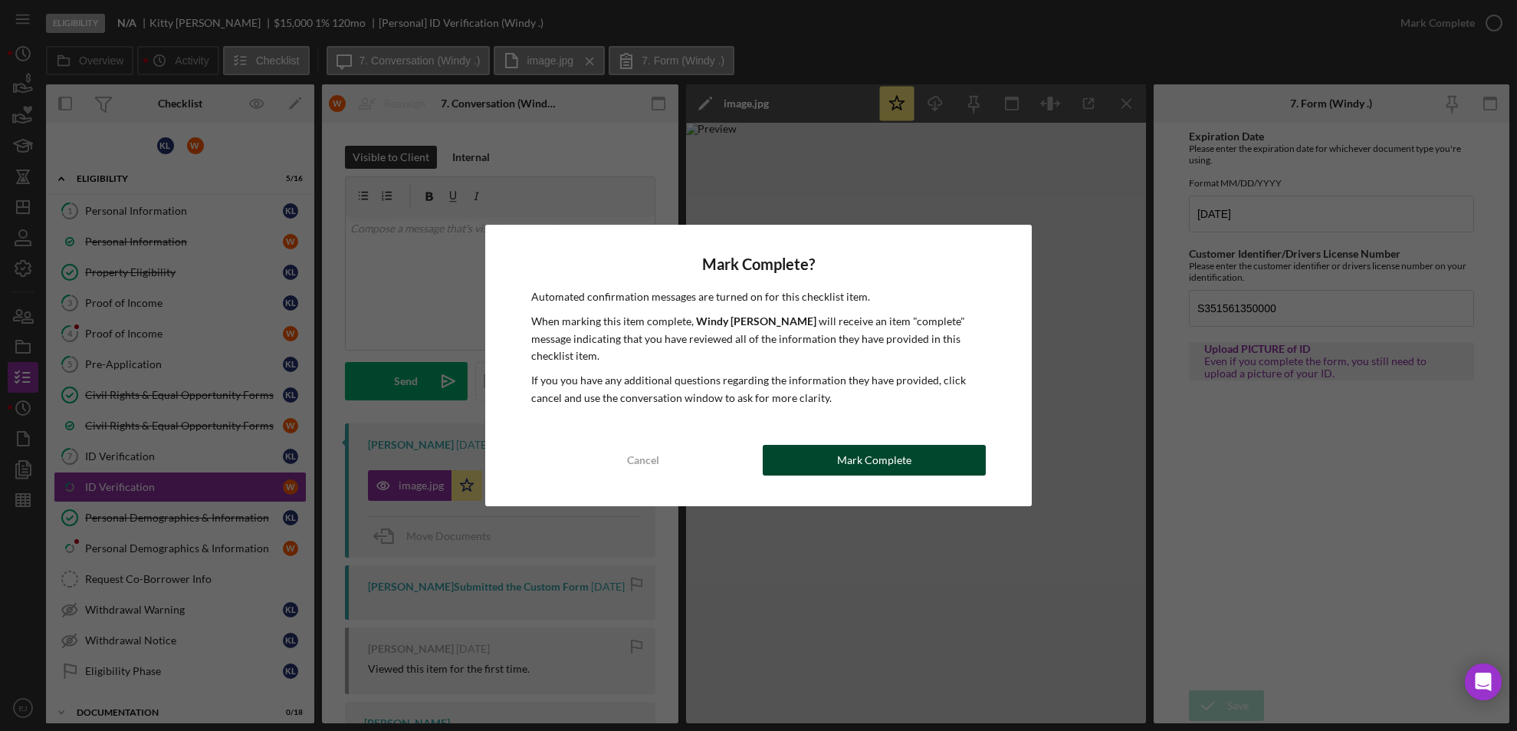
click at [890, 445] on div "Mark Complete" at bounding box center [874, 460] width 74 height 31
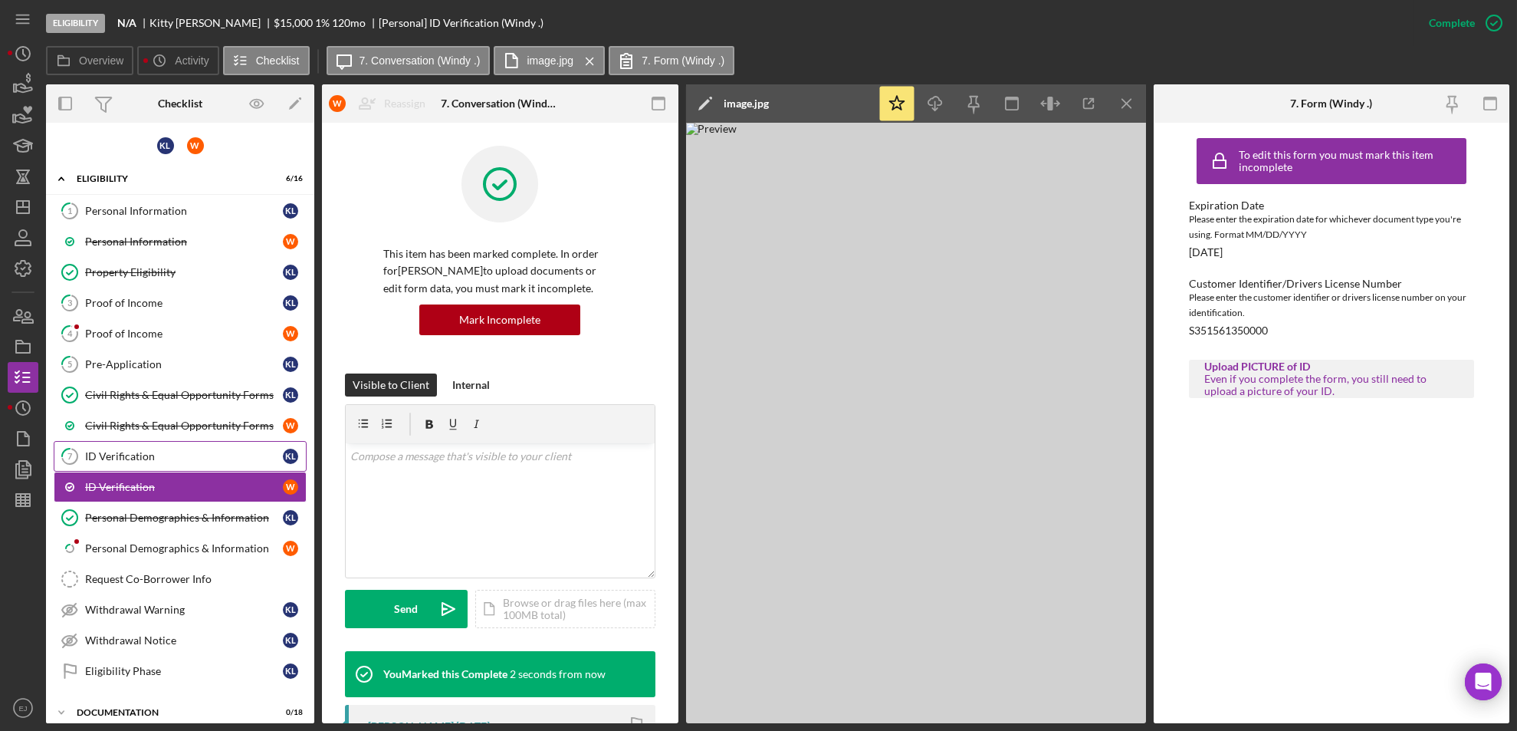
click at [183, 452] on div "ID Verification" at bounding box center [184, 456] width 198 height 12
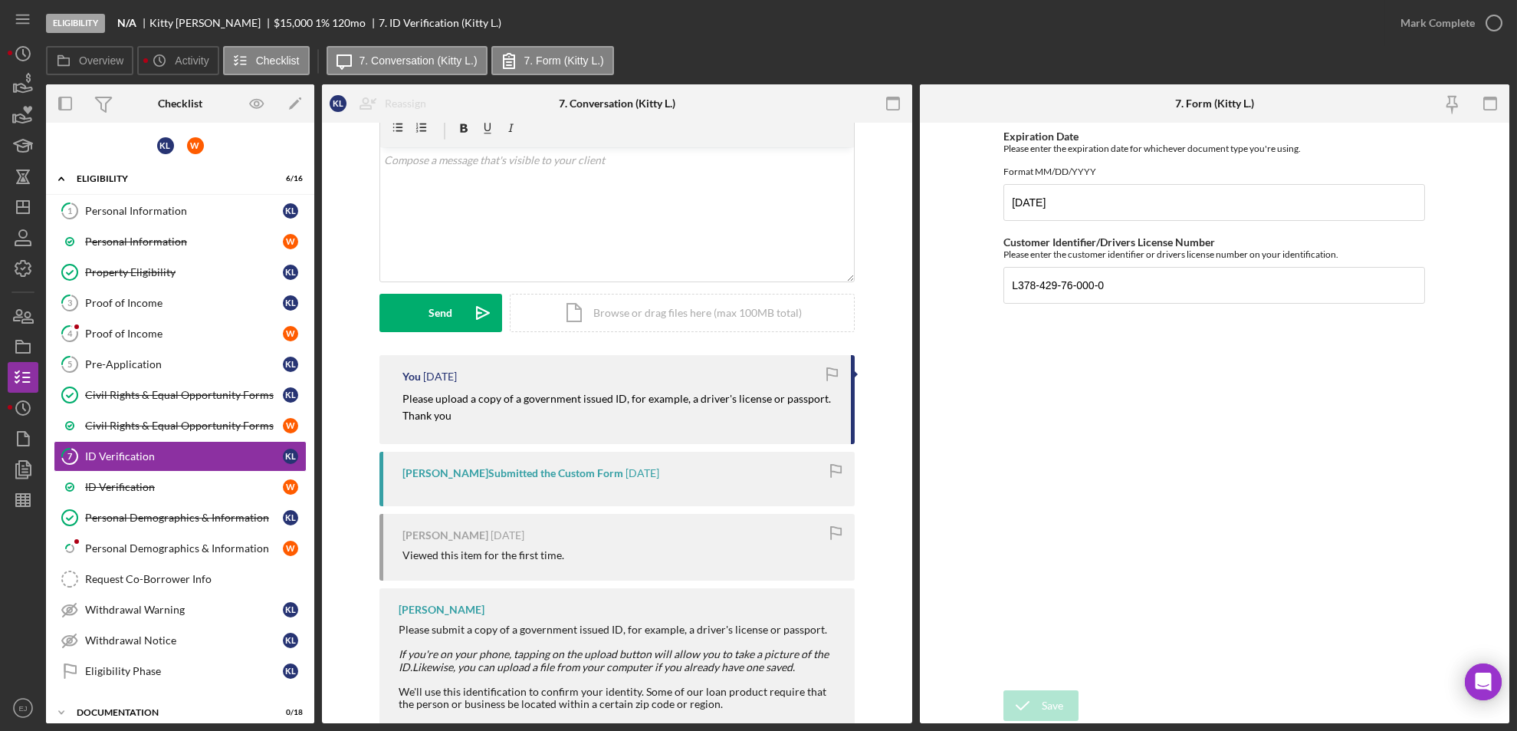
scroll to position [104, 0]
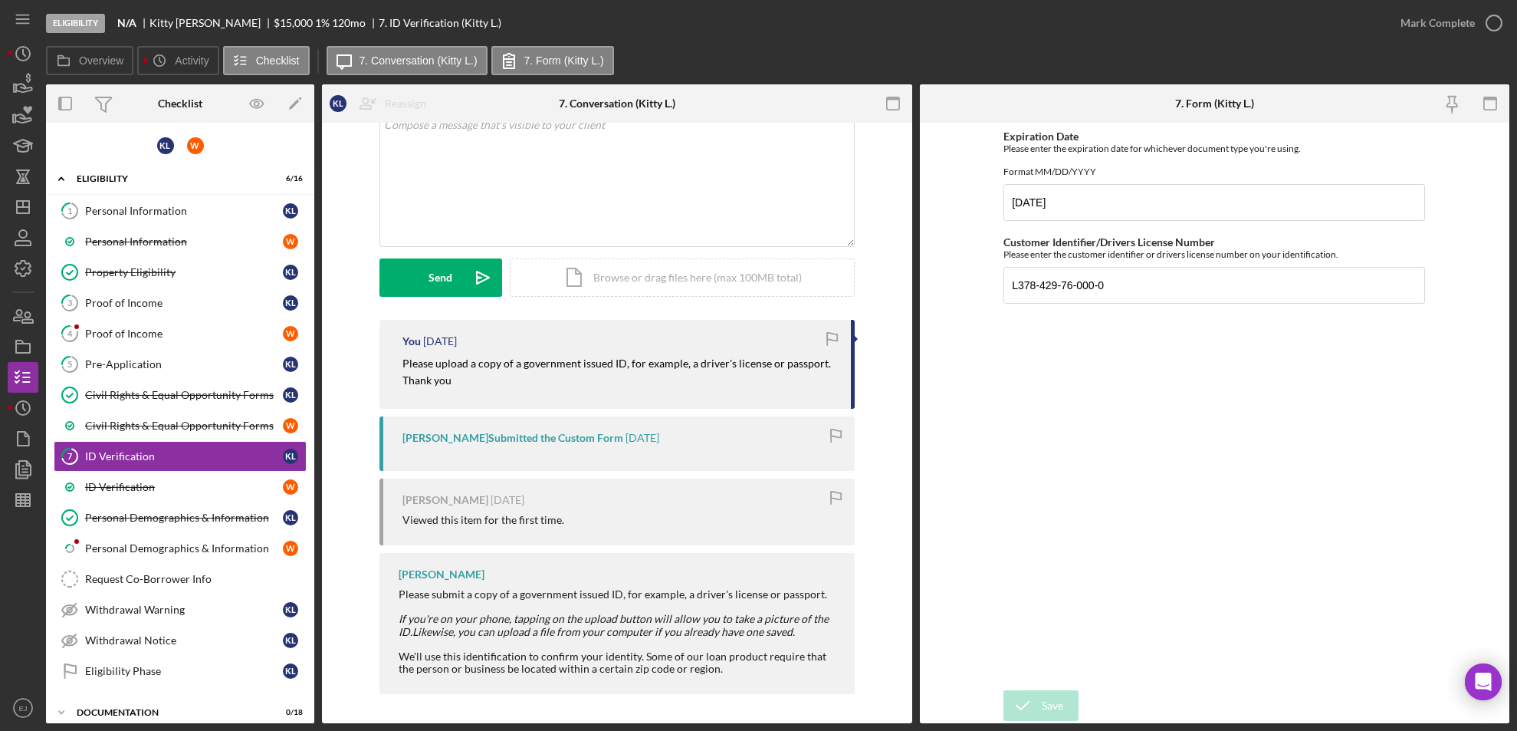
click at [923, 177] on form "Expiration Date Please enter the expiration date for whichever document type yo…" at bounding box center [1215, 423] width 590 height 600
click at [159, 537] on link "Icon/Checklist Item Sub Partial Personal Demographics & Information W" at bounding box center [180, 548] width 253 height 31
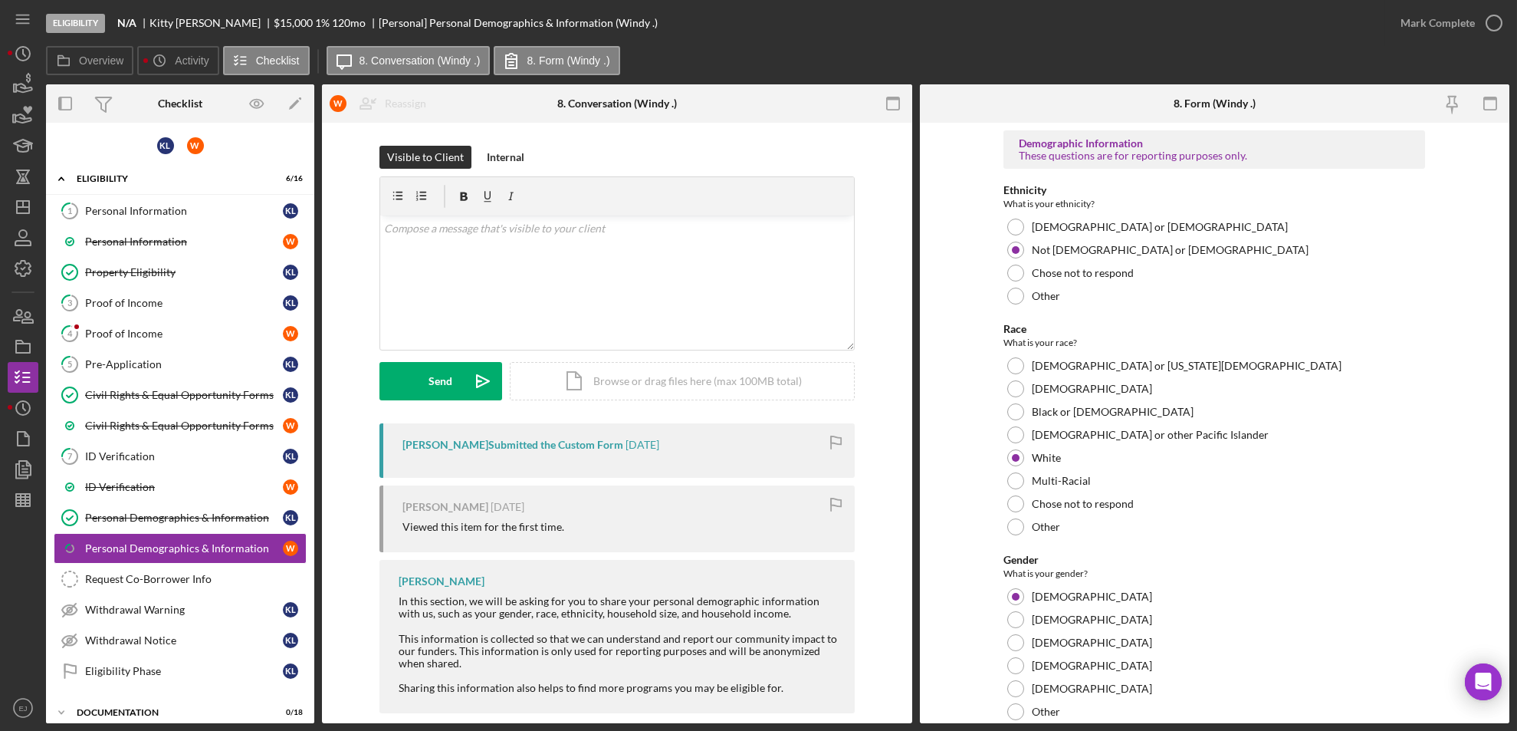
scroll to position [19, 0]
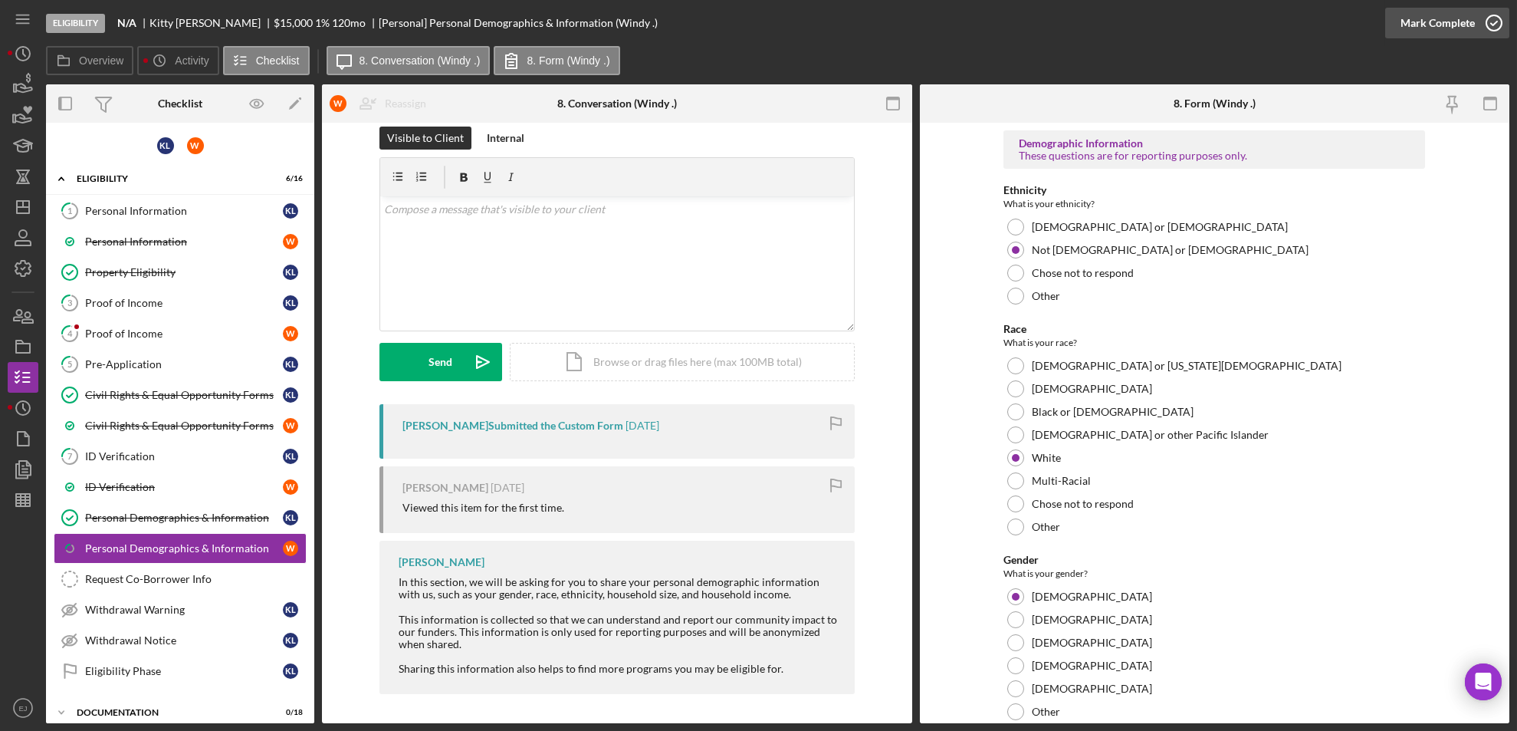
click at [1501, 15] on icon "button" at bounding box center [1494, 23] width 38 height 38
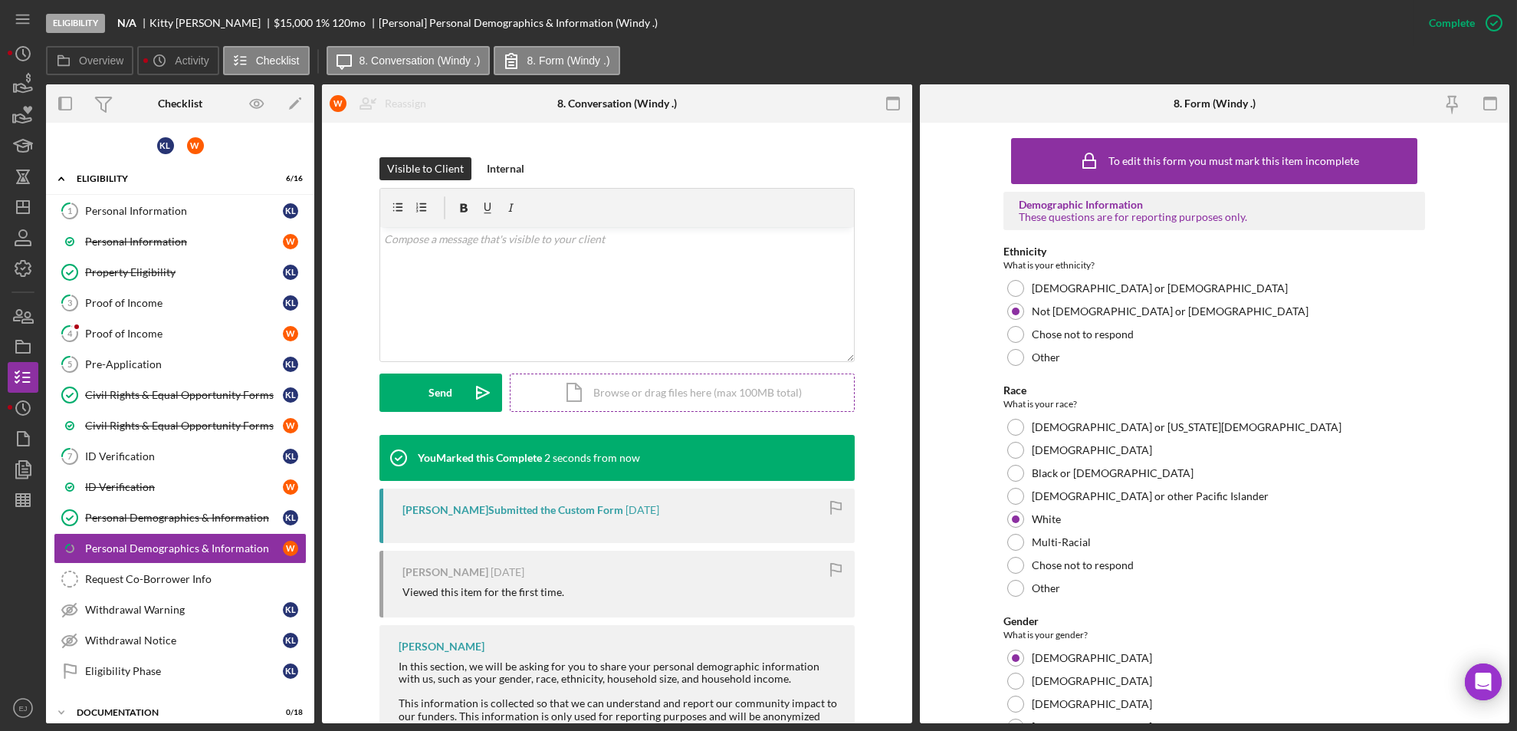
scroll to position [230, 0]
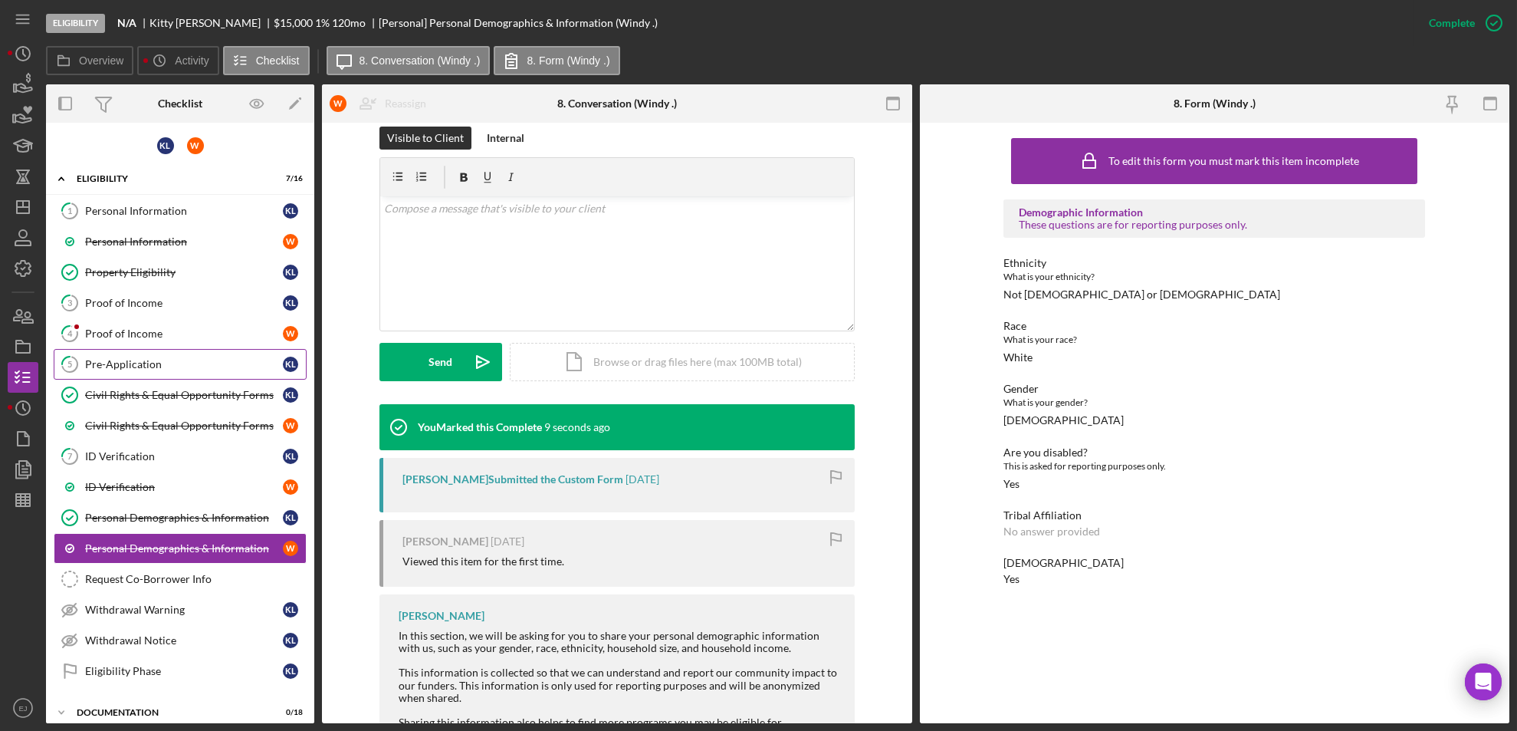
click at [147, 368] on div "Pre-Application" at bounding box center [184, 364] width 198 height 12
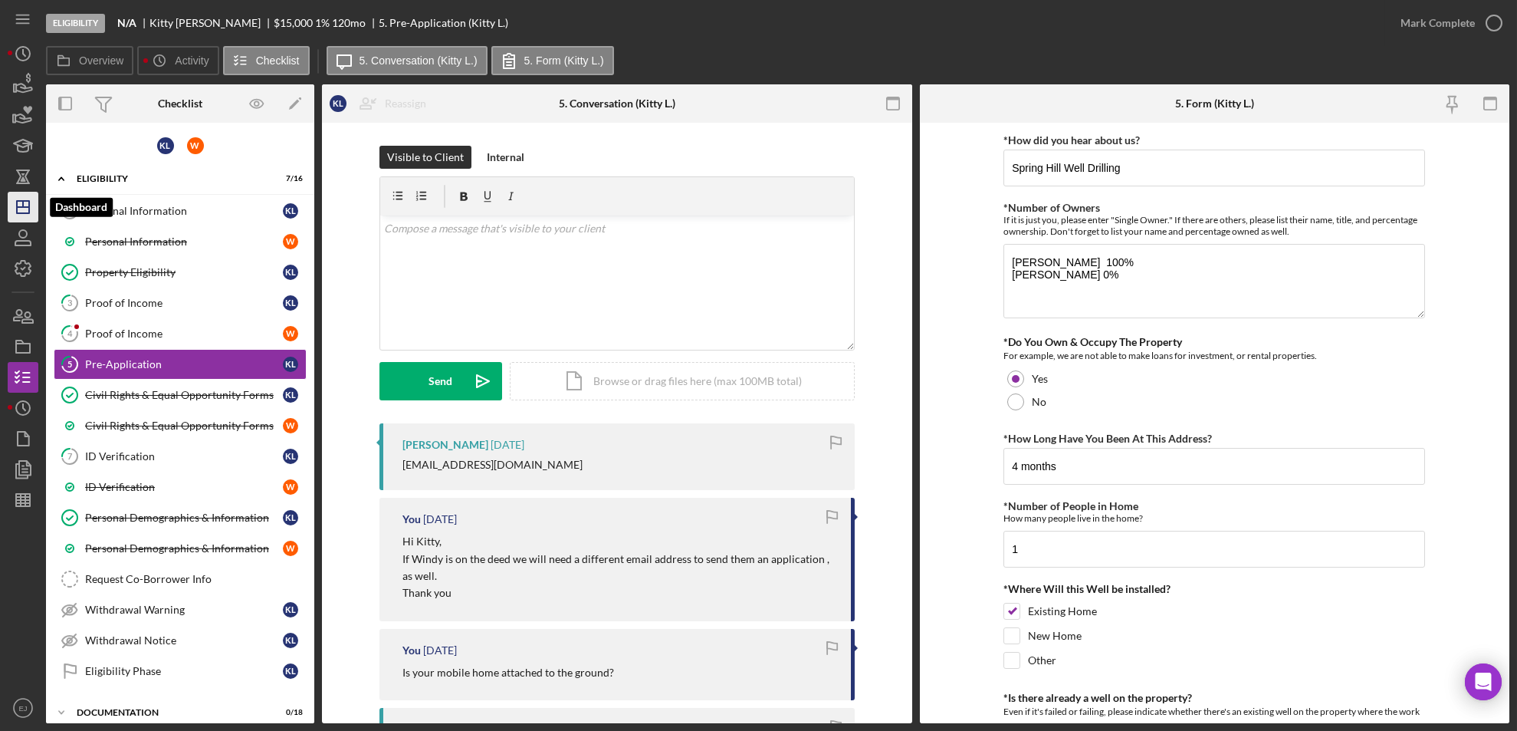
click at [15, 203] on icon "Icon/Dashboard" at bounding box center [23, 207] width 38 height 38
